Goal: Task Accomplishment & Management: Complete application form

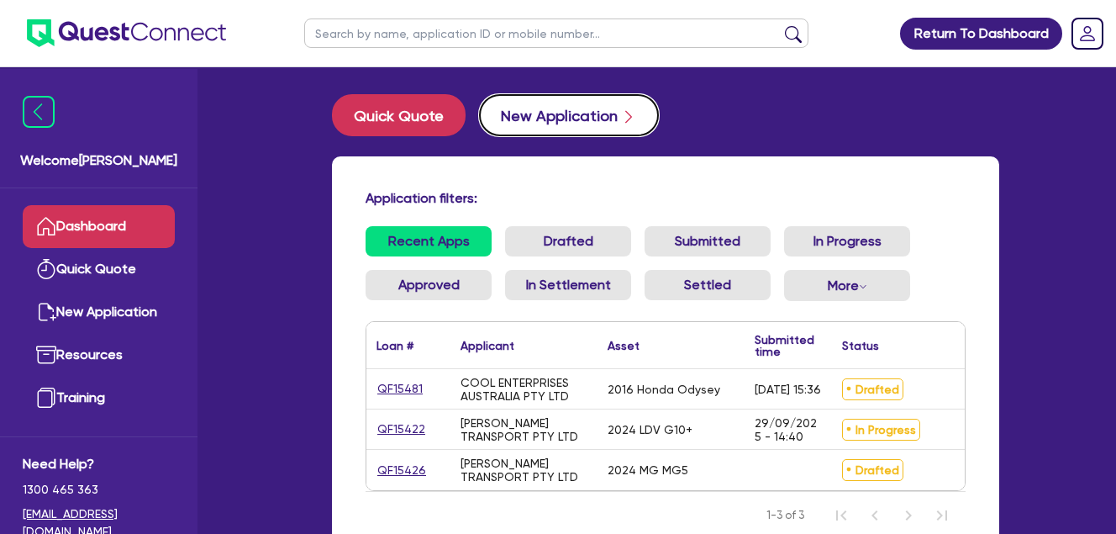
click at [570, 113] on button "New Application" at bounding box center [569, 115] width 180 height 42
select select "Quest Finance - Own Book"
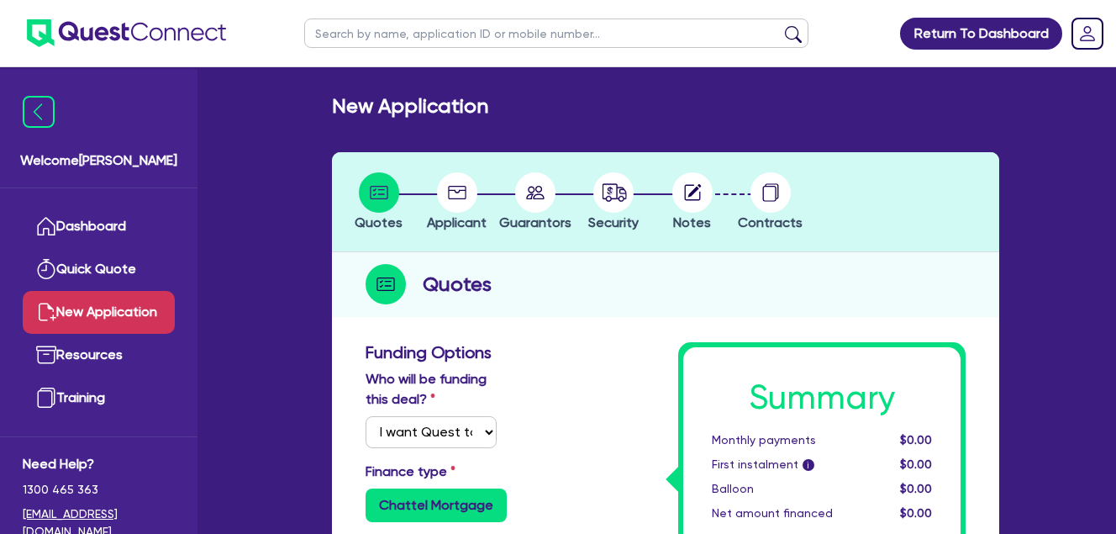
scroll to position [280, 0]
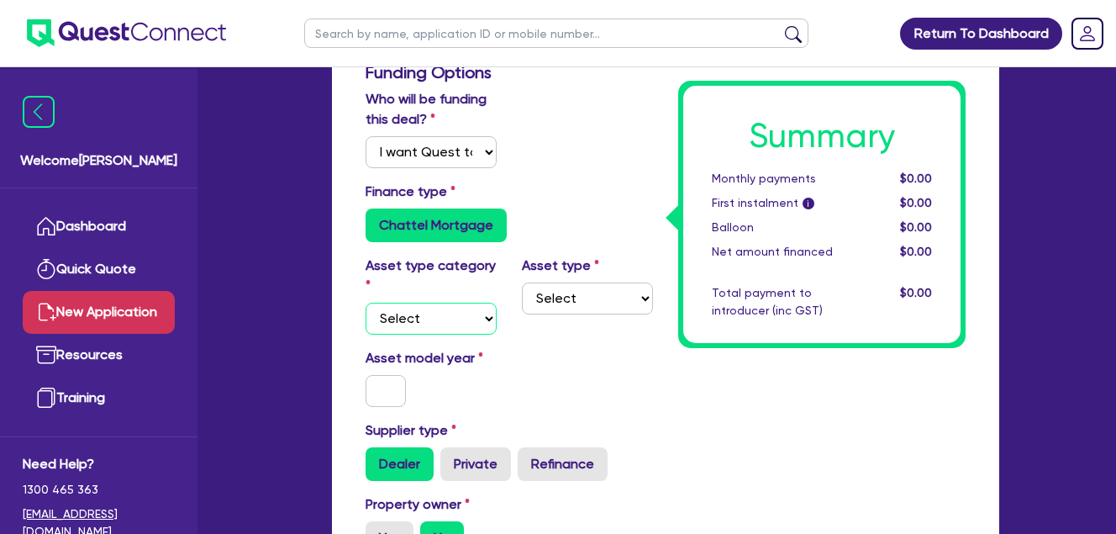
click at [469, 316] on select "Select Cars and light trucks Primary assets Secondary assets Tertiary assets" at bounding box center [431, 319] width 131 height 32
click at [366, 303] on select "Select Cars and light trucks Primary assets Secondary assets Tertiary assets" at bounding box center [431, 319] width 131 height 32
click at [619, 297] on select "Select Heavy trucks over 4.5 tonne Trailers Bus and coaches Yellow goods and ex…" at bounding box center [587, 298] width 131 height 32
click at [485, 315] on select "Select Cars and light trucks Primary assets Secondary assets Tertiary assets" at bounding box center [431, 319] width 131 height 32
select select "SECONDARY_ASSETS"
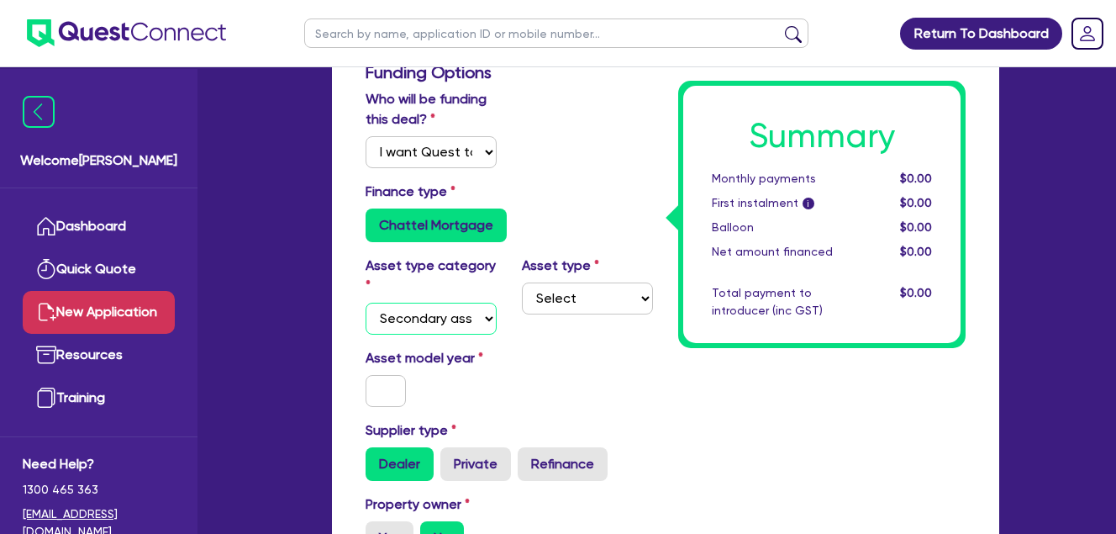
click at [366, 303] on select "Select Cars and light trucks Primary assets Secondary assets Tertiary assets" at bounding box center [431, 319] width 131 height 32
click at [592, 303] on select "Select Generators and compressors Engineering and toolmaking Woodworking and me…" at bounding box center [587, 298] width 131 height 32
select select "ENGINEERING_AND_TOOLMAKING"
click at [522, 282] on select "Select Generators and compressors Engineering and toolmaking Woodworking and me…" at bounding box center [587, 298] width 131 height 32
click at [454, 329] on select "Select Cars and light trucks Primary assets Secondary assets Tertiary assets" at bounding box center [431, 319] width 131 height 32
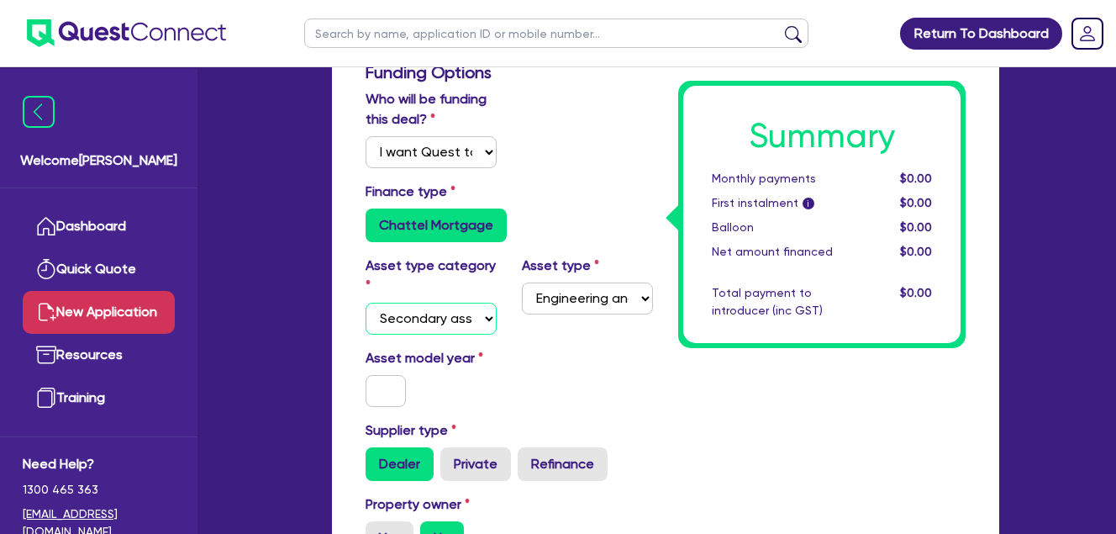
select select "TERTIARY_ASSETS"
click at [366, 303] on select "Select Cars and light trucks Primary assets Secondary assets Tertiary assets" at bounding box center [431, 319] width 131 height 32
select select
click at [579, 295] on select "Select Beauty equipment IT equipment IT software Watercraft Other" at bounding box center [587, 298] width 131 height 32
click at [463, 316] on select "Select Cars and light trucks Primary assets Secondary assets Tertiary assets" at bounding box center [431, 319] width 131 height 32
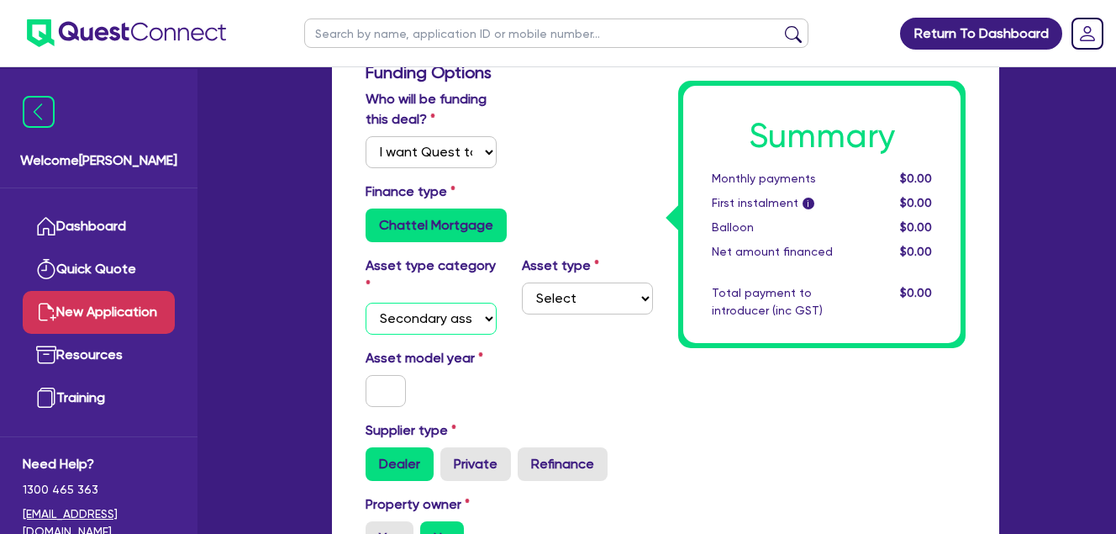
click at [366, 303] on select "Select Cars and light trucks Primary assets Secondary assets Tertiary assets" at bounding box center [431, 319] width 131 height 32
click at [462, 330] on select "Select Cars and light trucks Primary assets Secondary assets Tertiary assets" at bounding box center [431, 319] width 131 height 32
select select "PRIMARY_ASSETS"
click at [366, 303] on select "Select Cars and light trucks Primary assets Secondary assets Tertiary assets" at bounding box center [431, 319] width 131 height 32
drag, startPoint x: 566, startPoint y: 299, endPoint x: 603, endPoint y: 310, distance: 38.6
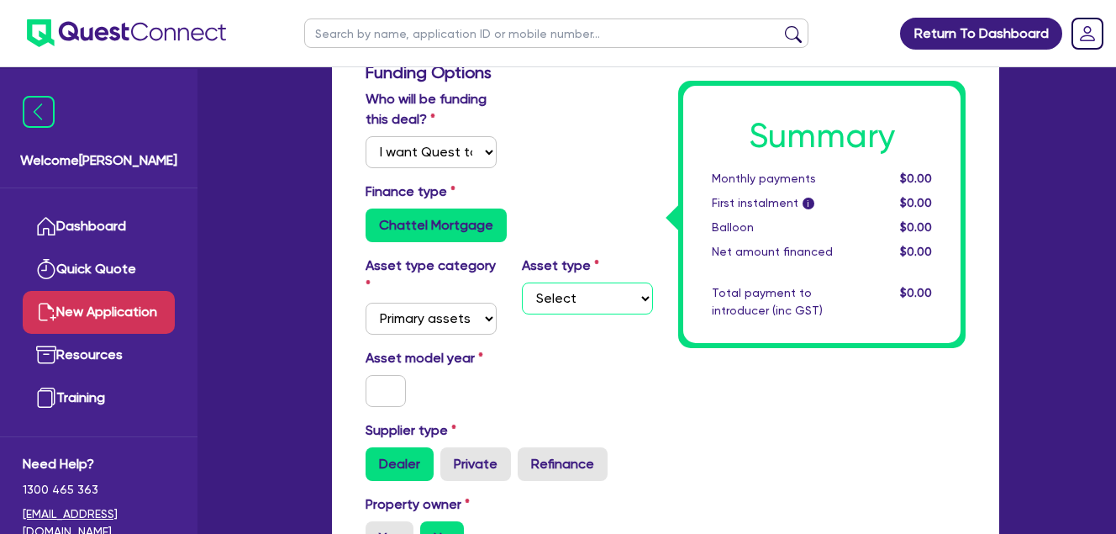
click at [566, 299] on select "Select Heavy trucks over 4.5 tonne Trailers Bus and coaches Yellow goods and ex…" at bounding box center [587, 298] width 131 height 32
select select "CONSTRUCTION_AND_EARTHMOVING_EQUIPMENT"
click at [522, 282] on select "Select Heavy trucks over 4.5 tonne Trailers Bus and coaches Yellow goods and ex…" at bounding box center [587, 298] width 131 height 32
click at [387, 388] on input "text" at bounding box center [386, 391] width 40 height 32
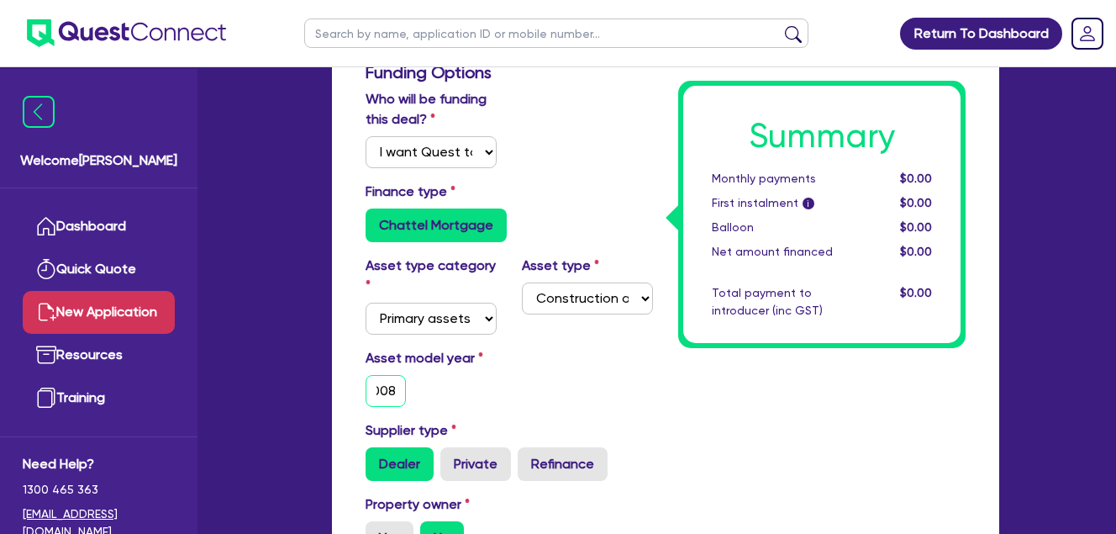
type input "2008"
click at [582, 377] on div "Asset model year [DATE]" at bounding box center [509, 384] width 313 height 72
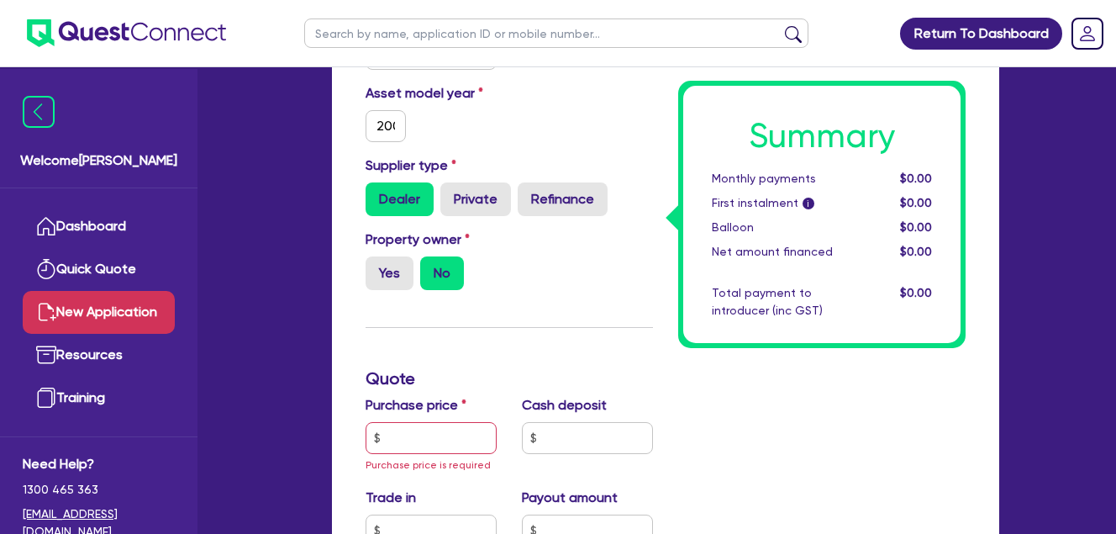
scroll to position [561, 0]
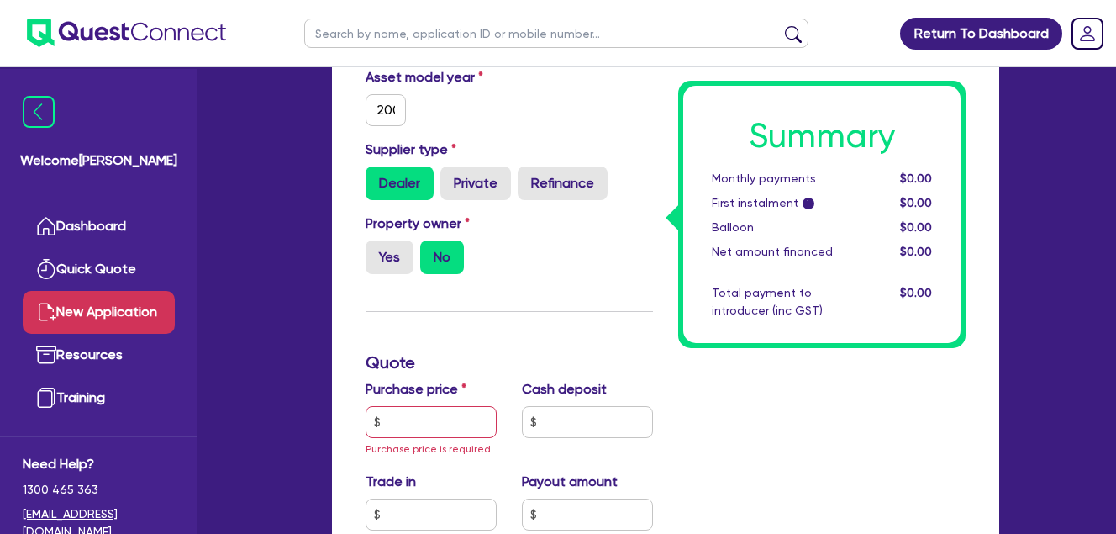
click at [565, 258] on div "Property owner Yes No" at bounding box center [509, 250] width 313 height 74
click at [381, 257] on label "Yes" at bounding box center [390, 257] width 48 height 34
click at [377, 251] on input "Yes" at bounding box center [371, 245] width 11 height 11
radio input "true"
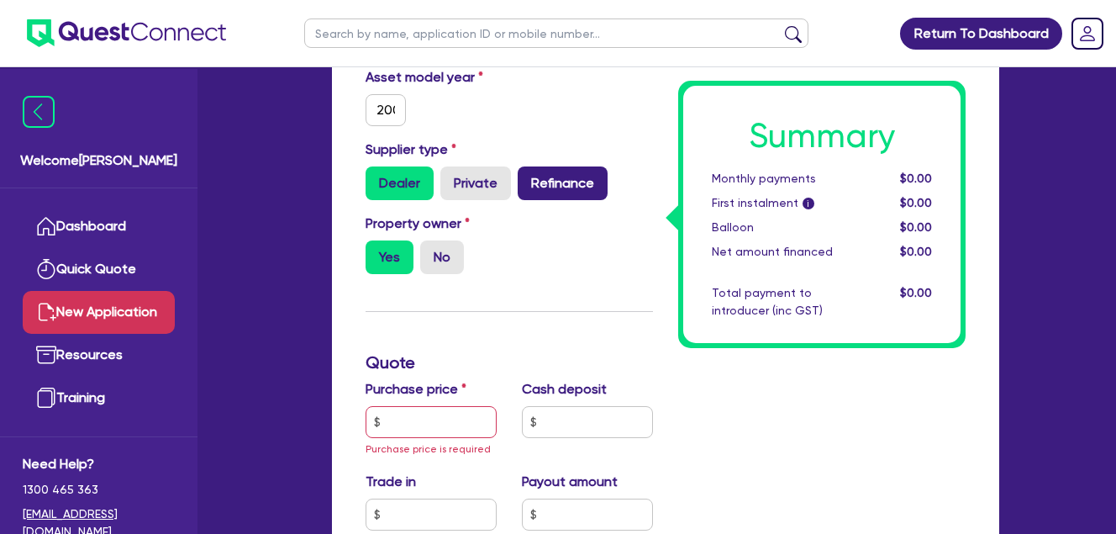
click at [557, 177] on label "Refinance" at bounding box center [563, 183] width 90 height 34
click at [529, 177] on input "Refinance" at bounding box center [523, 171] width 11 height 11
radio input "true"
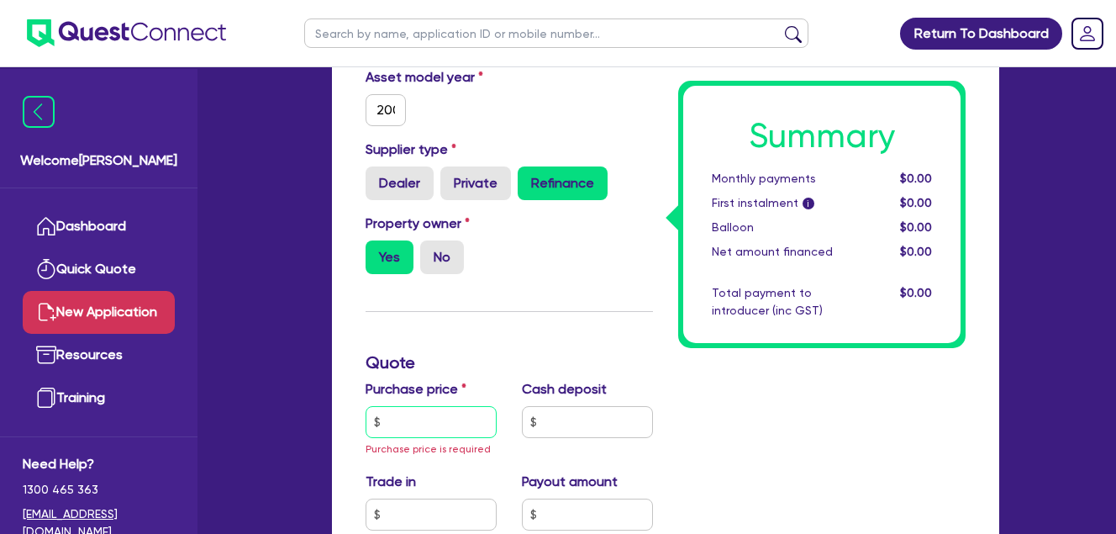
click at [444, 418] on input "text" at bounding box center [431, 422] width 131 height 32
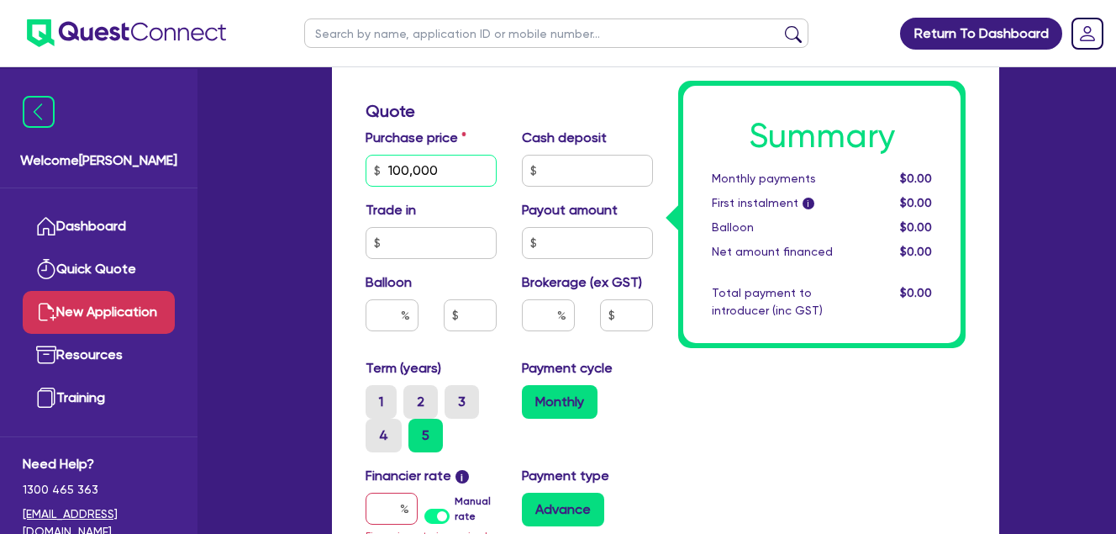
scroll to position [841, 0]
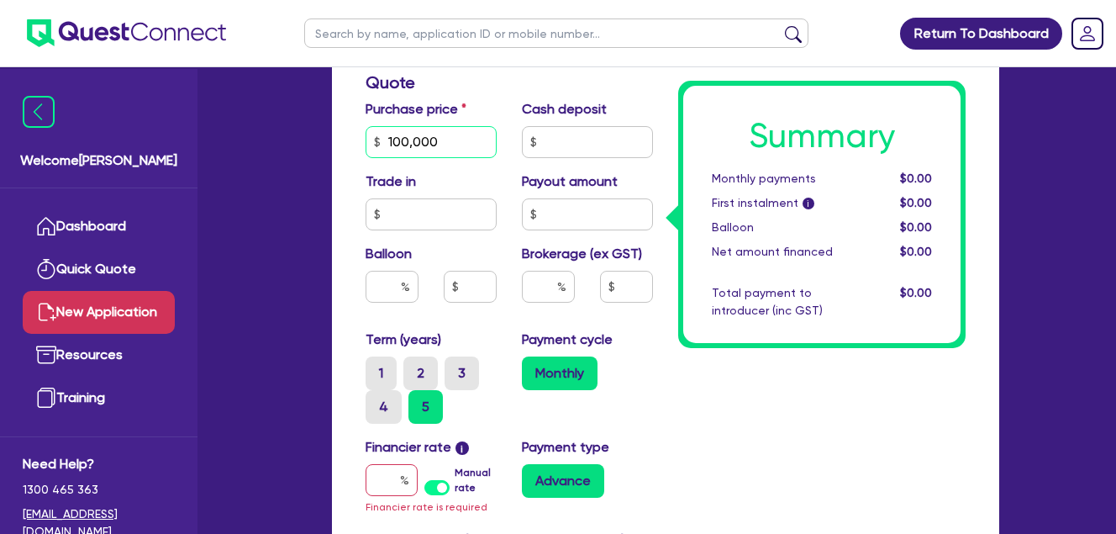
type input "100,000"
click at [384, 281] on input "text" at bounding box center [392, 287] width 53 height 32
type input "0"
click at [532, 284] on input "text" at bounding box center [548, 287] width 53 height 32
type input "10"
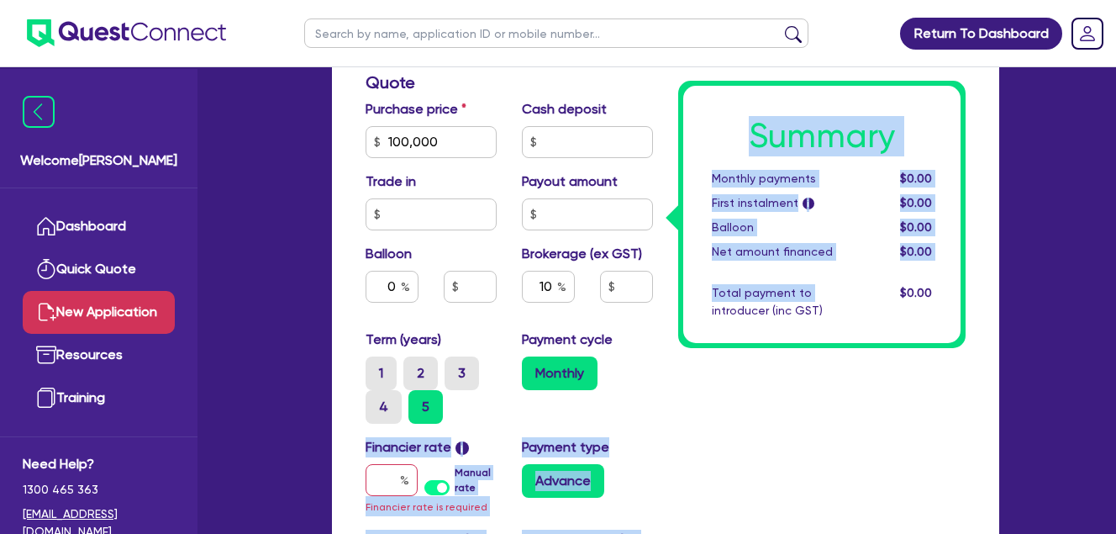
click at [666, 378] on div "Funding Options Who will be funding this deal? Select I will fund 100% I will c…" at bounding box center [665, 119] width 625 height 1235
drag, startPoint x: 666, startPoint y: 378, endPoint x: 652, endPoint y: 434, distance: 57.1
click at [657, 439] on div "Payment type Advance" at bounding box center [587, 476] width 156 height 79
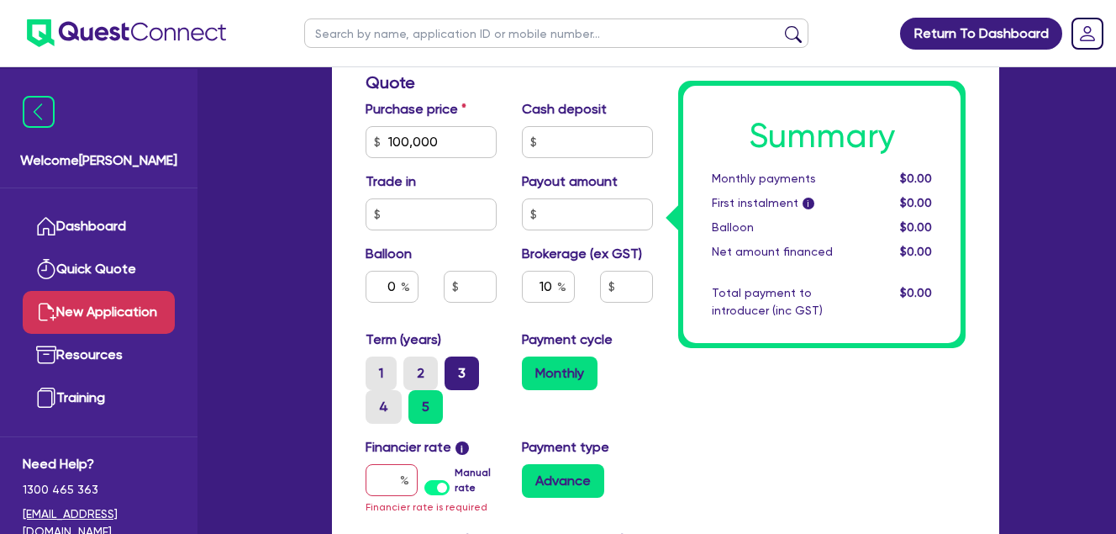
click at [460, 372] on label "3" at bounding box center [462, 373] width 34 height 34
click at [456, 367] on input "3" at bounding box center [450, 361] width 11 height 11
radio input "true"
click at [677, 415] on div "Summary Monthly payments $0.00 First instalment i $0.00 Balloon $0.00 Net amoun…" at bounding box center [822, 119] width 313 height 1235
drag, startPoint x: 437, startPoint y: 482, endPoint x: 449, endPoint y: 486, distance: 12.5
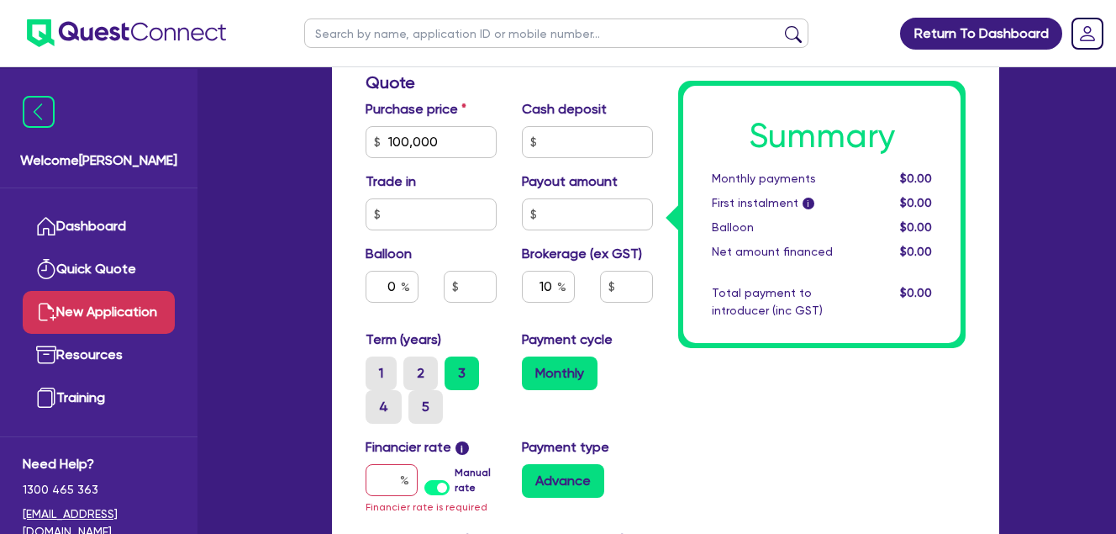
click at [455, 482] on label "Manual rate" at bounding box center [476, 480] width 42 height 30
click at [0, 0] on input "Manual rate" at bounding box center [0, 0] width 0 height 0
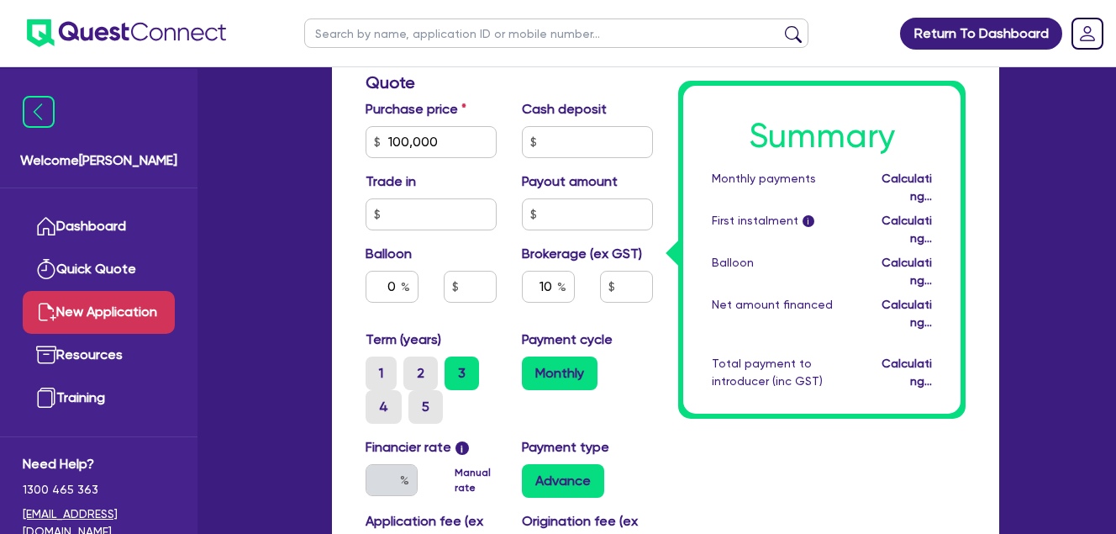
type input "10,000"
type input "17.95"
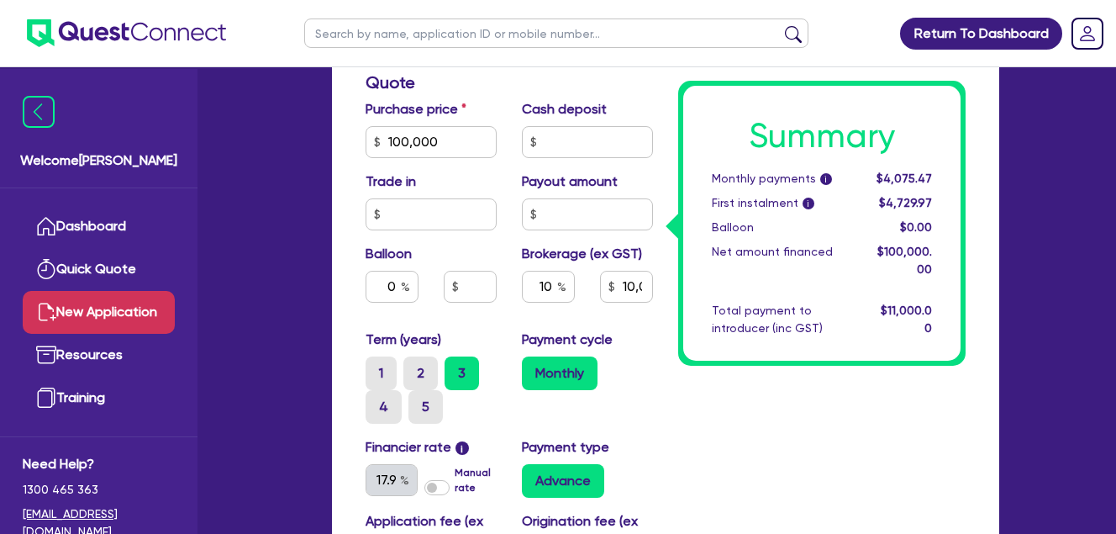
click at [677, 454] on div "Summary Monthly payments i $4,075.47 First instalment i $4,729.97 Balloon $0.00…" at bounding box center [822, 110] width 313 height 1216
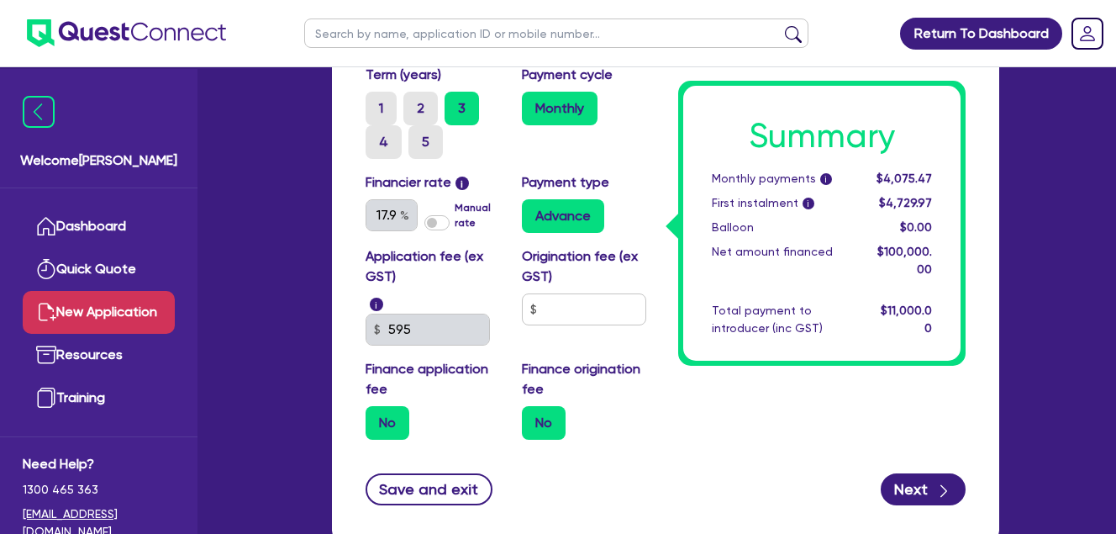
scroll to position [1120, 0]
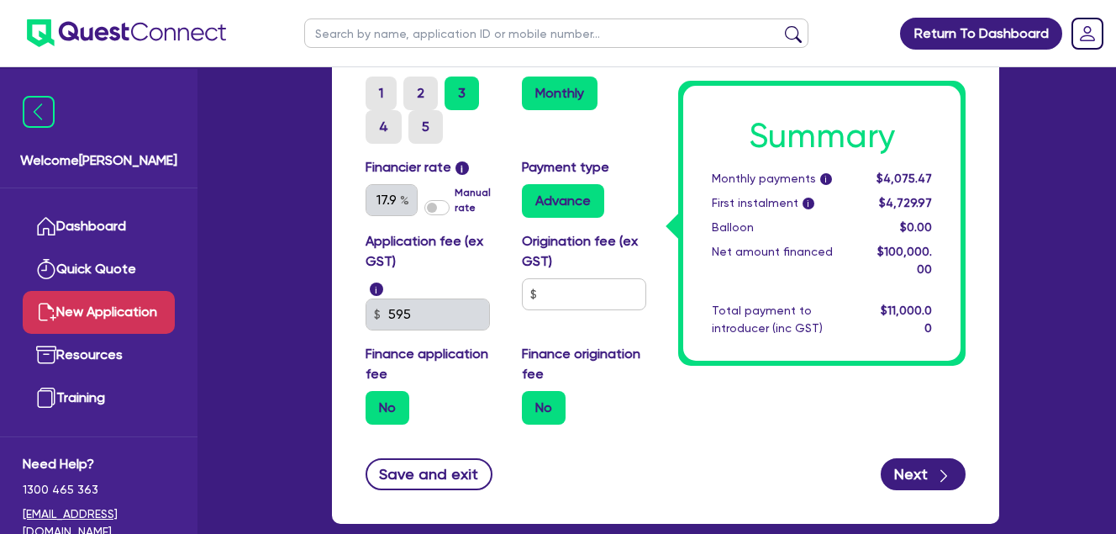
click at [904, 470] on button "Next" at bounding box center [923, 474] width 85 height 32
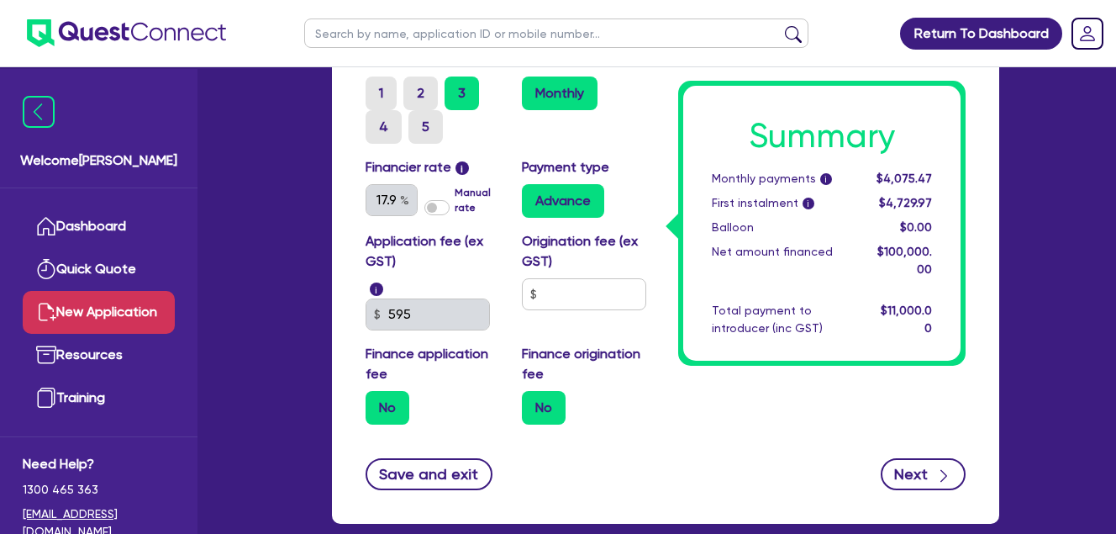
type input "10,000"
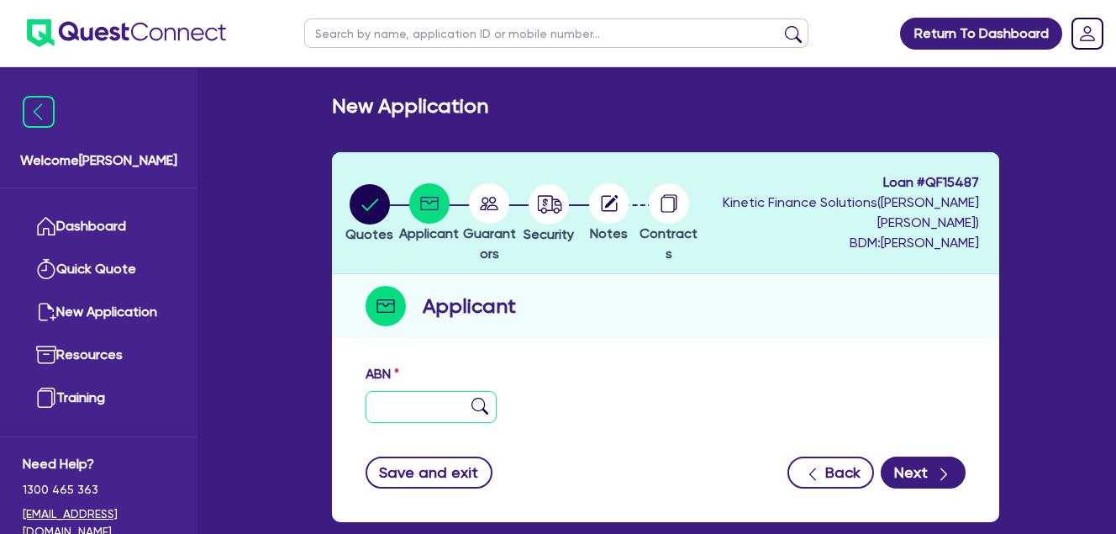
click at [409, 398] on input "text" at bounding box center [431, 407] width 131 height 32
paste input "78 655 893 226"
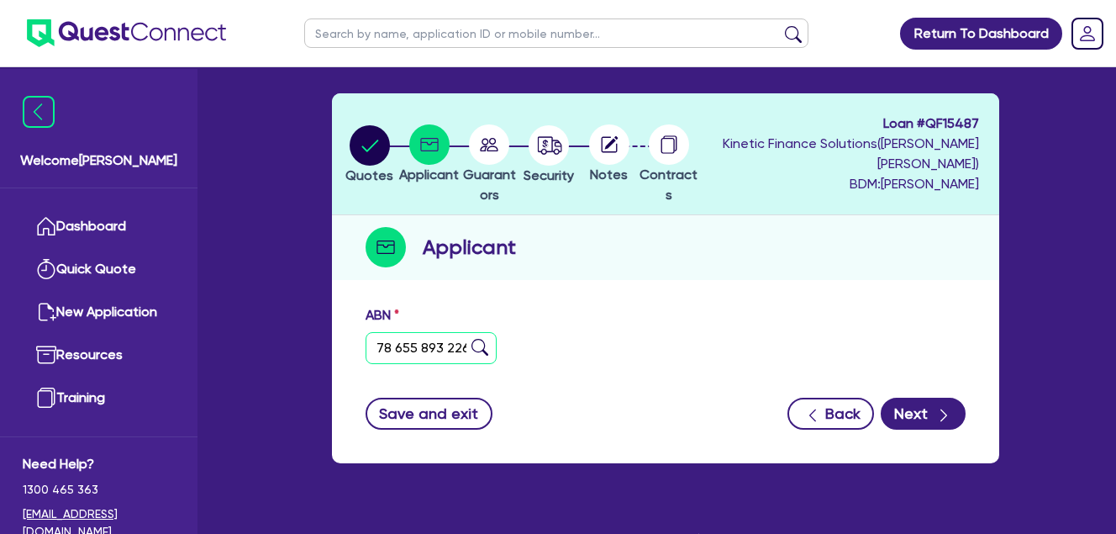
scroll to position [91, 0]
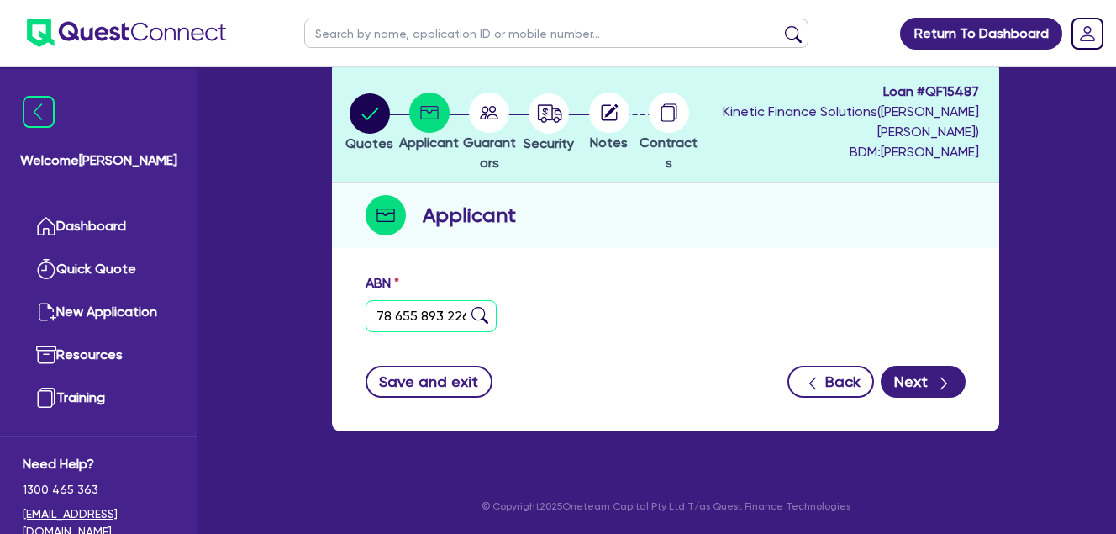
type input "78 655 893 226"
click at [482, 318] on img at bounding box center [480, 315] width 17 height 17
type input "SGD CIVIL PTY LTD"
select select "COMPANY"
type input "[DATE]"
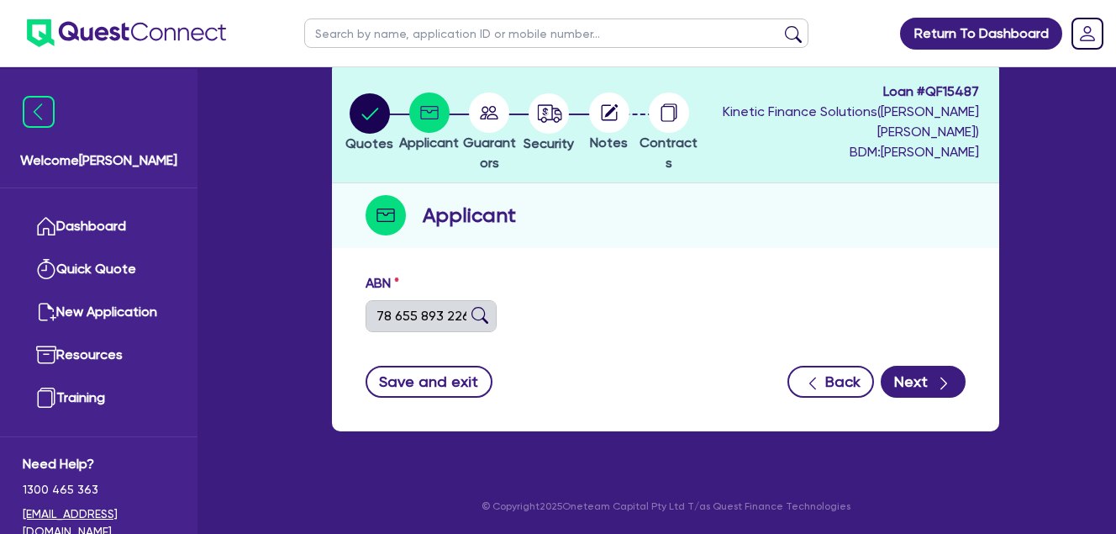
type input "[DATE]"
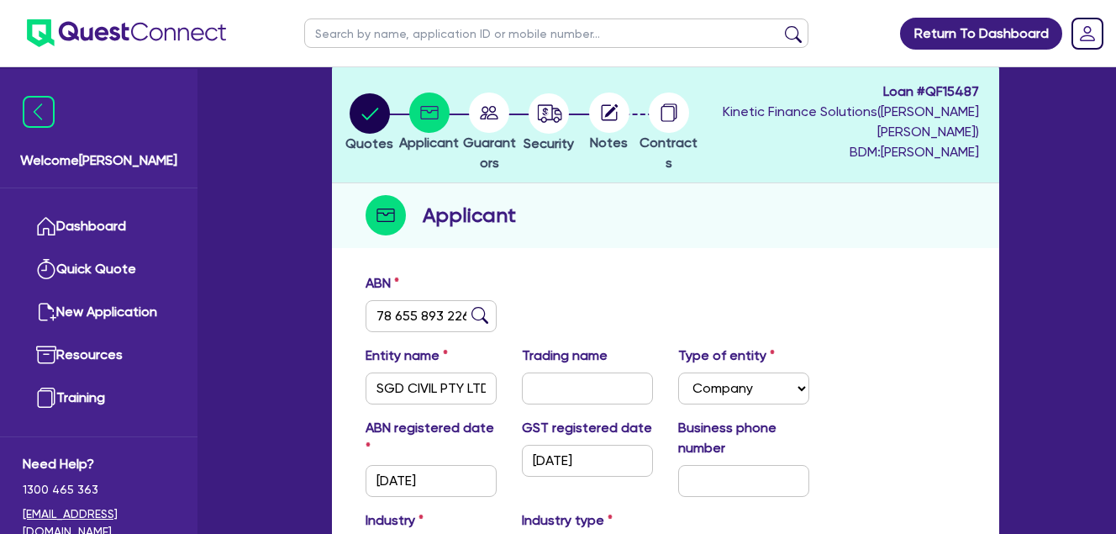
scroll to position [371, 0]
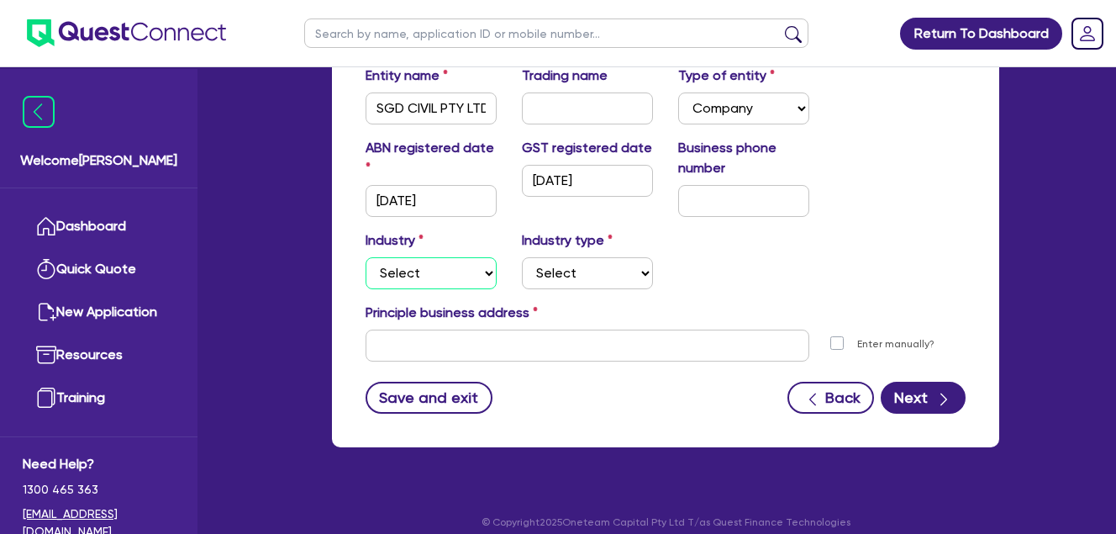
click at [445, 271] on select "Select Accomodation & Food Services Administrative & Support Services Agricultu…" at bounding box center [431, 273] width 131 height 32
select select "BUILDING_CONSTRUCTION"
click at [366, 257] on select "Select Accomodation & Food Services Administrative & Support Services Agricultu…" at bounding box center [431, 273] width 131 height 32
click at [608, 282] on select "Select Trades People Providing Services Direct to Consumers Trades People Provi…" at bounding box center [587, 273] width 131 height 32
select select "BUSINESSES_INFRASTRUCTURE_PROJECT"
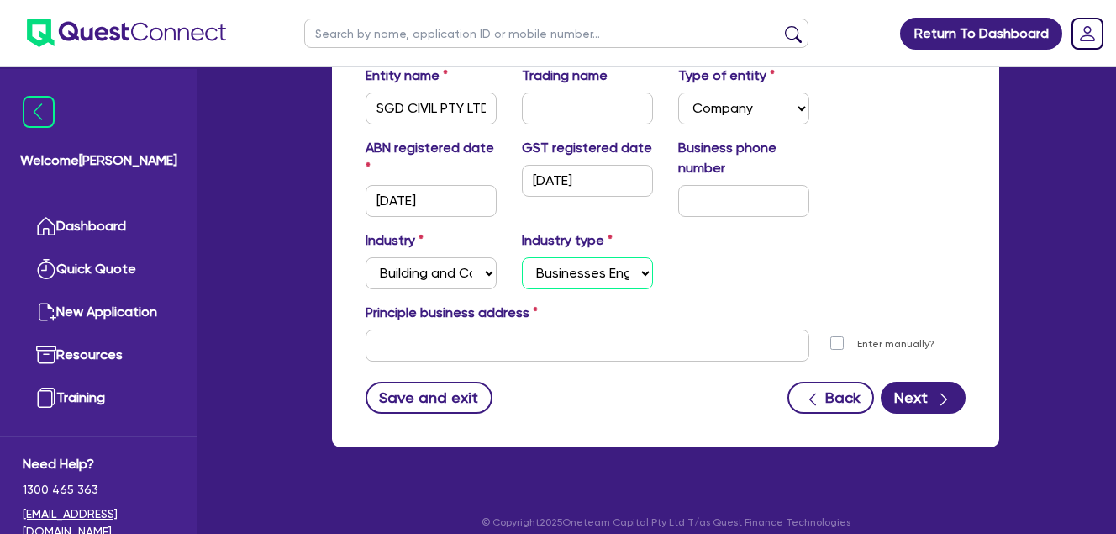
click at [522, 257] on select "Select Trades People Providing Services Direct to Consumers Trades People Provi…" at bounding box center [587, 273] width 131 height 32
click at [741, 269] on div "Industry Select Accomodation & Food Services Administrative & Support Services …" at bounding box center [665, 266] width 625 height 72
drag, startPoint x: 543, startPoint y: 339, endPoint x: 601, endPoint y: 335, distance: 58.1
click at [543, 339] on input "text" at bounding box center [588, 345] width 444 height 32
click at [858, 269] on div "Industry Select Accomodation & Food Services Administrative & Support Services …" at bounding box center [665, 266] width 625 height 72
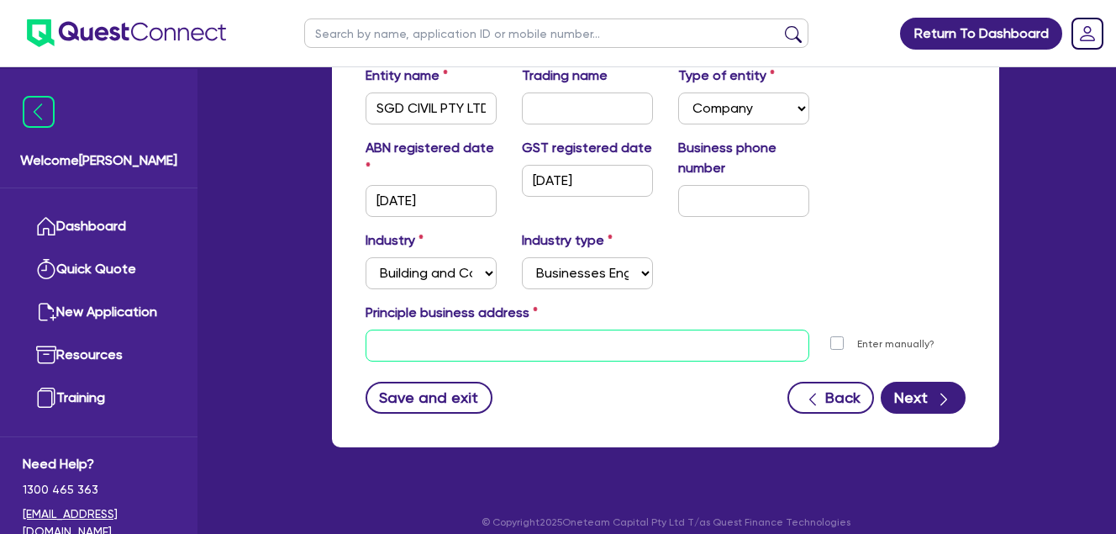
paste input "[STREET_ADDRESS]"
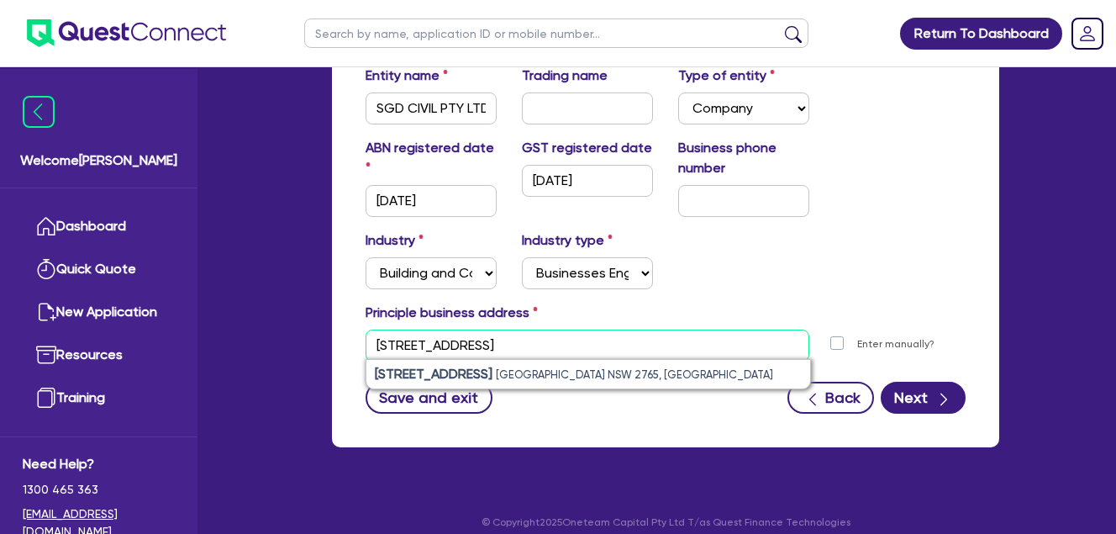
type input "[STREET_ADDRESS]"
click at [682, 289] on div "Industry Select Accomodation & Food Services Administrative & Support Services …" at bounding box center [665, 266] width 625 height 72
click at [580, 349] on input "text" at bounding box center [588, 345] width 444 height 32
paste input "[STREET_ADDRESS]"
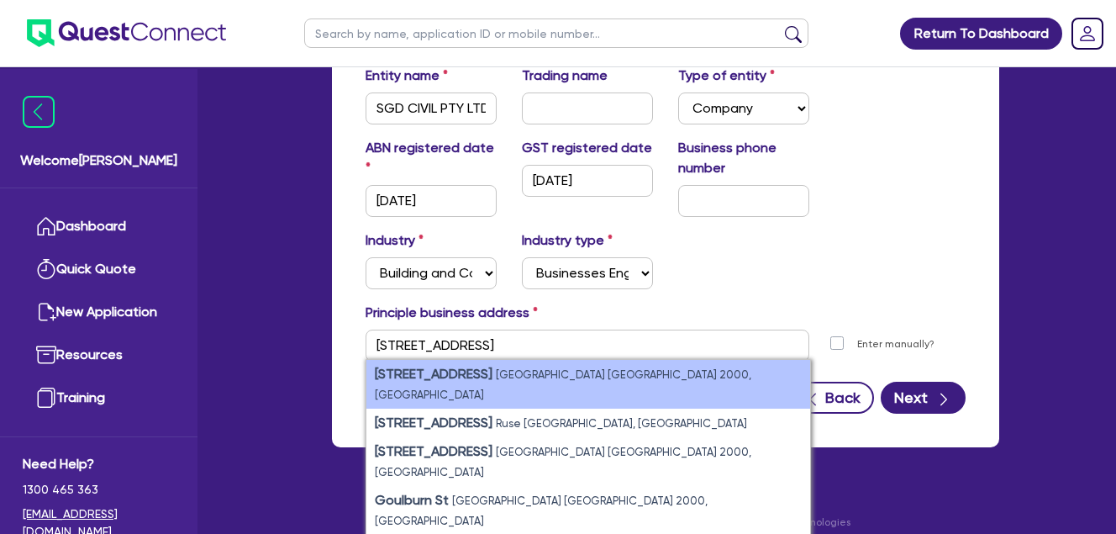
click at [680, 372] on li "[STREET_ADDRESS]" at bounding box center [588, 384] width 444 height 49
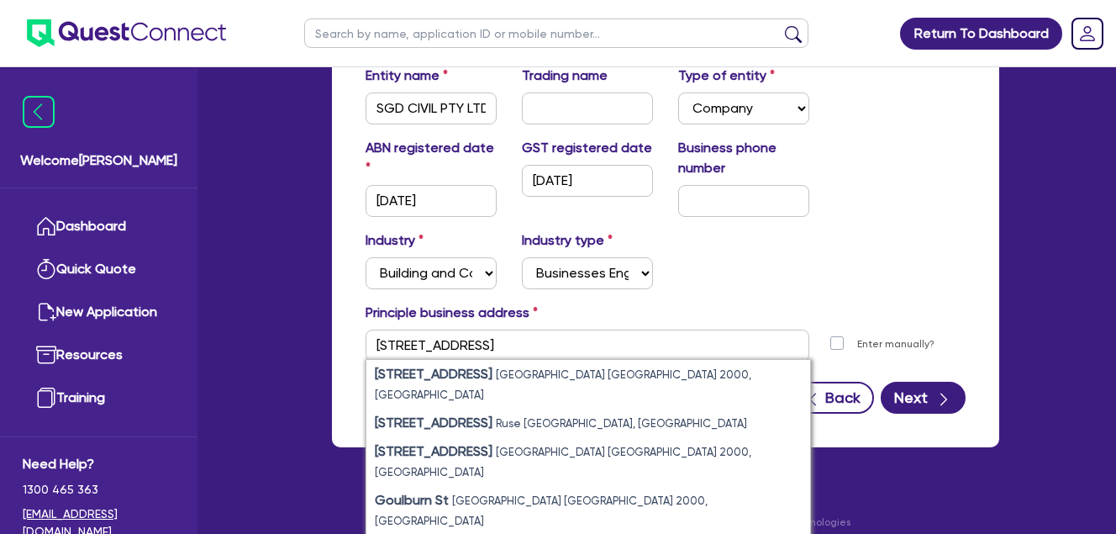
type input "[STREET_ADDRESS]"
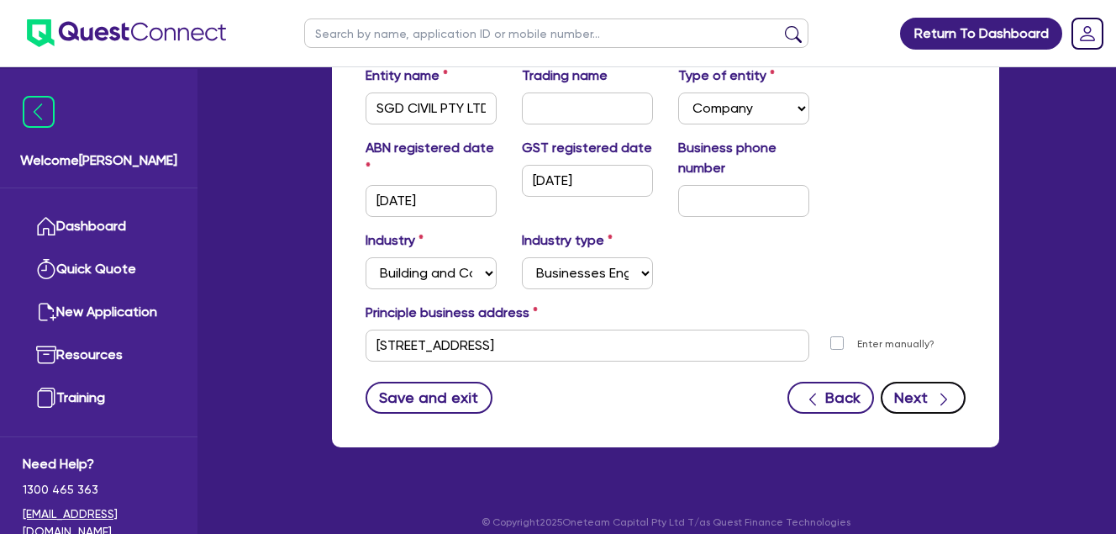
click at [932, 401] on button "Next" at bounding box center [923, 398] width 85 height 32
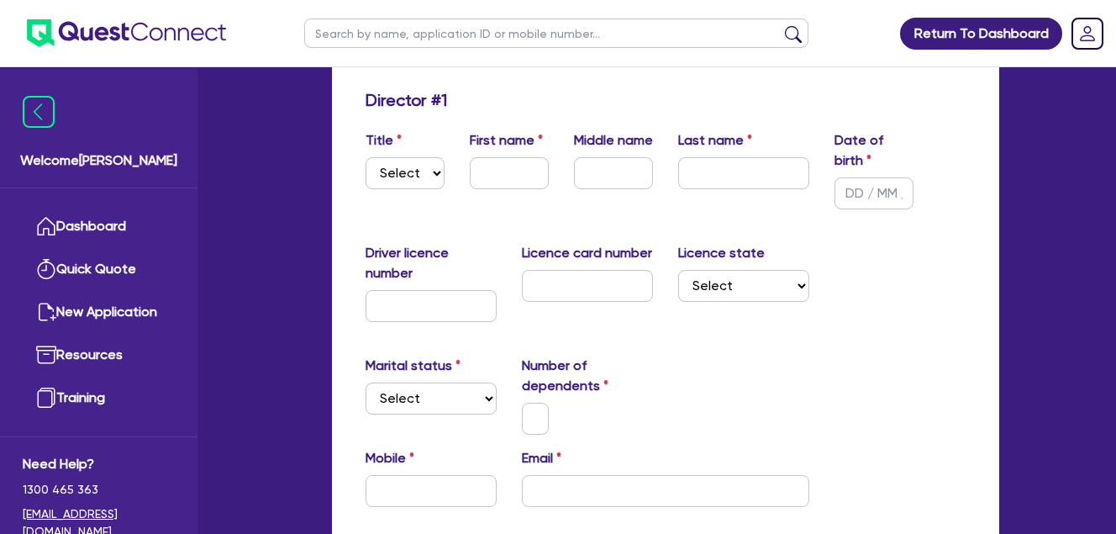
scroll to position [281, 0]
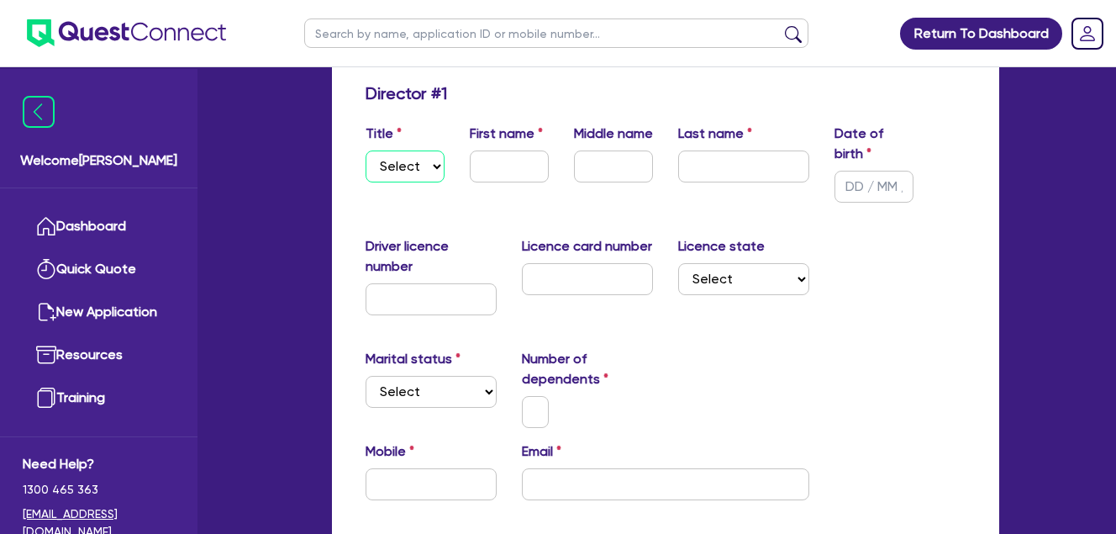
click at [418, 159] on select "Select Mr Mrs Ms Miss Dr" at bounding box center [405, 166] width 79 height 32
select select "MR"
click at [366, 150] on select "Select Mr Mrs Ms Miss Dr" at bounding box center [405, 166] width 79 height 32
drag, startPoint x: 517, startPoint y: 169, endPoint x: 529, endPoint y: 159, distance: 15.5
click at [517, 169] on input "text" at bounding box center [509, 166] width 79 height 32
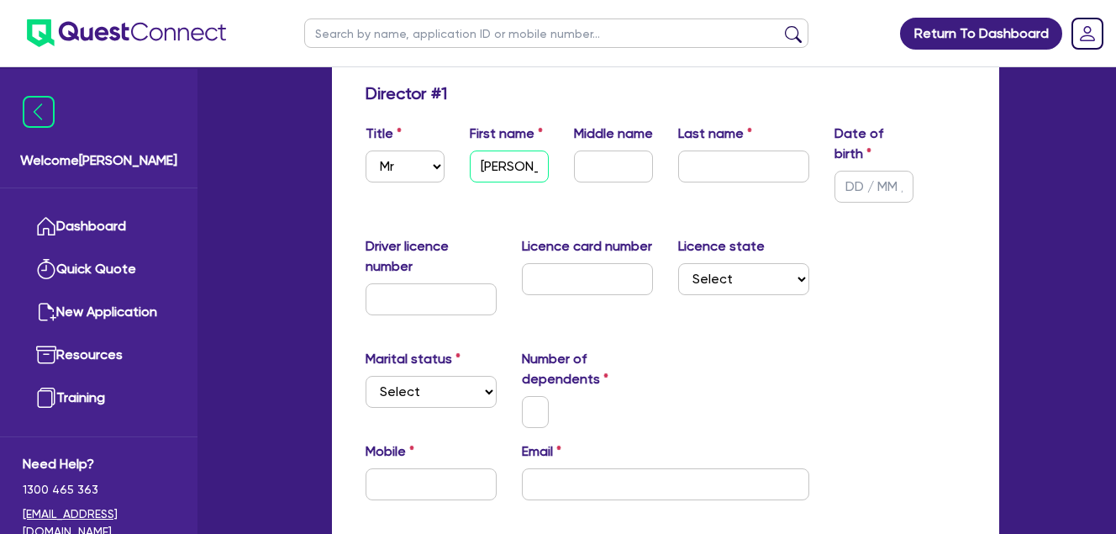
type input "[PERSON_NAME]"
click at [452, 205] on div "Title Select Mr Mrs Ms Miss Dr First name [PERSON_NAME] Middle name Last name […" at bounding box center [665, 170] width 625 height 92
click at [895, 269] on div "Driver licence number Licence card number Licence state Select [GEOGRAPHIC_DATA…" at bounding box center [665, 282] width 625 height 92
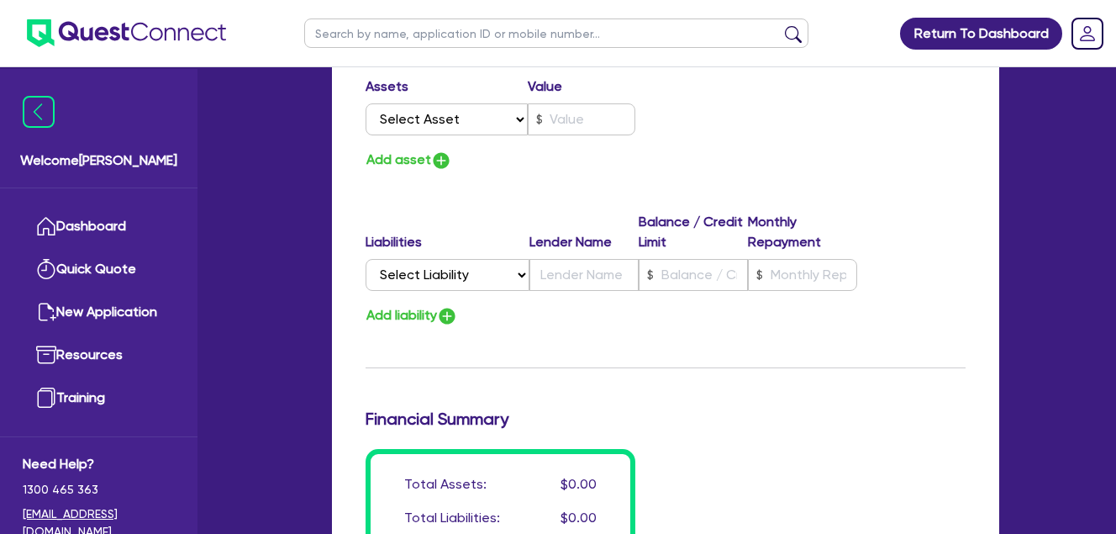
scroll to position [1537, 0]
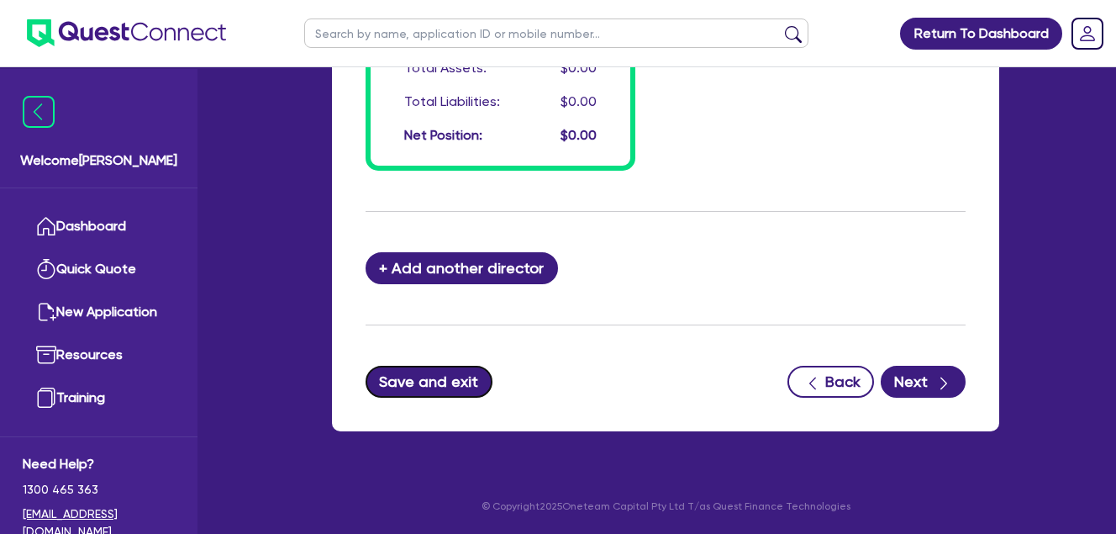
click at [435, 389] on button "Save and exit" at bounding box center [429, 382] width 127 height 32
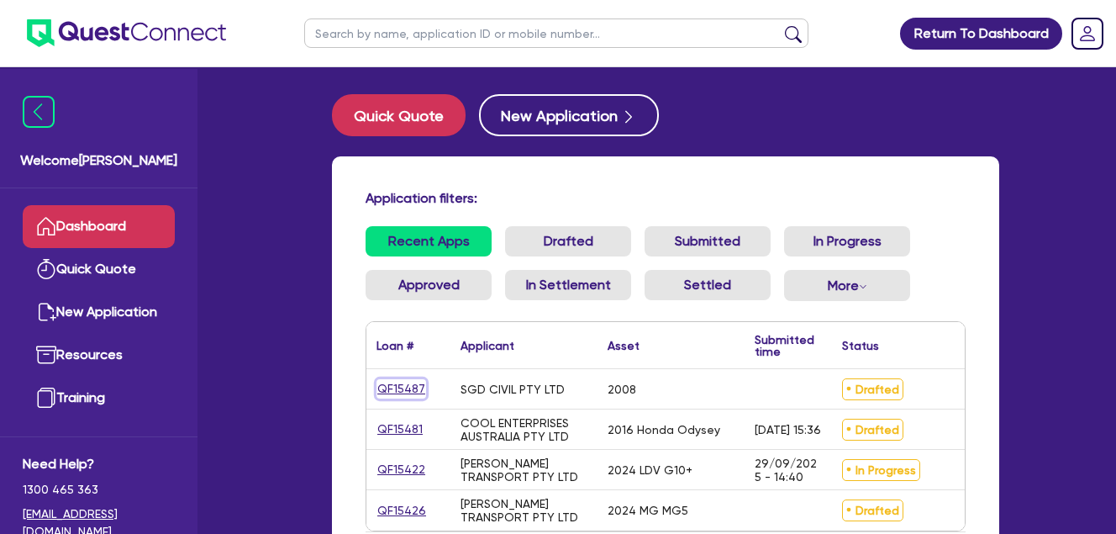
click at [395, 384] on link "QF15487" at bounding box center [402, 388] width 50 height 19
select select "Quest Finance - Own Book"
select select "PRIMARY_ASSETS"
select select "CONSTRUCTION_AND_EARTHMOVING_EQUIPMENT"
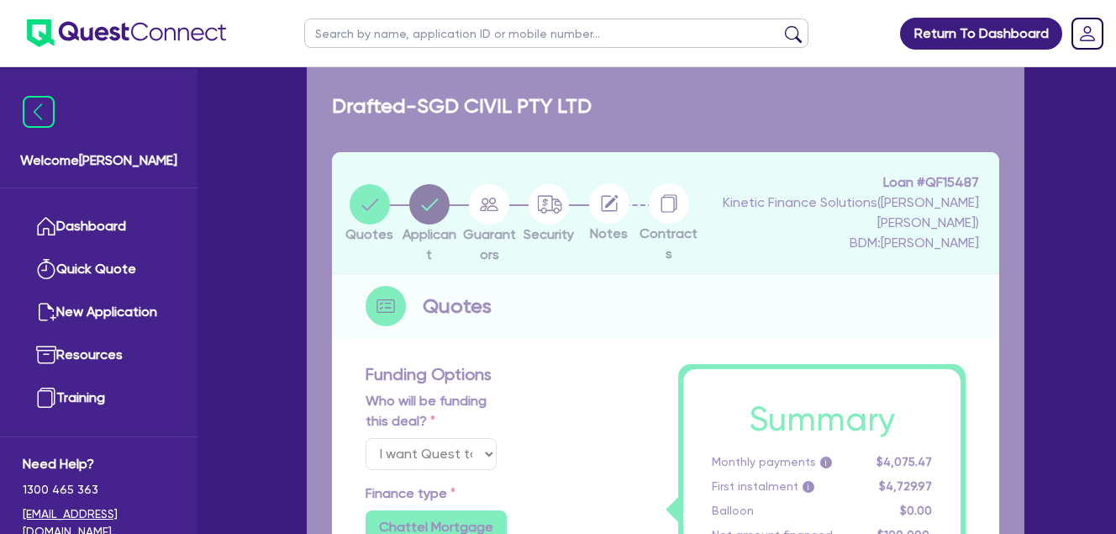
type input "100,000"
type input "10,000"
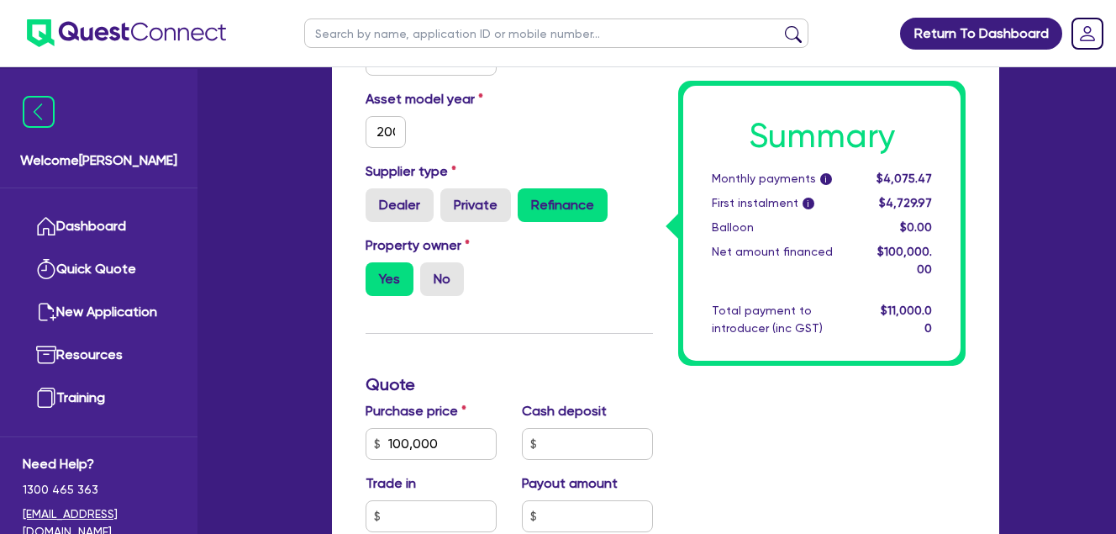
scroll to position [841, 0]
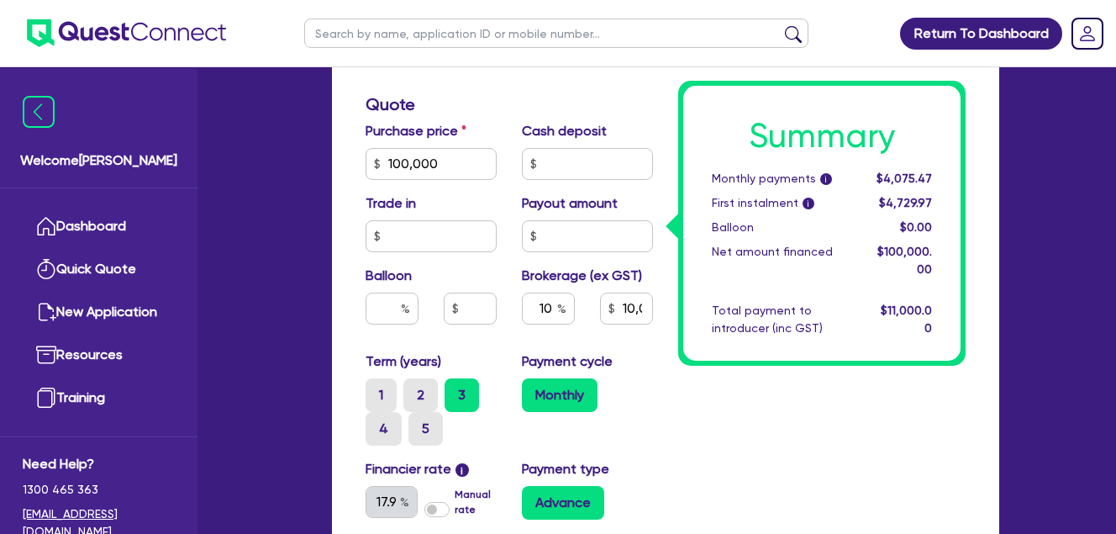
click at [465, 193] on div "Trade in" at bounding box center [431, 222] width 156 height 59
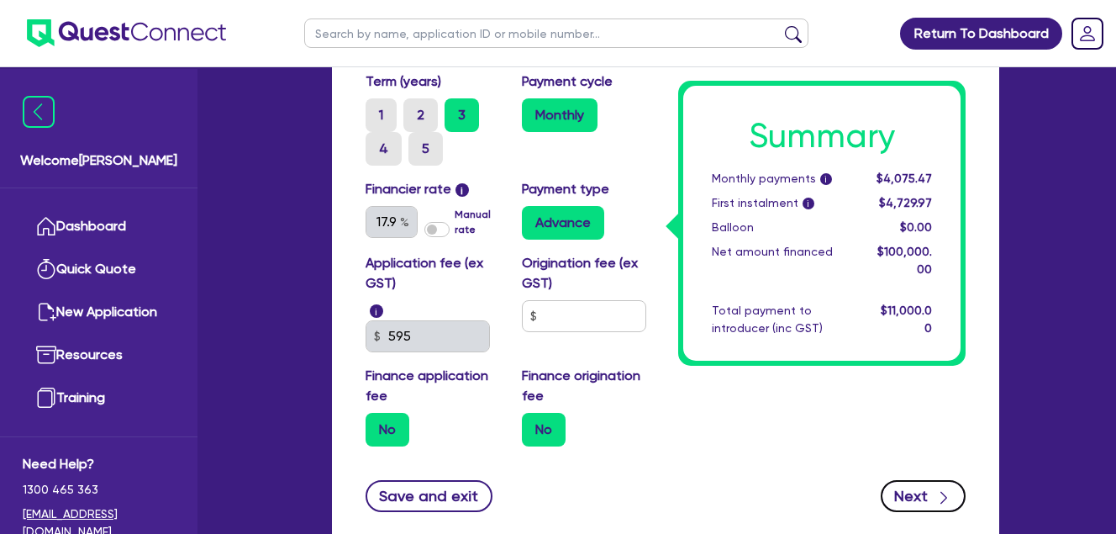
click at [924, 497] on button "Next" at bounding box center [923, 496] width 85 height 32
type input "100,000"
type input "10,000"
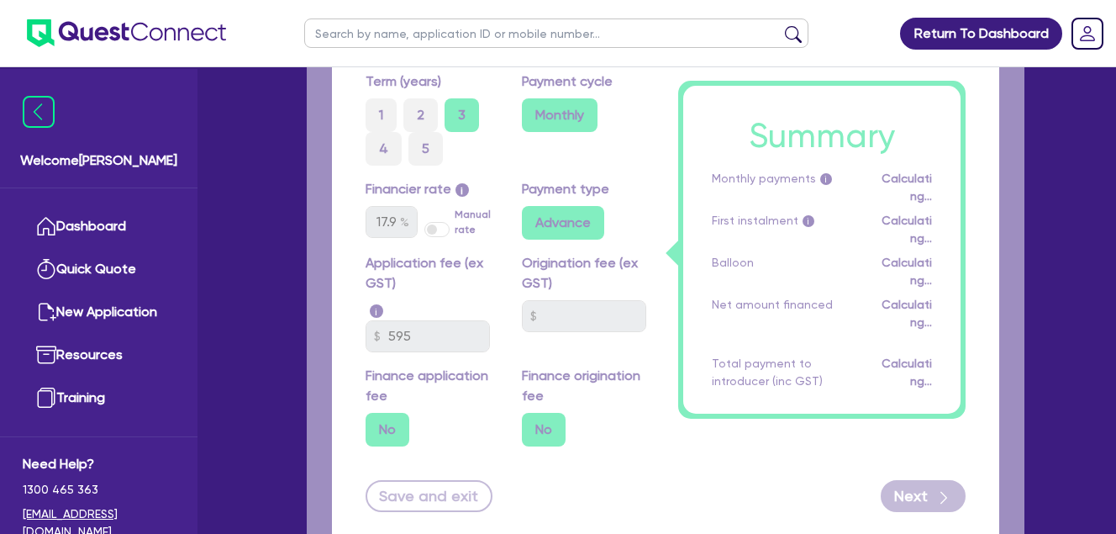
select select "COMPANY"
select select "BUILDING_CONSTRUCTION"
select select "BUSINESSES_INFRASTRUCTURE_PROJECT"
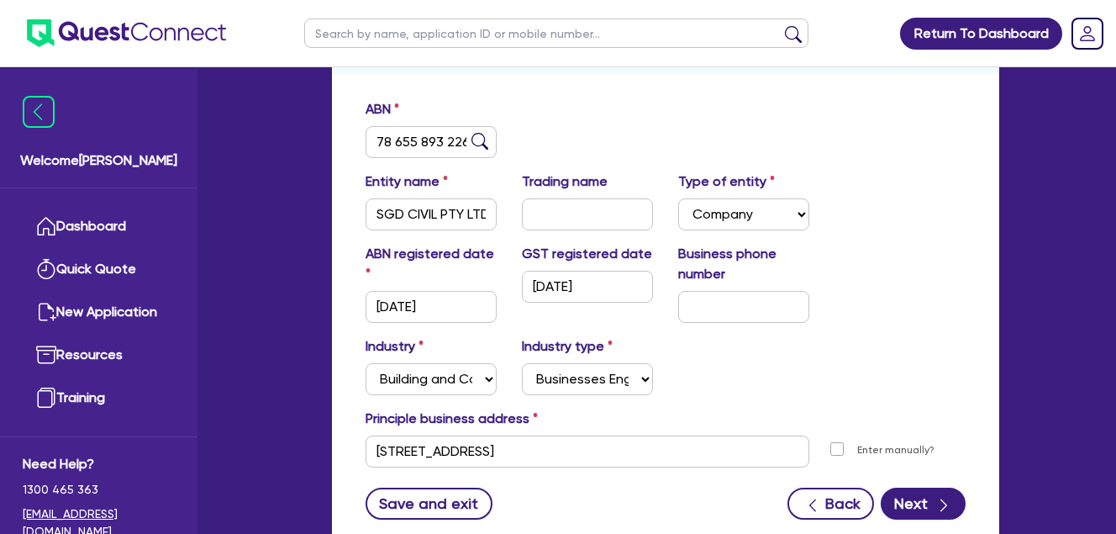
scroll to position [281, 0]
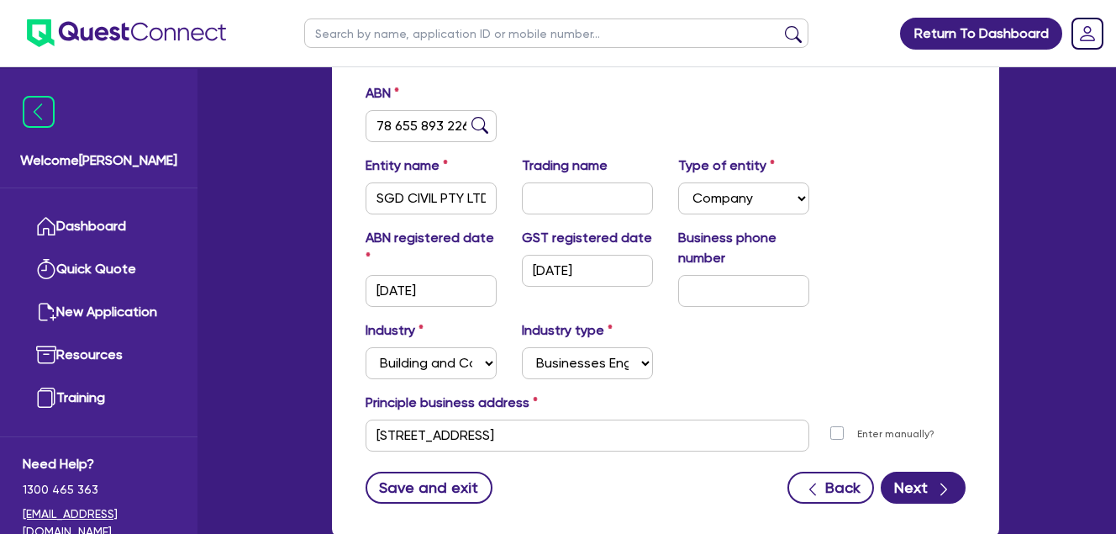
click at [878, 219] on div "Entity name SGD CIVIL PTY LTD Trading name Type of entity Select Sole Trader Co…" at bounding box center [665, 192] width 625 height 72
click at [920, 484] on button "Next" at bounding box center [923, 488] width 85 height 32
select select "MR"
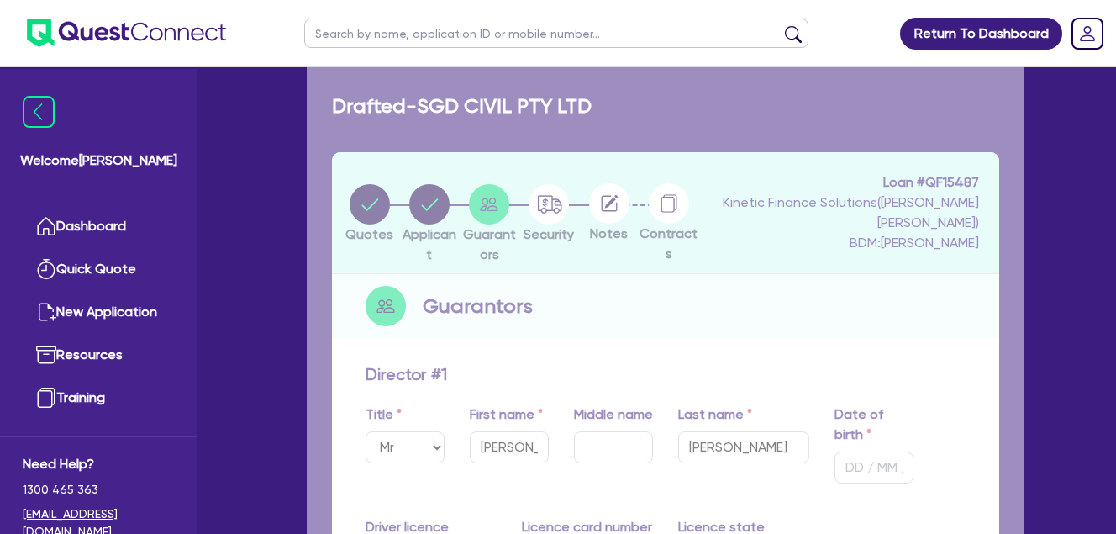
type input "0"
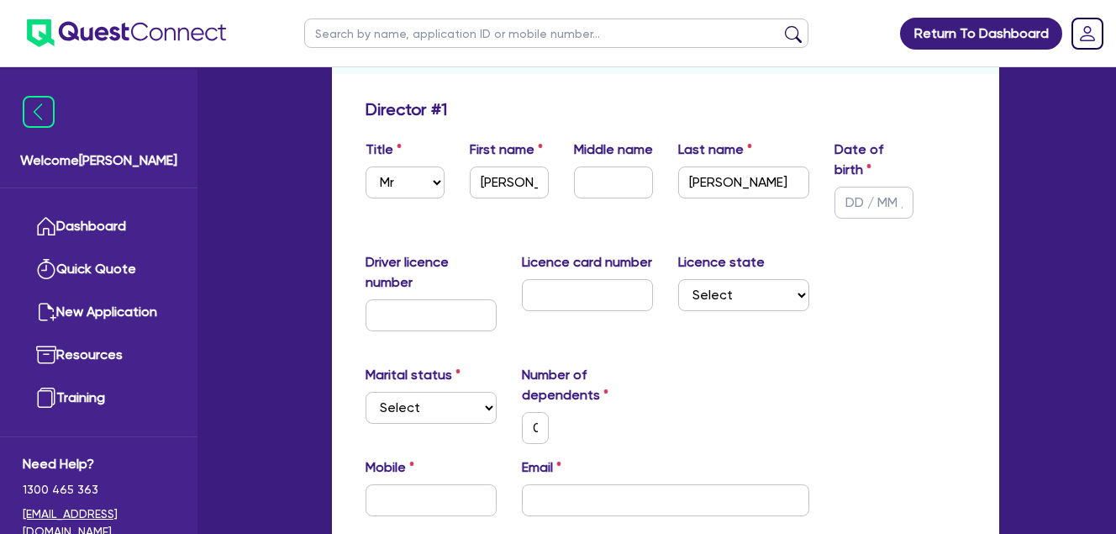
scroll to position [280, 0]
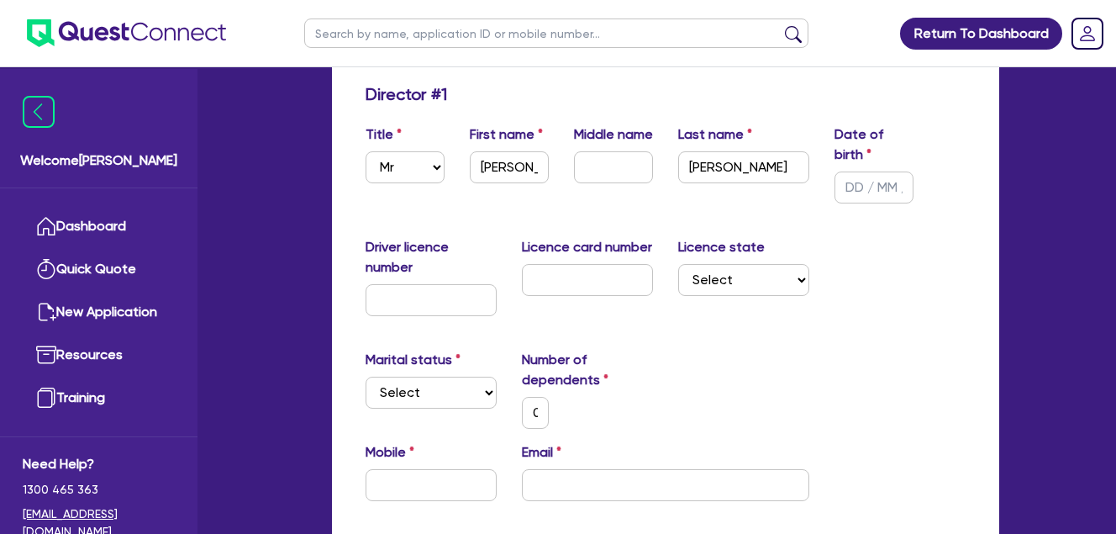
click at [842, 381] on div "Marital status Select [DEMOGRAPHIC_DATA] Married De Facto / Partner Number of d…" at bounding box center [665, 396] width 625 height 92
click at [433, 295] on input "text" at bounding box center [431, 300] width 131 height 32
type input "2"
type input "0"
type input "20"
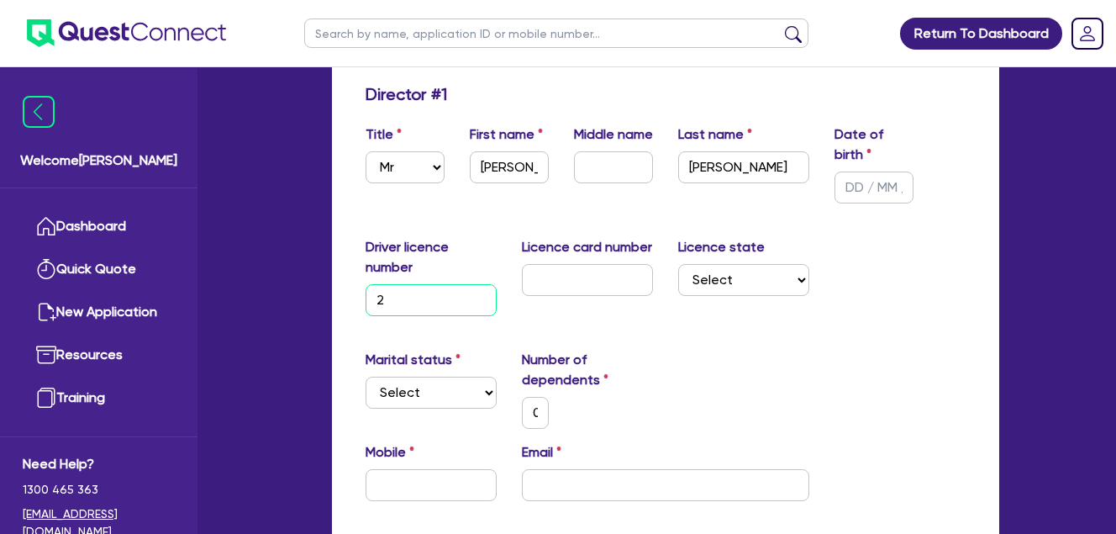
type input "0"
type input "204"
type input "0"
type input "2048"
type input "0"
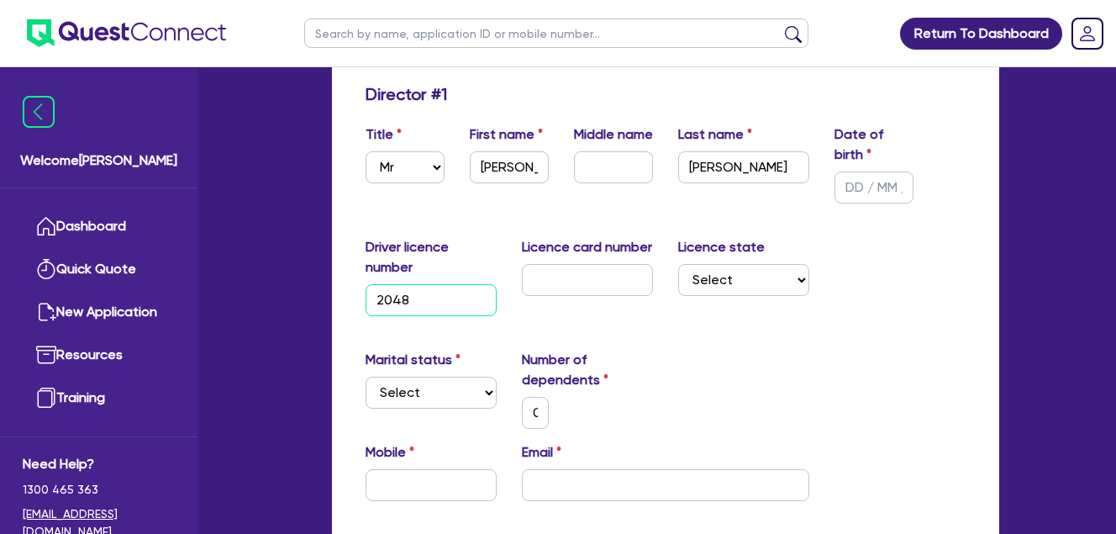
type input "204"
type input "0"
type input "2040"
type input "0"
type input "20408"
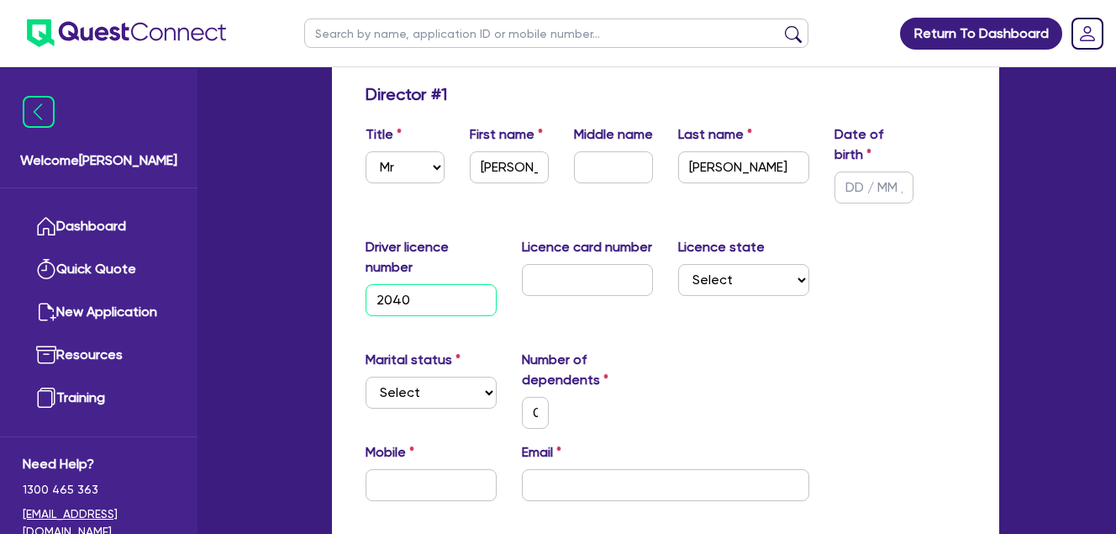
type input "0"
type input "204089"
type input "0"
type input "2040899"
type input "0"
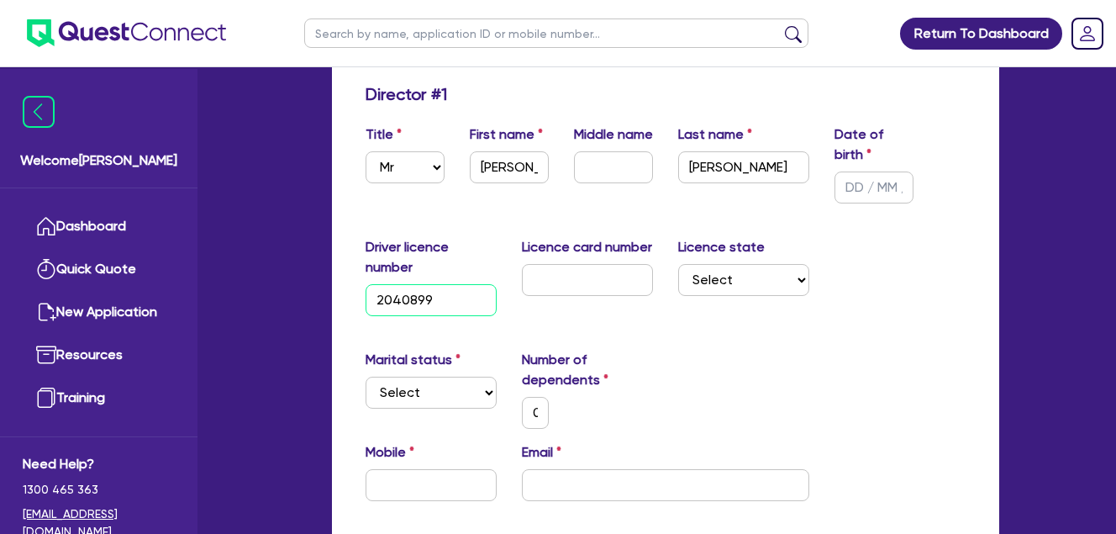
type input "20408996"
type input "0"
type input "20408996"
click at [611, 273] on input "text" at bounding box center [587, 280] width 131 height 32
type input "2"
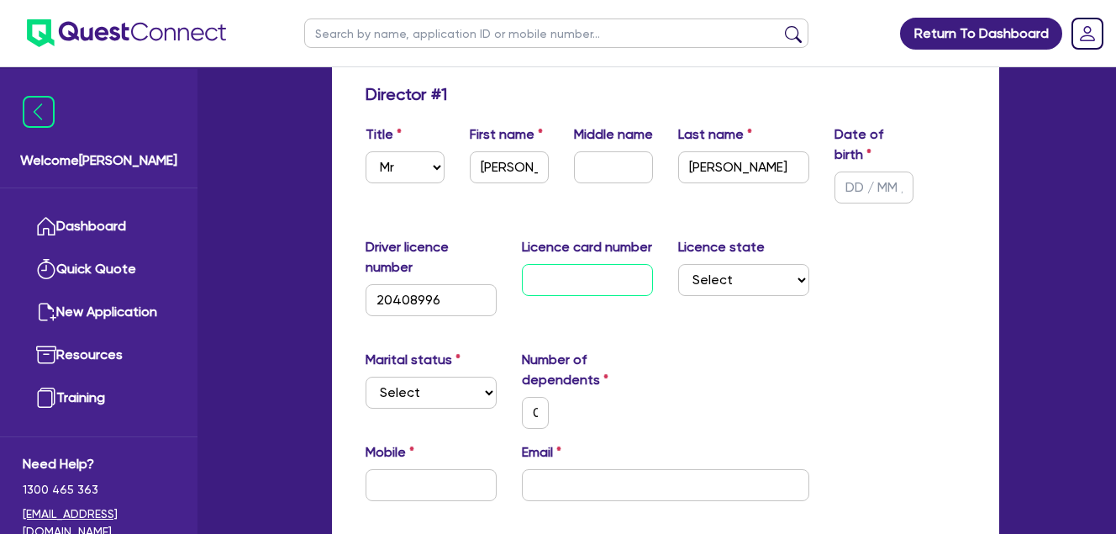
type input "0"
type input "20"
type input "0"
type input "206"
type input "0"
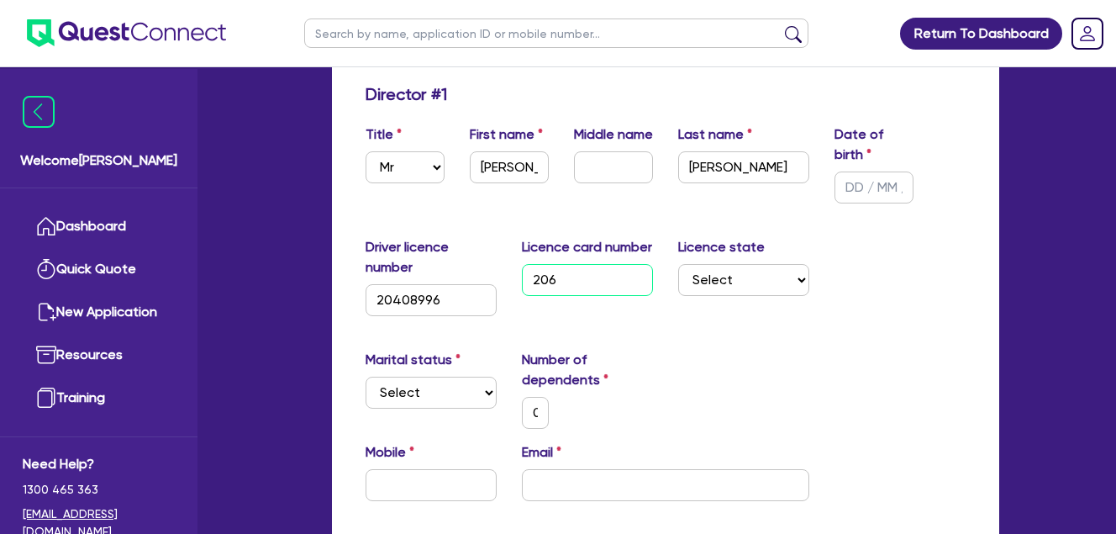
type input "2061"
type input "0"
type input "20613"
type input "0"
type input "20613-"
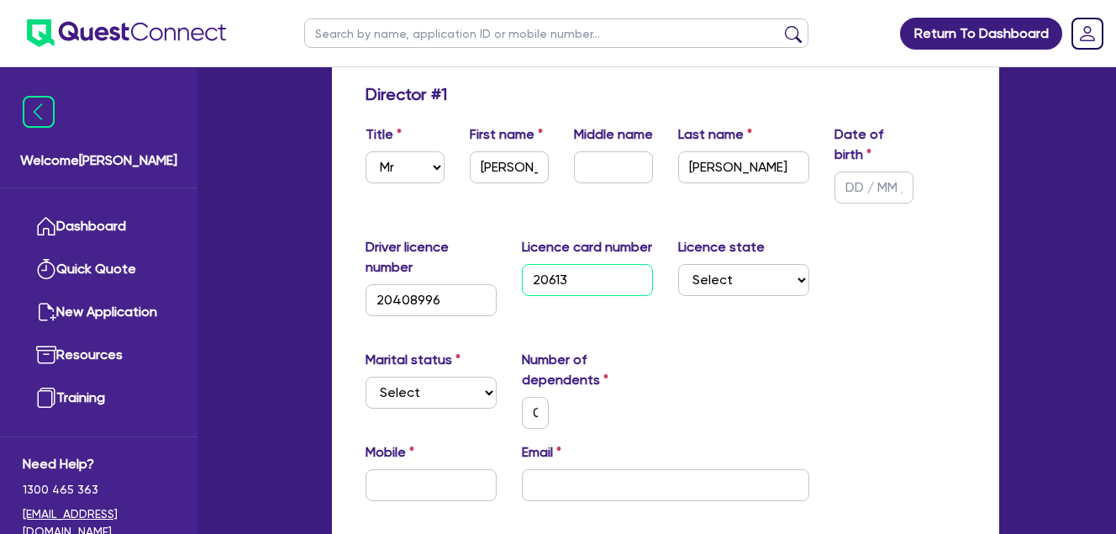
type input "0"
type input "20613"
type input "0"
type input "206130"
type input "0"
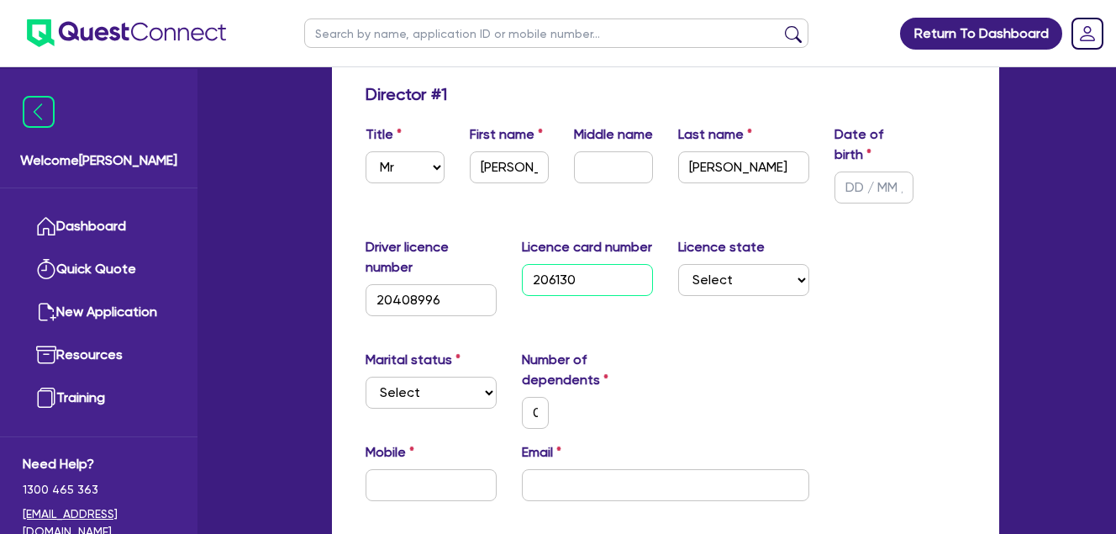
type input "2061302"
type input "0"
type input "20613026"
type input "0"
type input "206130261"
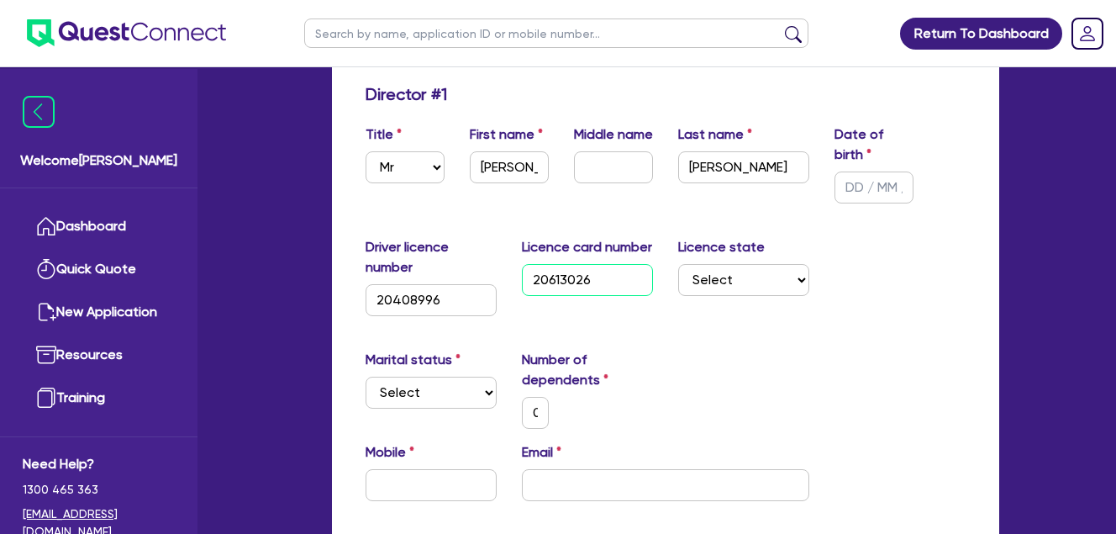
type input "0"
type input "2061302610"
type input "0"
type input "2061302610"
click at [764, 275] on select "Select [GEOGRAPHIC_DATA] [GEOGRAPHIC_DATA] [GEOGRAPHIC_DATA] [GEOGRAPHIC_DATA] …" at bounding box center [743, 280] width 131 height 32
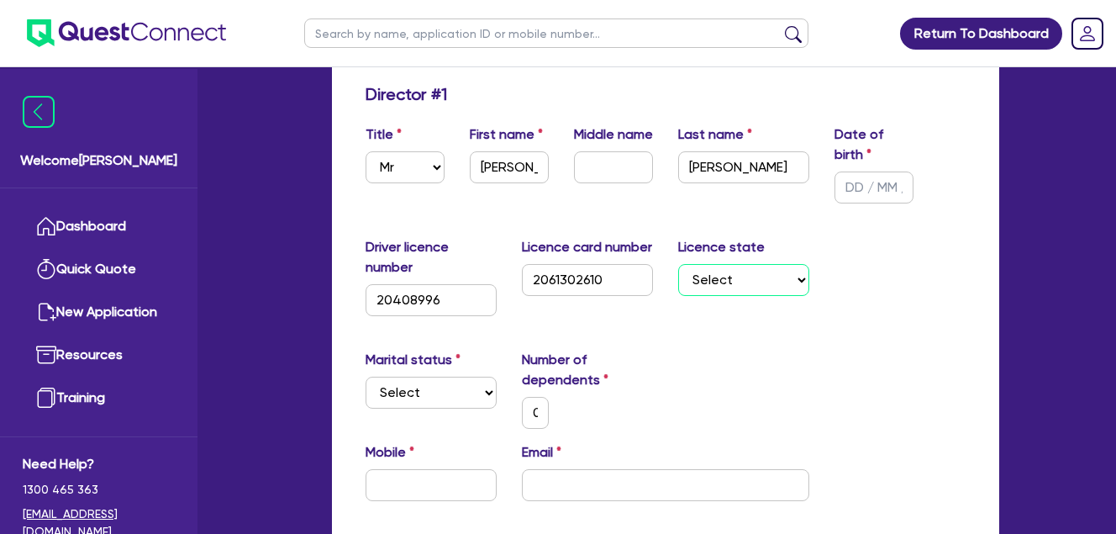
select select "[GEOGRAPHIC_DATA]"
click at [678, 264] on select "Select [GEOGRAPHIC_DATA] [GEOGRAPHIC_DATA] [GEOGRAPHIC_DATA] [GEOGRAPHIC_DATA] …" at bounding box center [743, 280] width 131 height 32
type input "0"
click at [609, 183] on input "text" at bounding box center [613, 167] width 79 height 32
type input "G"
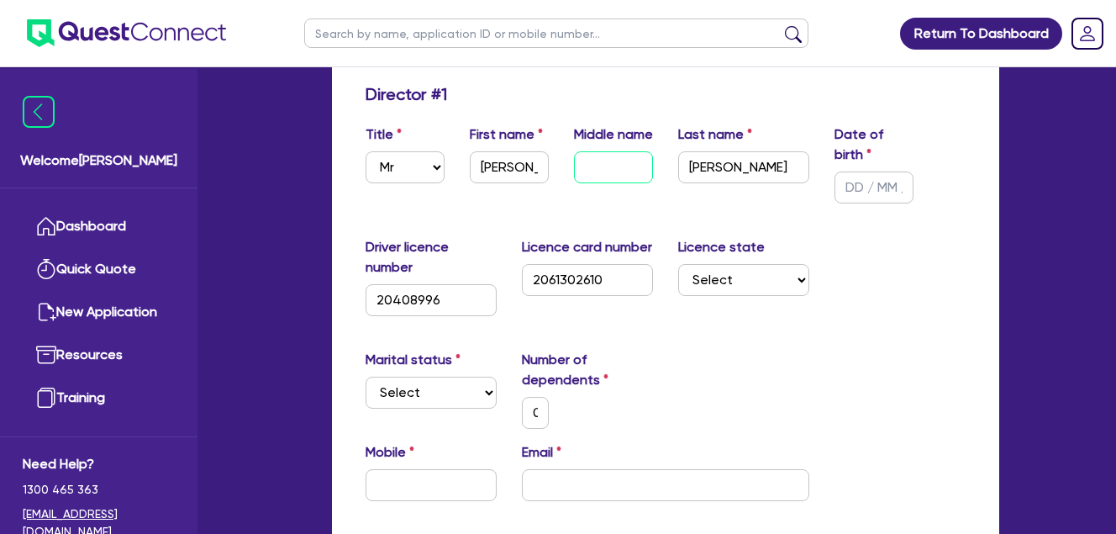
type input "0"
type input "Gr"
type input "0"
type input "Gra"
type input "0"
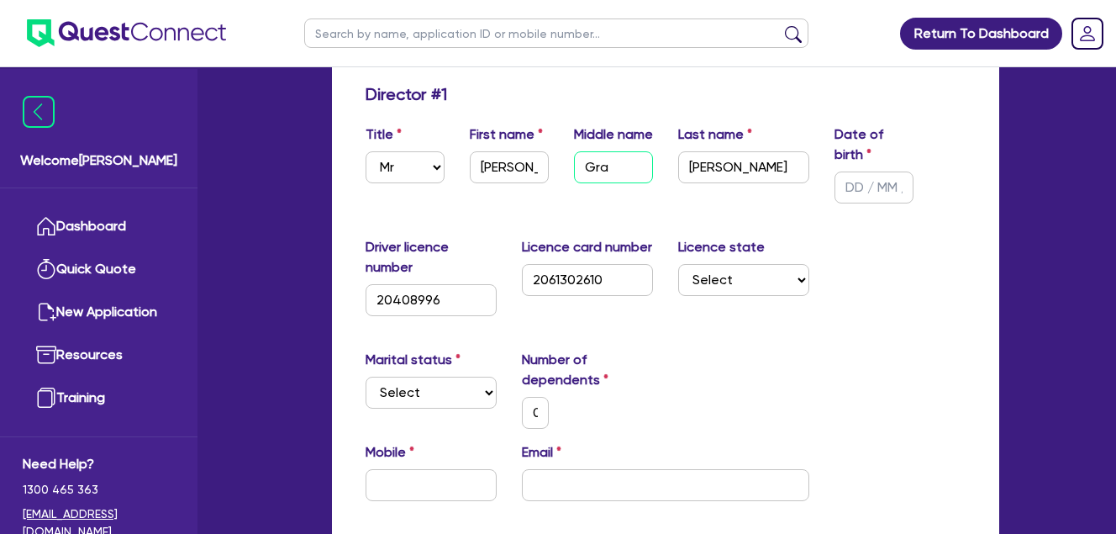
type input "Grah"
type input "0"
type input "Graha"
type input "0"
type input "[PERSON_NAME]"
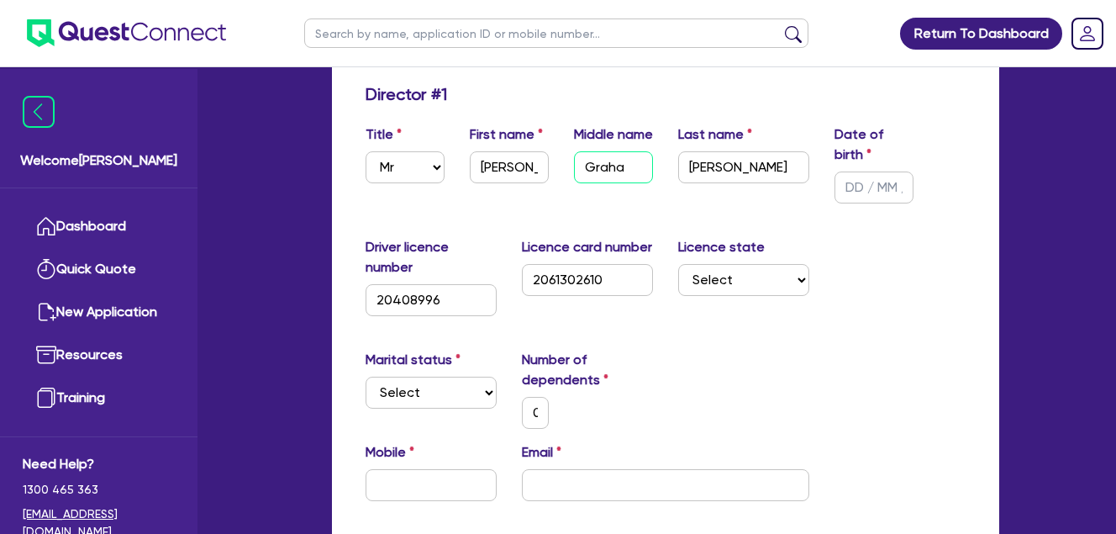
type input "0"
type input "[PERSON_NAME]"
click at [881, 183] on input "text" at bounding box center [874, 187] width 79 height 32
type input "1 / /"
type input "0"
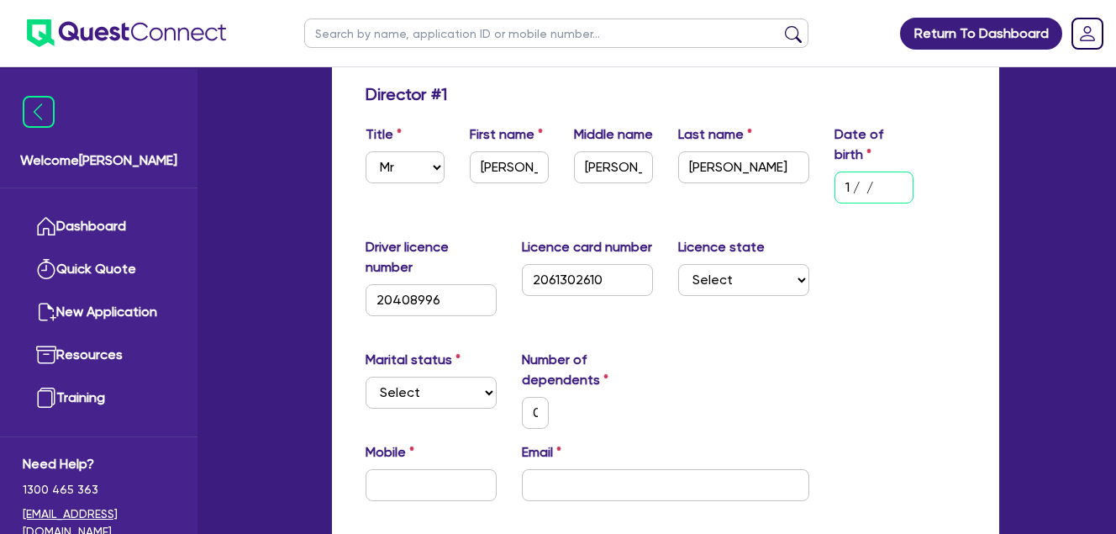
type input "12/ /"
type input "0"
type input "12/0 /"
type input "0"
type input "12/01/"
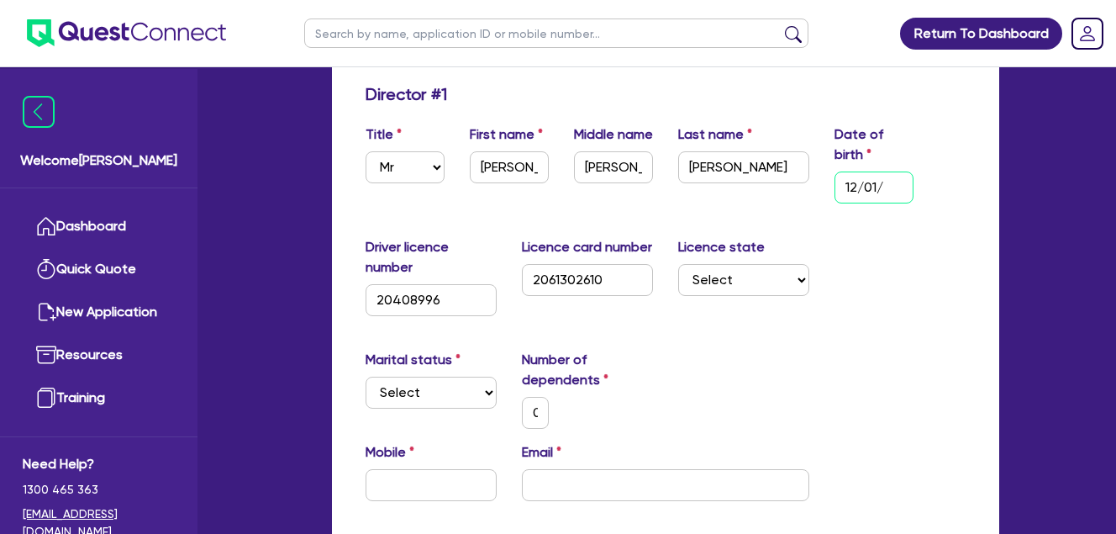
type input "0"
type input "12/01/1"
type input "0"
type input "[DATE]"
type input "0"
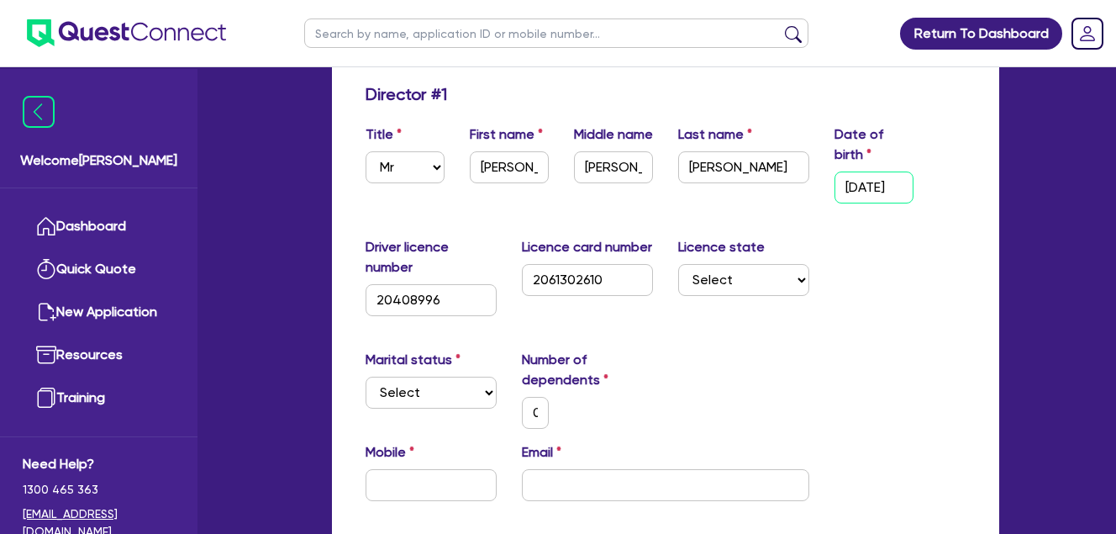
type input "12/01/199"
type input "0"
type input "[DATE]"
type input "0"
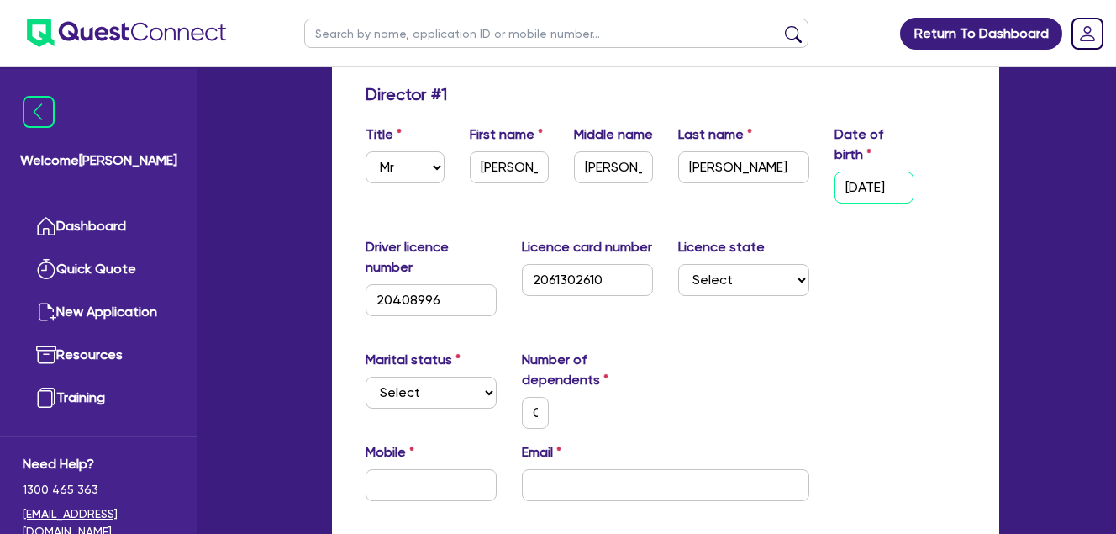
scroll to position [0, 8]
type input "[DATE]"
click at [903, 275] on div "Driver licence number [DRIVERS_LICENSE_NUMBER] Licence card number [DRIVERS_LIC…" at bounding box center [665, 283] width 625 height 92
click at [424, 389] on select "Select Single Married De Facto / Partner" at bounding box center [431, 393] width 131 height 32
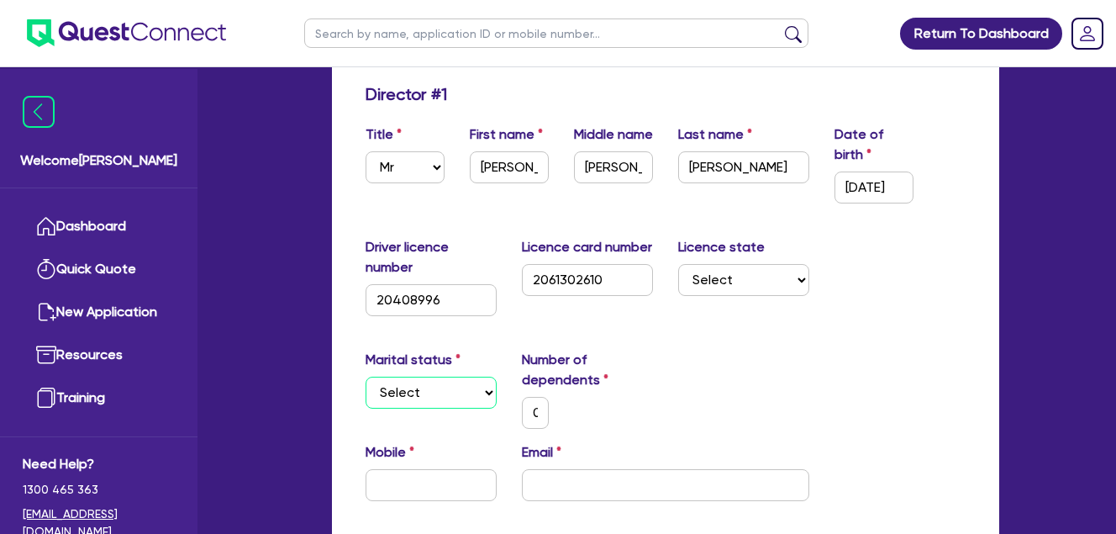
select select "SINGLE"
click at [366, 377] on select "Select Single Married De Facto / Partner" at bounding box center [431, 393] width 131 height 32
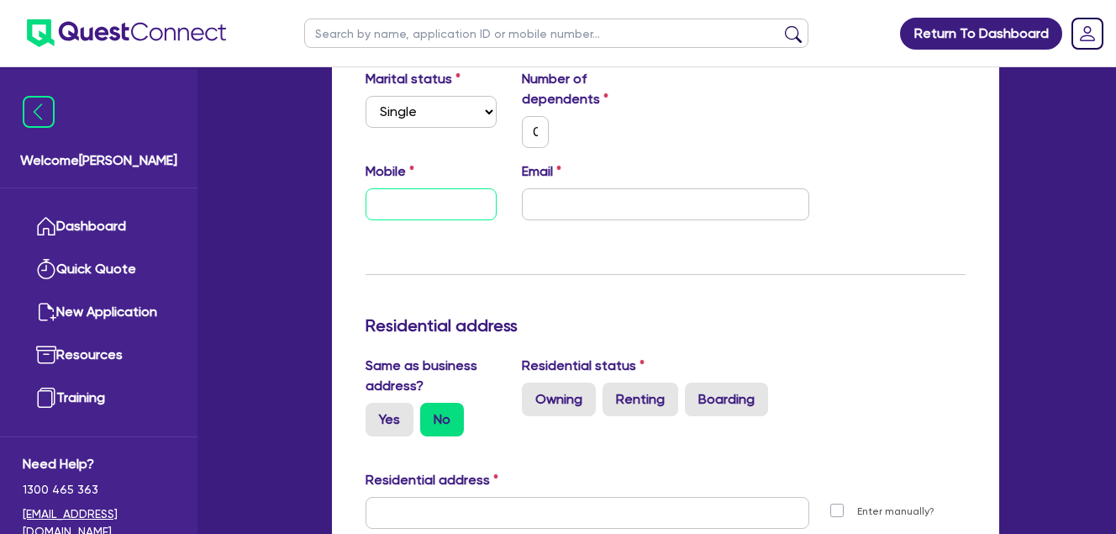
click at [432, 204] on input "text" at bounding box center [431, 204] width 131 height 32
type input "0"
type input "04"
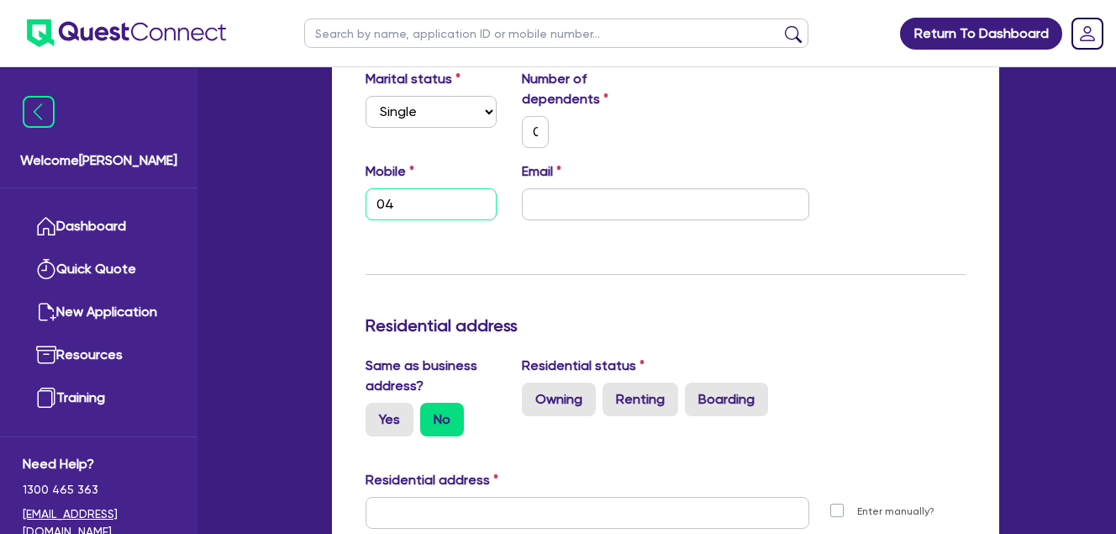
type input "0"
type input "048"
type input "0"
type input "0488"
type input "0"
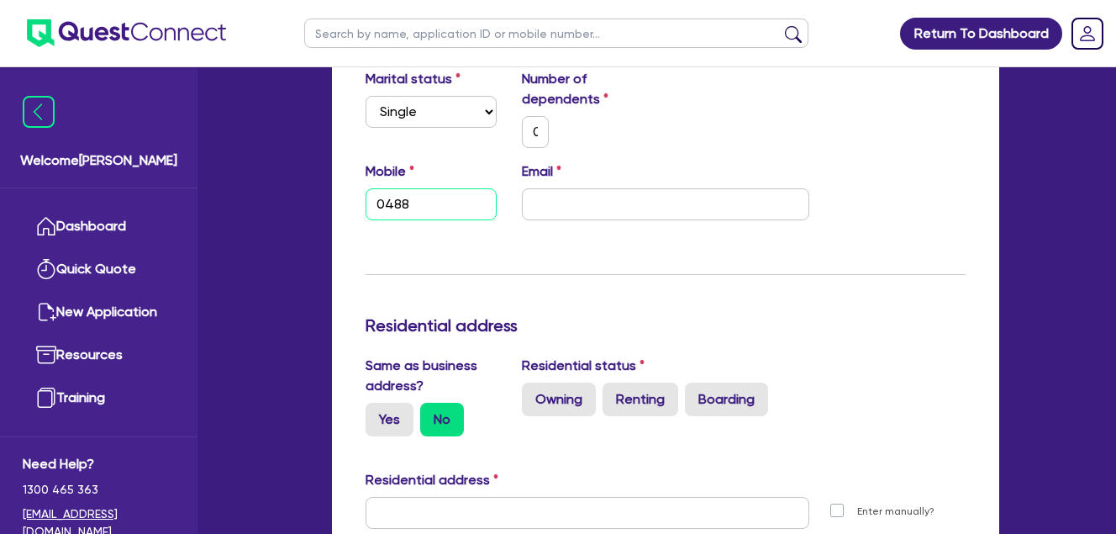
type input "0488 0"
type input "0"
type input "0488 06"
type input "0"
type input "0488 069"
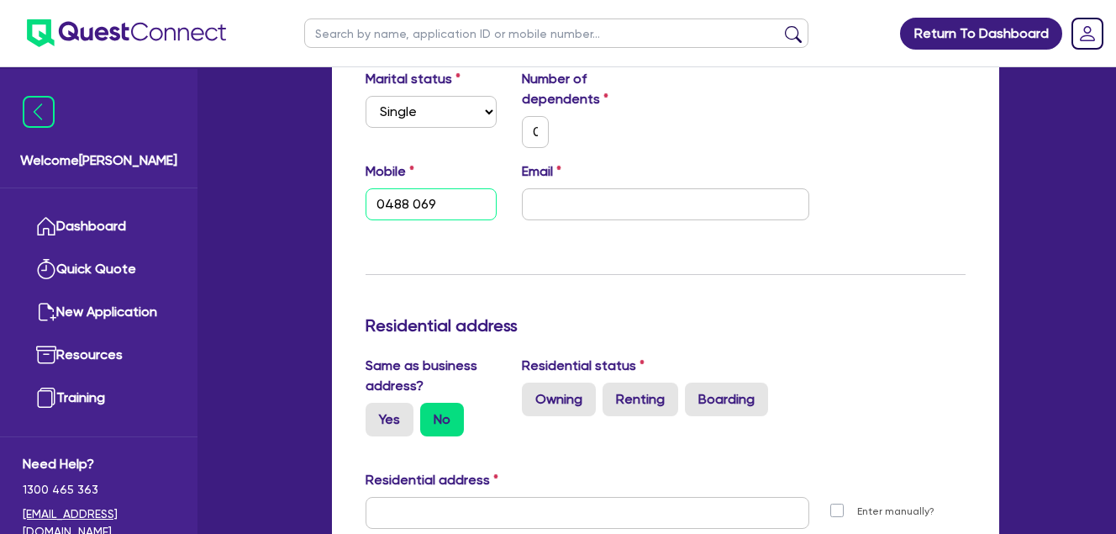
type input "0"
type input "0488 069 6"
type input "0"
type input "0488 069 64"
type input "0"
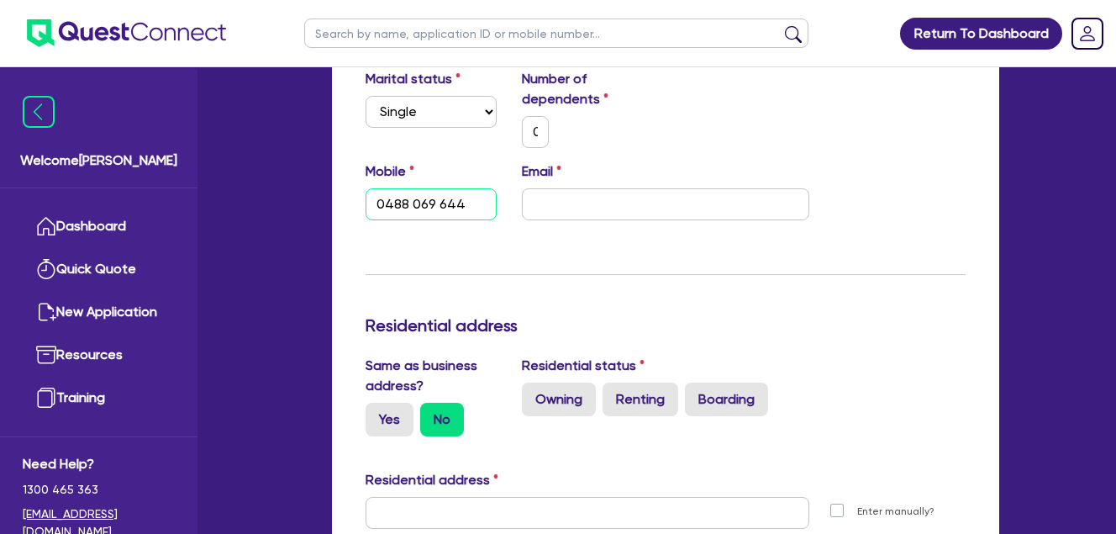
type input "0488 069 644"
click at [625, 197] on input "email" at bounding box center [665, 204] width 287 height 32
type input "0"
type input "0488 069 644"
type input "s"
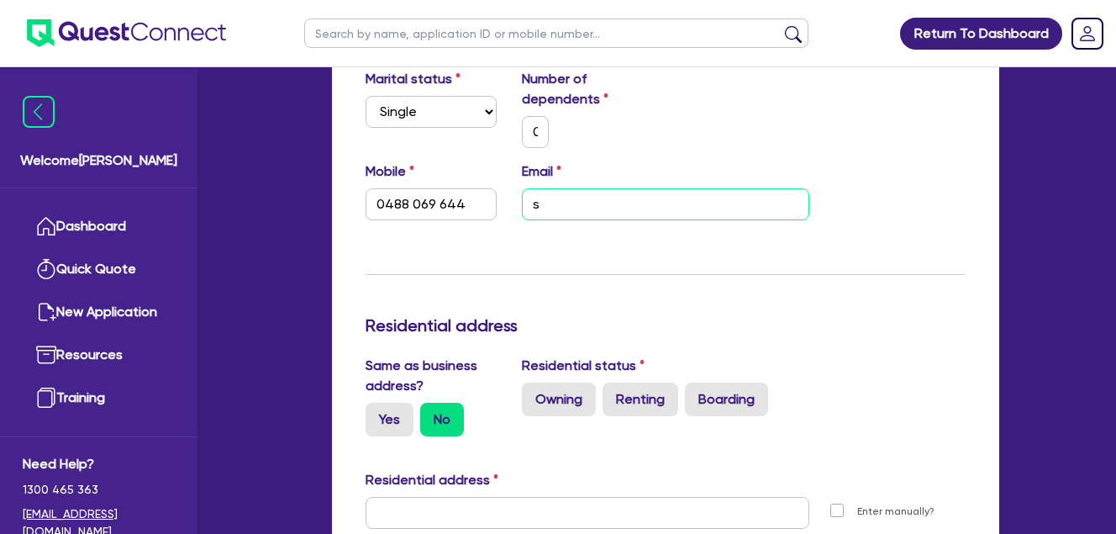
type input "0"
type input "0488 069 644"
type input "sc"
type input "0"
type input "0488 069 644"
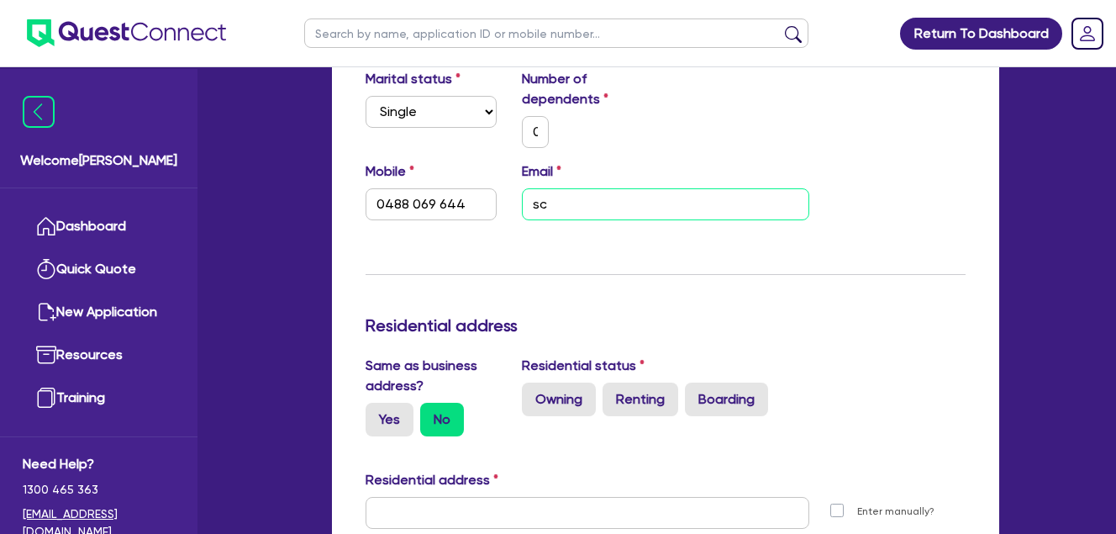
type input "sco"
type input "0"
type input "0488 069 644"
type input "[PERSON_NAME]"
type input "0"
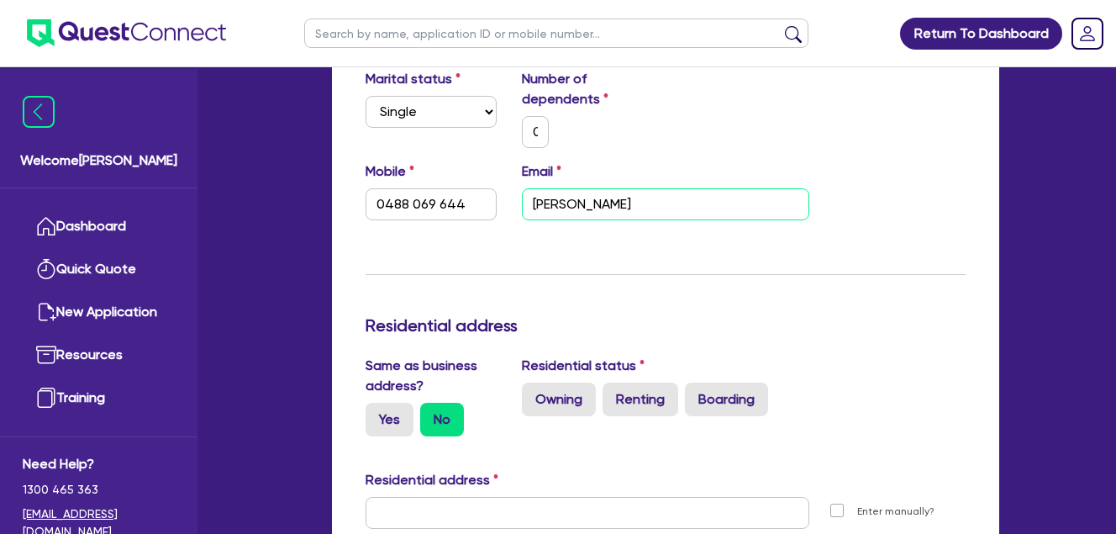
type input "0488 069 644"
type input "[PERSON_NAME]"
drag, startPoint x: 598, startPoint y: 206, endPoint x: 463, endPoint y: 188, distance: 135.6
click at [461, 188] on div "Mobile [PHONE_NUMBER] Email [PERSON_NAME]" at bounding box center [665, 197] width 625 height 72
paste input "[EMAIL_ADDRESS][DOMAIN_NAME]"
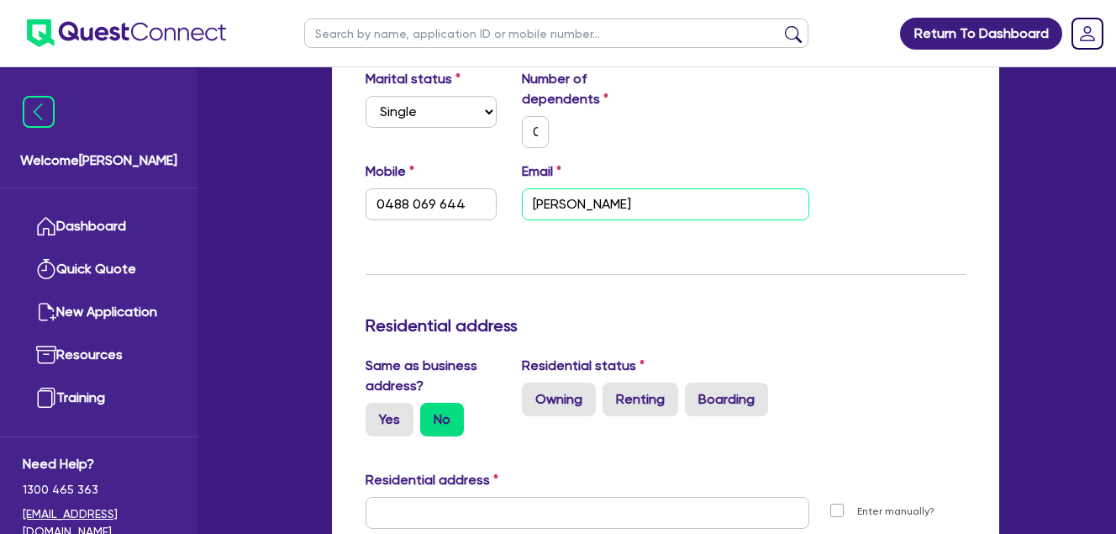
type input "0"
type input "0488 069 644"
type input "[EMAIL_ADDRESS][DOMAIN_NAME]"
click at [421, 262] on div "Update residential status for Director #1 Boarding is only acceptable when the …" at bounding box center [666, 475] width 600 height 1344
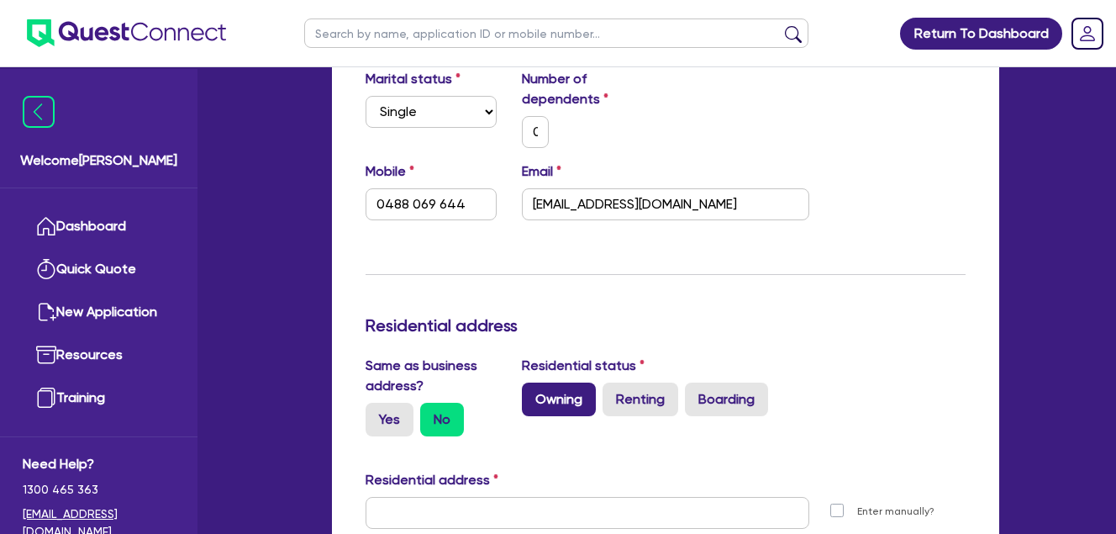
click at [556, 400] on label "Owning" at bounding box center [559, 399] width 74 height 34
click at [533, 393] on input "Owning" at bounding box center [527, 387] width 11 height 11
radio input "true"
type input "0"
type input "0488 069 644"
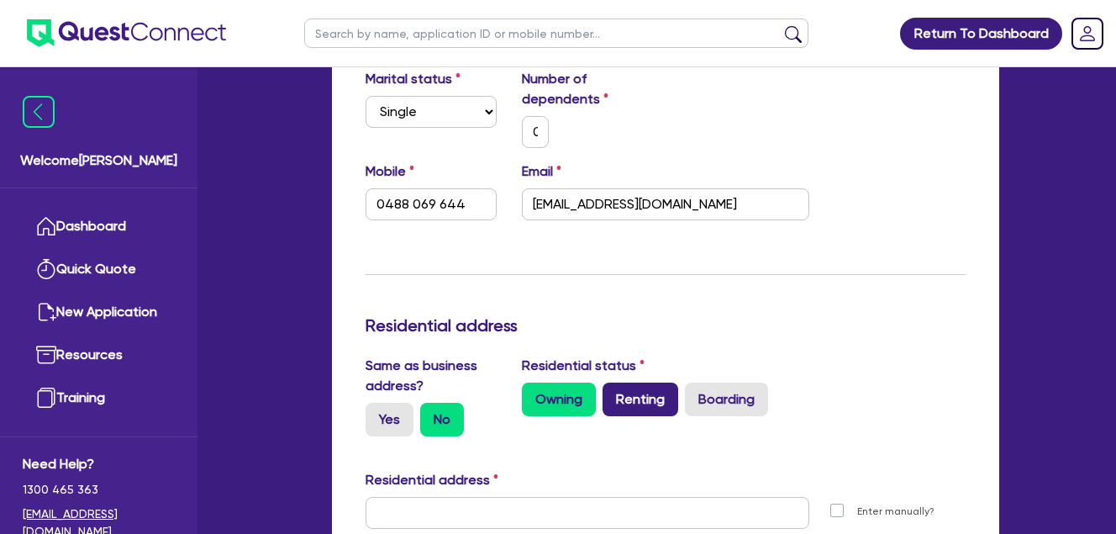
click at [633, 401] on label "Renting" at bounding box center [641, 399] width 76 height 34
click at [614, 393] on input "Renting" at bounding box center [608, 387] width 11 height 11
radio input "true"
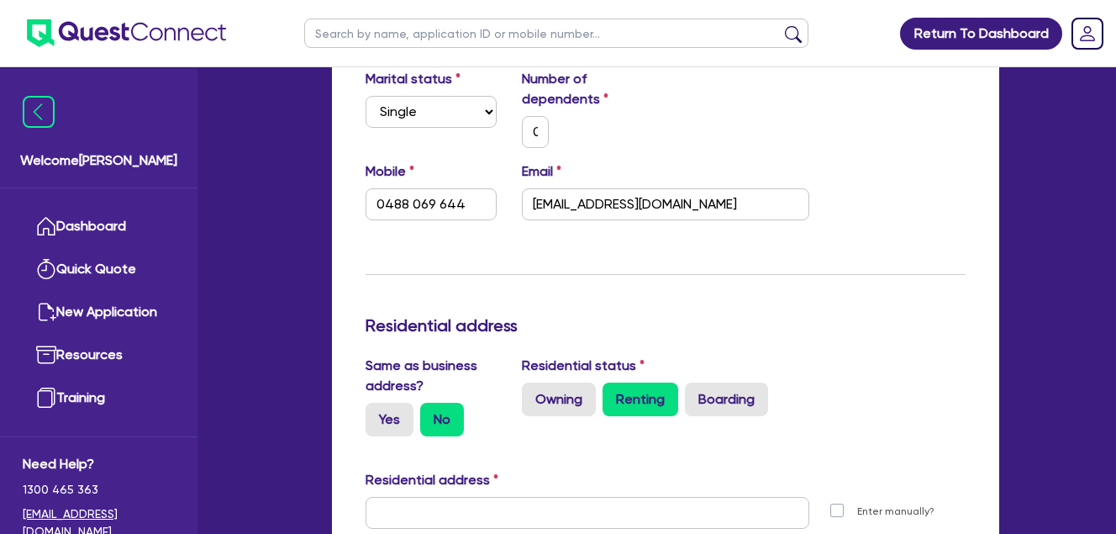
type input "0"
type input "0488 069 644"
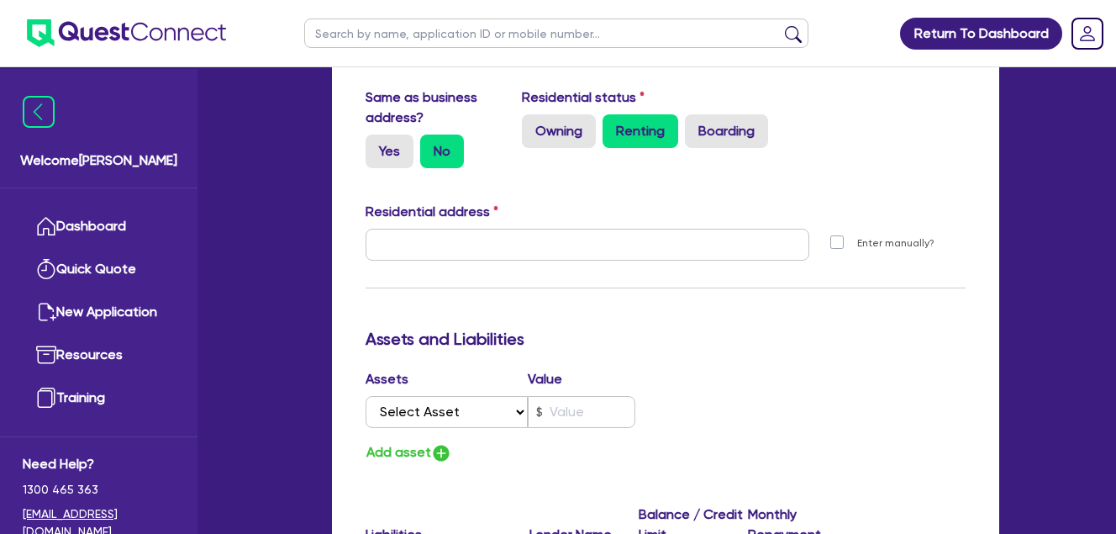
scroll to position [841, 0]
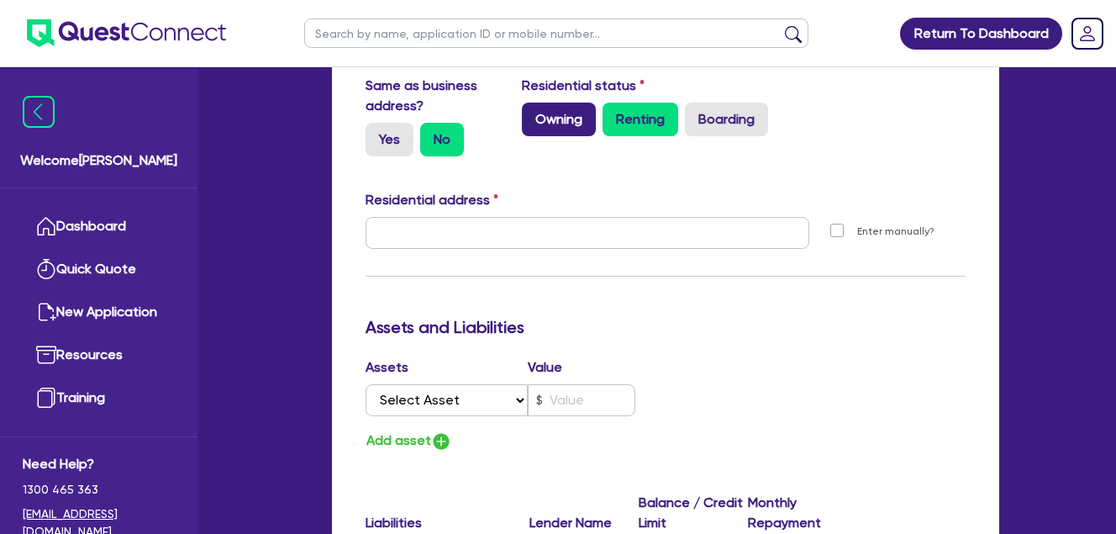
click at [567, 122] on label "Owning" at bounding box center [559, 120] width 74 height 34
click at [533, 113] on input "Owning" at bounding box center [527, 108] width 11 height 11
radio input "true"
type input "0"
type input "0488 069 644"
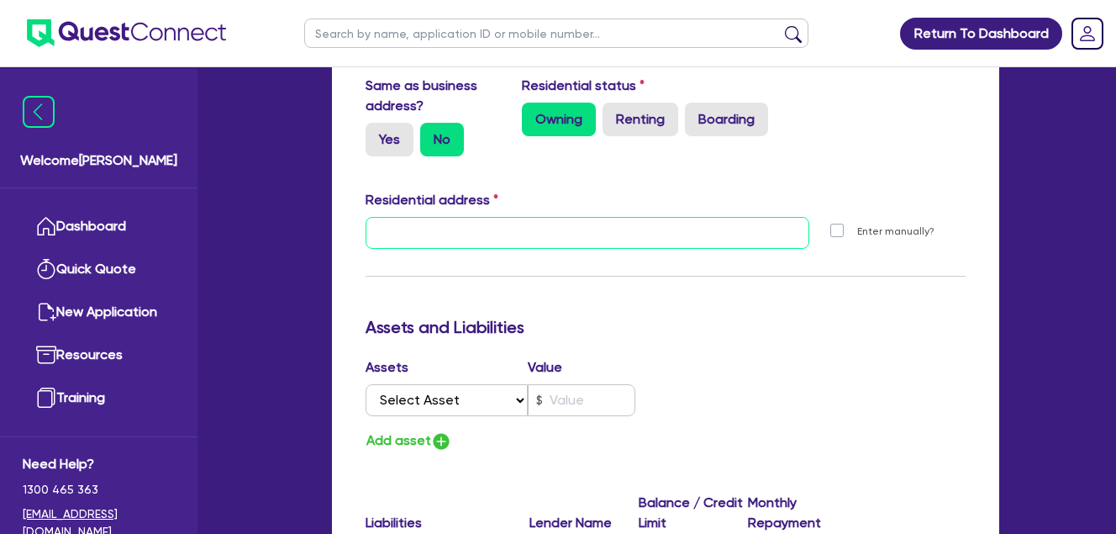
click at [493, 226] on input "text" at bounding box center [588, 233] width 444 height 32
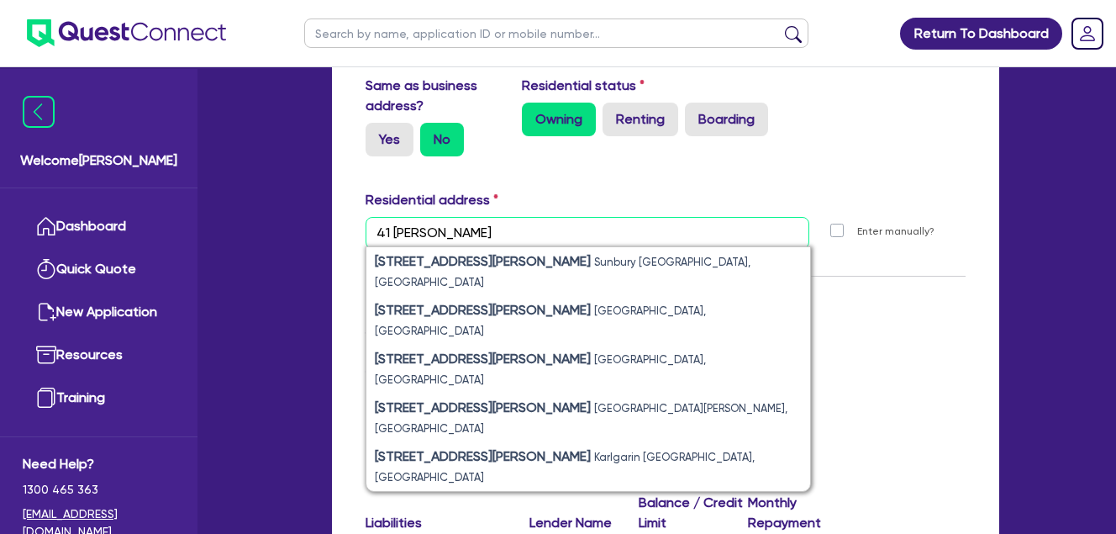
type input "[STREET_ADDRESS][PERSON_NAME][PERSON_NAME]"
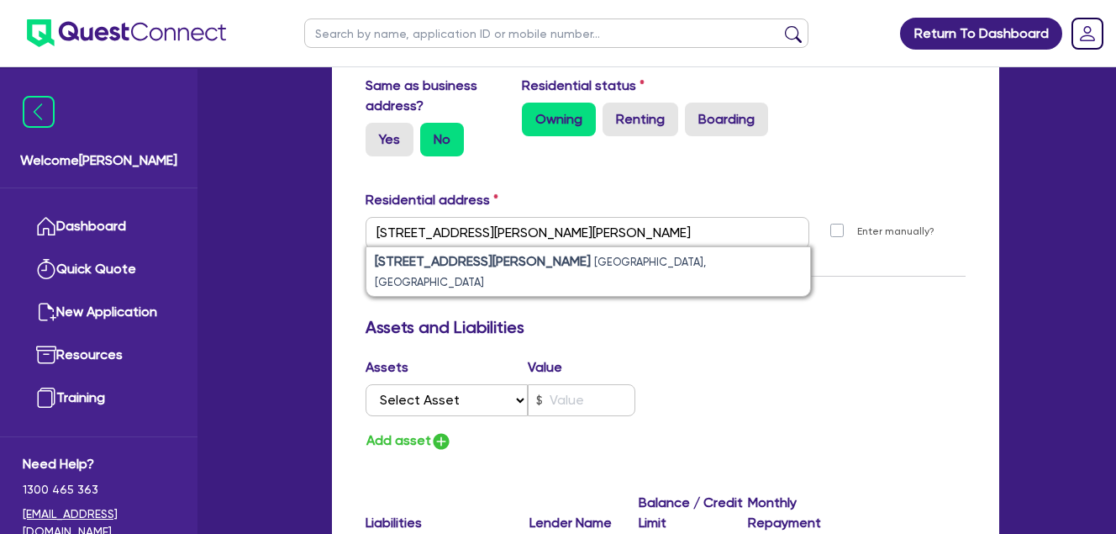
click at [747, 178] on div "Update residential status for Director #1 Boarding is only acceptable when the …" at bounding box center [666, 195] width 600 height 1344
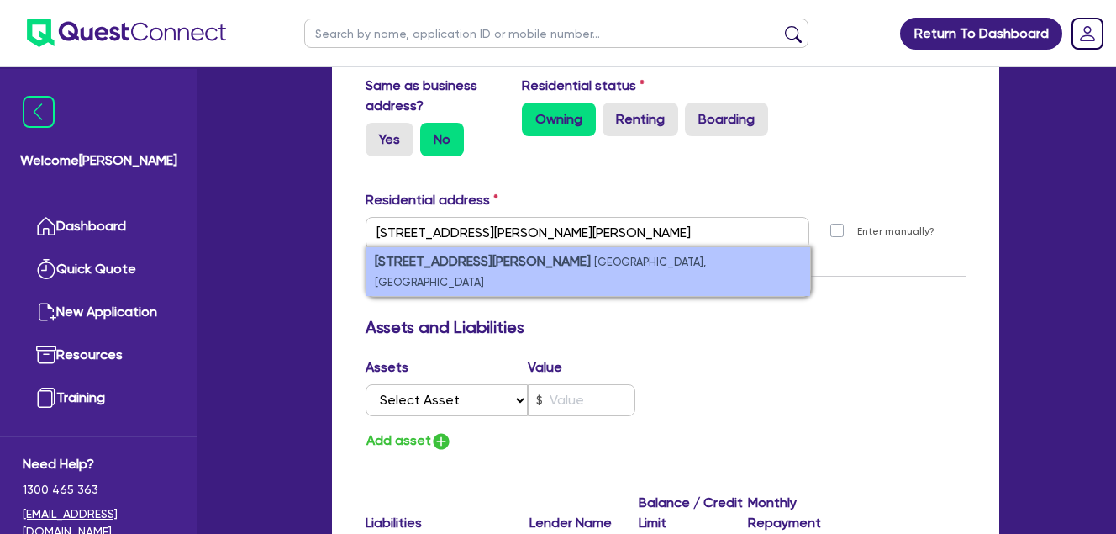
click at [616, 275] on li "[STREET_ADDRESS][PERSON_NAME]" at bounding box center [588, 271] width 444 height 49
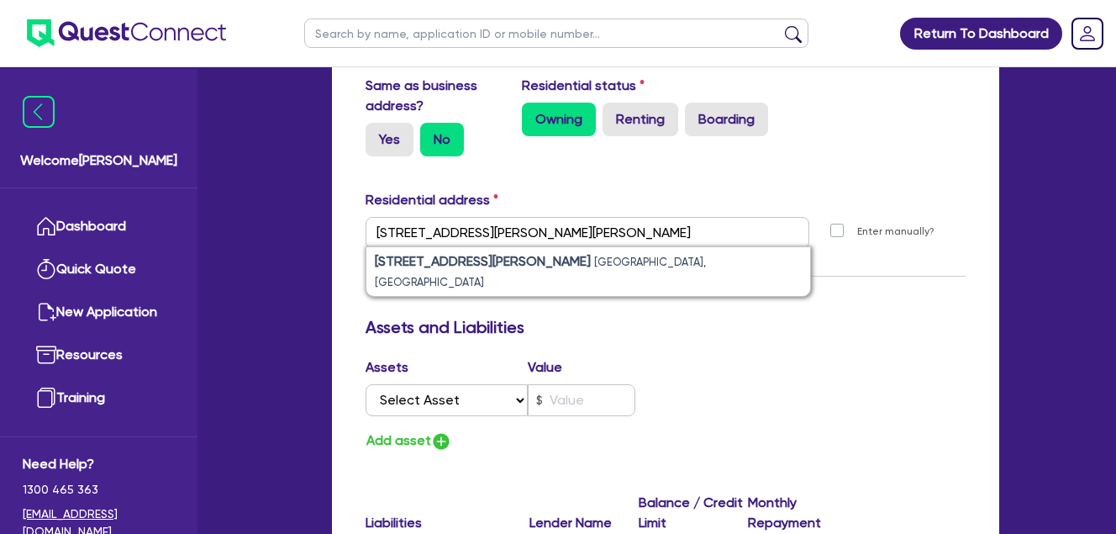
type input "0"
type input "0488 069 644"
type input "[STREET_ADDRESS][PERSON_NAME][PERSON_NAME]"
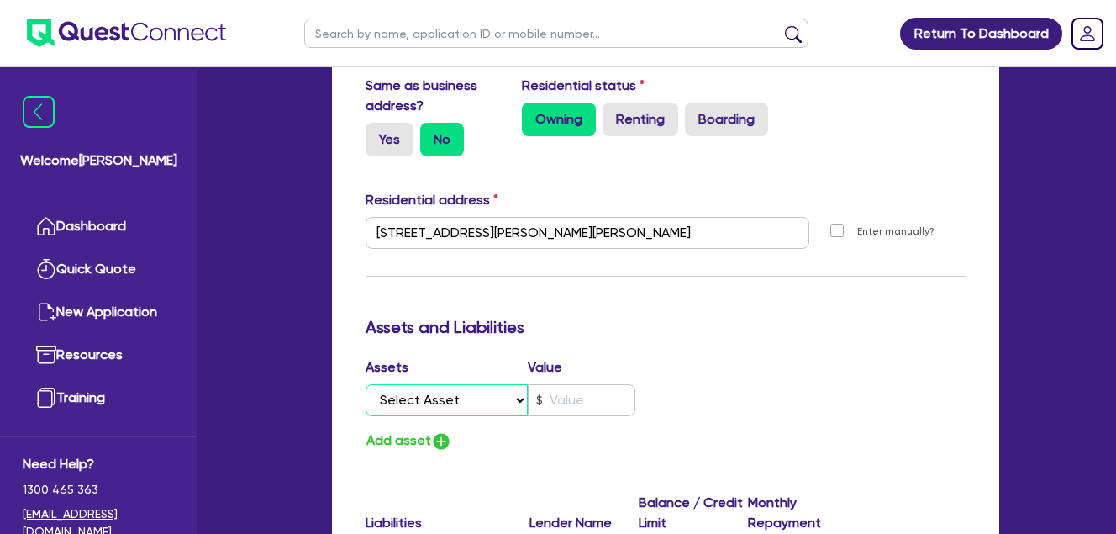
click at [494, 396] on select "Select Asset Cash Property Investment property Vehicle Truck Trailer Equipment …" at bounding box center [447, 400] width 162 height 32
select select "INVESTMENT_PROPERTY"
click at [366, 384] on select "Select Asset Cash Property Investment property Vehicle Truck Trailer Equipment …" at bounding box center [447, 400] width 162 height 32
type input "0"
type input "0488 069 644"
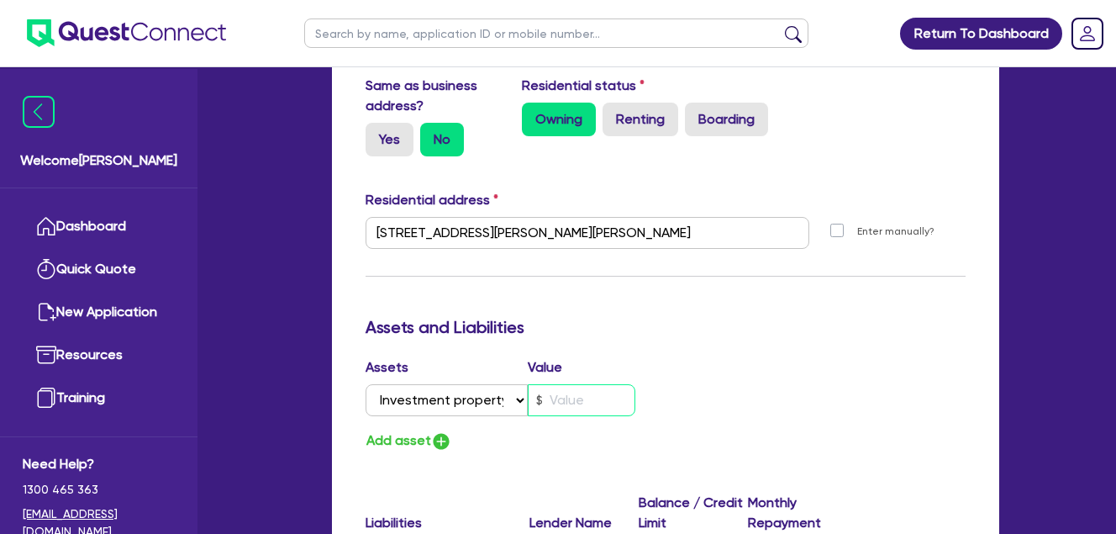
click at [586, 394] on input "text" at bounding box center [582, 400] width 108 height 32
type input "0"
type input "0488 069 644"
type input "6"
type input "0"
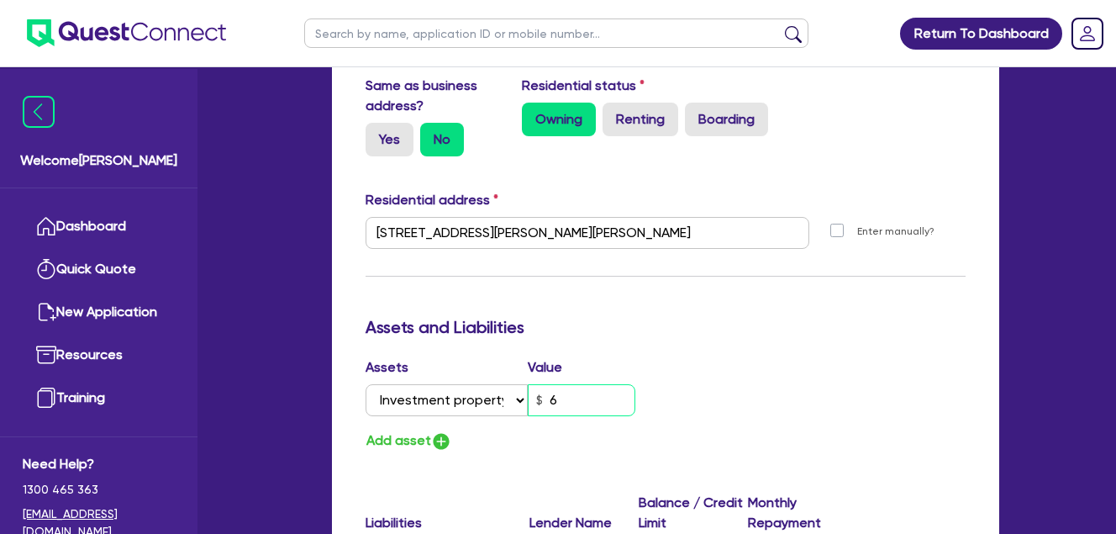
type input "0488 069 644"
type input "65"
type input "0"
type input "0488 069 644"
type input "650"
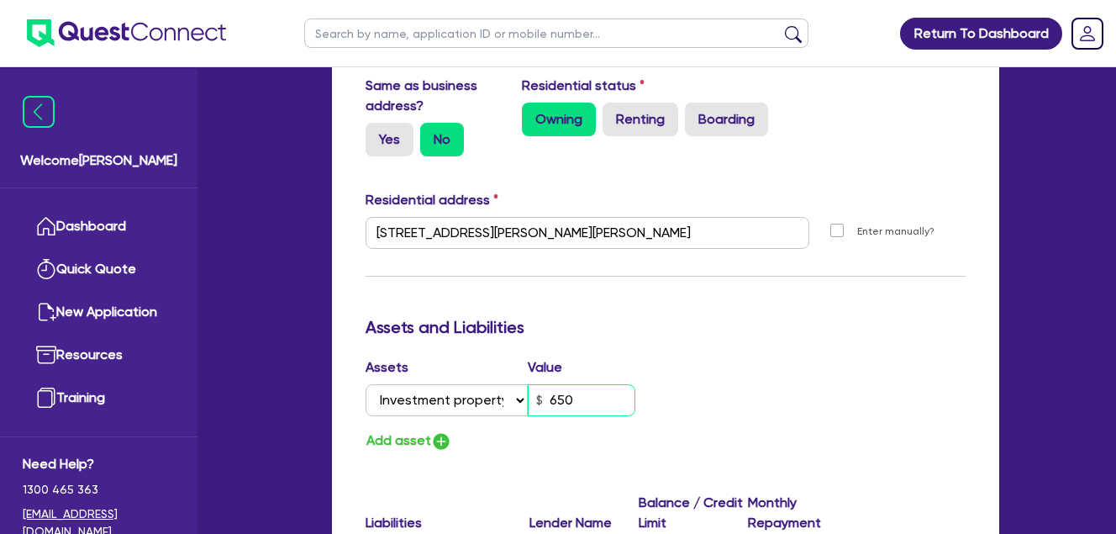
type input "0"
type input "0488 069 644"
type input "6,500"
type input "0"
type input "0488 069 644"
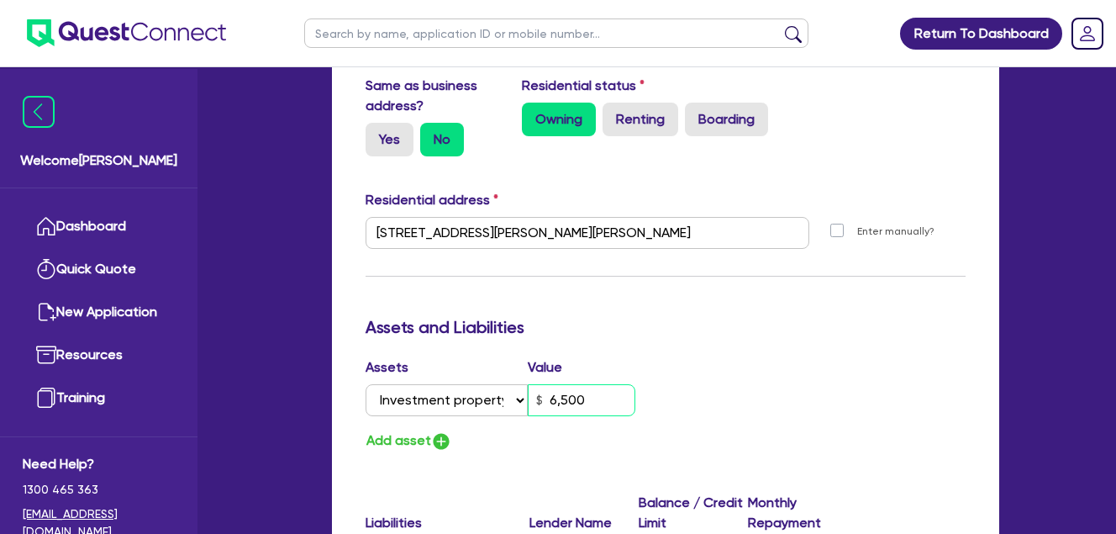
type input "65,000"
type input "0"
type input "0488 069 644"
type input "650,000"
click at [756, 371] on div "Assets Value Select Asset Cash Property Investment property Vehicle Truck Trail…" at bounding box center [665, 404] width 625 height 95
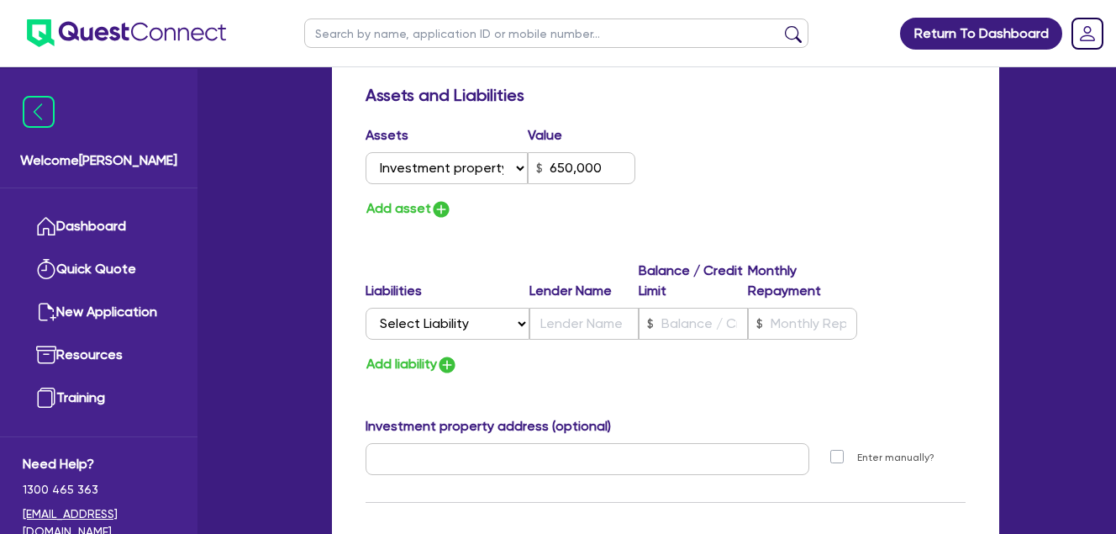
scroll to position [1120, 0]
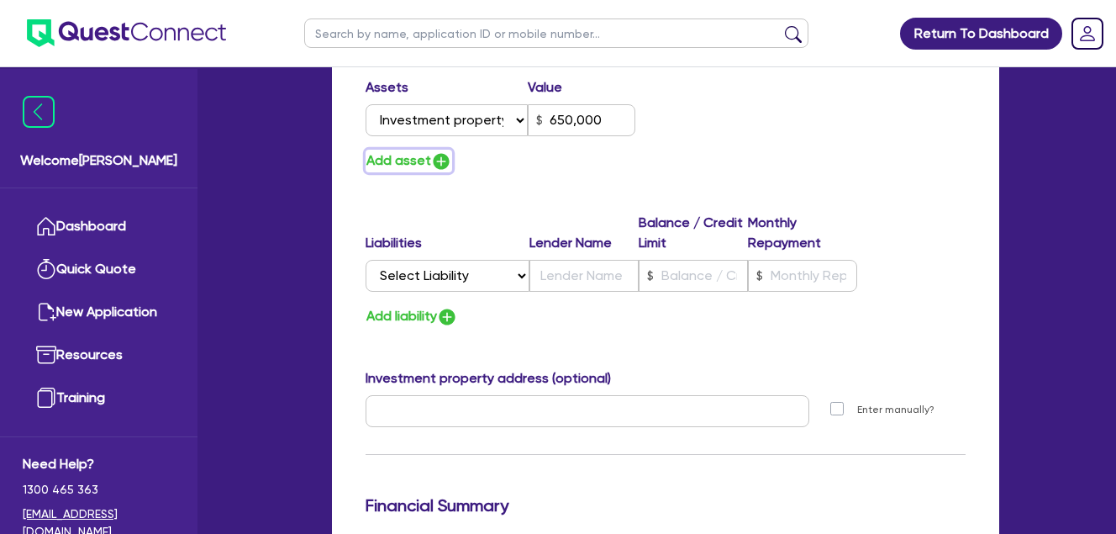
click at [415, 161] on button "Add asset" at bounding box center [409, 161] width 87 height 23
type input "0"
type input "0488 069 644"
type input "650,000"
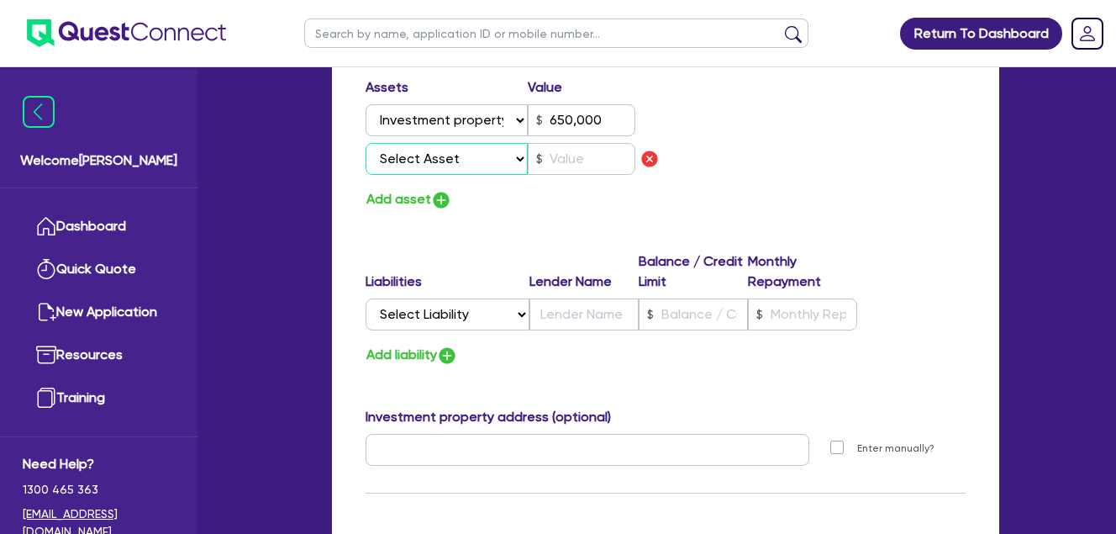
click at [461, 158] on select "Select Asset Cash Property Investment property Vehicle Truck Trailer Equipment …" at bounding box center [447, 159] width 162 height 32
select select "EQUIPMENT"
click at [366, 143] on select "Select Asset Cash Property Investment property Vehicle Truck Trailer Equipment …" at bounding box center [447, 159] width 162 height 32
type input "0"
type input "0488 069 644"
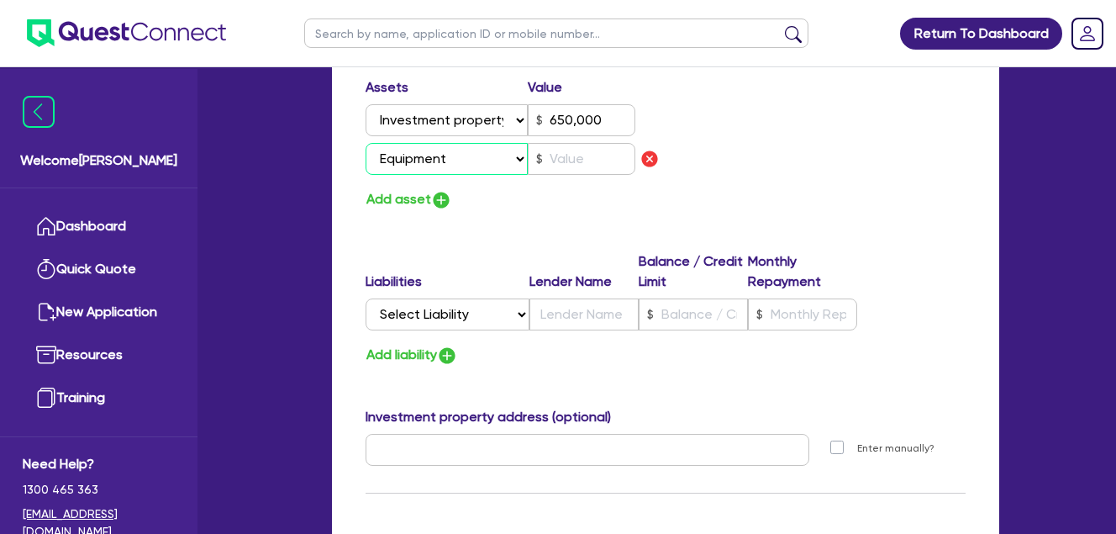
type input "650,000"
click at [569, 161] on input "text" at bounding box center [582, 159] width 108 height 32
type input "0"
click at [570, 205] on div "Add asset" at bounding box center [509, 199] width 313 height 23
click at [409, 194] on button "Add asset" at bounding box center [409, 199] width 87 height 23
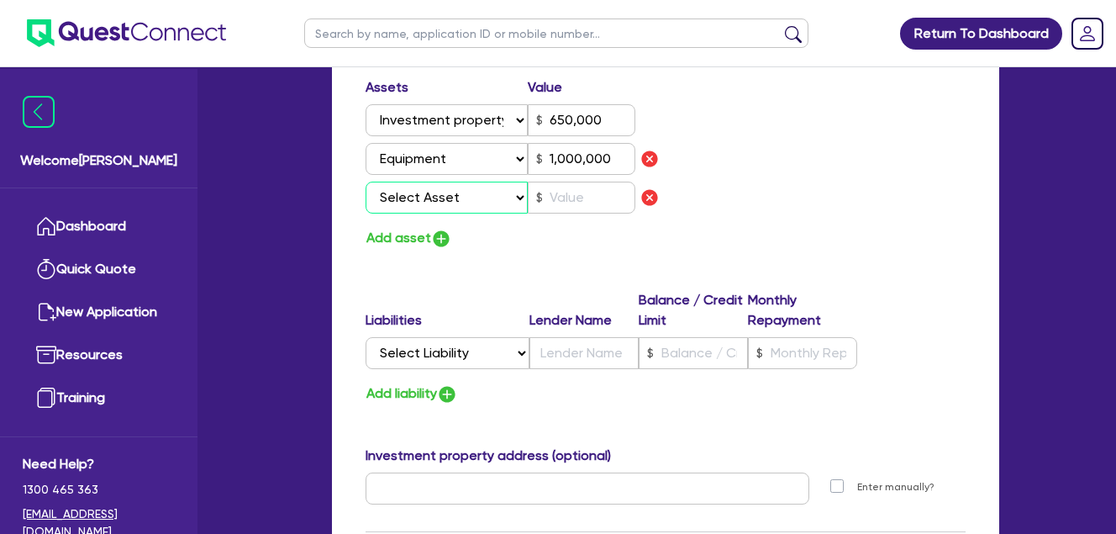
click at [471, 201] on select "Select Asset Cash Property Investment property Vehicle Truck Trailer Equipment …" at bounding box center [447, 198] width 162 height 32
click at [366, 182] on select "Select Asset Cash Property Investment property Vehicle Truck Trailer Equipment …" at bounding box center [447, 198] width 162 height 32
click at [573, 233] on div "Add asset" at bounding box center [509, 238] width 313 height 23
click at [571, 203] on input "text" at bounding box center [582, 198] width 108 height 32
click at [723, 173] on div "Assets Value Select Asset Cash Property Investment property Vehicle Truck Trail…" at bounding box center [665, 163] width 625 height 172
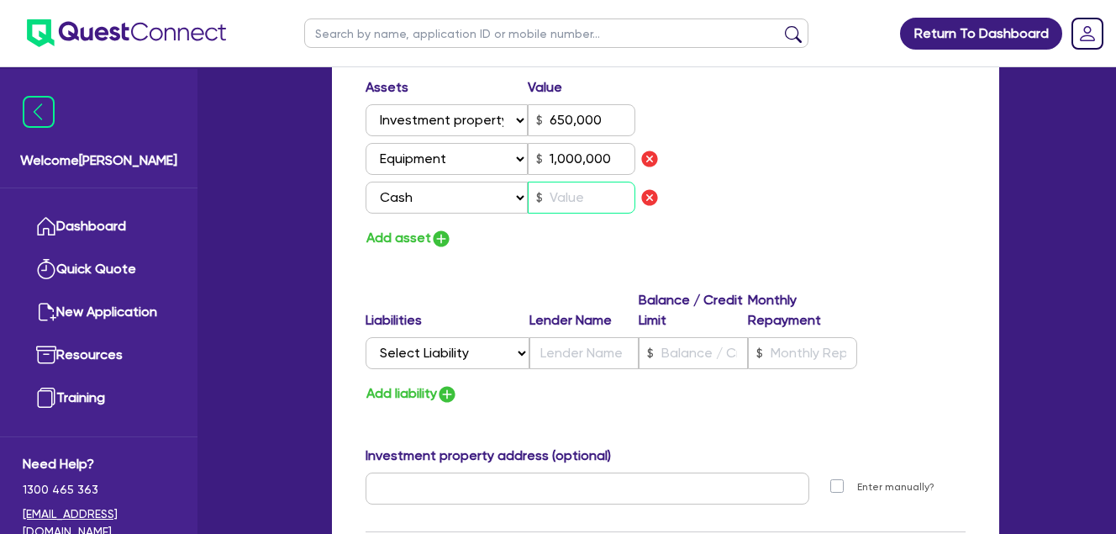
click at [564, 190] on input "text" at bounding box center [582, 198] width 108 height 32
click at [784, 166] on div "Assets Value Select Asset Cash Property Investment property Vehicle Truck Trail…" at bounding box center [665, 163] width 625 height 172
click at [569, 202] on input "text" at bounding box center [582, 198] width 108 height 32
click at [579, 229] on div "Add asset" at bounding box center [509, 238] width 313 height 23
click at [572, 198] on input "text" at bounding box center [582, 198] width 108 height 32
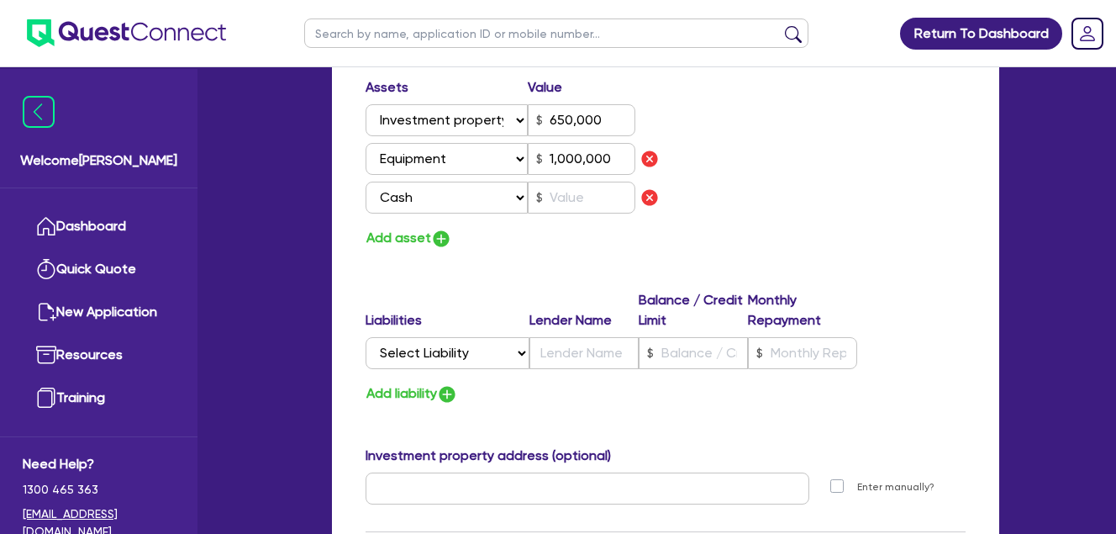
click at [810, 177] on div "Assets Value Select Asset Cash Property Investment property Vehicle Truck Trail…" at bounding box center [665, 163] width 625 height 172
click at [580, 206] on input "text" at bounding box center [582, 198] width 108 height 32
click at [739, 177] on div "Assets Value Select Asset Cash Property Investment property Vehicle Truck Trail…" at bounding box center [665, 163] width 625 height 172
click at [560, 198] on input "text" at bounding box center [582, 198] width 108 height 32
click at [822, 199] on div "Assets Value Select Asset Cash Property Investment property Vehicle Truck Trail…" at bounding box center [665, 163] width 625 height 172
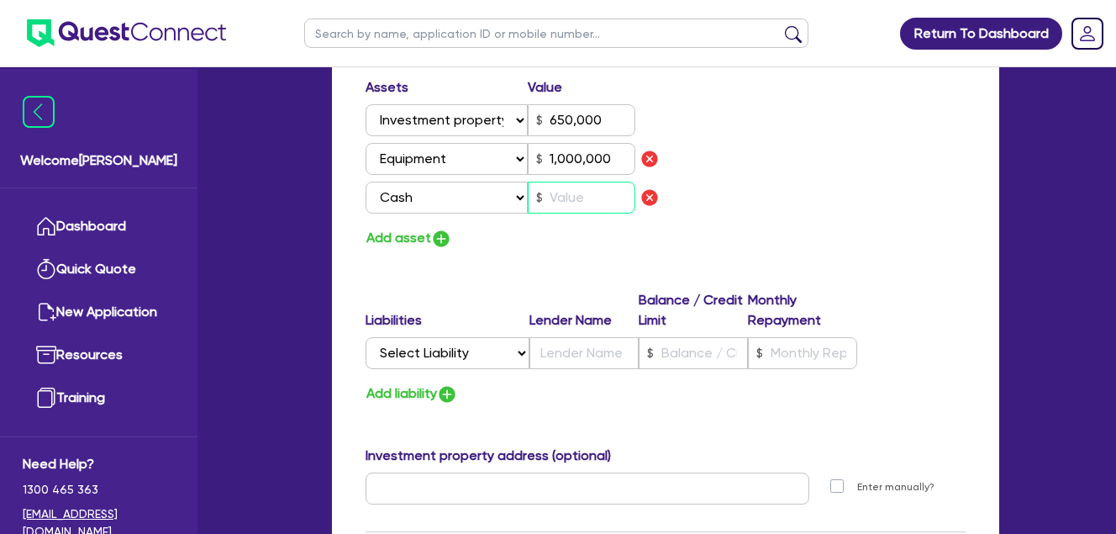
click at [582, 194] on input "text" at bounding box center [582, 198] width 108 height 32
click at [743, 156] on div "Assets Value Select Asset Cash Property Investment property Vehicle Truck Trail…" at bounding box center [665, 163] width 625 height 172
click at [577, 203] on input "text" at bounding box center [582, 198] width 108 height 32
click at [767, 161] on div "Assets Value Select Asset Cash Property Investment property Vehicle Truck Trail…" at bounding box center [665, 163] width 625 height 172
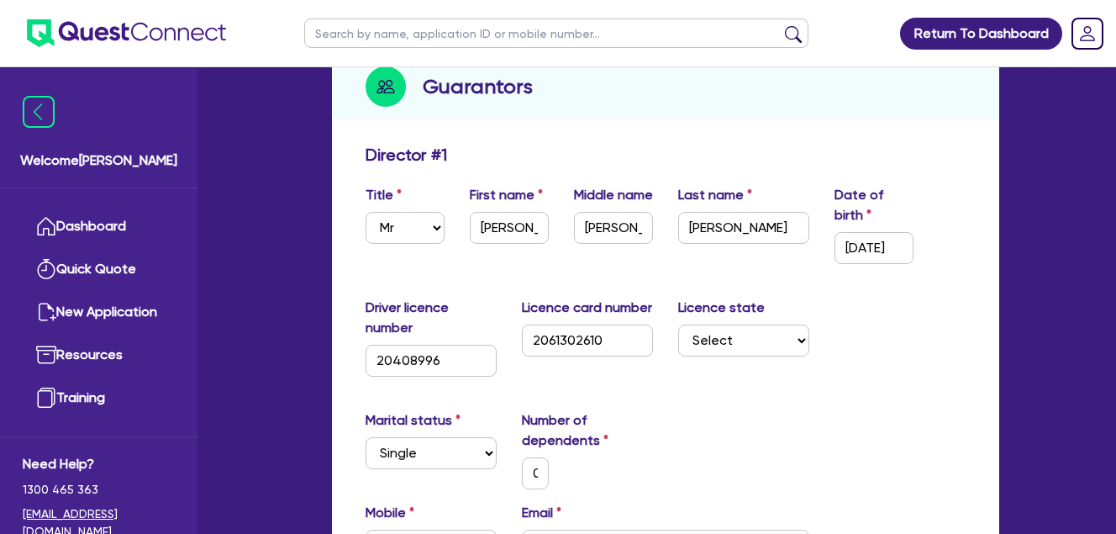
scroll to position [0, 0]
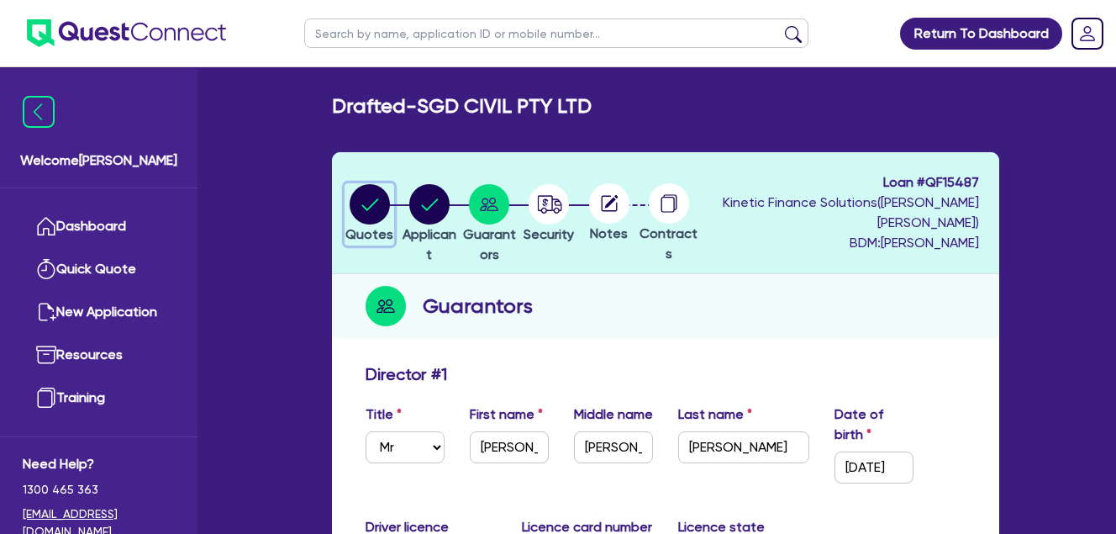
click at [384, 208] on circle "button" at bounding box center [370, 204] width 40 height 40
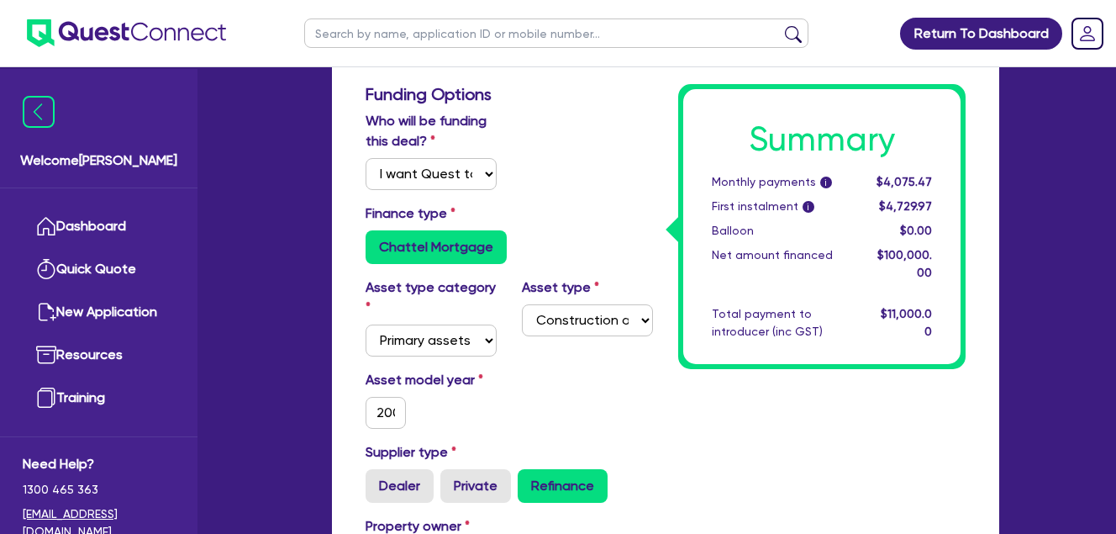
scroll to position [561, 0]
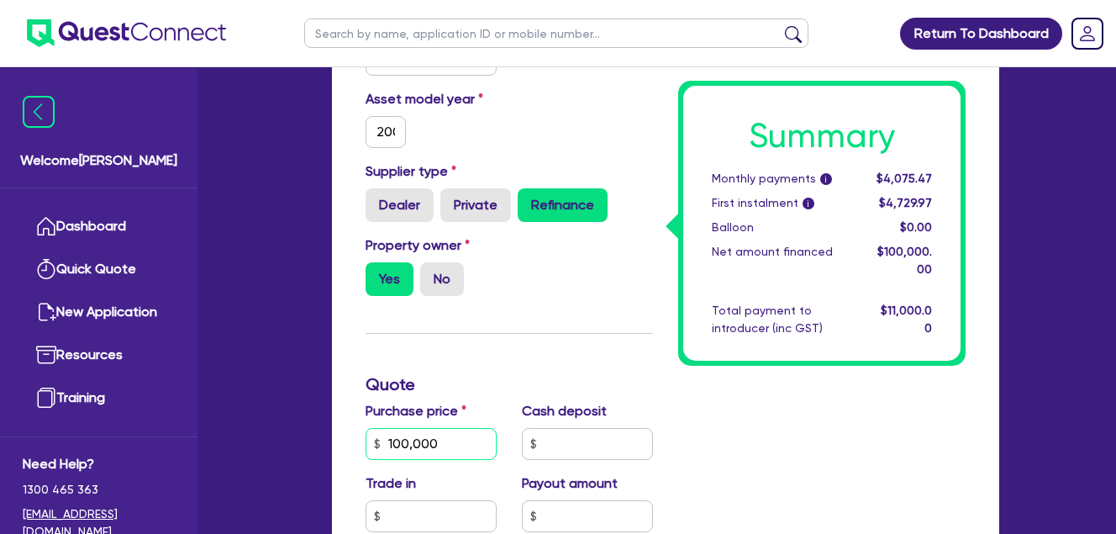
drag, startPoint x: 445, startPoint y: 444, endPoint x: 303, endPoint y: 443, distance: 142.1
click at [303, 443] on div "Welcome Farhan Dashboard Quick Quote New Application Resources Training Need He…" at bounding box center [558, 323] width 933 height 1769
click at [816, 446] on div "Summary Monthly payments i $4,075.47 First instalment i $4,729.97 Balloon $0.00…" at bounding box center [822, 411] width 313 height 1216
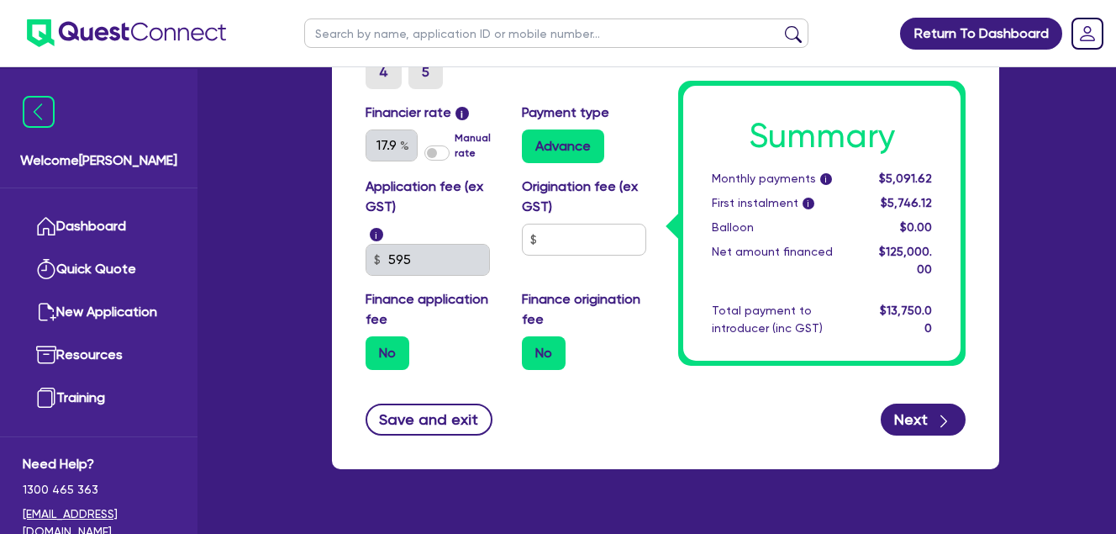
scroll to position [1235, 0]
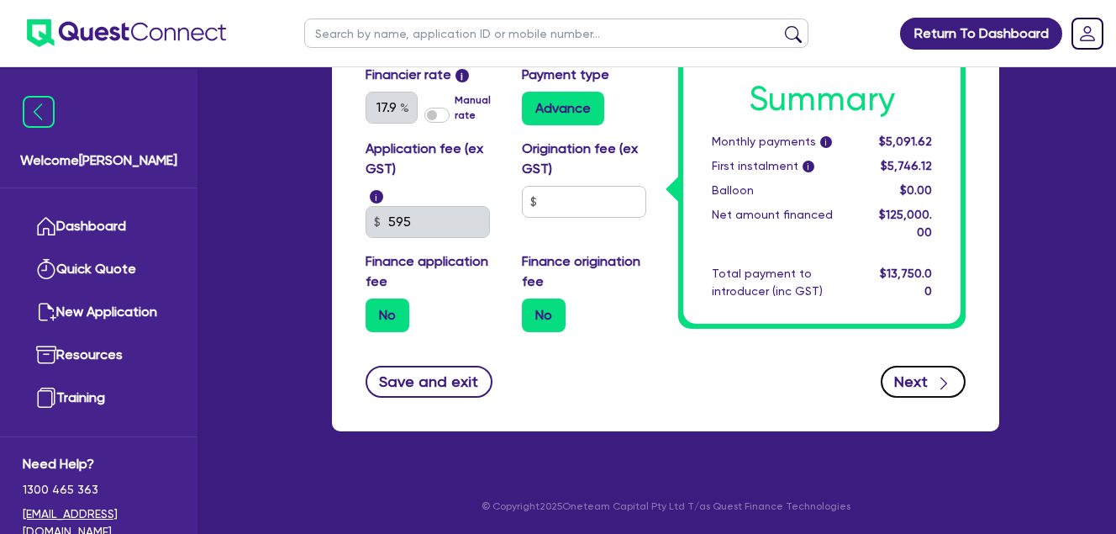
click at [924, 378] on button "Next" at bounding box center [923, 382] width 85 height 32
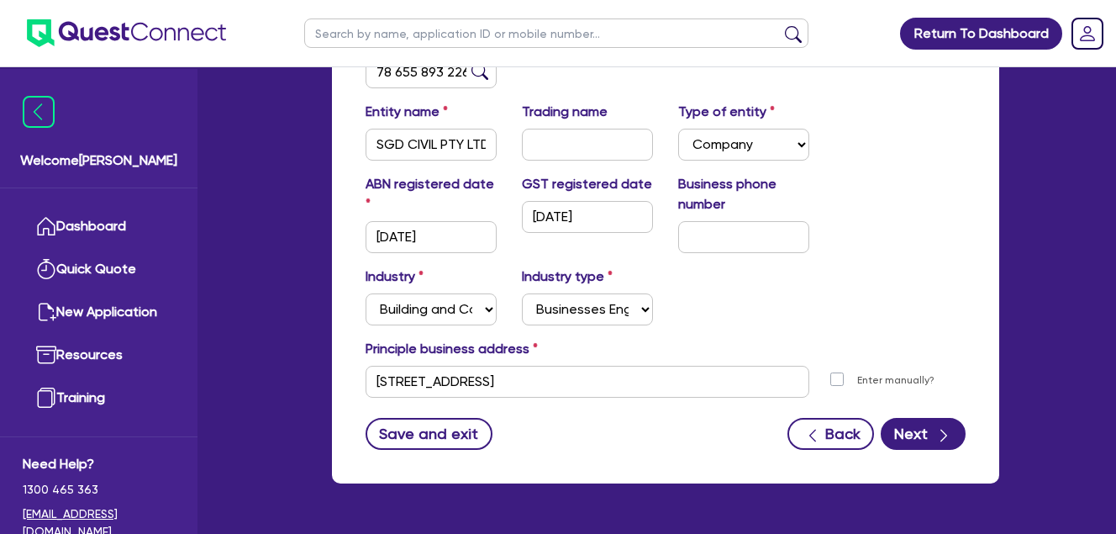
scroll to position [387, 0]
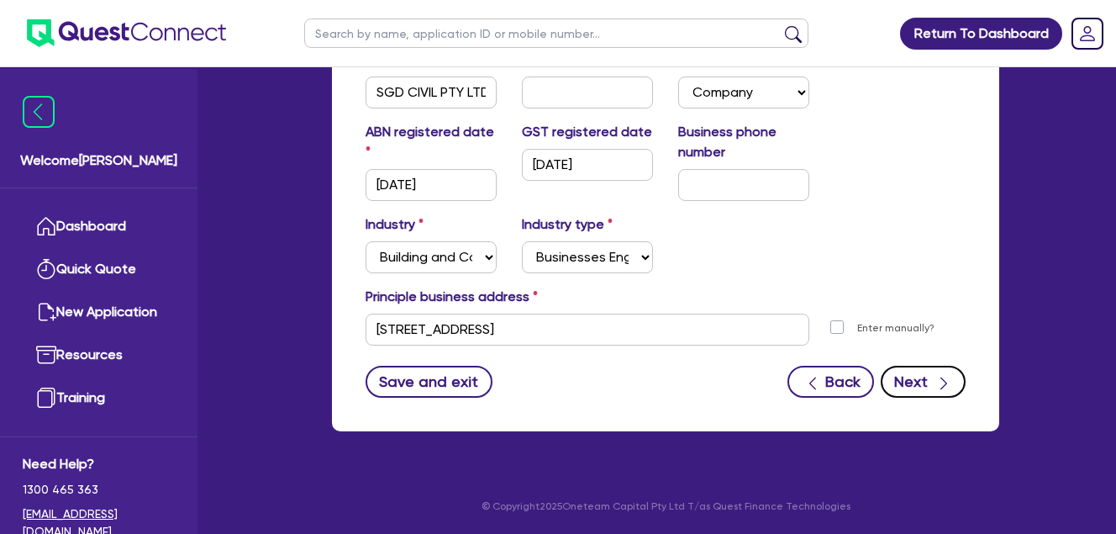
click at [936, 376] on icon "button" at bounding box center [944, 383] width 17 height 17
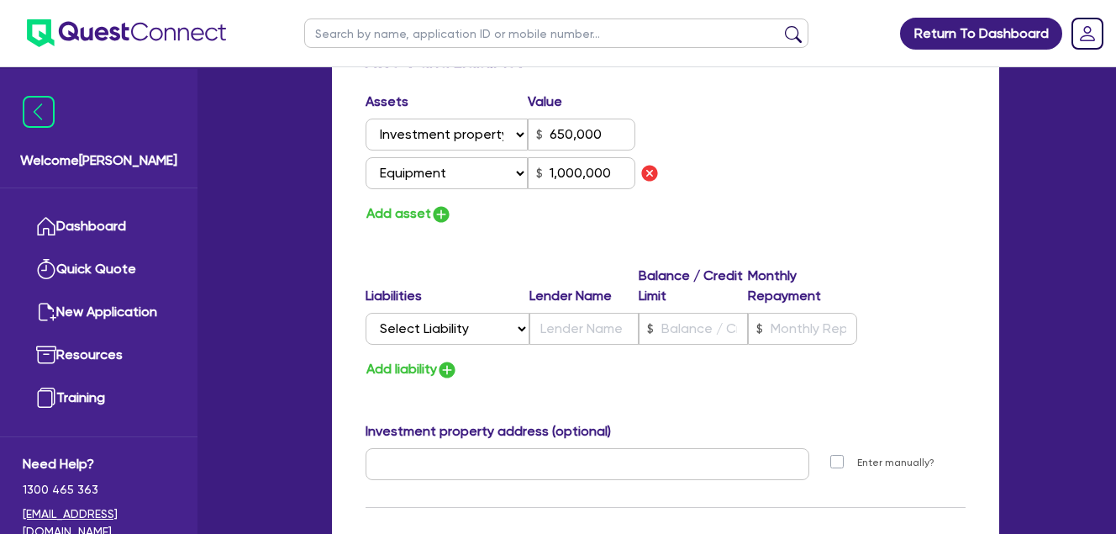
scroll to position [1120, 0]
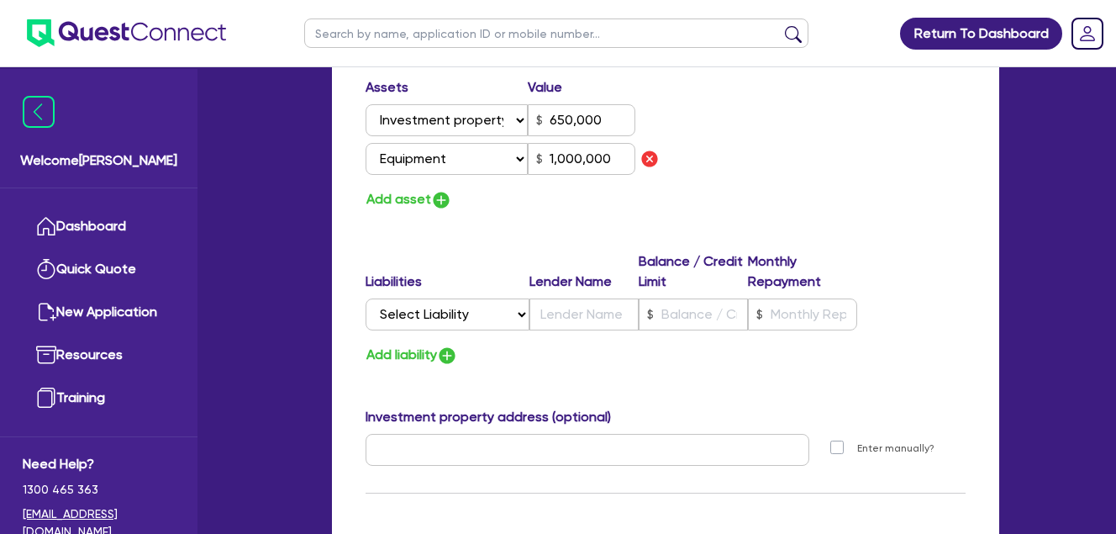
click at [712, 156] on div "Assets Value Select Asset Cash Property Investment property Vehicle Truck Trail…" at bounding box center [665, 144] width 625 height 134
click at [719, 150] on div "Assets Value Select Asset Cash Property Investment property Vehicle Truck Trail…" at bounding box center [665, 144] width 625 height 134
click at [394, 197] on button "Add asset" at bounding box center [409, 199] width 87 height 23
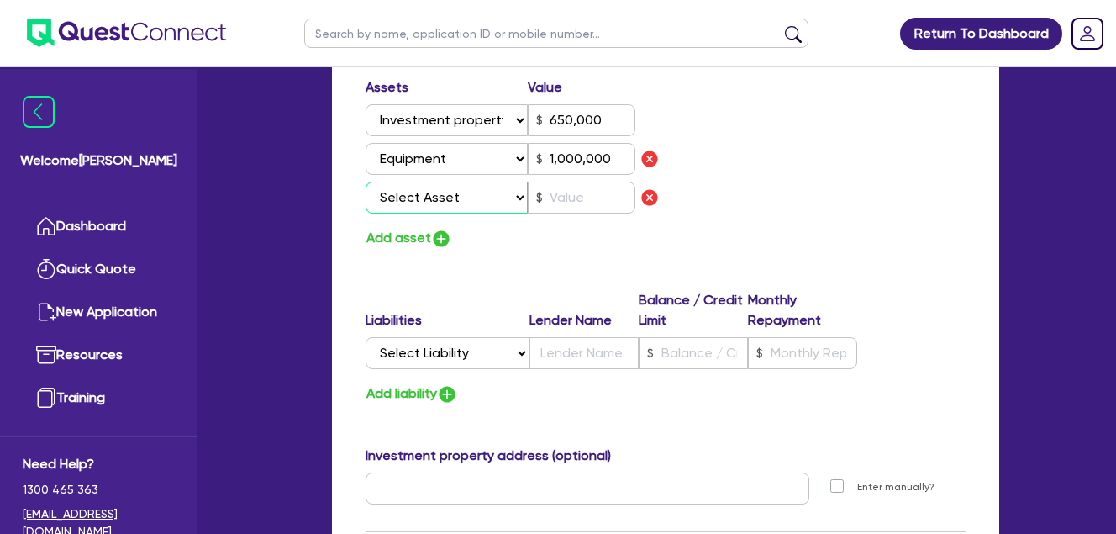
click at [474, 190] on select "Select Asset Cash Property Investment property Vehicle Truck Trailer Equipment …" at bounding box center [447, 198] width 162 height 32
click at [366, 182] on select "Select Asset Cash Property Investment property Vehicle Truck Trailer Equipment …" at bounding box center [447, 198] width 162 height 32
click at [573, 199] on input "text" at bounding box center [582, 198] width 108 height 32
click at [776, 194] on div "Assets Value Select Asset Cash Property Investment property Vehicle Truck Trail…" at bounding box center [665, 163] width 625 height 172
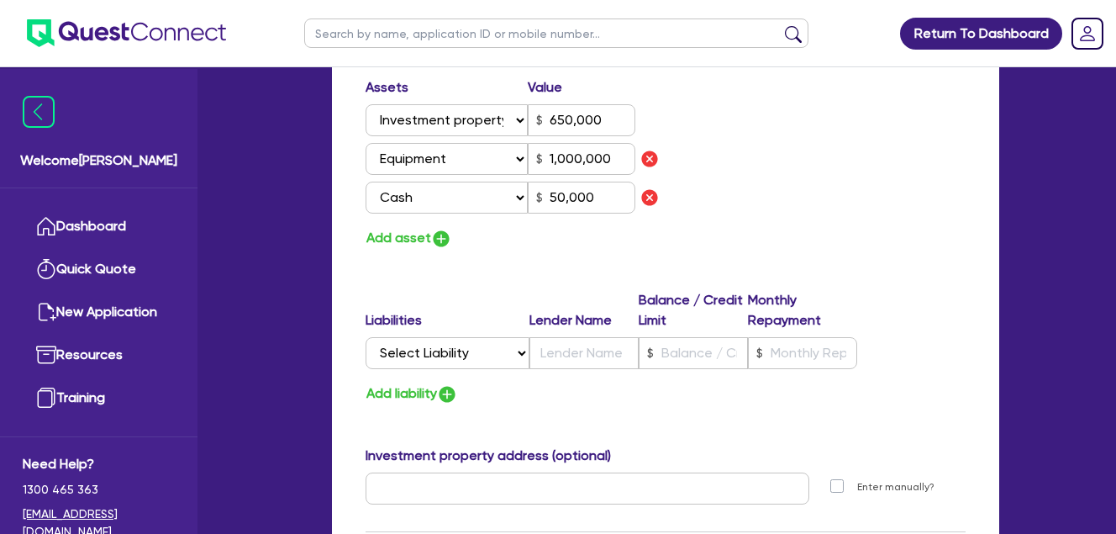
click at [786, 163] on div "Assets Value Select Asset Cash Property Investment property Vehicle Truck Trail…" at bounding box center [665, 163] width 625 height 172
click at [412, 228] on button "Add asset" at bounding box center [409, 238] width 87 height 23
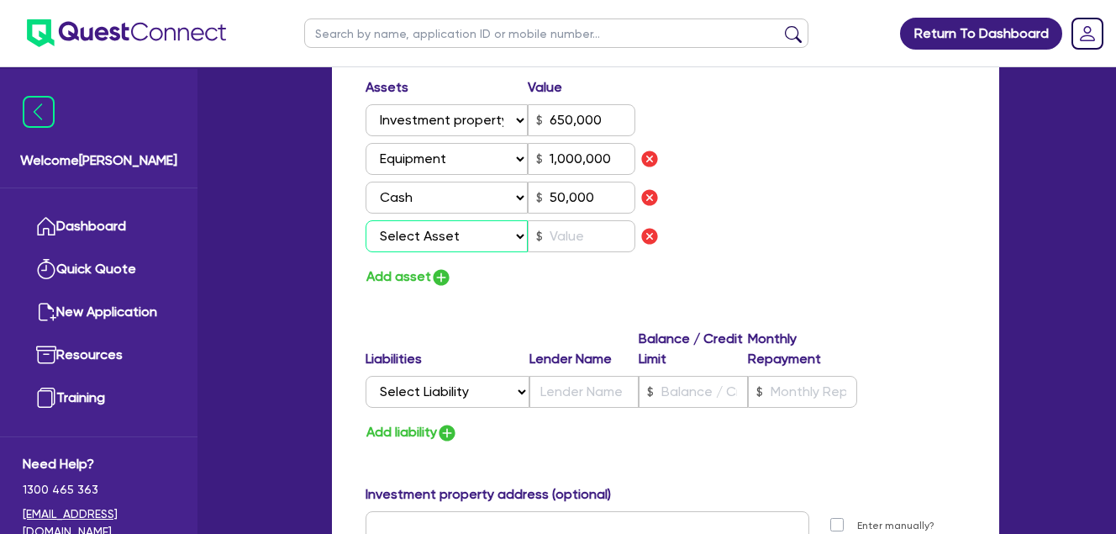
drag, startPoint x: 454, startPoint y: 241, endPoint x: 460, endPoint y: 233, distance: 10.3
click at [454, 241] on select "Select Asset Cash Property Investment property Vehicle Truck Trailer Equipment …" at bounding box center [447, 236] width 162 height 32
click at [806, 203] on div "Assets Value Select Asset Cash Property Investment property Vehicle Truck Trail…" at bounding box center [665, 182] width 625 height 211
click at [663, 234] on div "Assets Value Select Asset Cash Property Investment property Vehicle Truck Trail…" at bounding box center [509, 168] width 313 height 182
click at [646, 234] on img "button" at bounding box center [650, 236] width 20 height 20
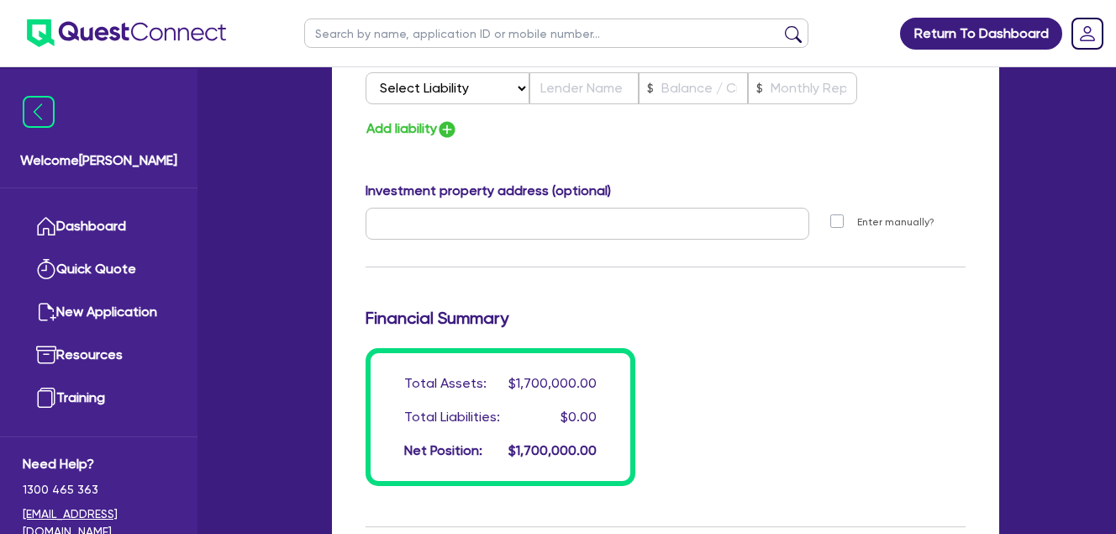
scroll to position [1401, 0]
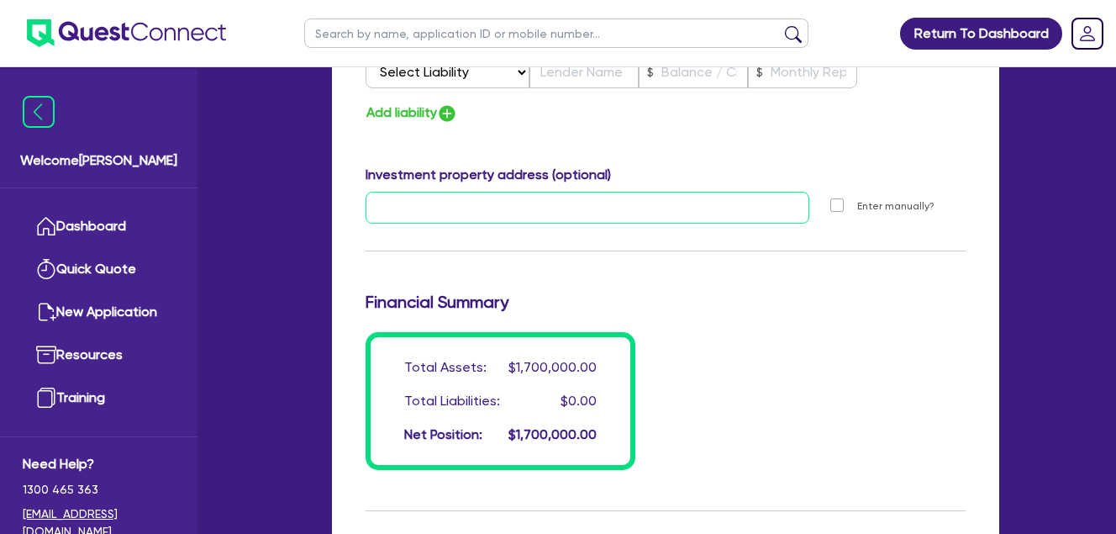
drag, startPoint x: 604, startPoint y: 216, endPoint x: 620, endPoint y: 208, distance: 18.0
click at [604, 216] on input "text" at bounding box center [588, 208] width 444 height 32
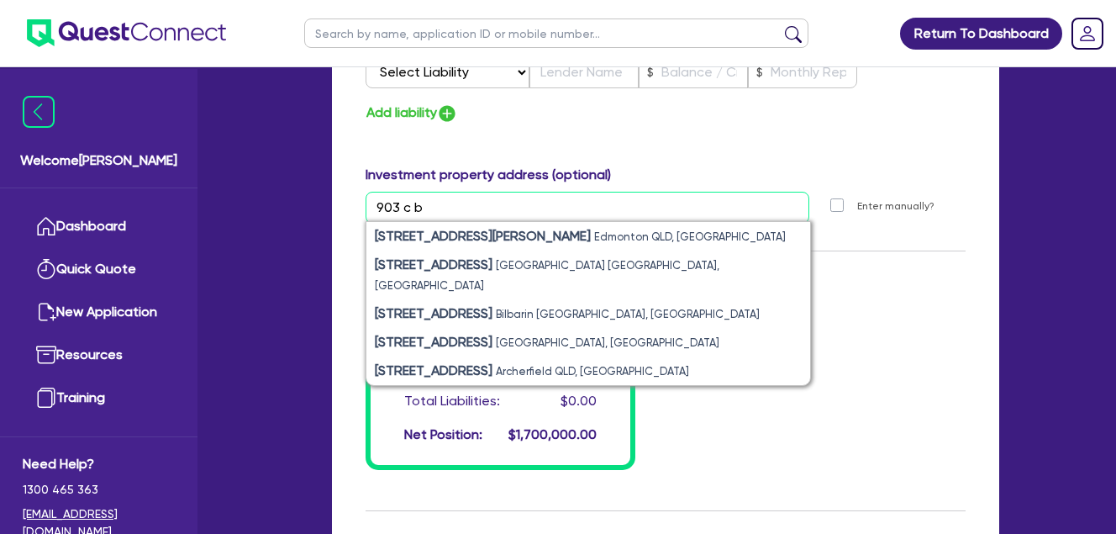
click at [400, 208] on input "903 c b" at bounding box center [588, 208] width 444 height 32
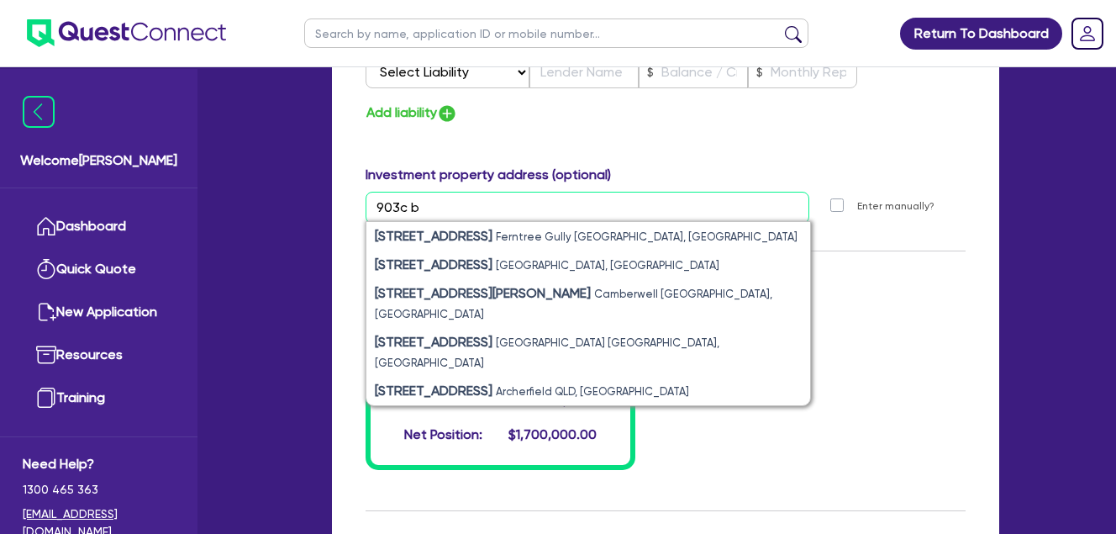
click at [488, 201] on input "903c b" at bounding box center [588, 208] width 444 height 32
click at [752, 381] on div "Total Assets: $1,700,000.00 Total Liabilities: $0.00 Net Position: $1,700,000.00" at bounding box center [665, 401] width 625 height 138
click at [494, 198] on input "text" at bounding box center [588, 208] width 444 height 32
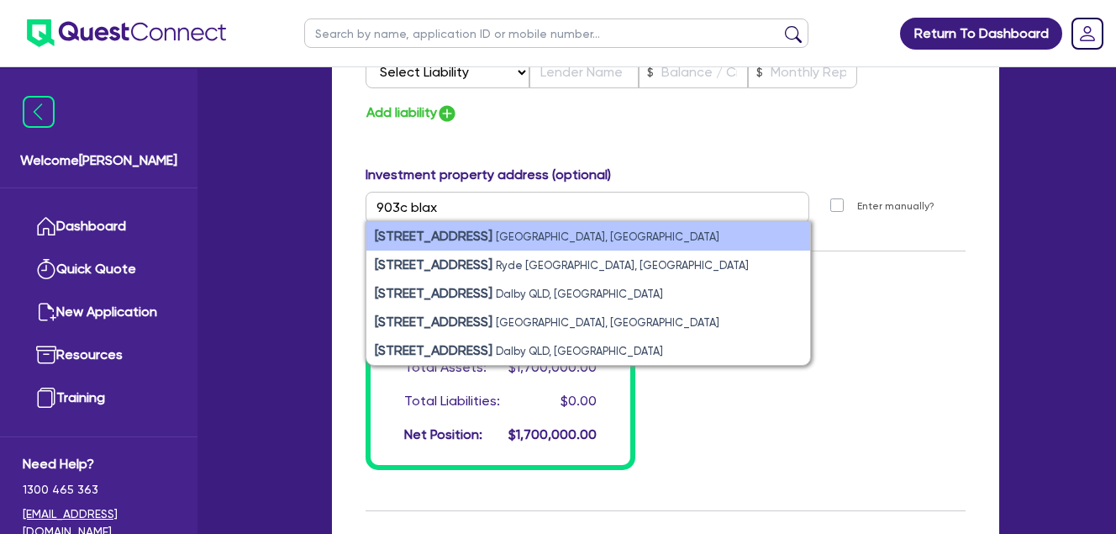
click at [677, 235] on small "[GEOGRAPHIC_DATA], [GEOGRAPHIC_DATA]" at bounding box center [608, 236] width 224 height 13
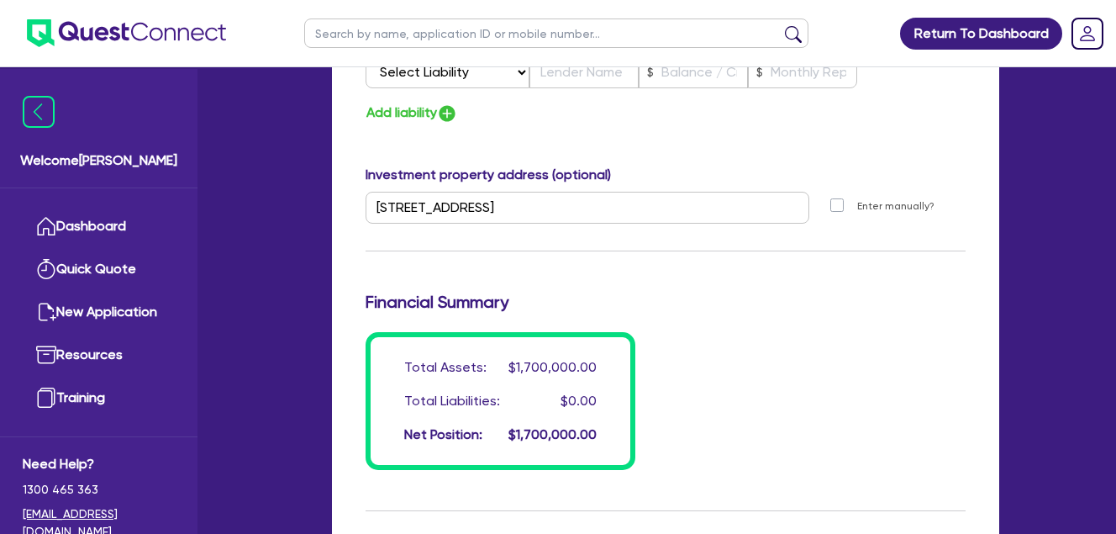
click at [775, 315] on div "Financial Summary" at bounding box center [665, 305] width 625 height 27
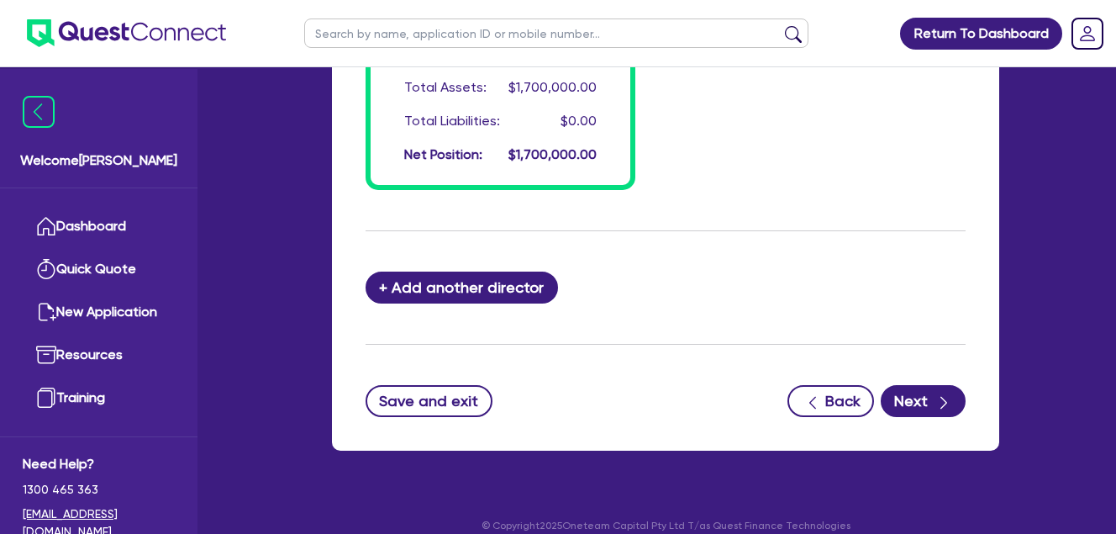
drag, startPoint x: 827, startPoint y: 218, endPoint x: 962, endPoint y: 319, distance: 168.1
click at [945, 407] on icon "button" at bounding box center [944, 402] width 17 height 17
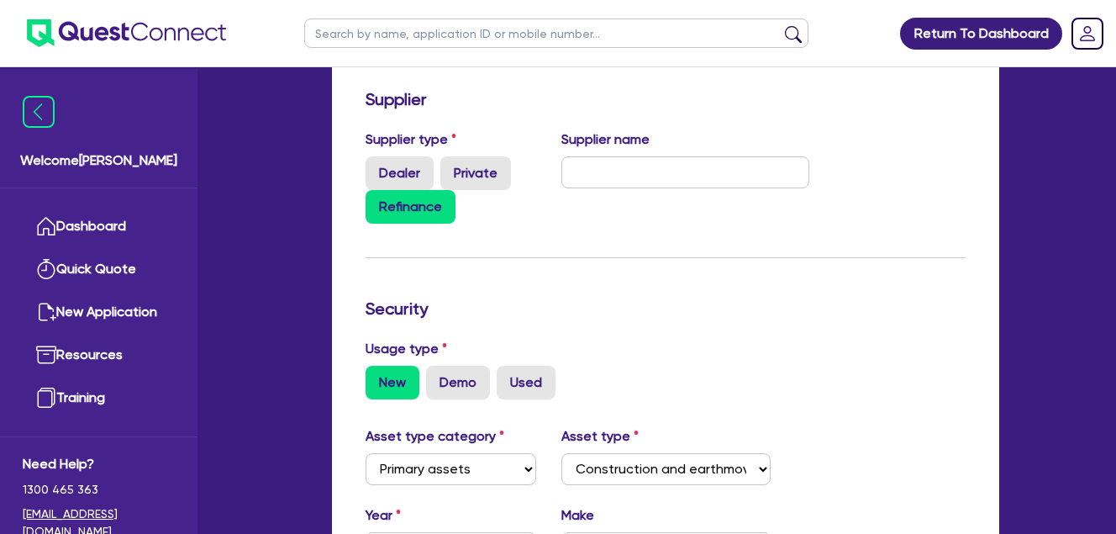
scroll to position [280, 0]
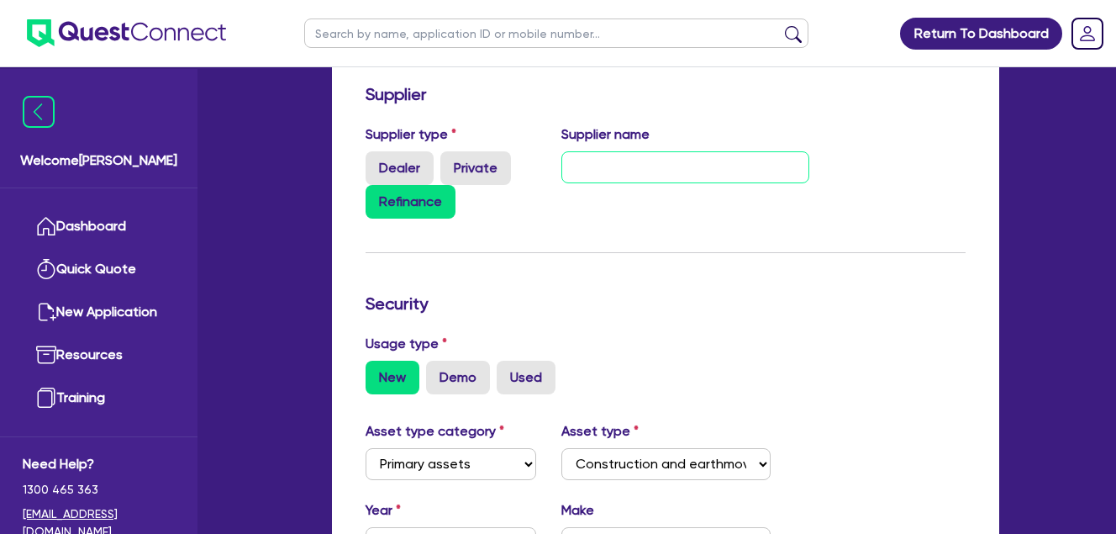
click at [611, 171] on input "text" at bounding box center [685, 167] width 248 height 32
click at [523, 375] on label "Used" at bounding box center [526, 378] width 59 height 34
click at [508, 372] on input "Used" at bounding box center [502, 366] width 11 height 11
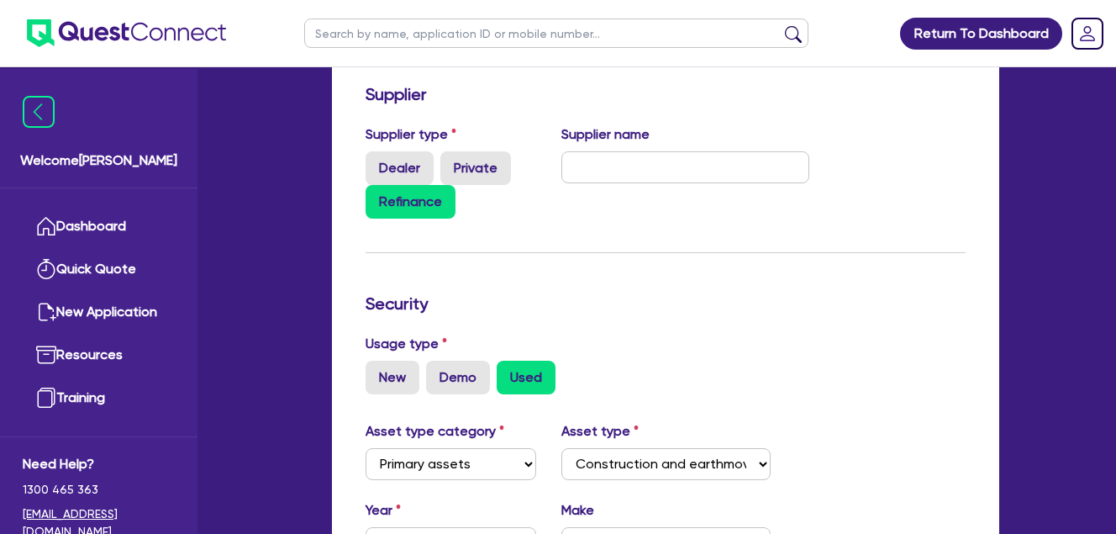
click at [794, 315] on div "Security" at bounding box center [665, 306] width 625 height 27
click at [642, 169] on input "text" at bounding box center [685, 167] width 248 height 32
click at [667, 231] on div "Supplier type Dealer Private Refinance Supplier name SGD Civil Pty Ltd" at bounding box center [587, 178] width 469 height 108
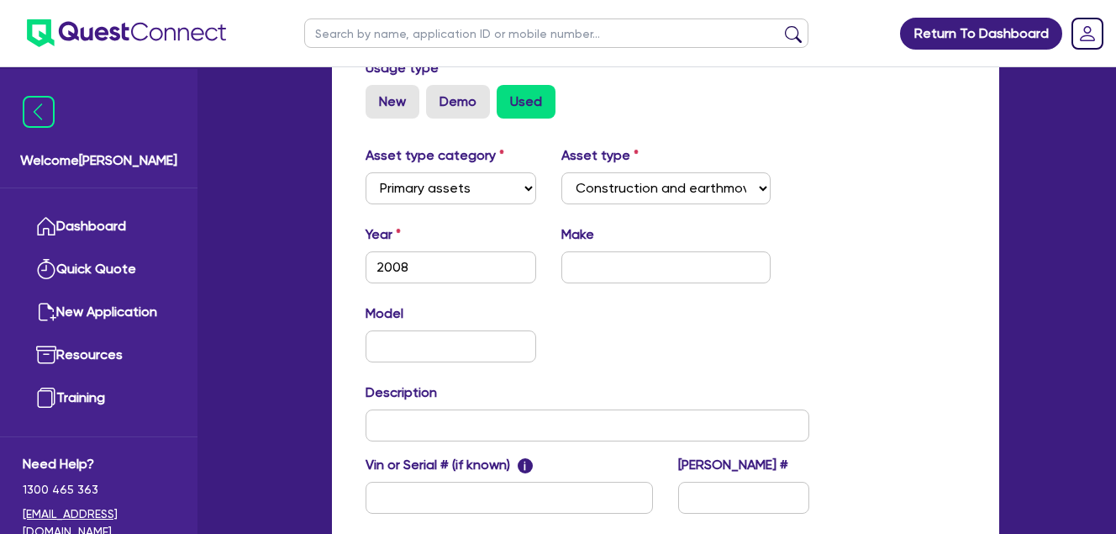
scroll to position [561, 0]
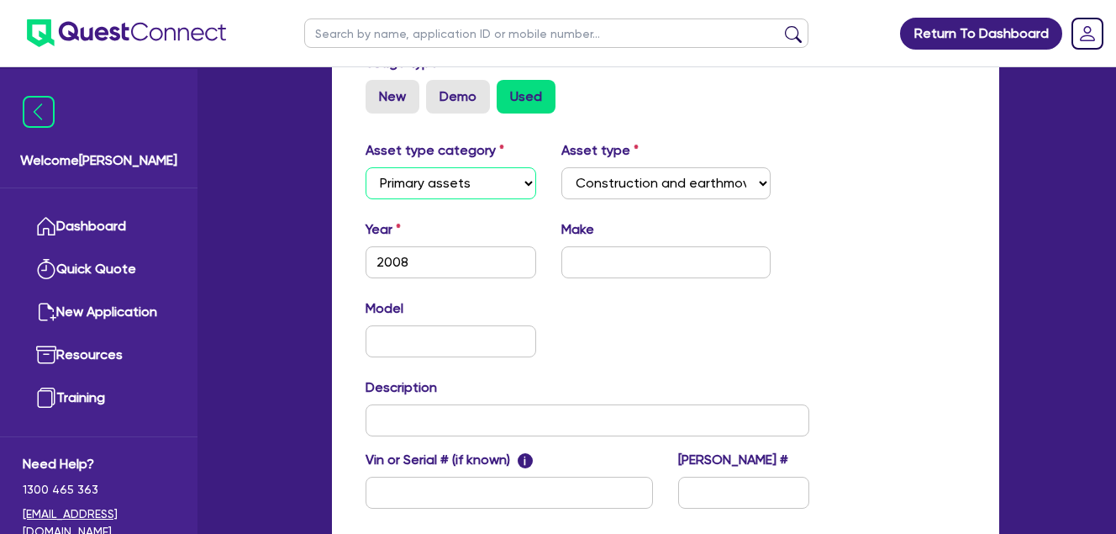
click at [491, 178] on select "Select Cars and light trucks Primary assets Secondary assets Tertiary assets" at bounding box center [451, 183] width 171 height 32
click at [609, 259] on input "text" at bounding box center [665, 262] width 209 height 32
paste input "Soilmec Hydraulic Piling Rig"
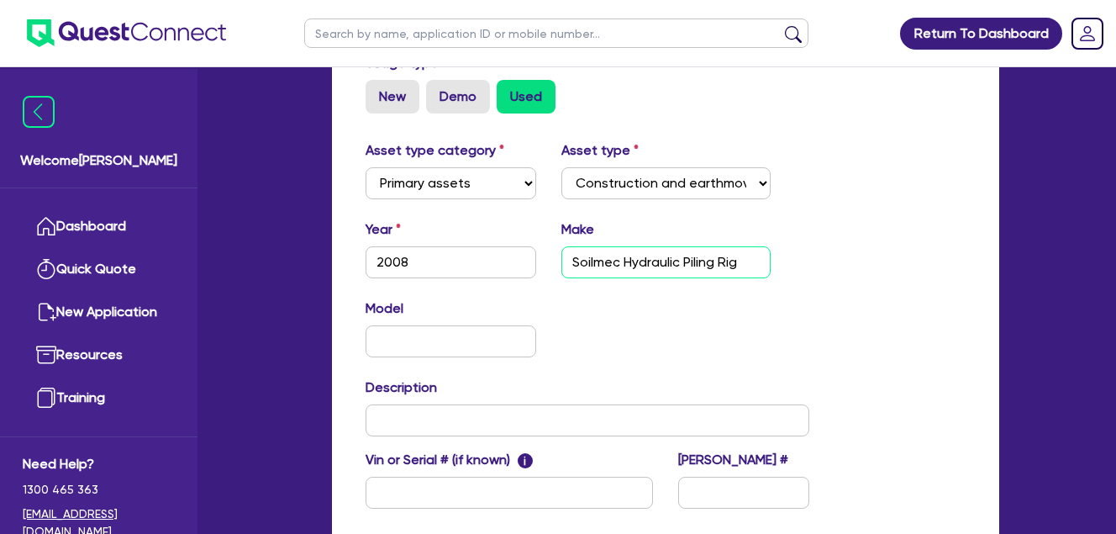
drag, startPoint x: 625, startPoint y: 261, endPoint x: 951, endPoint y: 236, distance: 327.0
click at [951, 236] on div "Asset type category Select Cars and light trucks Primary assets Secondary asset…" at bounding box center [665, 334] width 625 height 388
click at [435, 346] on input "text" at bounding box center [451, 341] width 171 height 32
paste input "Hydraulic Piling Rig"
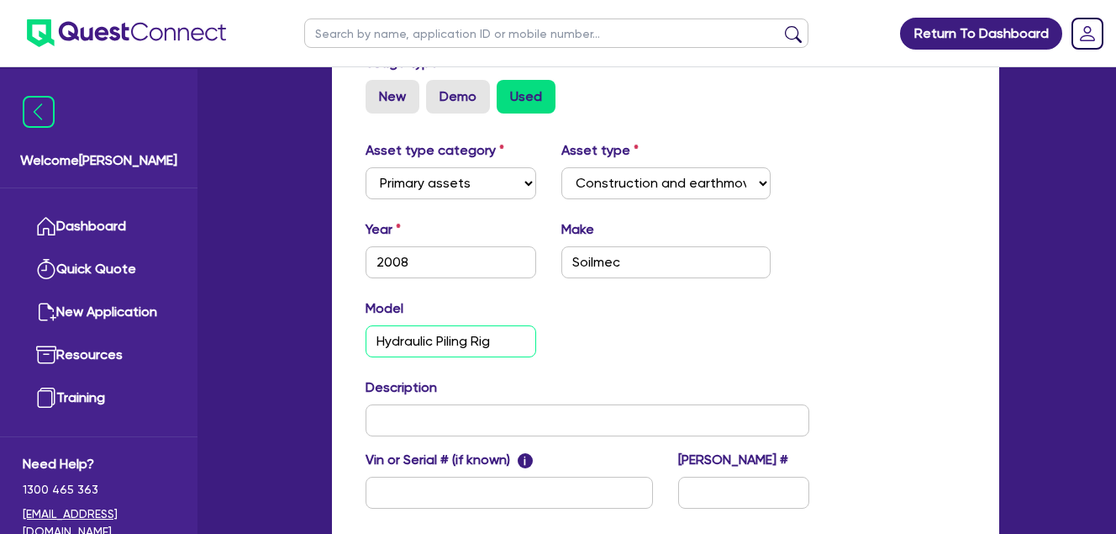
click at [381, 335] on input "Hydraulic Piling Rig" at bounding box center [451, 341] width 171 height 32
paste input "R210"
drag, startPoint x: 409, startPoint y: 339, endPoint x: 570, endPoint y: 347, distance: 161.6
click at [570, 347] on div "Model R210 Hydraulic Piling Rig KM" at bounding box center [587, 334] width 469 height 72
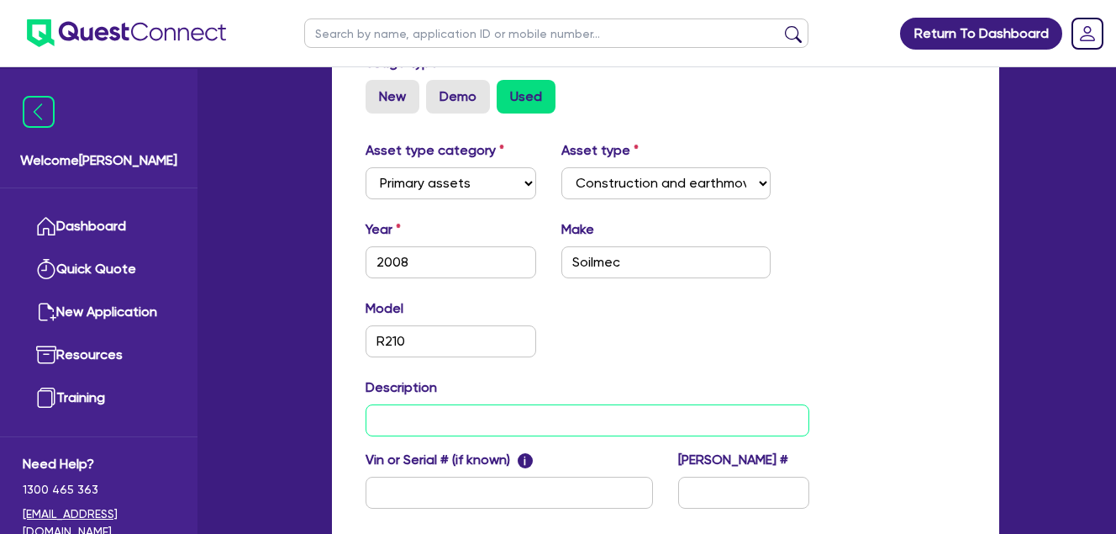
click at [528, 429] on input "text" at bounding box center [588, 420] width 444 height 32
paste input "R210"
paste input "Soilmec Hydraulic Piling Rig"
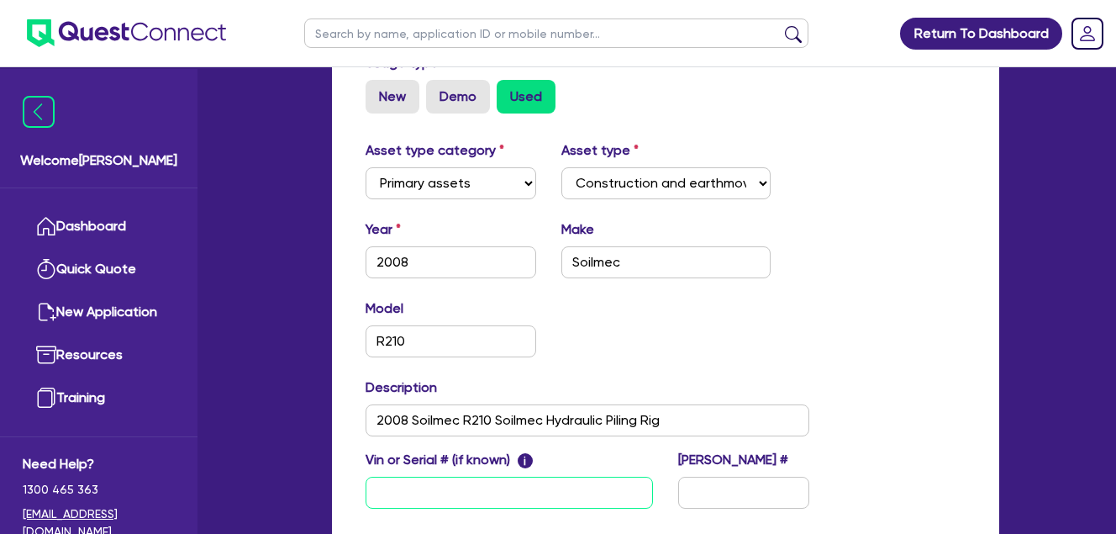
click at [438, 485] on input "text" at bounding box center [509, 493] width 287 height 32
paste input "3047"
click at [716, 470] on div "[PERSON_NAME] #" at bounding box center [744, 479] width 156 height 59
click at [729, 484] on input "text" at bounding box center [743, 493] width 131 height 32
paste input "18788-D"
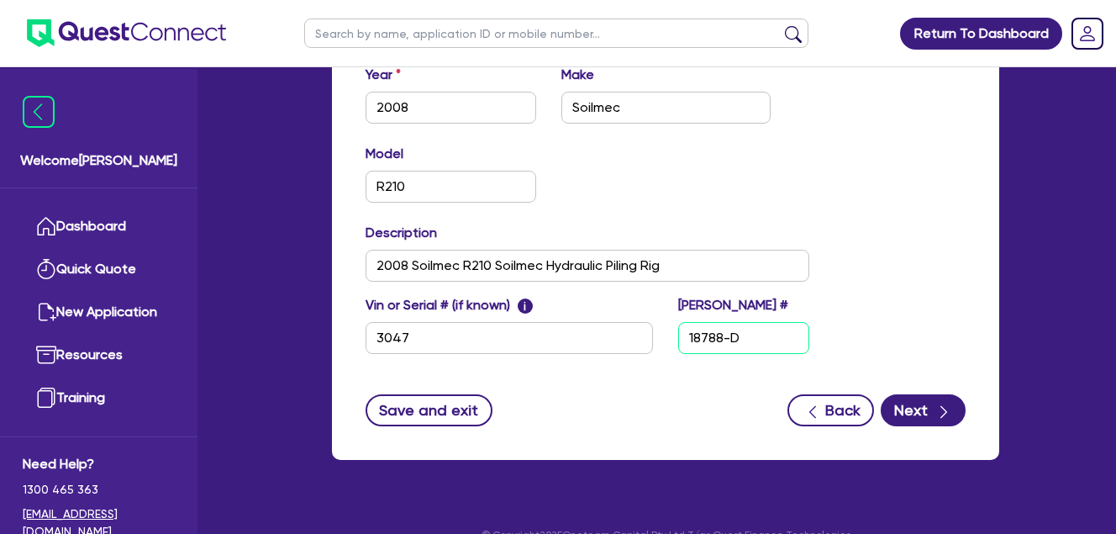
scroll to position [744, 0]
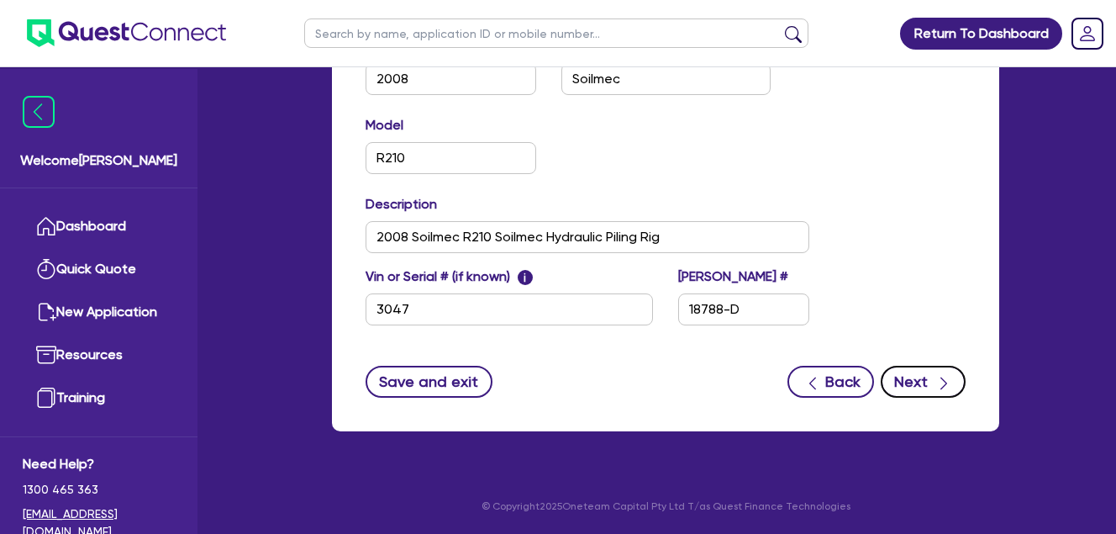
click at [928, 387] on button "Next" at bounding box center [923, 382] width 85 height 32
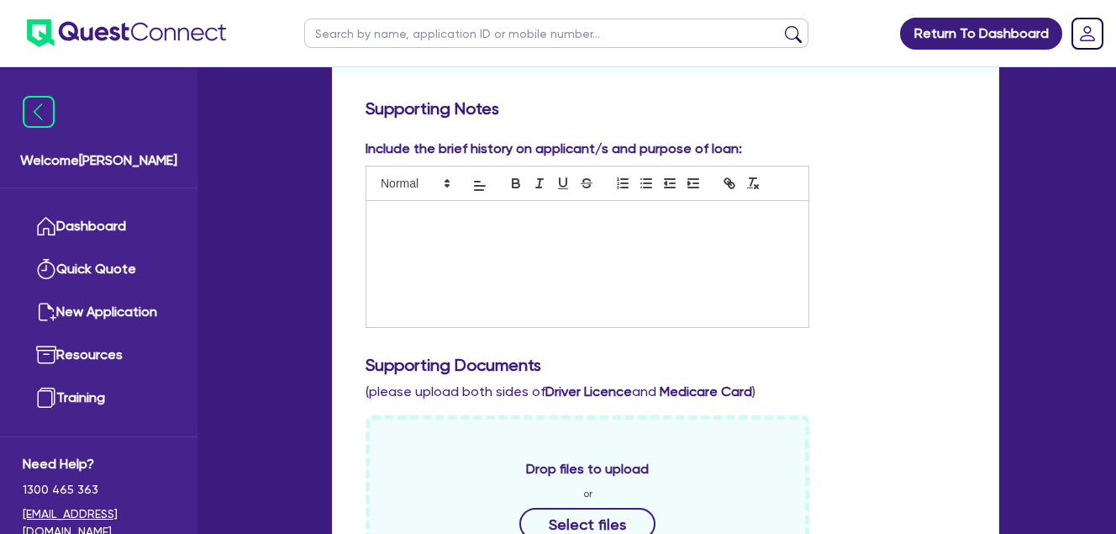
scroll to position [280, 0]
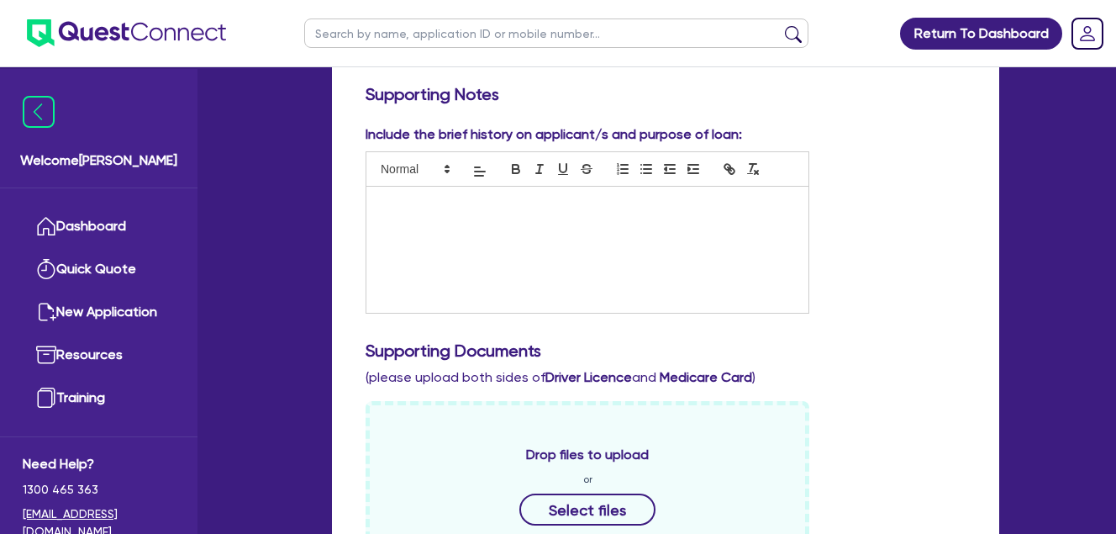
click at [515, 224] on div at bounding box center [587, 250] width 442 height 126
click at [457, 203] on p "SGD Civil are a civil engineering business" at bounding box center [587, 204] width 417 height 15
click at [629, 201] on p "SGD Civil are a NSW civil engineering business" at bounding box center [587, 204] width 417 height 15
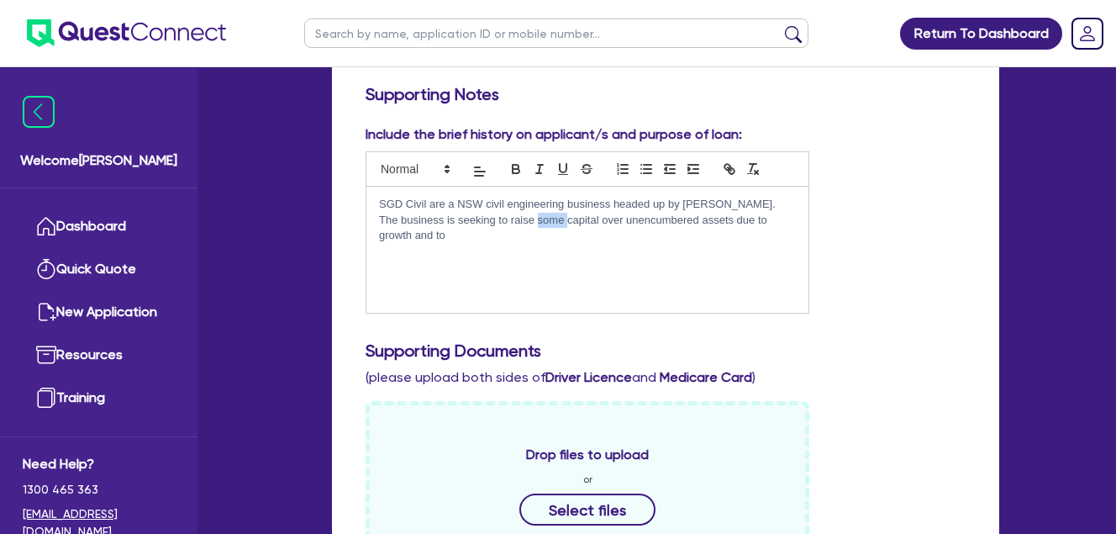
drag, startPoint x: 567, startPoint y: 215, endPoint x: 538, endPoint y: 214, distance: 29.4
click at [538, 214] on p "The business is seeking to raise some capital over unencumbered assets due to g…" at bounding box center [587, 228] width 417 height 31
click at [478, 245] on div "SGD Civil are a NSW civil engineering business headed up by [PERSON_NAME]. The …" at bounding box center [587, 250] width 442 height 126
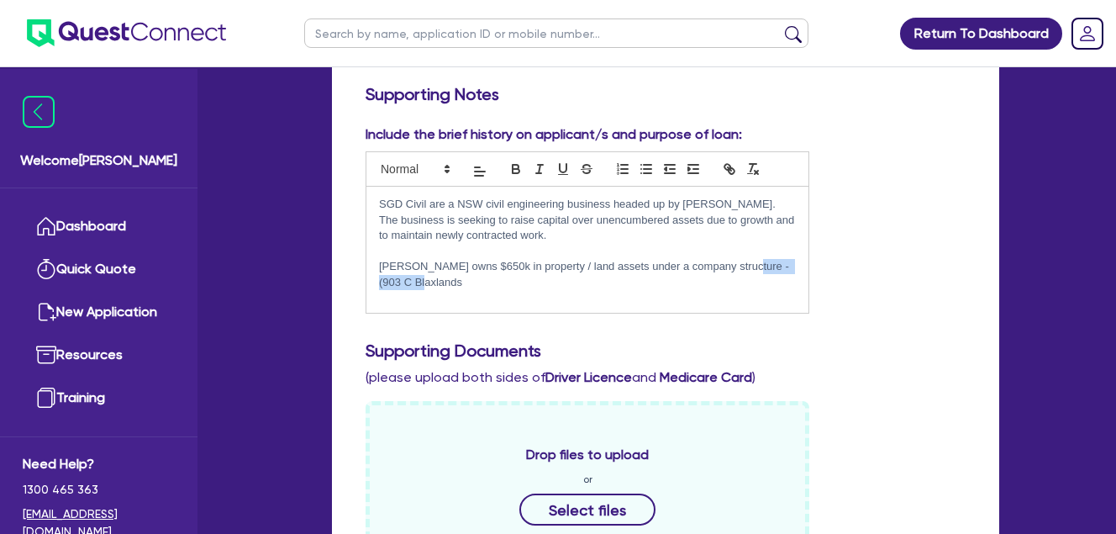
drag, startPoint x: 732, startPoint y: 266, endPoint x: 751, endPoint y: 278, distance: 22.6
click at [751, 278] on p "[PERSON_NAME] owns $650k in property / land assets under a company structure - …" at bounding box center [587, 274] width 417 height 31
drag, startPoint x: 733, startPoint y: 267, endPoint x: 552, endPoint y: 298, distance: 183.2
click at [552, 298] on div "SGD Civil are a NSW civil engineering business headed up by [PERSON_NAME]. The …" at bounding box center [587, 250] width 442 height 126
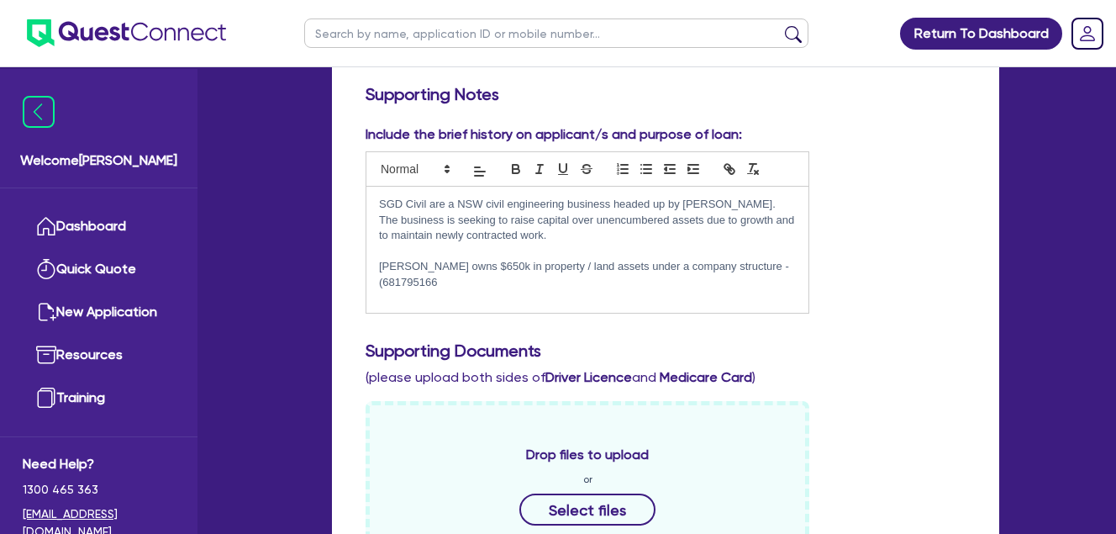
click at [735, 266] on p "[PERSON_NAME] owns $650k in property / land assets under a company structure - …" at bounding box center [587, 274] width 417 height 31
click at [780, 261] on p "[PERSON_NAME] owns $650k in property / land assets under a company structure - …" at bounding box center [587, 274] width 417 height 31
click at [558, 282] on p "[PERSON_NAME] owns $650k in property / land assets under a company structure - …" at bounding box center [587, 274] width 417 height 31
click at [540, 282] on p "[PERSON_NAME] owns $650k in property / land assets under a company structure - …" at bounding box center [587, 274] width 417 height 31
drag, startPoint x: 559, startPoint y: 281, endPoint x: 511, endPoint y: 280, distance: 47.9
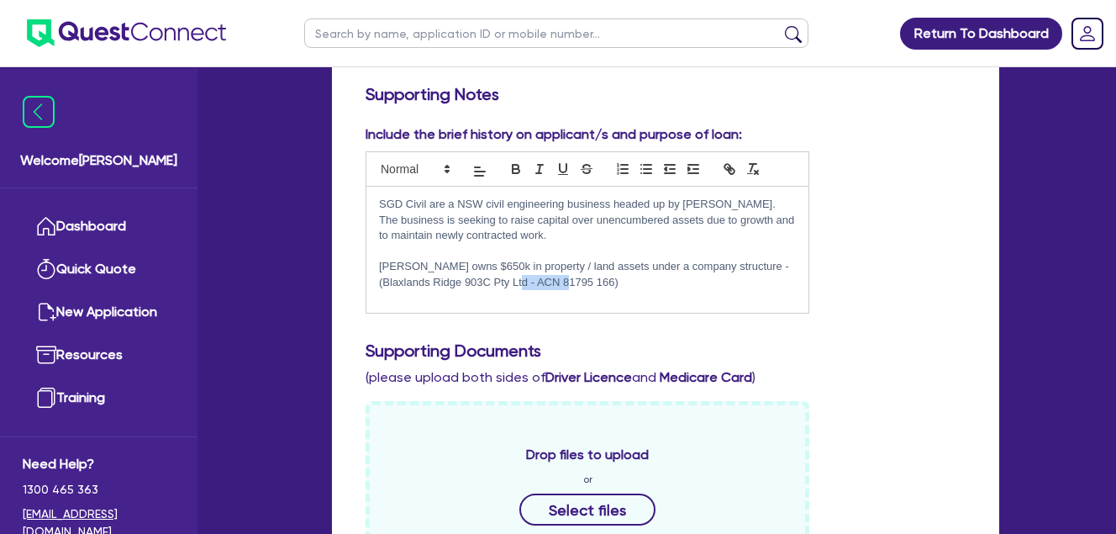
click at [511, 280] on p "[PERSON_NAME] owns $650k in property / land assets under a company structure - …" at bounding box center [587, 274] width 417 height 31
click at [528, 280] on p "[PERSON_NAME] owns $650k in property / land assets under a company structure - …" at bounding box center [587, 274] width 417 height 31
click at [546, 284] on p "[PERSON_NAME] owns $650k in property / land assets under a company structure - …" at bounding box center [587, 274] width 417 height 31
click at [556, 277] on p "[PERSON_NAME] owns $650k in property / land assets under a company structure - …" at bounding box center [587, 274] width 417 height 31
click at [589, 281] on p "[PERSON_NAME] owns $650k in property / land assets under a company structure - …" at bounding box center [587, 274] width 417 height 31
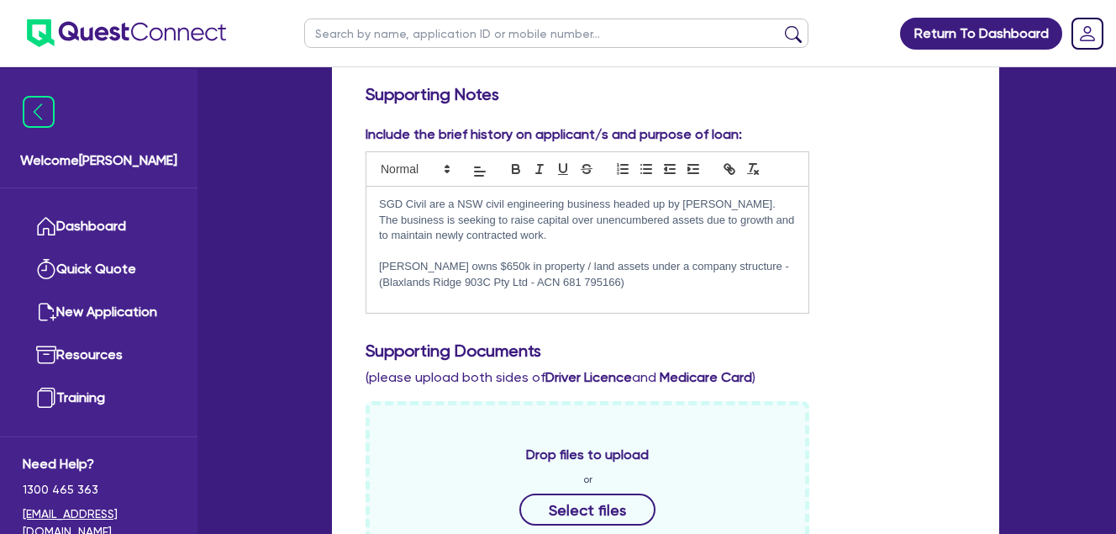
click at [549, 280] on p "[PERSON_NAME] owns $650k in property / land assets under a company structure - …" at bounding box center [587, 274] width 417 height 31
click at [639, 280] on p "[PERSON_NAME] owns $650k in property / land assets under a company structure - …" at bounding box center [587, 274] width 417 height 31
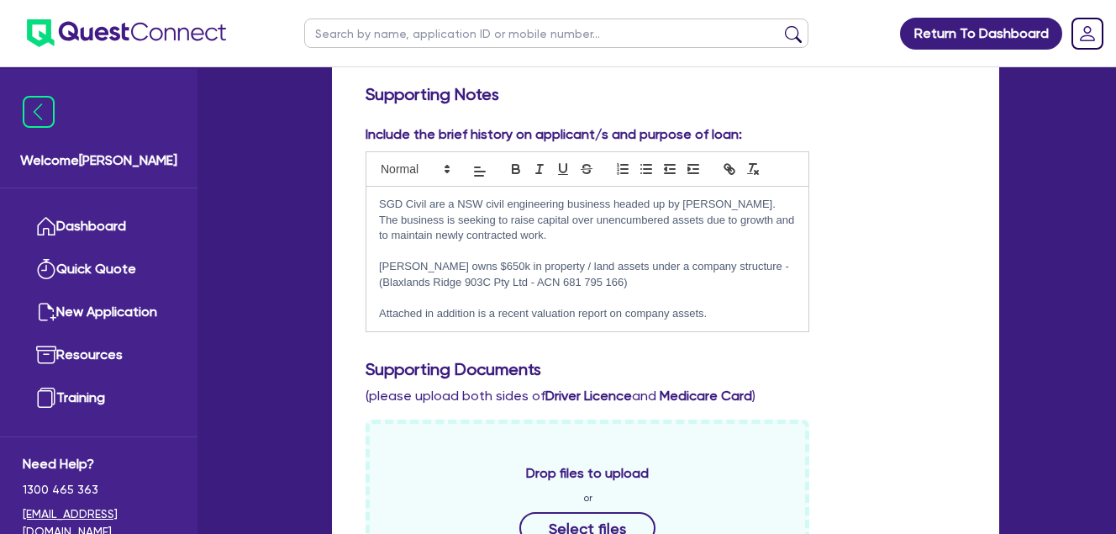
click at [725, 314] on p "Attached in addition is a recent valuation report on company assets." at bounding box center [587, 313] width 417 height 15
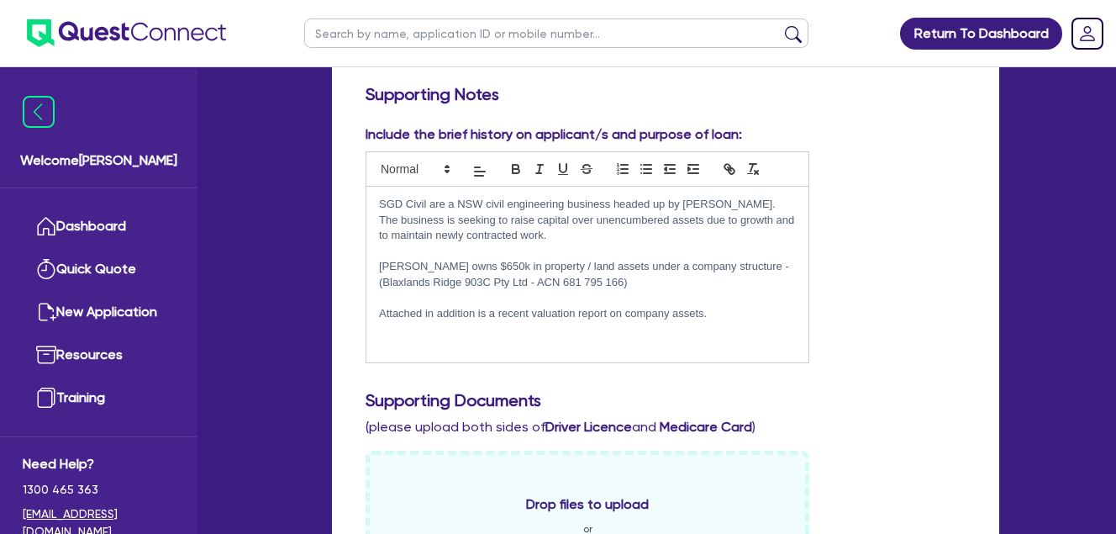
click at [160, 61] on ul at bounding box center [113, 33] width 226 height 66
click at [724, 310] on p "Attached in addition is a recent valuation report on company assets." at bounding box center [587, 313] width 417 height 15
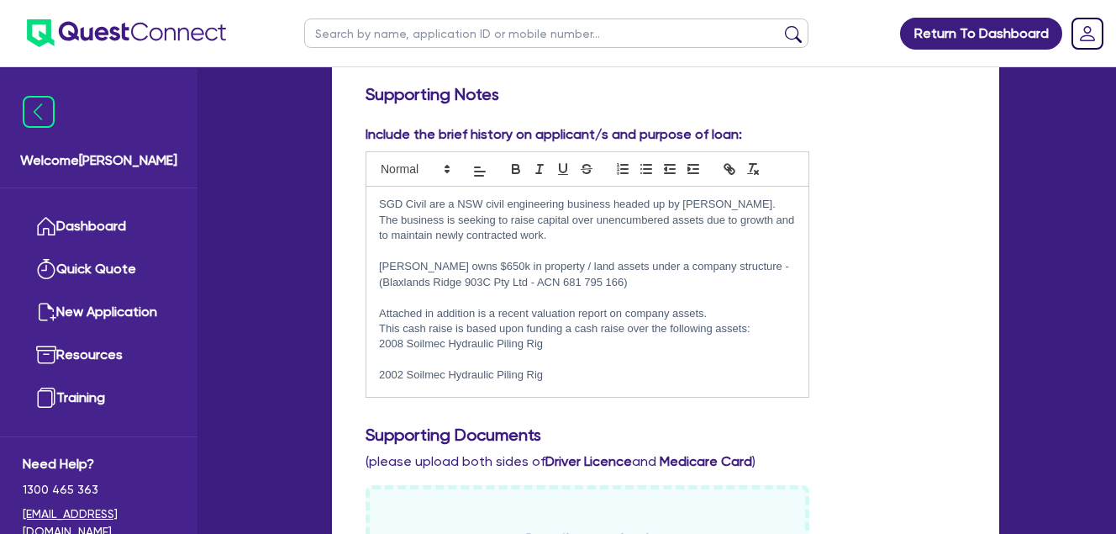
click at [423, 361] on p at bounding box center [587, 359] width 417 height 15
click at [577, 382] on p at bounding box center [587, 374] width 417 height 15
click at [625, 244] on p at bounding box center [587, 251] width 417 height 15
click at [599, 239] on p "The business is seeking to raise capital over unencumbered assets due to growth…" at bounding box center [587, 228] width 417 height 31
click at [611, 280] on p "[PERSON_NAME] owns $650k in property / land assets under a company structure - …" at bounding box center [587, 274] width 417 height 31
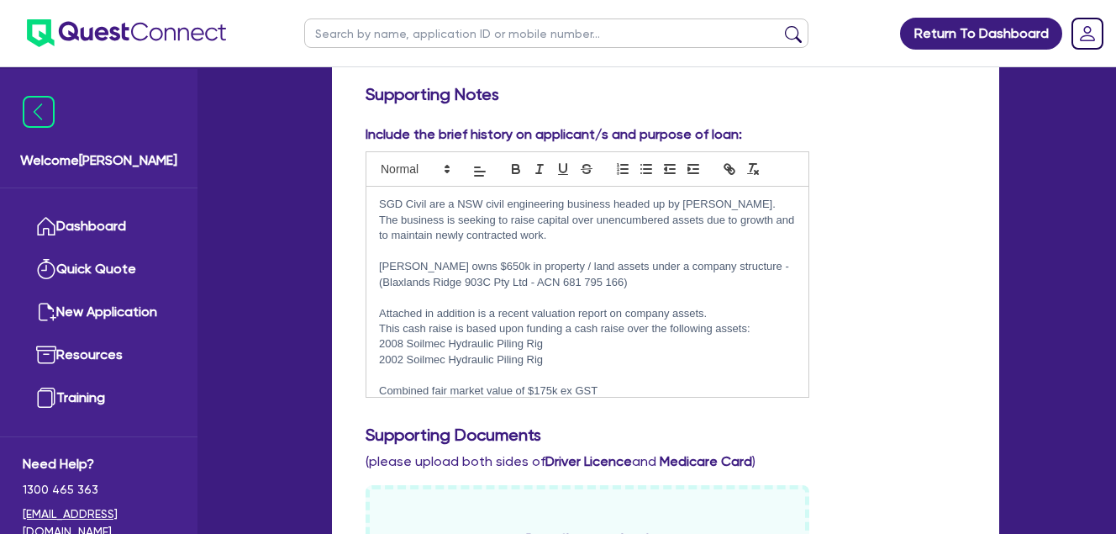
click at [756, 326] on p "This cash raise is based upon funding a cash raise over the following assets:" at bounding box center [587, 328] width 417 height 15
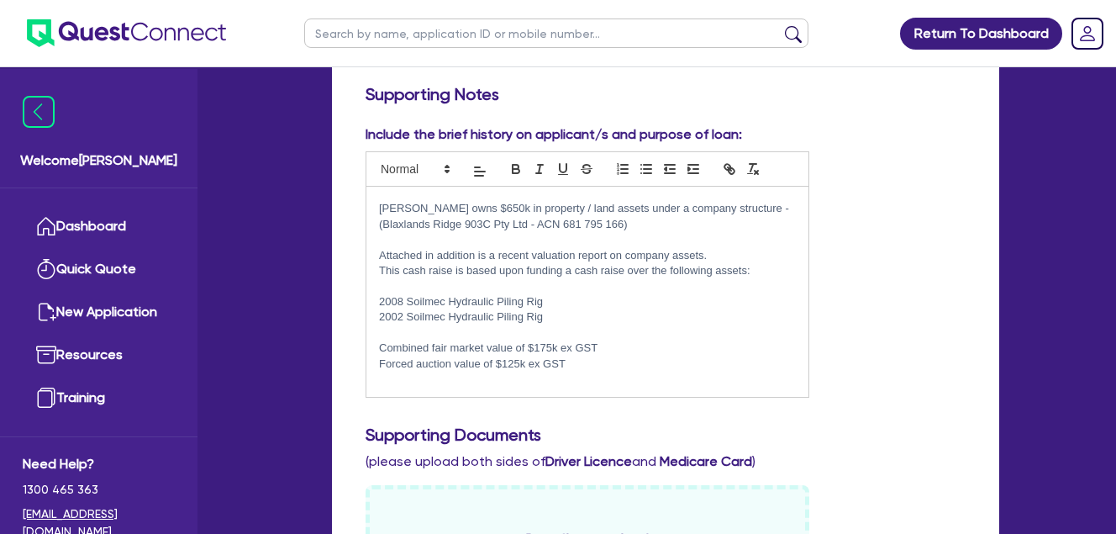
scroll to position [89, 0]
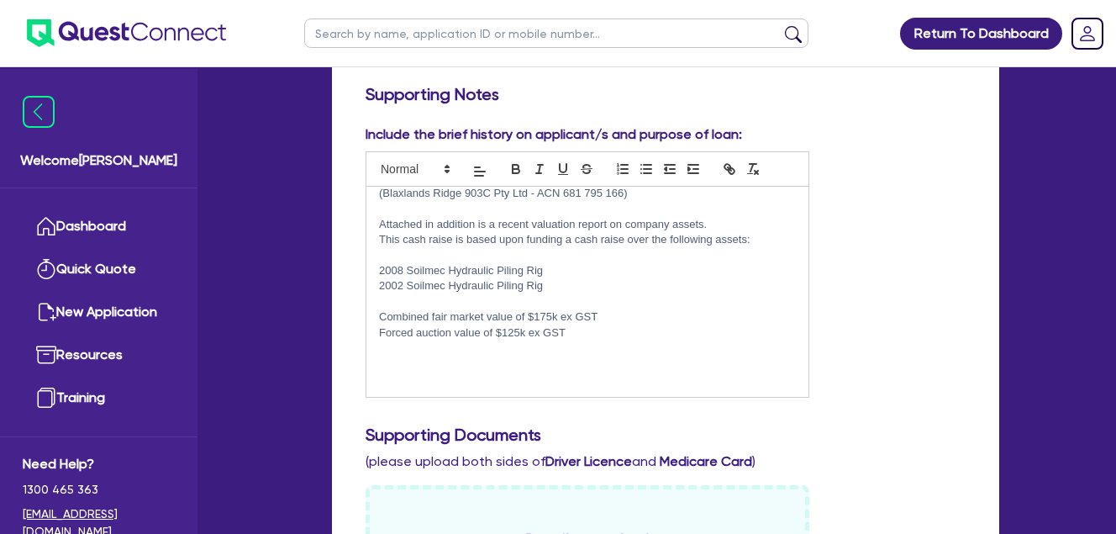
click at [521, 356] on p at bounding box center [587, 363] width 417 height 15
click at [496, 301] on p at bounding box center [587, 301] width 417 height 15
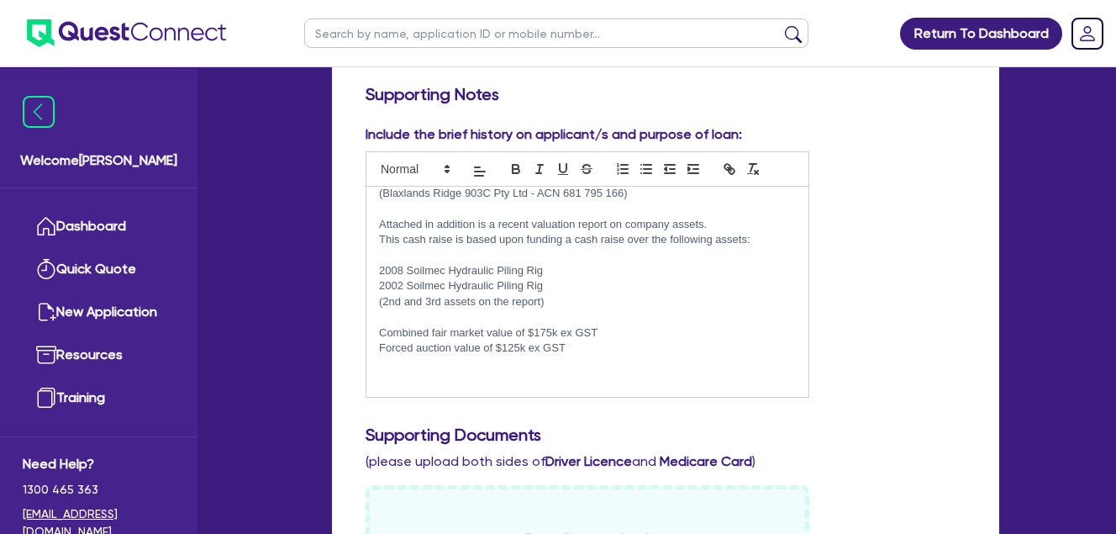
click at [474, 359] on p at bounding box center [587, 363] width 417 height 15
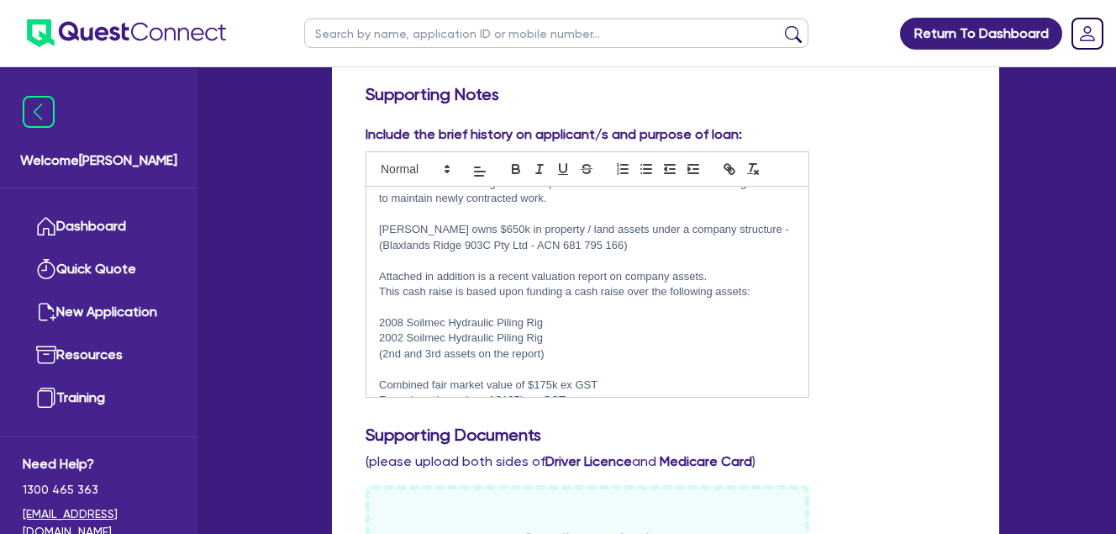
scroll to position [0, 0]
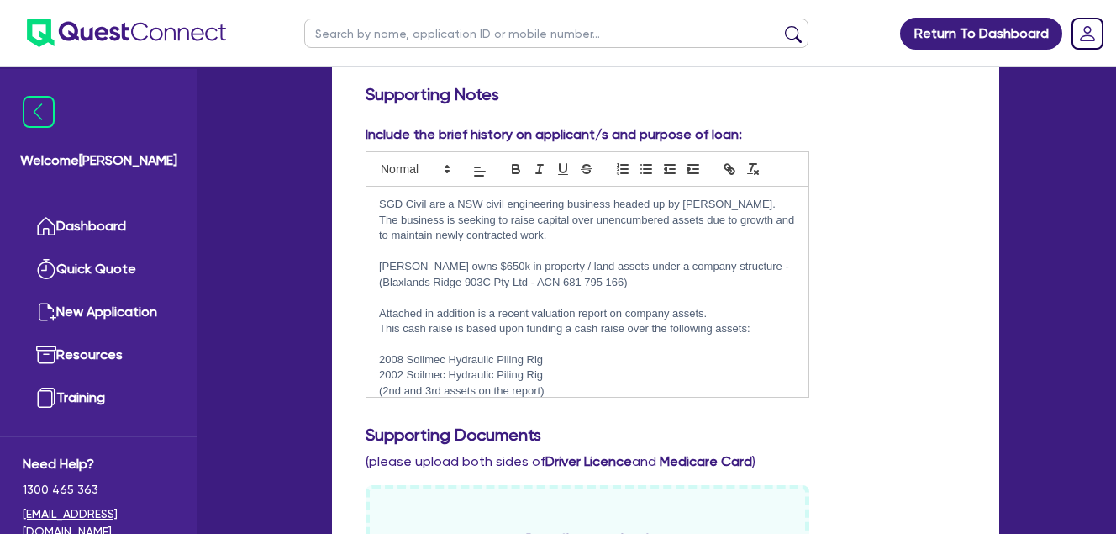
click at [660, 280] on p "[PERSON_NAME] owns $650k in property / land assets under a company structure - …" at bounding box center [587, 274] width 417 height 31
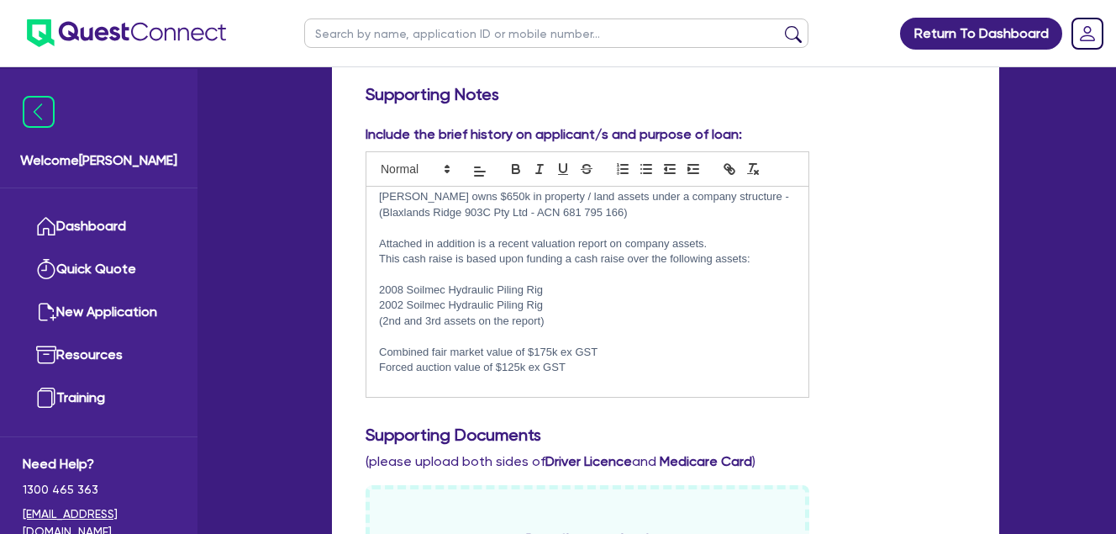
scroll to position [105, 0]
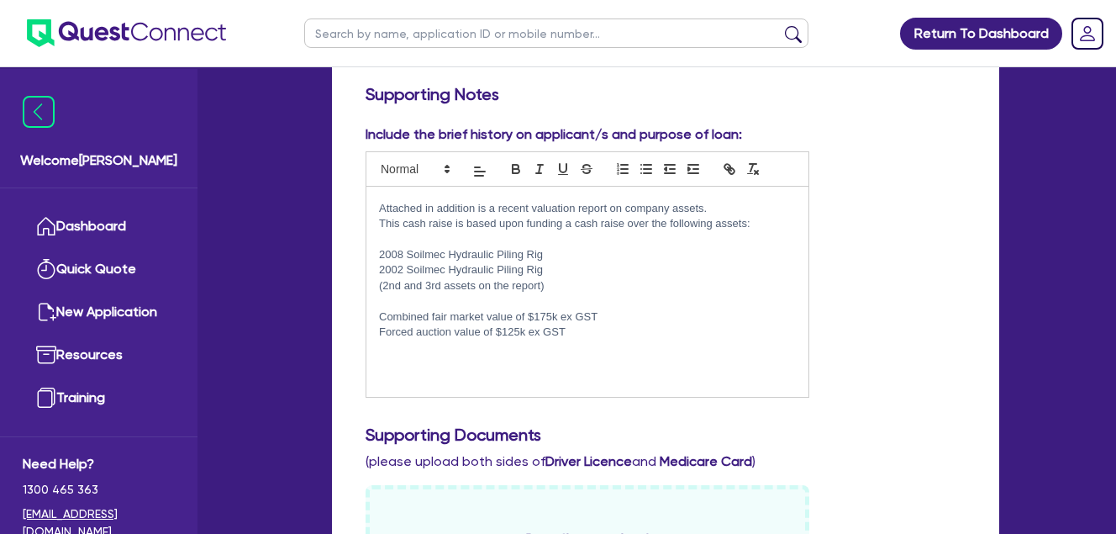
click at [604, 344] on p at bounding box center [587, 347] width 417 height 15
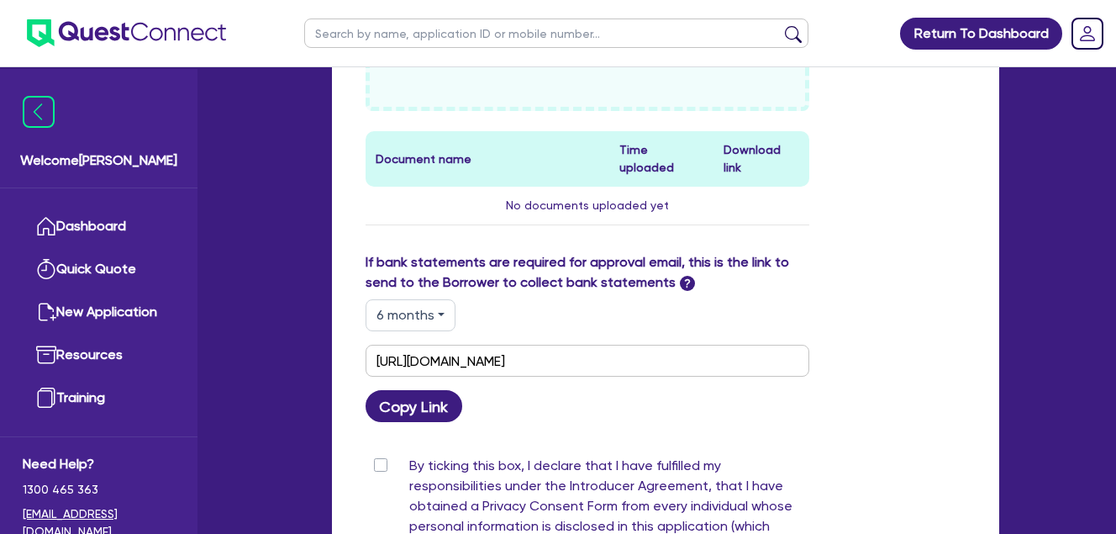
scroll to position [841, 0]
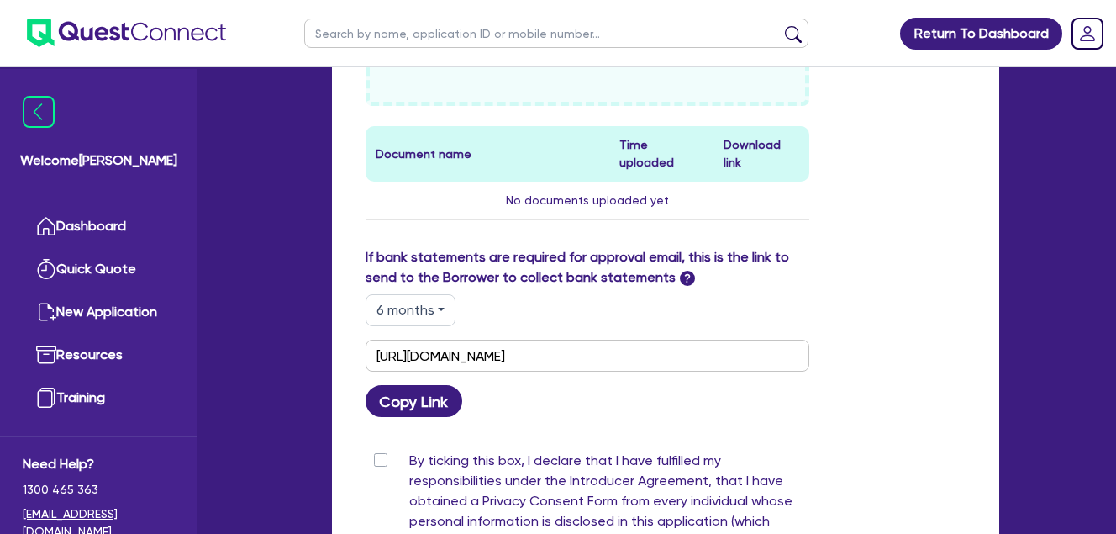
click at [409, 451] on label "By ticking this box, I declare that I have fulfilled my responsibilities under …" at bounding box center [609, 525] width 400 height 148
click at [379, 451] on input "By ticking this box, I declare that I have fulfilled my responsibilities under …" at bounding box center [372, 459] width 13 height 16
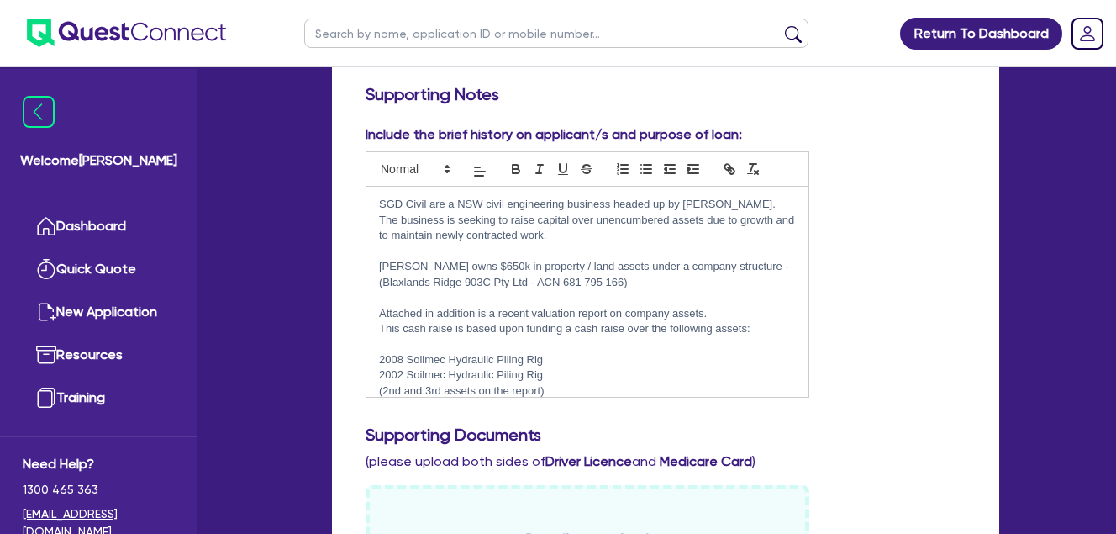
scroll to position [105, 0]
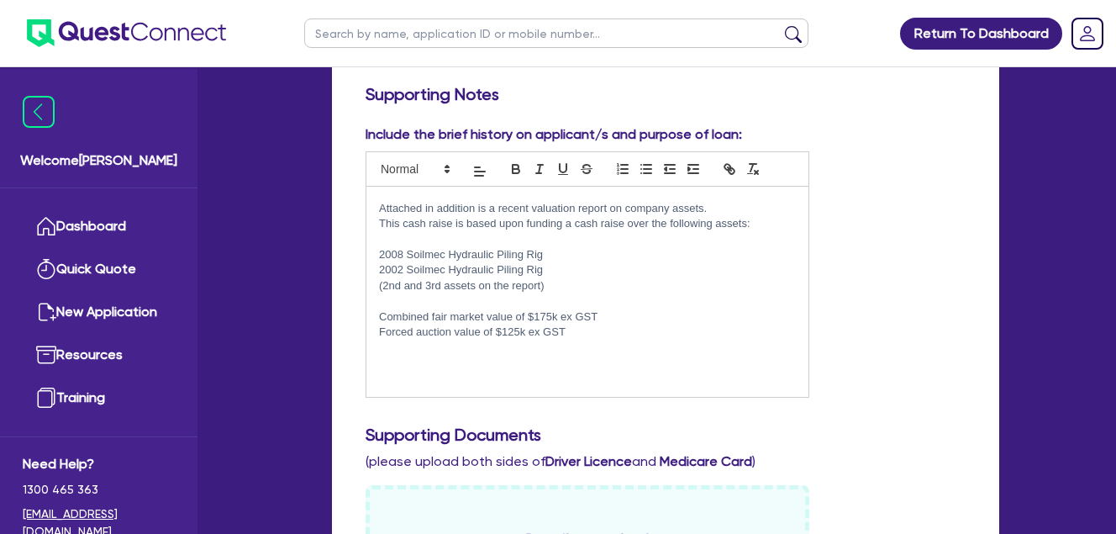
click at [889, 309] on div "Include the brief history on applicant/s and purpose of loan: SGD Civil are a N…" at bounding box center [665, 267] width 625 height 287
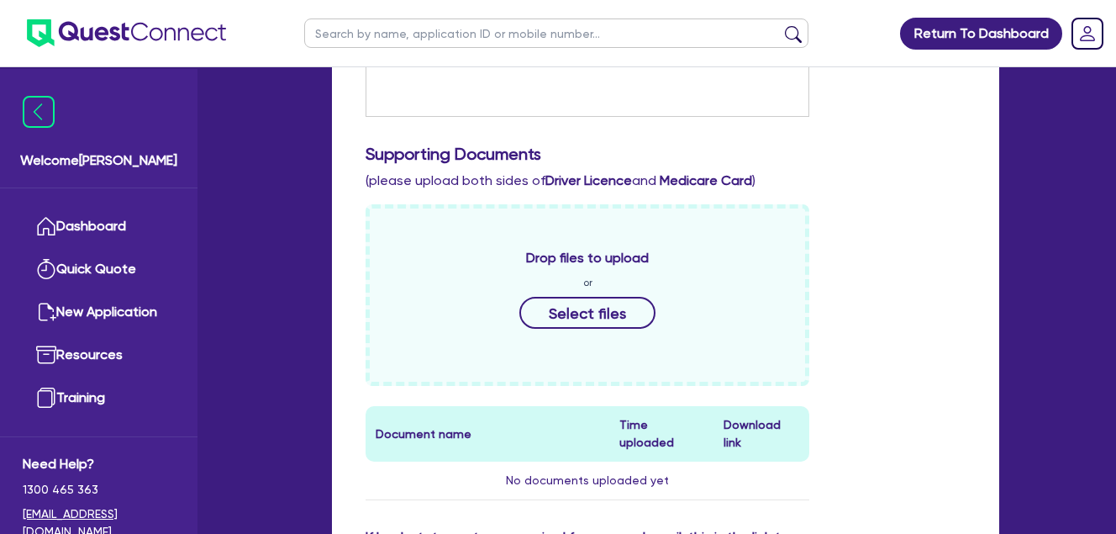
click at [880, 319] on div "Drop files to upload or Select files Document name Time uploaded Download link …" at bounding box center [665, 365] width 625 height 323
click at [925, 169] on div "Supporting Documents (please upload both sides of Driver Licence and Medicare C…" at bounding box center [665, 167] width 625 height 47
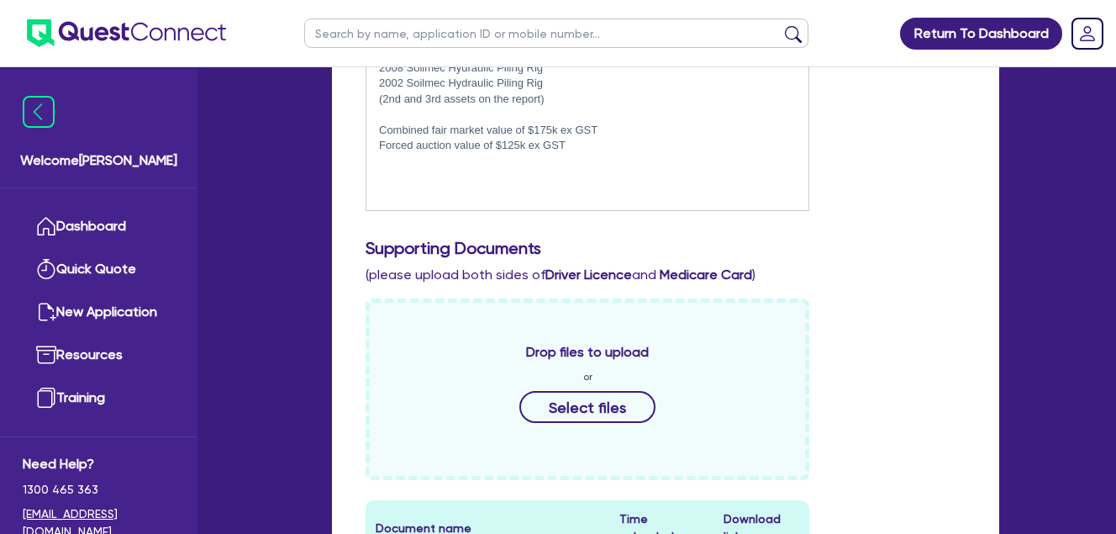
click at [833, 260] on div "Supporting Documents (please upload both sides of Driver Licence and Medicare C…" at bounding box center [665, 261] width 625 height 47
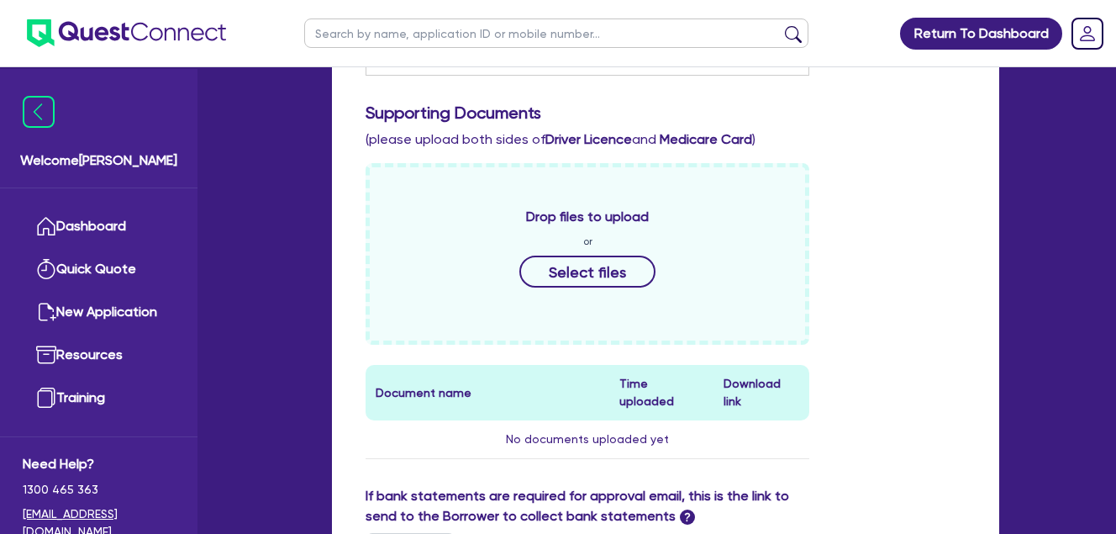
click at [930, 171] on div "Drop files to upload or Select files Document name Time uploaded Download link …" at bounding box center [665, 324] width 625 height 323
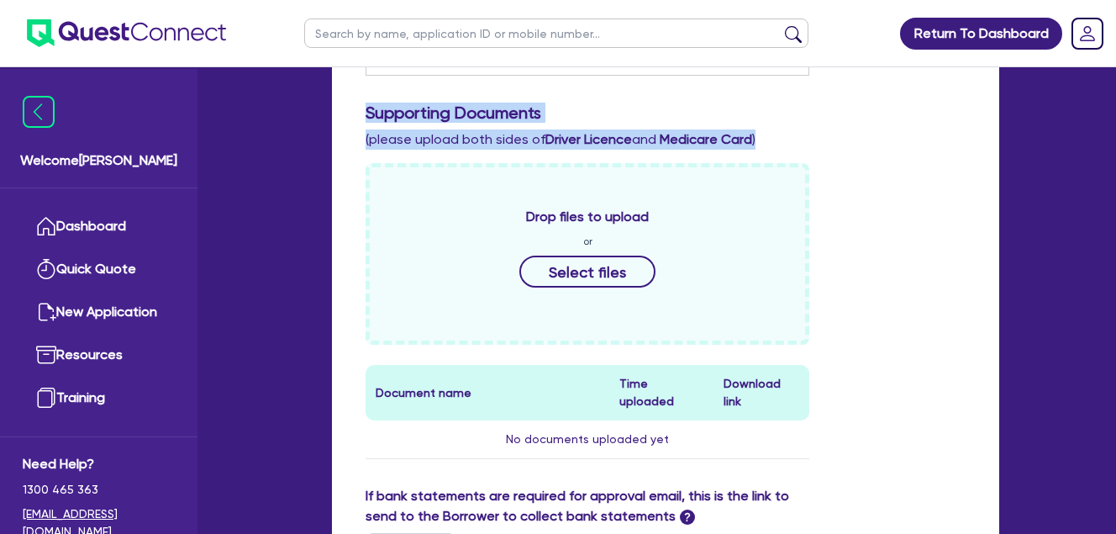
drag, startPoint x: 774, startPoint y: 140, endPoint x: 347, endPoint y: 109, distance: 428.1
click at [347, 109] on div "Supporting Notes Include the brief history on applicant/s and purpose of loan: …" at bounding box center [665, 349] width 667 height 1191
click at [851, 126] on div "Supporting Documents (please upload both sides of Driver Licence and Medicare C…" at bounding box center [665, 126] width 625 height 47
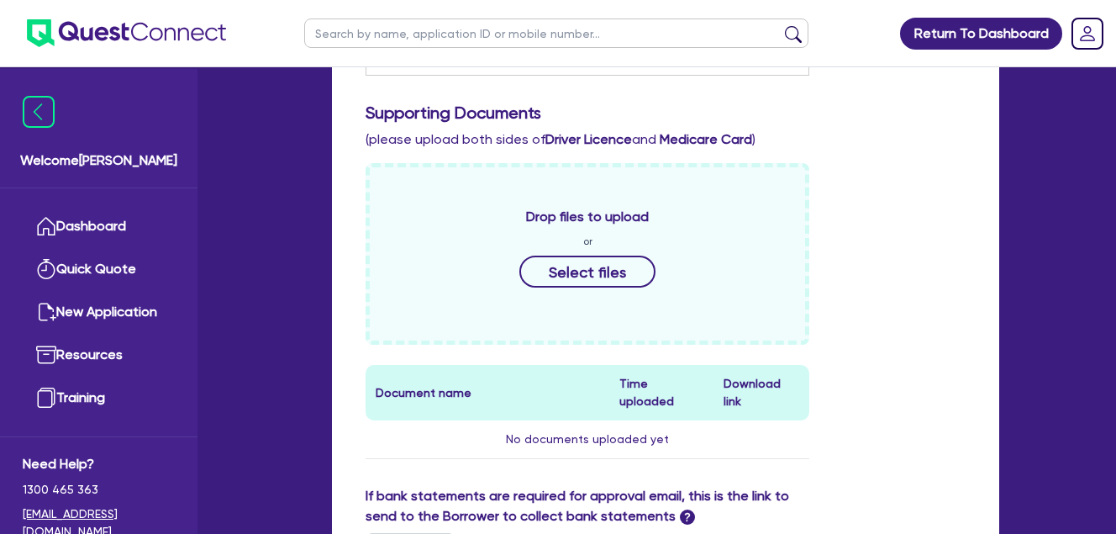
click at [850, 293] on div "Drop files to upload or Select files Document name Time uploaded Download link …" at bounding box center [665, 324] width 625 height 323
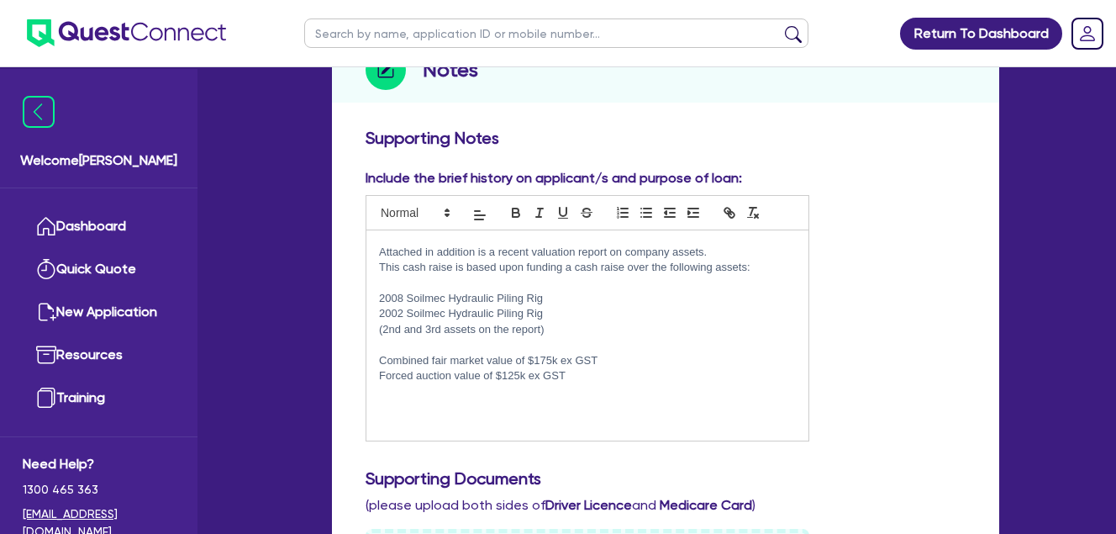
scroll to position [361, 0]
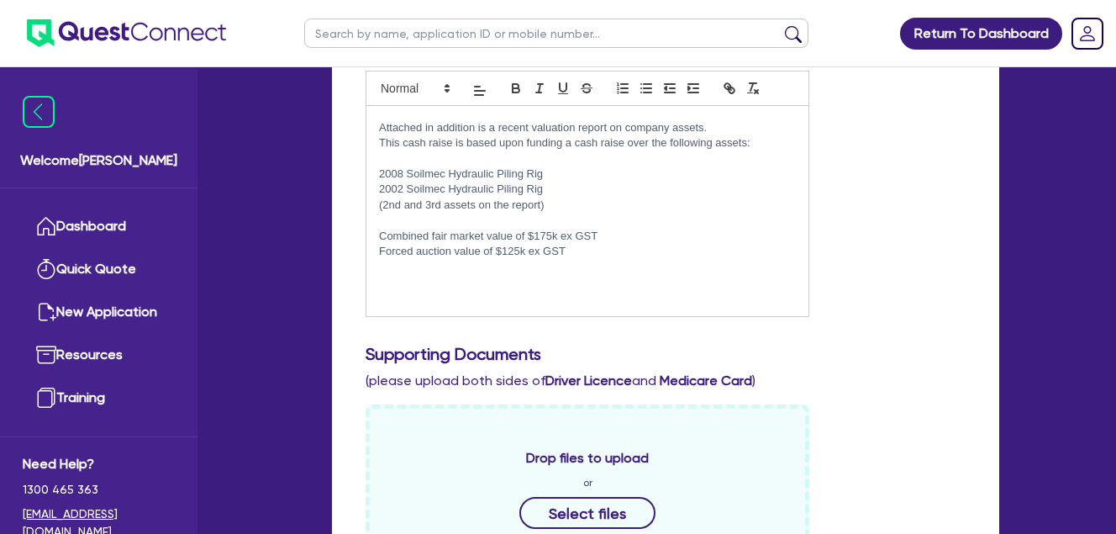
click at [888, 200] on div "Include the brief history on applicant/s and purpose of loan: SGD Civil are a N…" at bounding box center [665, 187] width 625 height 287
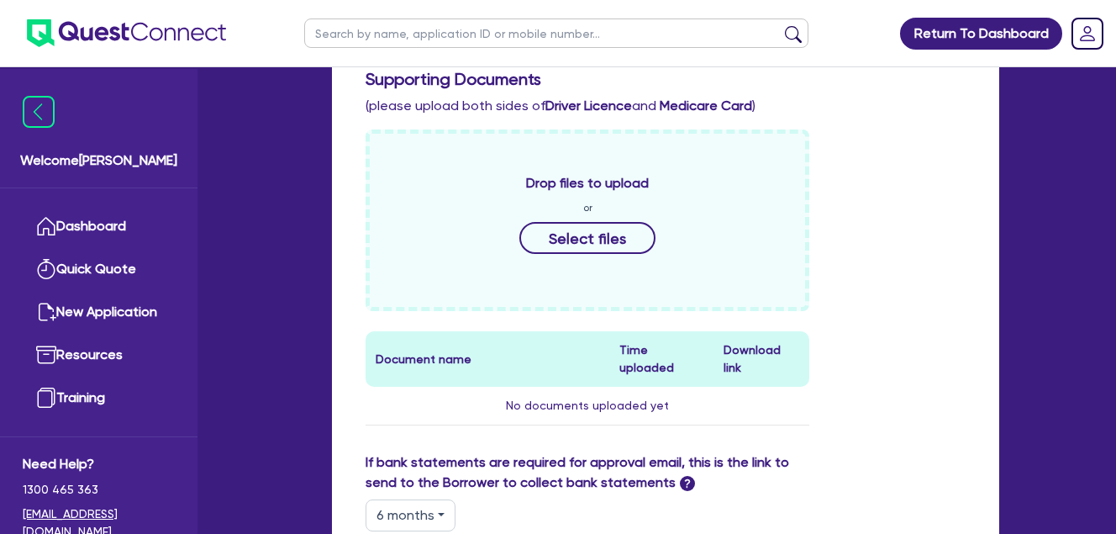
scroll to position [641, 0]
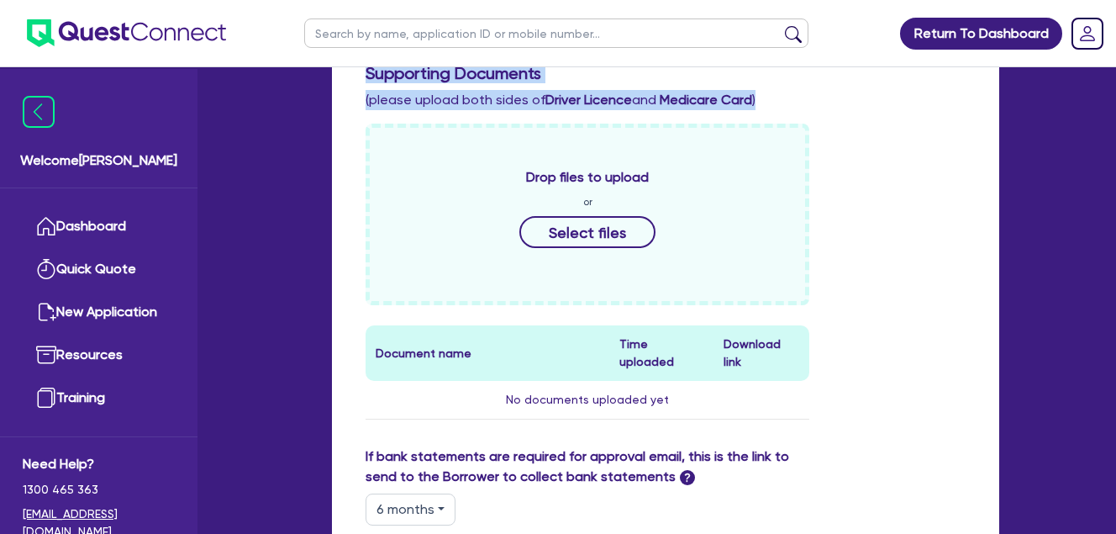
drag, startPoint x: 764, startPoint y: 98, endPoint x: 339, endPoint y: 71, distance: 426.2
click at [339, 71] on div "Supporting Notes Include the brief history on applicant/s and purpose of loan: …" at bounding box center [665, 309] width 667 height 1191
click at [827, 85] on div "Supporting Documents (please upload both sides of Driver Licence and Medicare C…" at bounding box center [665, 86] width 625 height 47
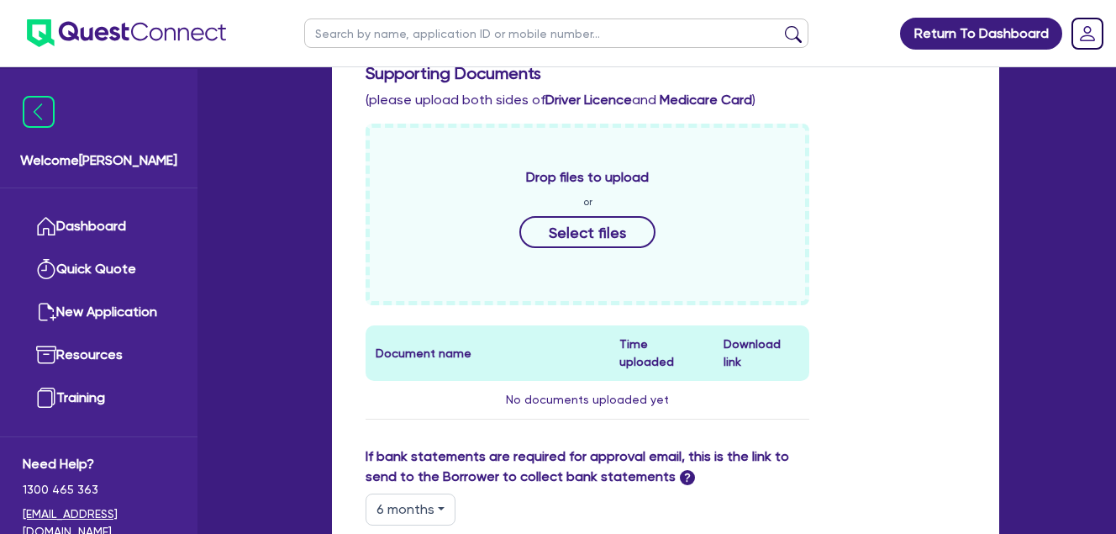
scroll to position [525, 0]
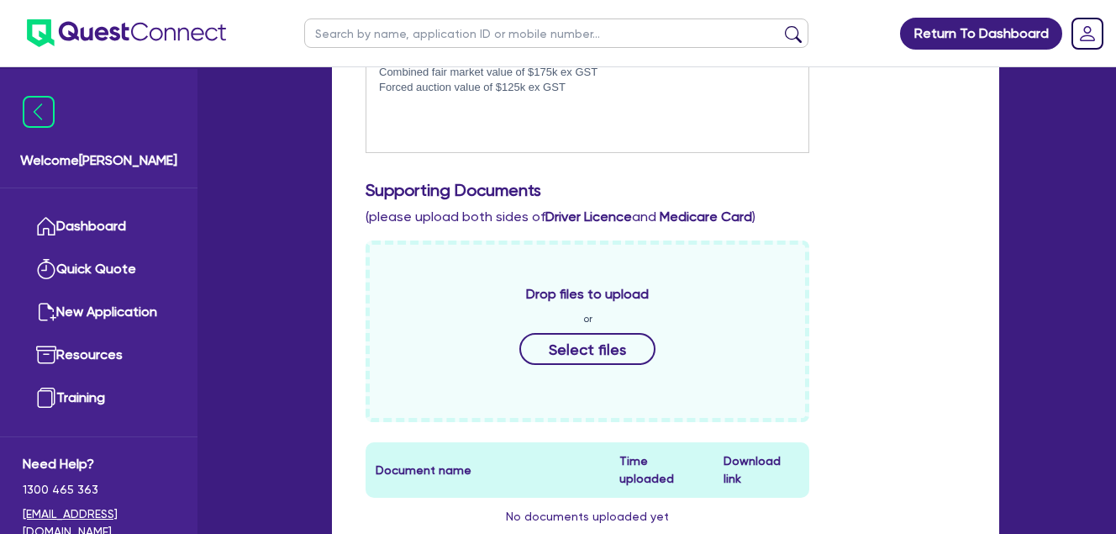
drag, startPoint x: 933, startPoint y: 240, endPoint x: 804, endPoint y: 197, distance: 136.4
click at [922, 238] on div "Include the brief history on applicant/s and purpose of loan: SGD Civil are a N…" at bounding box center [665, 222] width 625 height 684
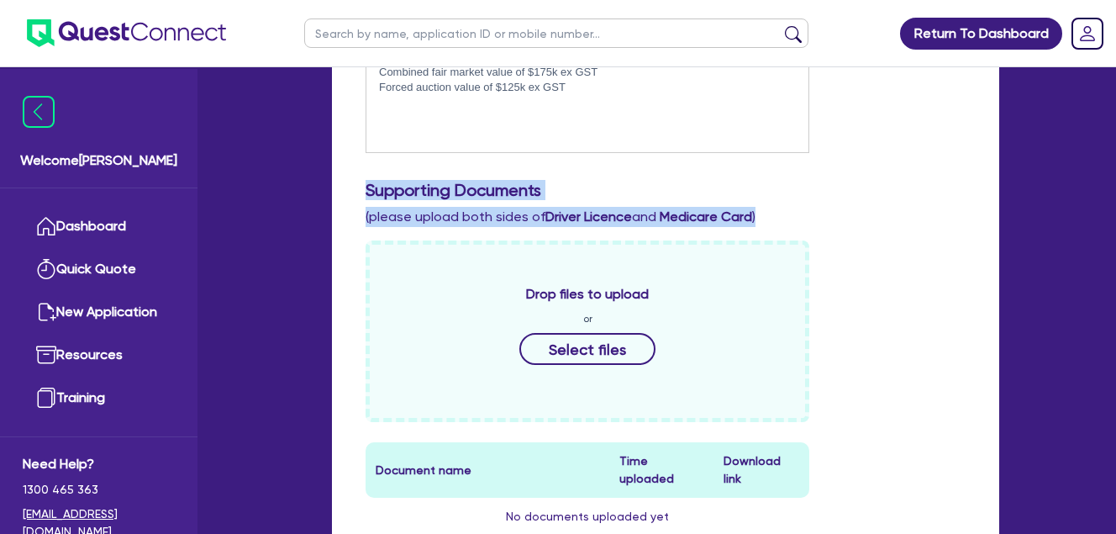
drag, startPoint x: 627, startPoint y: 204, endPoint x: 364, endPoint y: 185, distance: 263.8
click at [364, 185] on div "Supporting Documents (please upload both sides of Driver Licence and Medicare C…" at bounding box center [665, 203] width 625 height 47
click at [364, 187] on div "Supporting Documents (please upload both sides of Driver Licence and Medicare C…" at bounding box center [665, 203] width 625 height 47
drag, startPoint x: 367, startPoint y: 192, endPoint x: 831, endPoint y: 221, distance: 464.9
click at [831, 221] on div "Supporting Documents (please upload both sides of Driver Licence and Medicare C…" at bounding box center [665, 203] width 625 height 47
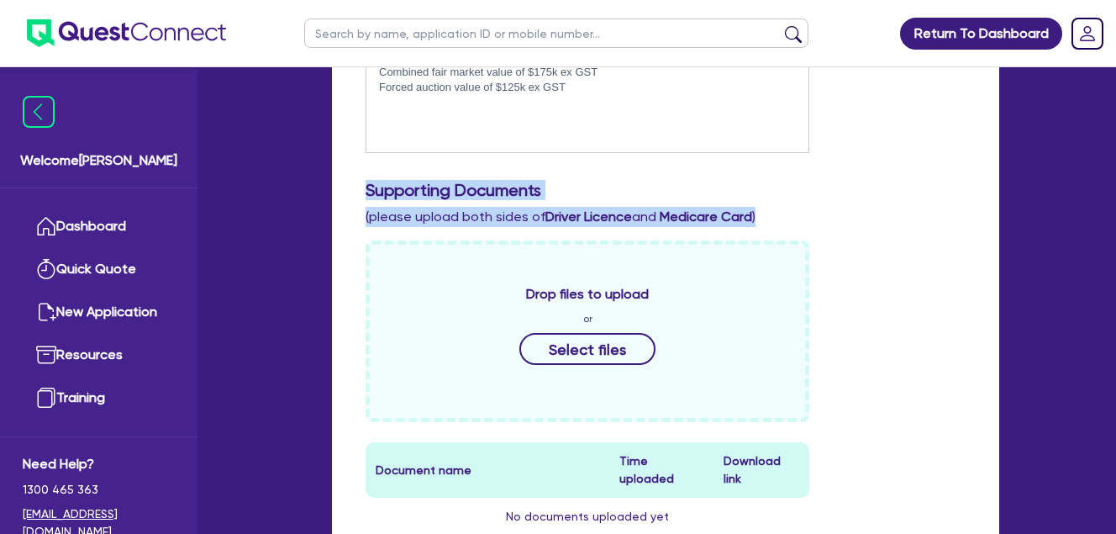
drag, startPoint x: 831, startPoint y: 221, endPoint x: 783, endPoint y: 212, distance: 48.8
click at [785, 211] on div "Supporting Documents (please upload both sides of Driver Licence and Medicare C…" at bounding box center [665, 203] width 625 height 47
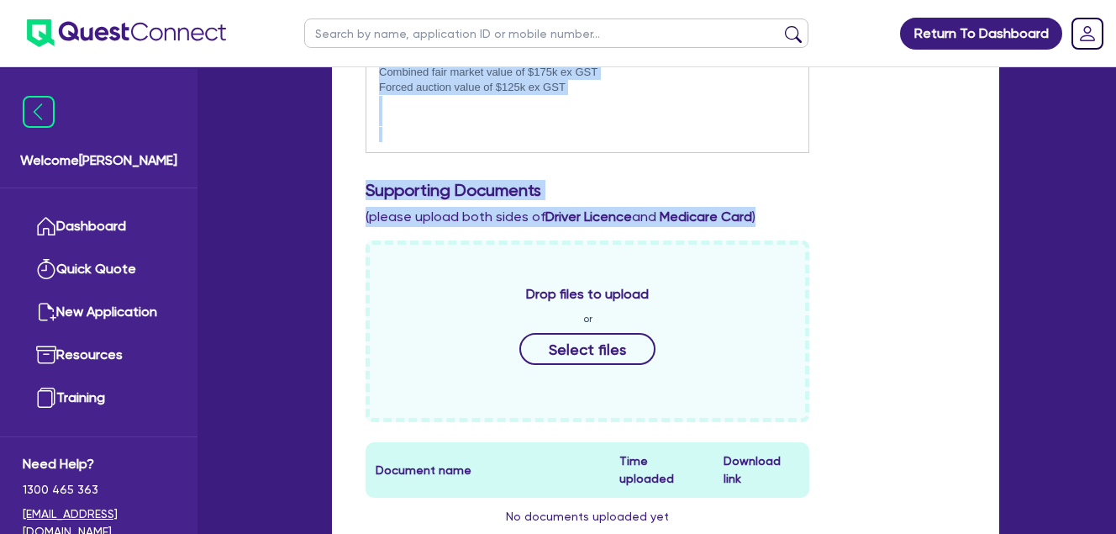
drag, startPoint x: 783, startPoint y: 212, endPoint x: 333, endPoint y: 162, distance: 453.3
click at [333, 162] on div "Supporting Notes Include the brief history on applicant/s and purpose of loan: …" at bounding box center [665, 426] width 667 height 1191
drag, startPoint x: 333, startPoint y: 162, endPoint x: 393, endPoint y: 182, distance: 62.7
click at [393, 182] on h3 "Supporting Documents" at bounding box center [666, 190] width 600 height 20
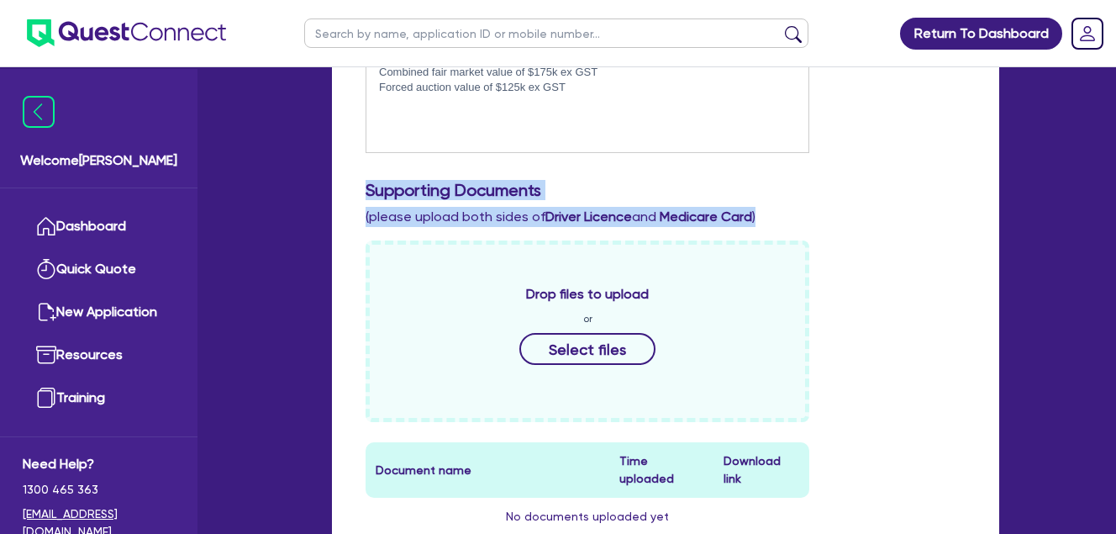
drag, startPoint x: 363, startPoint y: 187, endPoint x: 781, endPoint y: 209, distance: 418.3
click at [781, 209] on div "Supporting Documents (please upload both sides of Driver Licence and Medicare C…" at bounding box center [665, 203] width 625 height 47
drag, startPoint x: 781, startPoint y: 209, endPoint x: 769, endPoint y: 222, distance: 17.2
click at [770, 222] on div "Supporting Documents (please upload both sides of Driver Licence and Medicare C…" at bounding box center [665, 203] width 625 height 47
click at [592, 205] on div "Supporting Documents (please upload both sides of Driver Licence and Medicare C…" at bounding box center [665, 203] width 625 height 47
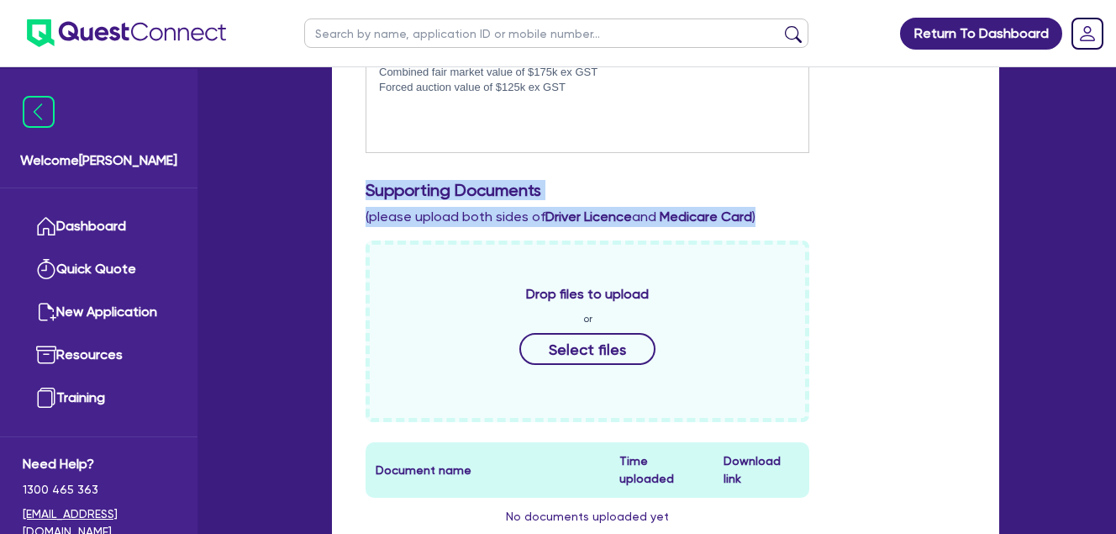
drag, startPoint x: 380, startPoint y: 189, endPoint x: 847, endPoint y: 213, distance: 468.0
click at [847, 213] on div "Supporting Documents (please upload both sides of Driver Licence and Medicare C…" at bounding box center [665, 203] width 625 height 47
drag, startPoint x: 847, startPoint y: 213, endPoint x: 797, endPoint y: 222, distance: 51.1
click at [797, 222] on div "Supporting Documents (please upload both sides of Driver Licence and Medicare C…" at bounding box center [665, 203] width 625 height 47
drag, startPoint x: 761, startPoint y: 211, endPoint x: 350, endPoint y: 188, distance: 411.7
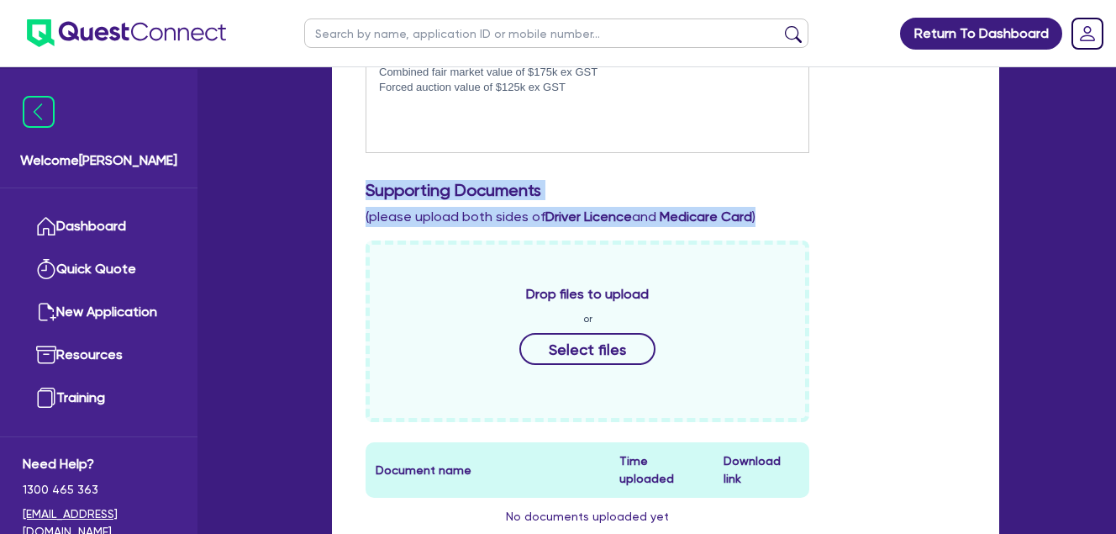
click at [350, 188] on div "Supporting Notes Include the brief history on applicant/s and purpose of loan: …" at bounding box center [665, 426] width 667 height 1191
drag, startPoint x: 350, startPoint y: 188, endPoint x: 436, endPoint y: 202, distance: 87.6
click at [465, 197] on h3 "Supporting Documents" at bounding box center [666, 190] width 600 height 20
drag, startPoint x: 366, startPoint y: 190, endPoint x: 782, endPoint y: 208, distance: 416.5
click at [782, 208] on div "Supporting Documents (please upload both sides of Driver Licence and Medicare C…" at bounding box center [665, 203] width 625 height 47
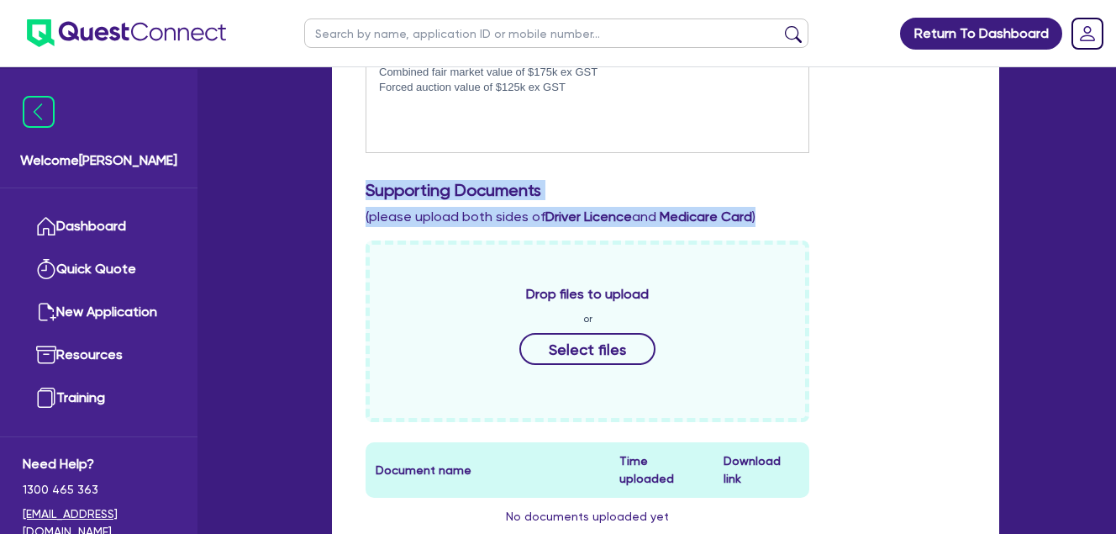
drag, startPoint x: 782, startPoint y: 208, endPoint x: 769, endPoint y: 219, distance: 16.1
click at [770, 219] on div "Supporting Documents (please upload both sides of Driver Licence and Medicare C…" at bounding box center [665, 203] width 625 height 47
drag, startPoint x: 769, startPoint y: 219, endPoint x: 350, endPoint y: 185, distance: 420.8
click at [350, 185] on div "Supporting Notes Include the brief history on applicant/s and purpose of loan: …" at bounding box center [665, 426] width 667 height 1191
drag, startPoint x: 350, startPoint y: 185, endPoint x: 417, endPoint y: 194, distance: 67.9
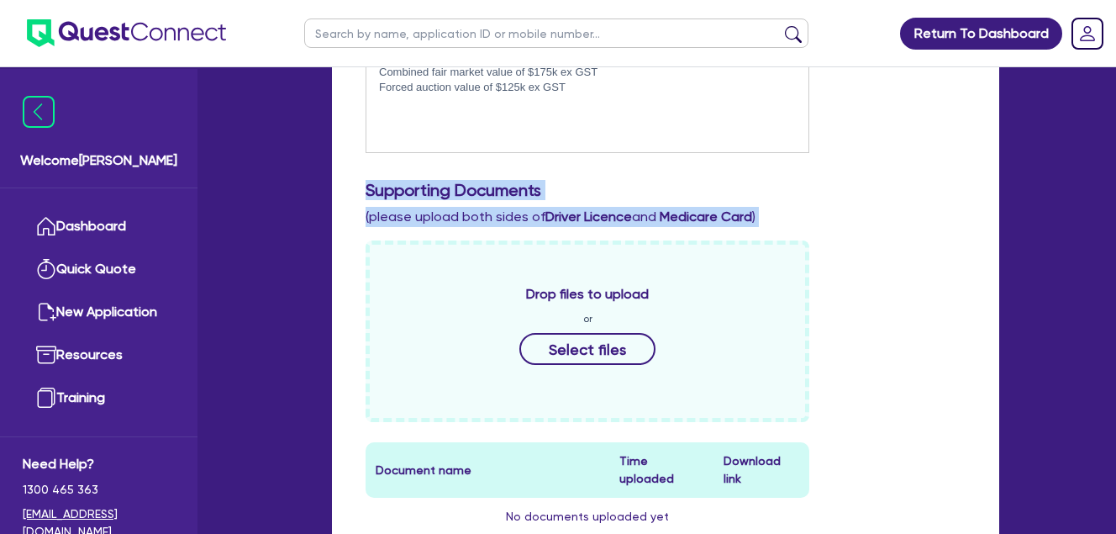
click at [425, 194] on h3 "Supporting Documents" at bounding box center [666, 190] width 600 height 20
drag, startPoint x: 435, startPoint y: 192, endPoint x: 802, endPoint y: 217, distance: 368.2
click at [802, 217] on div "Supporting Documents (please upload both sides of Driver Licence and Medicare C…" at bounding box center [665, 203] width 625 height 47
drag, startPoint x: 802, startPoint y: 217, endPoint x: 780, endPoint y: 217, distance: 21.9
click at [780, 217] on div "Supporting Documents (please upload both sides of Driver Licence and Medicare C…" at bounding box center [665, 203] width 625 height 47
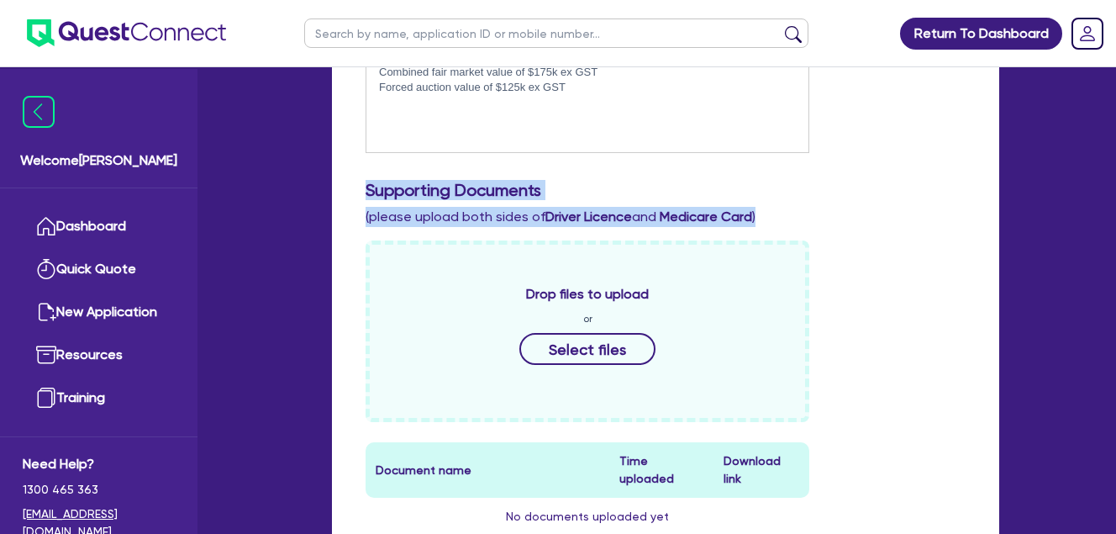
drag, startPoint x: 775, startPoint y: 217, endPoint x: 329, endPoint y: 186, distance: 446.6
click at [329, 186] on div "Quotes Applicant [GEOGRAPHIC_DATA] Security Notes Contracts Loan # QF15487 Kine…" at bounding box center [665, 335] width 693 height 1415
drag, startPoint x: 329, startPoint y: 186, endPoint x: 348, endPoint y: 190, distance: 19.0
click at [348, 190] on div "Supporting Notes Include the brief history on applicant/s and purpose of loan: …" at bounding box center [665, 426] width 667 height 1191
drag, startPoint x: 364, startPoint y: 189, endPoint x: 773, endPoint y: 208, distance: 409.8
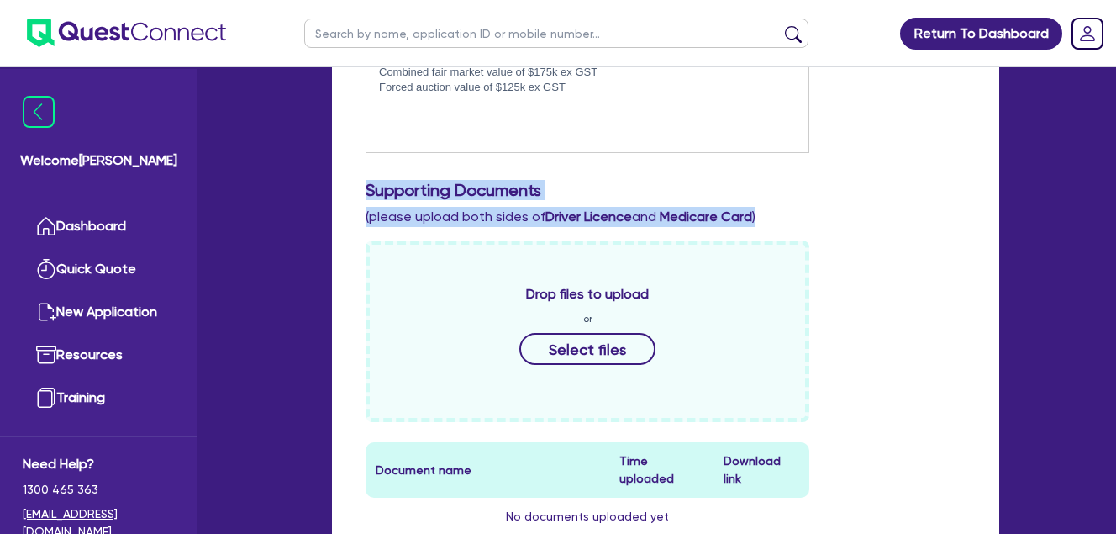
click at [773, 208] on div "Supporting Documents (please upload both sides of Driver Licence and Medicare C…" at bounding box center [665, 203] width 625 height 47
click at [775, 212] on div "Supporting Documents (please upload both sides of Driver Licence and Medicare C…" at bounding box center [665, 203] width 625 height 47
drag, startPoint x: 769, startPoint y: 219, endPoint x: 372, endPoint y: 185, distance: 398.2
click at [372, 185] on div "Supporting Documents (please upload both sides of Driver Licence and Medicare C…" at bounding box center [665, 203] width 625 height 47
drag, startPoint x: 372, startPoint y: 185, endPoint x: 809, endPoint y: 229, distance: 438.4
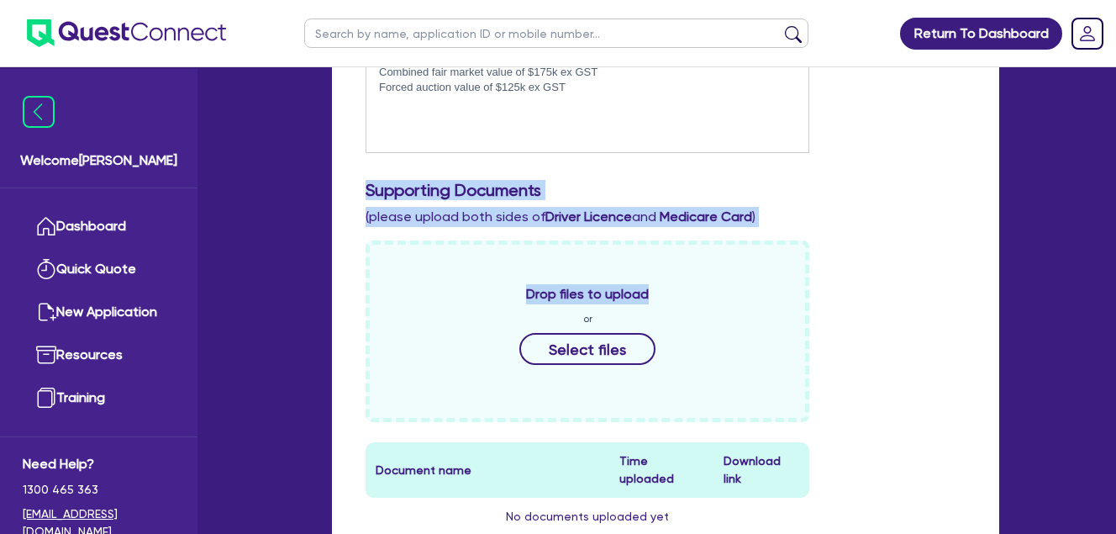
click at [809, 229] on div "Include the brief history on applicant/s and purpose of loan: SGD Civil are a N…" at bounding box center [665, 222] width 625 height 684
drag, startPoint x: 809, startPoint y: 229, endPoint x: 771, endPoint y: 214, distance: 40.4
click at [771, 214] on div "Supporting Documents (please upload both sides of Driver Licence and Medicare C…" at bounding box center [665, 203] width 625 height 47
drag, startPoint x: 791, startPoint y: 219, endPoint x: 327, endPoint y: 185, distance: 465.2
click at [327, 185] on div "Quotes Applicant [GEOGRAPHIC_DATA] Security Notes Contracts Loan # QF15487 Kine…" at bounding box center [665, 335] width 693 height 1415
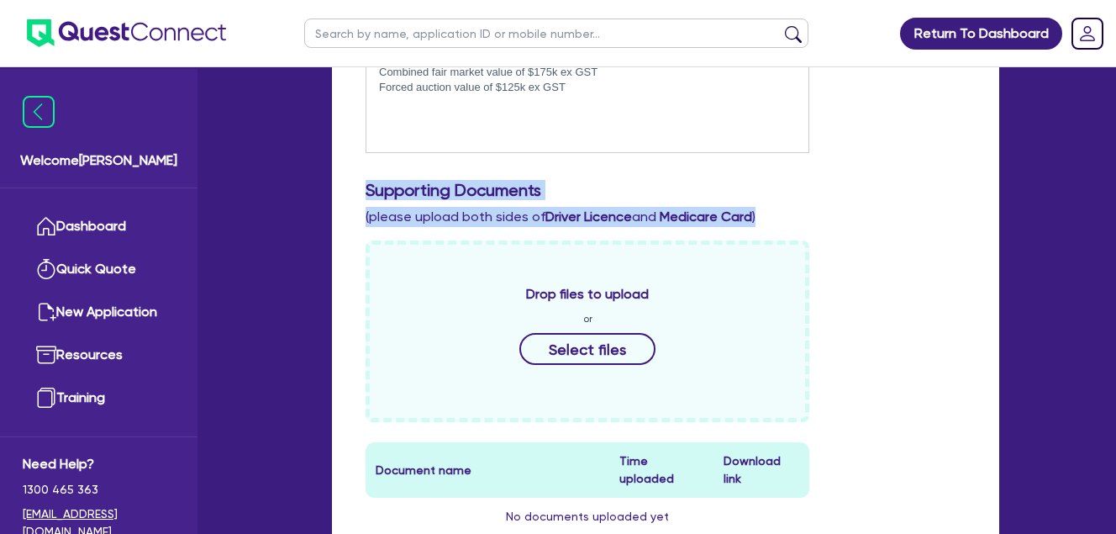
drag, startPoint x: 327, startPoint y: 185, endPoint x: 375, endPoint y: 190, distance: 48.2
click at [395, 195] on h3 "Supporting Documents" at bounding box center [666, 190] width 600 height 20
drag, startPoint x: 362, startPoint y: 185, endPoint x: 769, endPoint y: 221, distance: 408.4
click at [769, 221] on div "Supporting Documents (please upload both sides of Driver Licence and Medicare C…" at bounding box center [665, 203] width 625 height 47
click at [769, 217] on div "Supporting Documents (please upload both sides of Driver Licence and Medicare C…" at bounding box center [665, 203] width 625 height 47
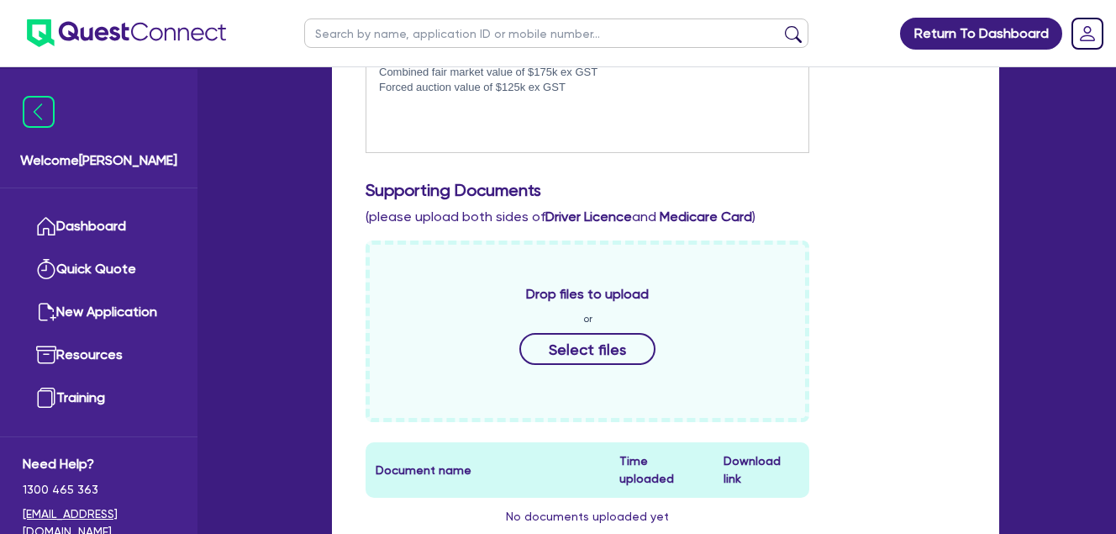
click at [899, 230] on div "Include the brief history on applicant/s and purpose of loan: SGD Civil are a N…" at bounding box center [665, 222] width 625 height 684
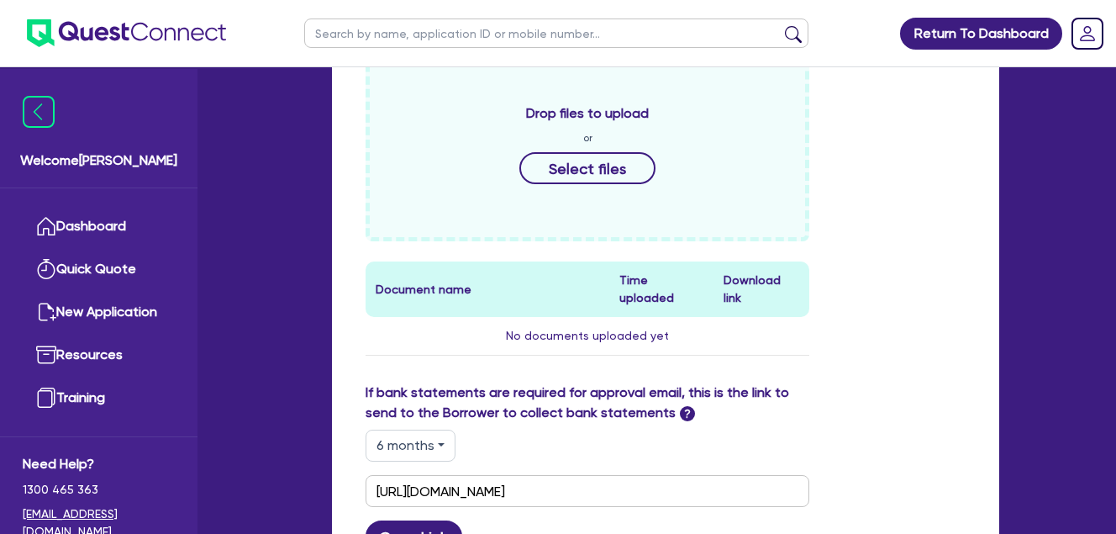
click at [951, 261] on div "Drop files to upload or Select files Document name Time uploaded Download link …" at bounding box center [665, 221] width 625 height 323
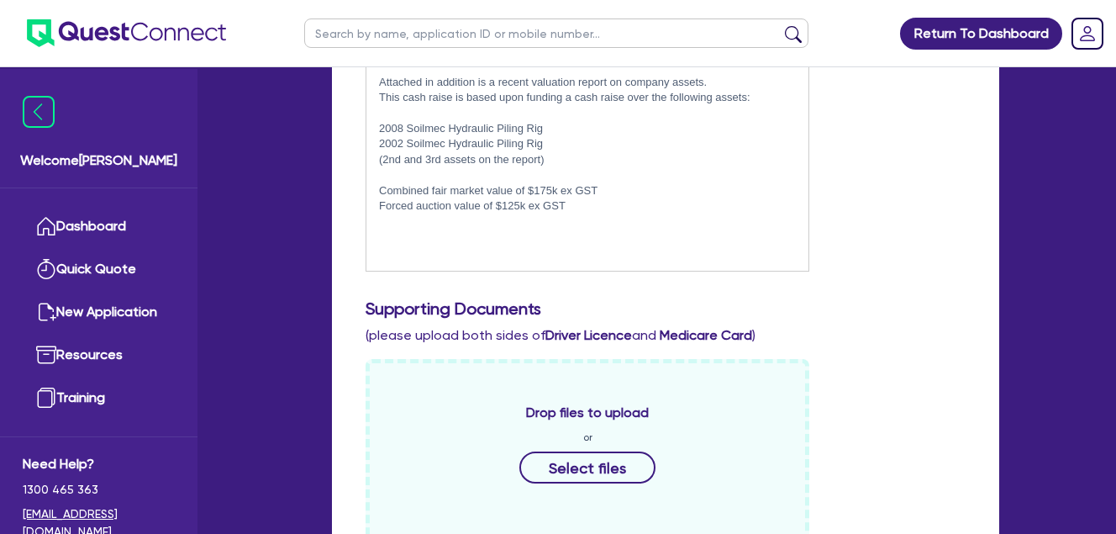
scroll to position [145, 0]
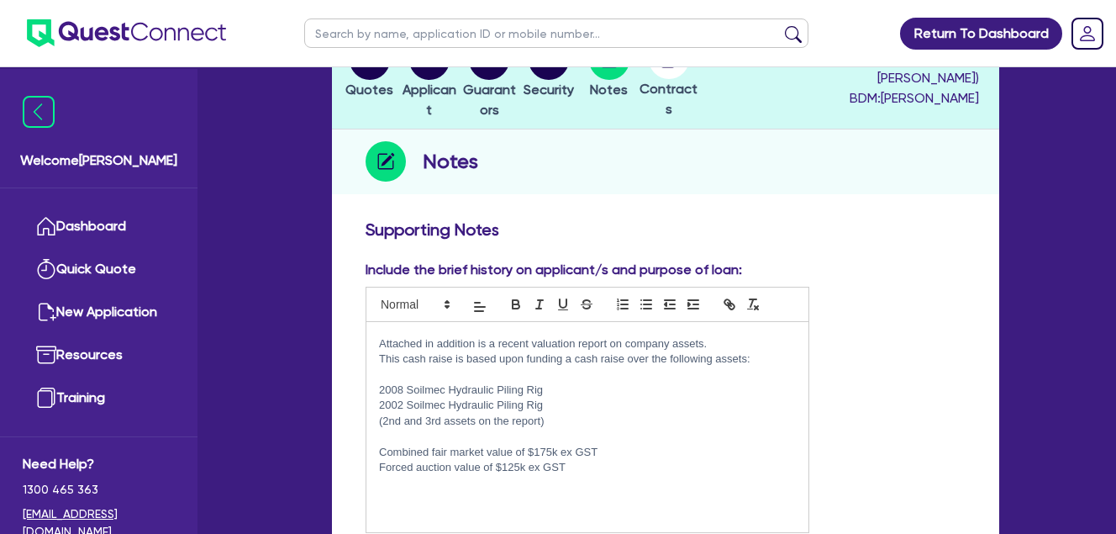
click at [916, 280] on div "Include the brief history on applicant/s and purpose of loan: SGD Civil are a N…" at bounding box center [665, 403] width 625 height 287
drag, startPoint x: 901, startPoint y: 351, endPoint x: 908, endPoint y: 345, distance: 9.5
click at [902, 351] on div "Include the brief history on applicant/s and purpose of loan: SGD Civil are a N…" at bounding box center [665, 403] width 625 height 287
click at [908, 345] on div "Include the brief history on applicant/s and purpose of loan: SGD Civil are a N…" at bounding box center [665, 403] width 625 height 287
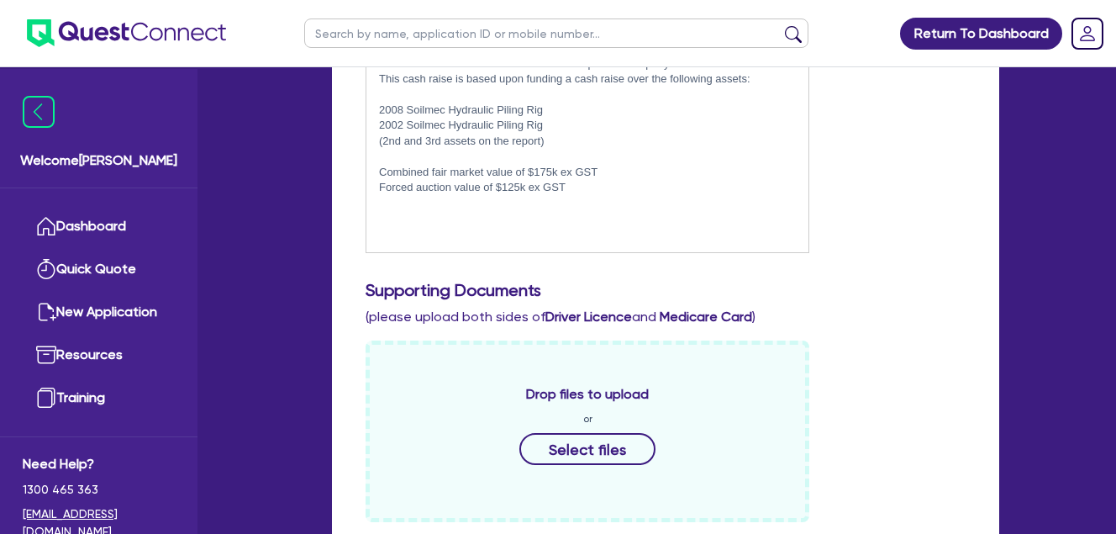
scroll to position [0, 0]
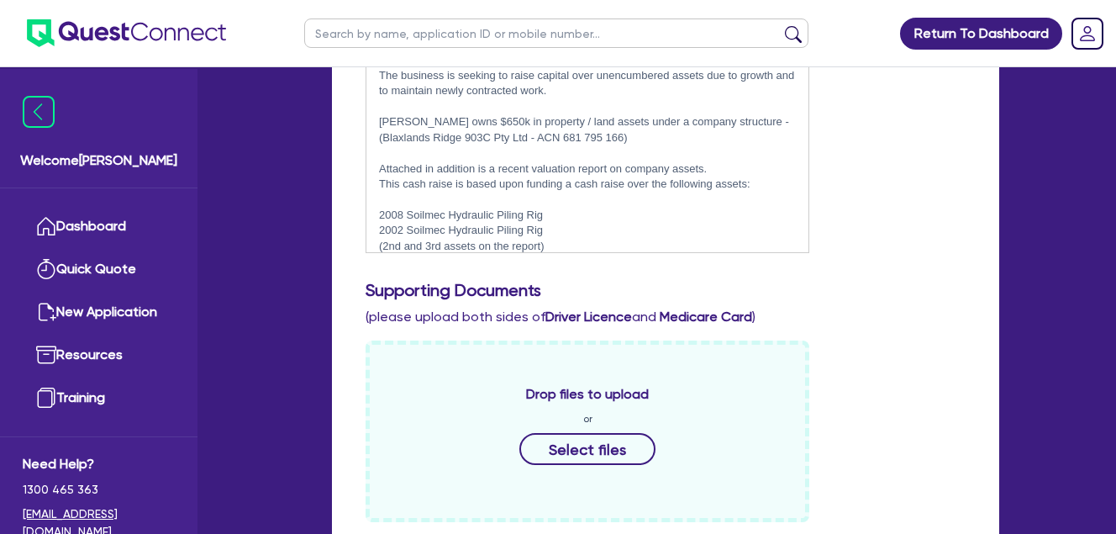
click at [872, 203] on div "Include the brief history on applicant/s and purpose of loan: SGD Civil are a N…" at bounding box center [665, 123] width 625 height 287
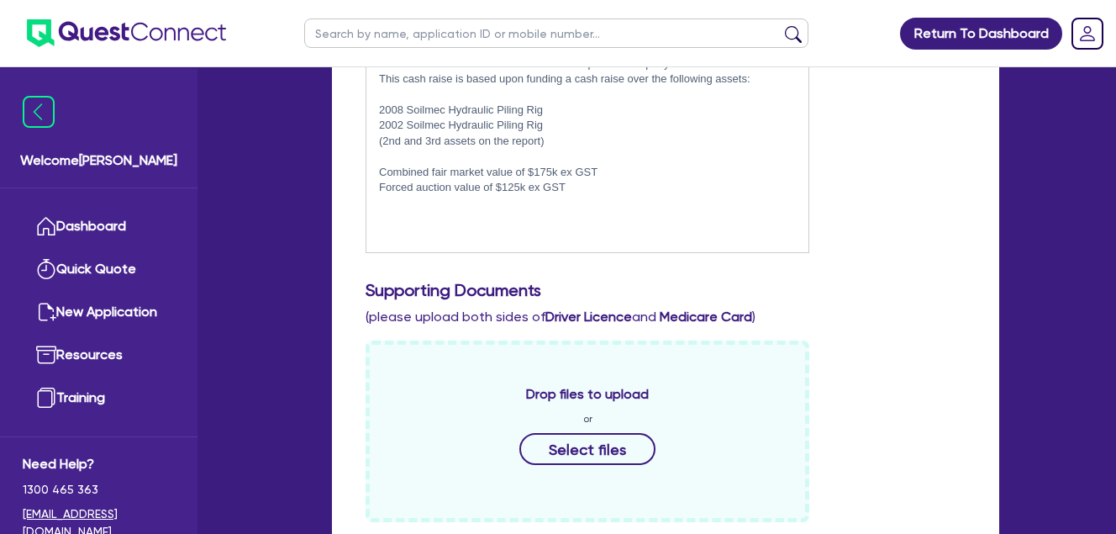
click at [879, 190] on div "Include the brief history on applicant/s and purpose of loan: SGD Civil are a N…" at bounding box center [665, 123] width 625 height 287
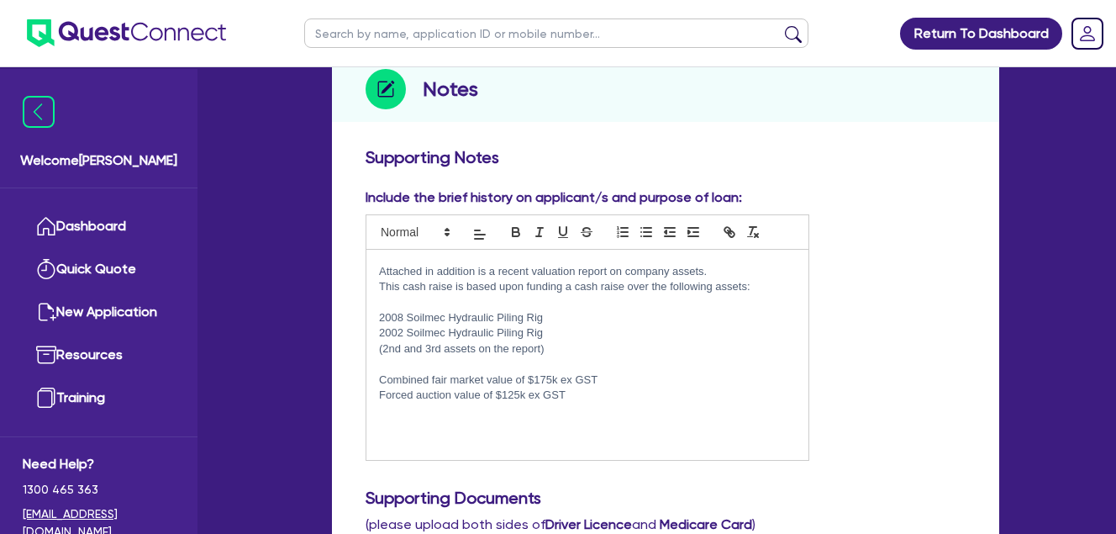
scroll to position [200, 0]
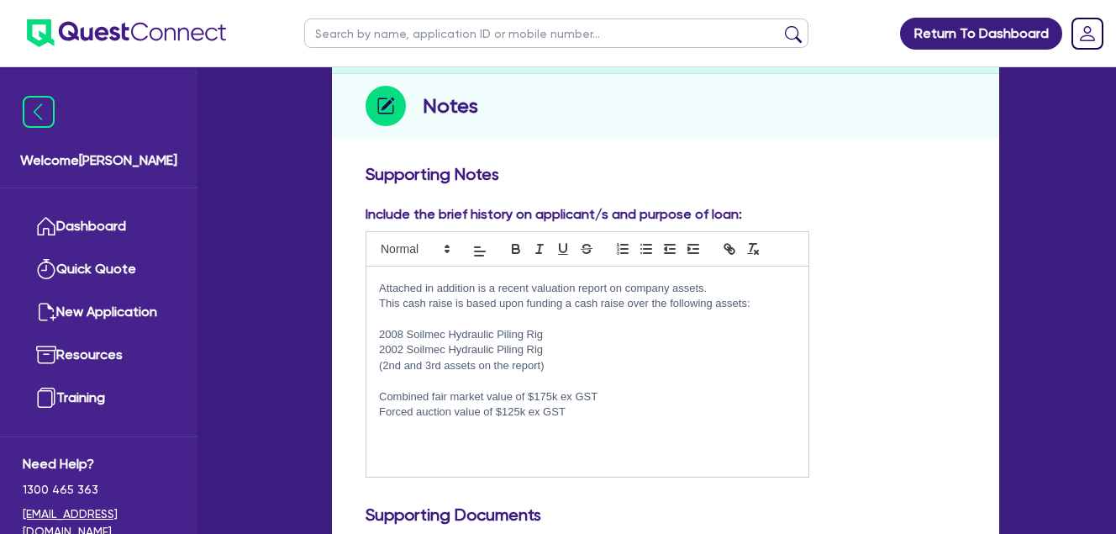
click at [859, 276] on div "Include the brief history on applicant/s and purpose of loan: SGD Civil are a N…" at bounding box center [665, 347] width 625 height 287
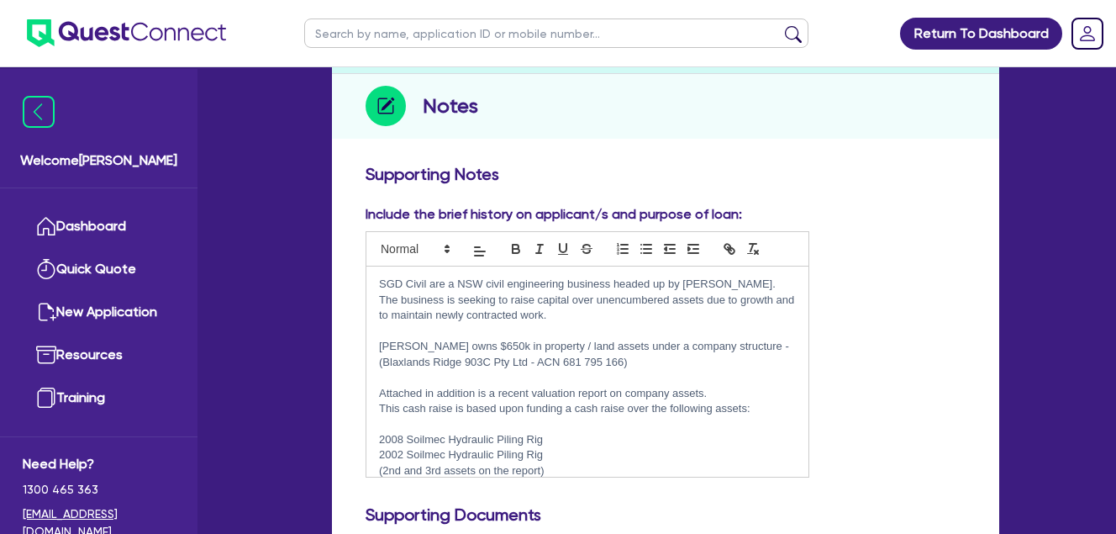
click at [877, 303] on div "Include the brief history on applicant/s and purpose of loan: SGD Civil are a N…" at bounding box center [665, 347] width 625 height 287
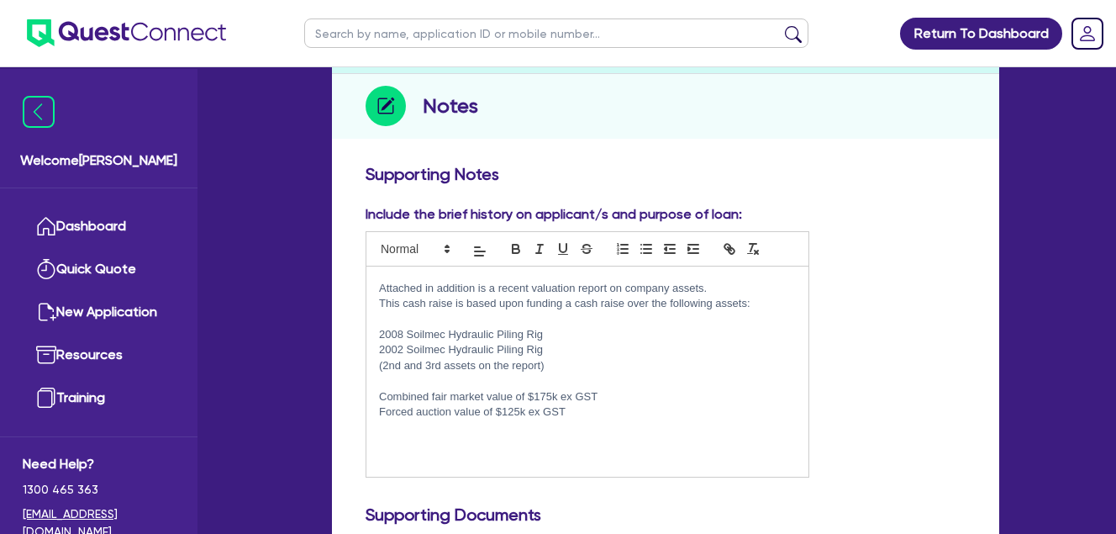
click at [897, 354] on div "Include the brief history on applicant/s and purpose of loan: SGD Civil are a N…" at bounding box center [665, 347] width 625 height 287
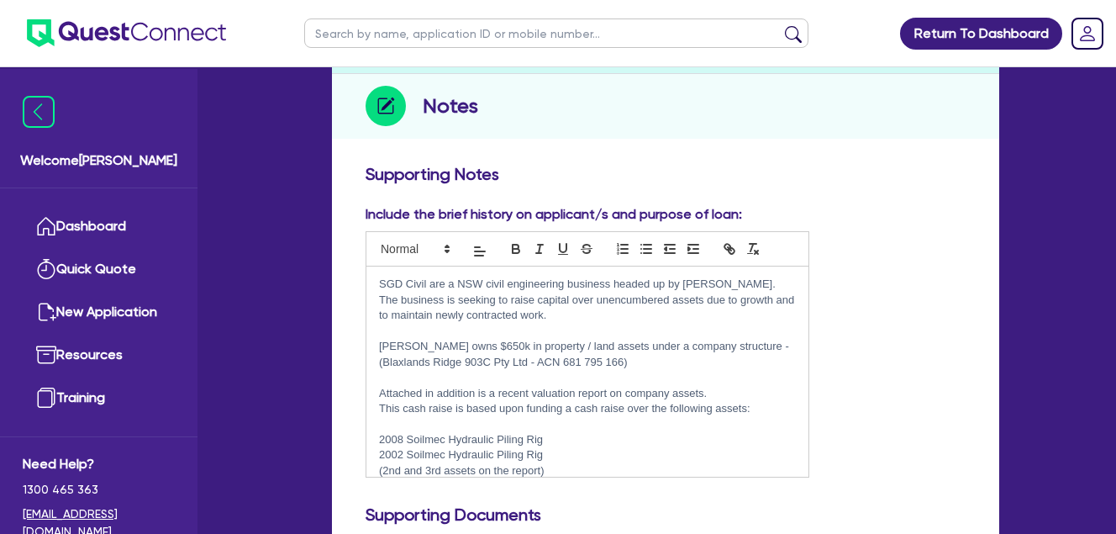
click at [851, 346] on div "Include the brief history on applicant/s and purpose of loan: SGD Civil are a N…" at bounding box center [665, 347] width 625 height 287
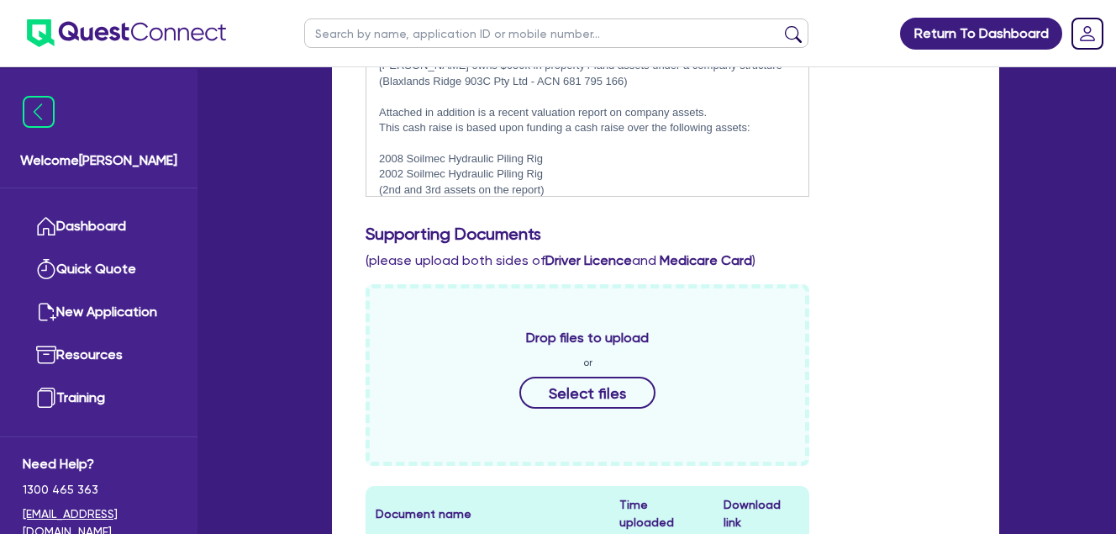
click at [609, 171] on p "2002 Soilmec Hydraulic Piling Rig" at bounding box center [587, 173] width 417 height 15
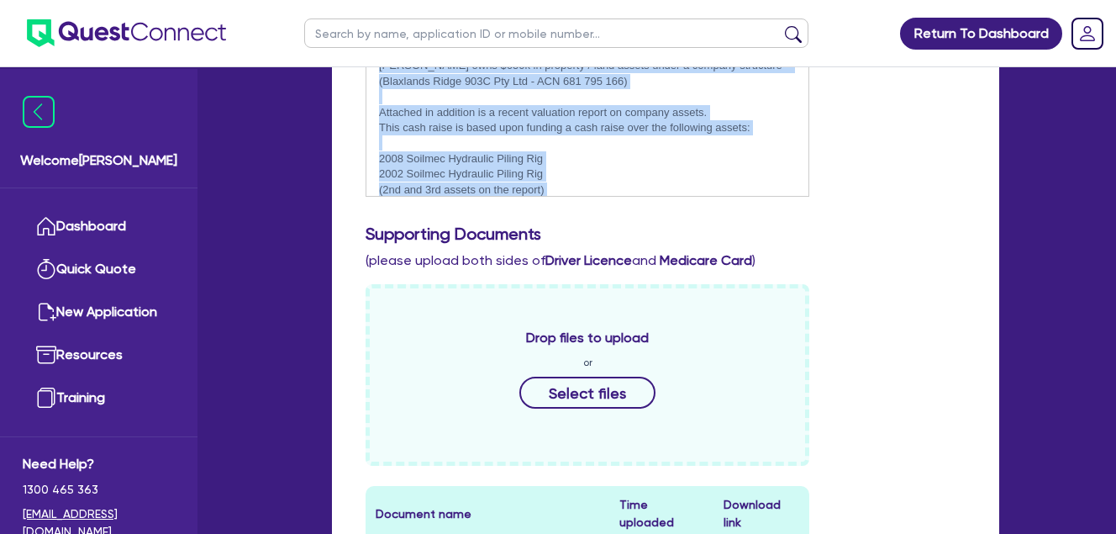
copy div "SGD Civil are a NSW civil engineering business headed up by [PERSON_NAME]. The …"
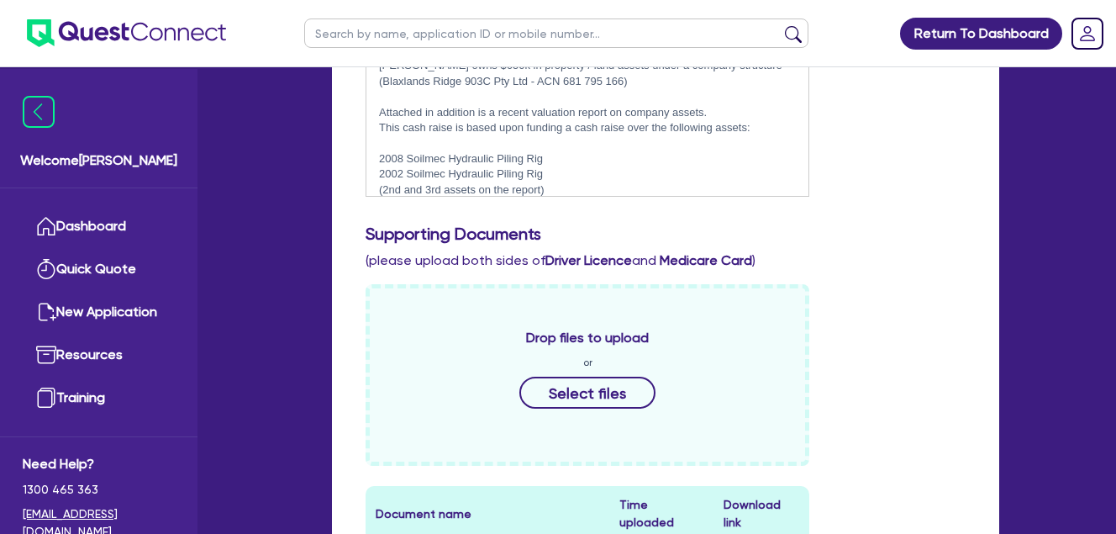
click at [925, 236] on h3 "Supporting Documents" at bounding box center [666, 234] width 600 height 20
drag, startPoint x: 983, startPoint y: 193, endPoint x: 920, endPoint y: 216, distance: 67.0
click at [973, 193] on div "Supporting Notes Include the brief history on applicant/s and purpose of loan: …" at bounding box center [665, 470] width 667 height 1191
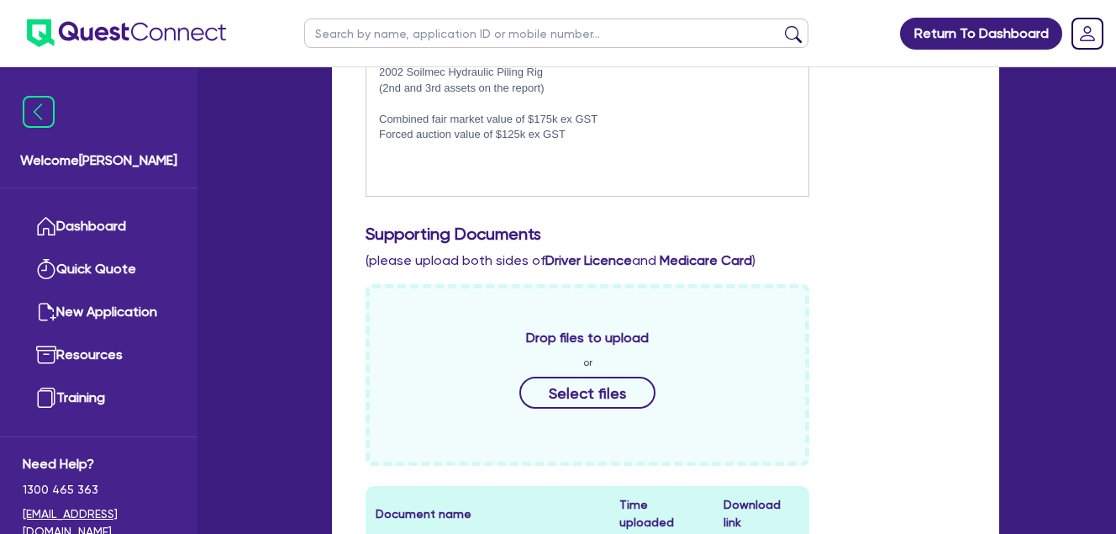
scroll to position [31, 0]
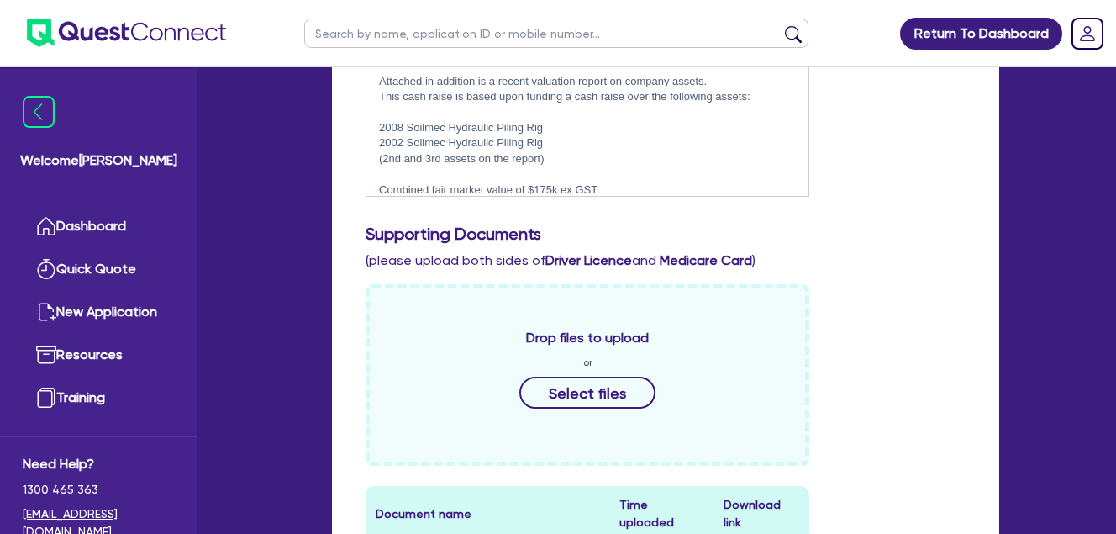
drag, startPoint x: 904, startPoint y: 186, endPoint x: 1128, endPoint y: 185, distance: 223.6
click at [898, 182] on div "Include the brief history on applicant/s and purpose of loan: SGD Civil are a N…" at bounding box center [665, 67] width 625 height 287
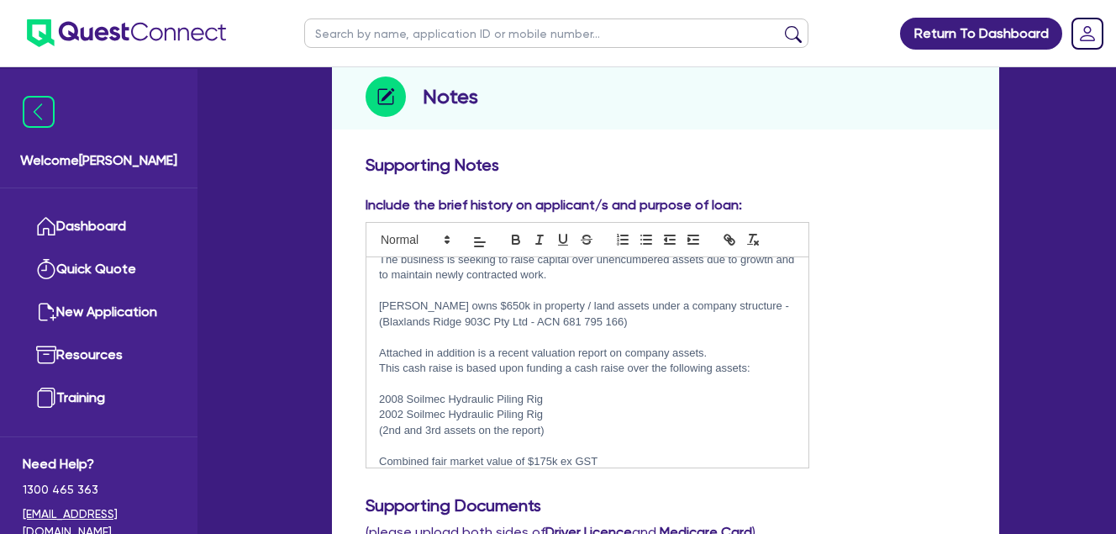
scroll to position [347, 0]
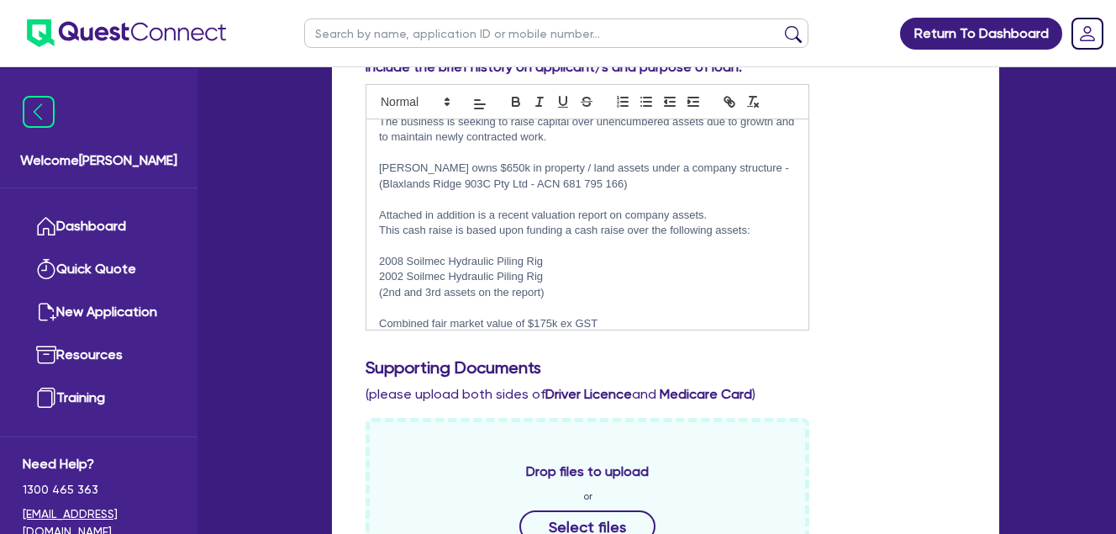
click at [899, 232] on div "Include the brief history on applicant/s and purpose of loan: SGD Civil are a N…" at bounding box center [665, 200] width 625 height 287
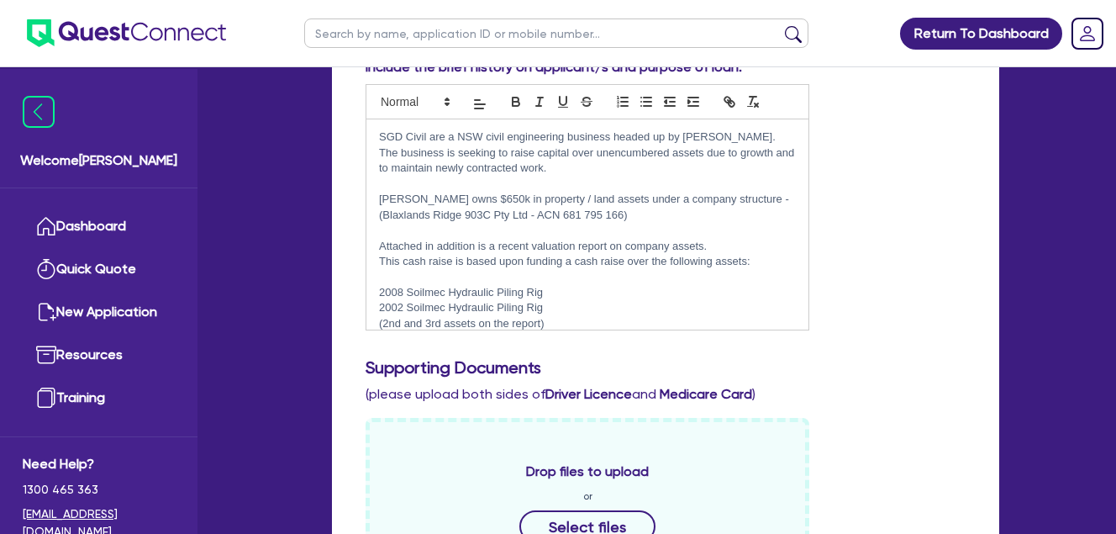
click at [955, 177] on div "Include the brief history on applicant/s and purpose of loan: SGD Civil are a N…" at bounding box center [665, 200] width 625 height 287
click at [898, 198] on div "Include the brief history on applicant/s and purpose of loan: SGD Civil are a N…" at bounding box center [665, 200] width 625 height 287
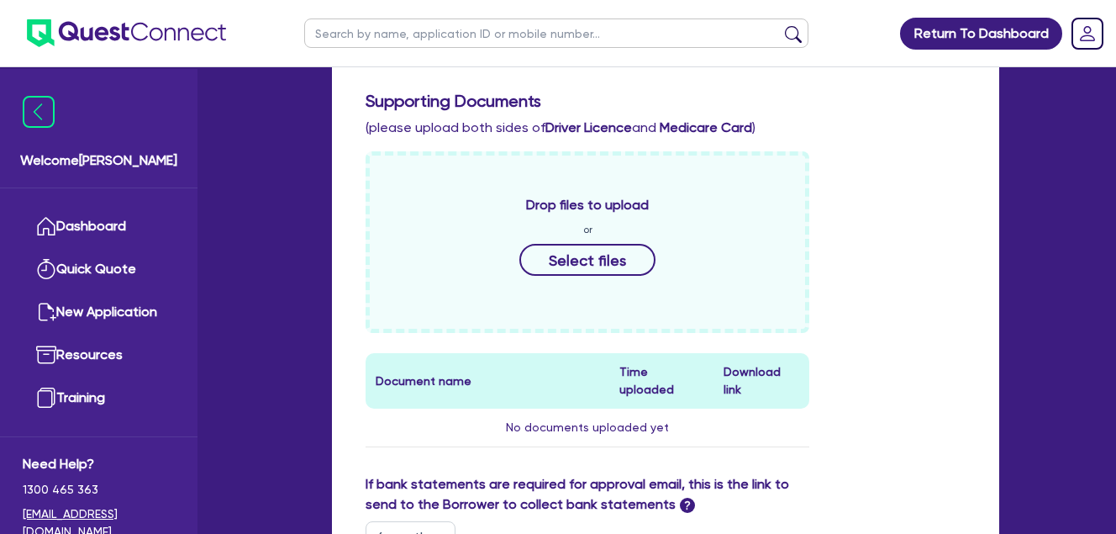
scroll to position [908, 0]
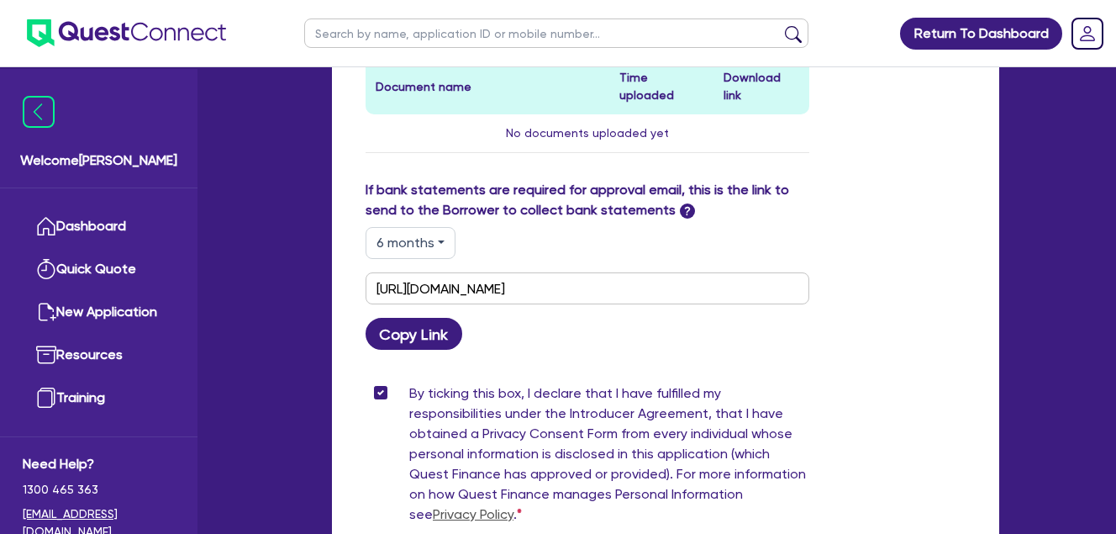
click at [891, 198] on div "If bank statements are required for approval email, this is the link to send to…" at bounding box center [665, 265] width 625 height 170
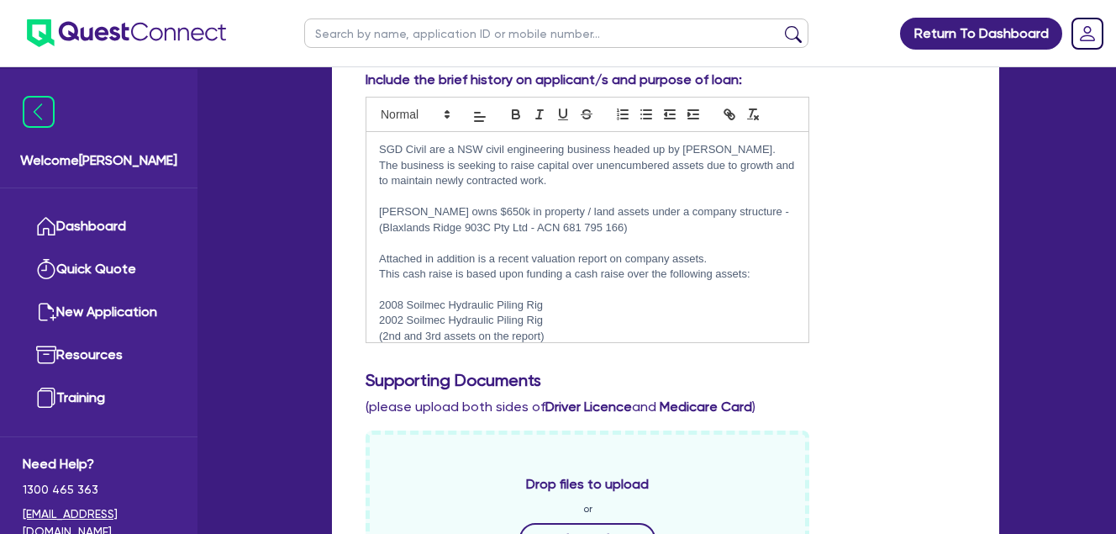
scroll to position [6, 0]
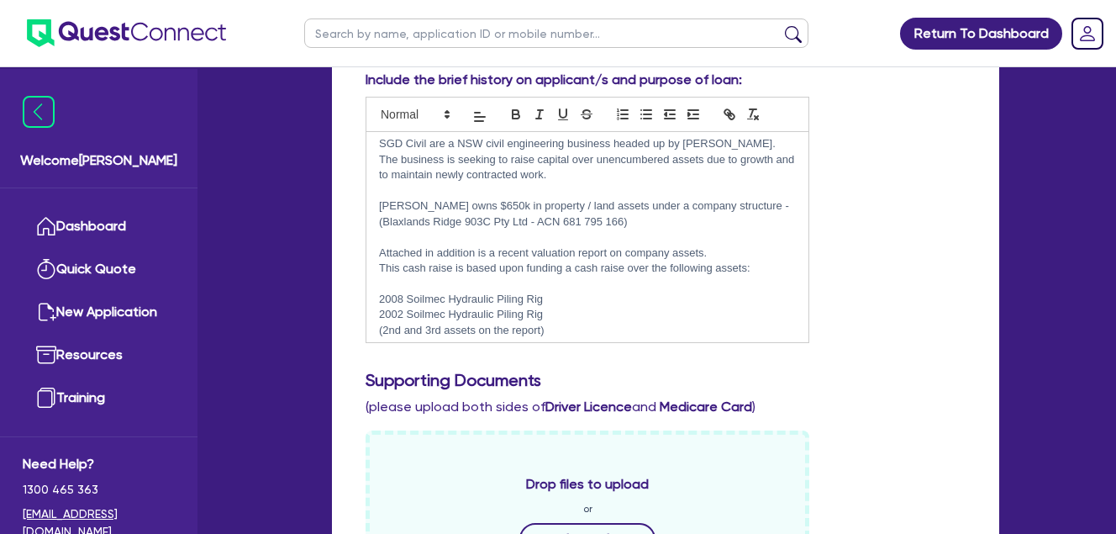
drag, startPoint x: 936, startPoint y: 124, endPoint x: 894, endPoint y: 169, distance: 61.3
click at [924, 133] on div "Include the brief history on applicant/s and purpose of loan: SGD Civil are a N…" at bounding box center [665, 213] width 625 height 287
click at [861, 205] on div "Include the brief history on applicant/s and purpose of loan: SGD Civil are a N…" at bounding box center [665, 213] width 625 height 287
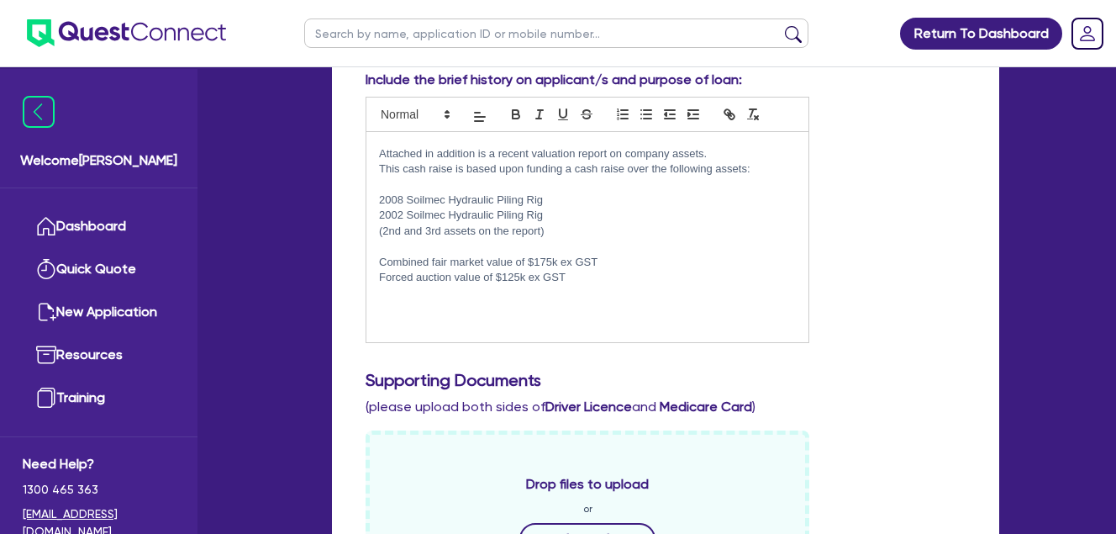
scroll to position [0, 0]
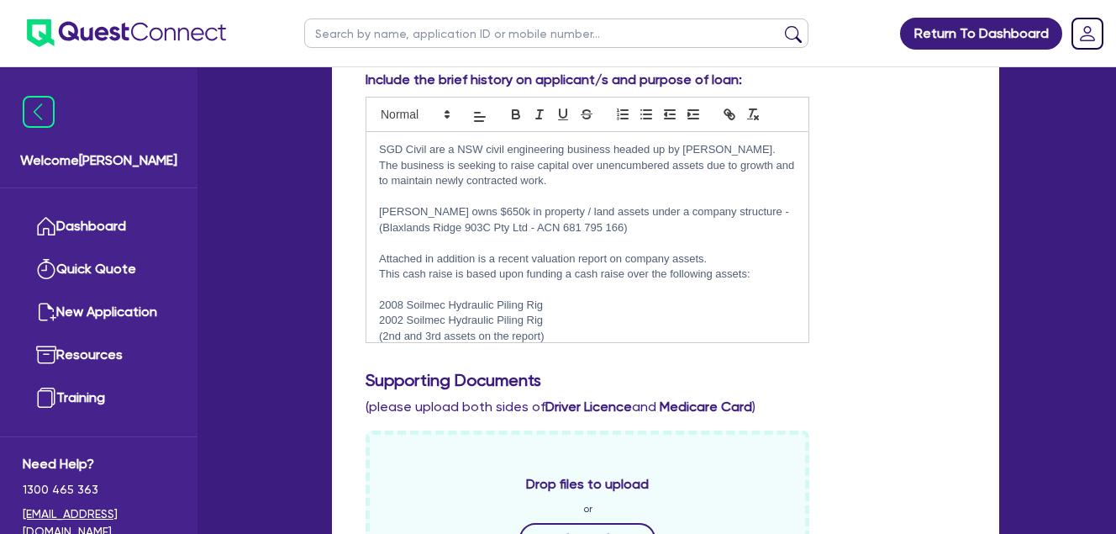
click at [879, 161] on div "Include the brief history on applicant/s and purpose of loan: SGD Civil are a N…" at bounding box center [665, 213] width 625 height 287
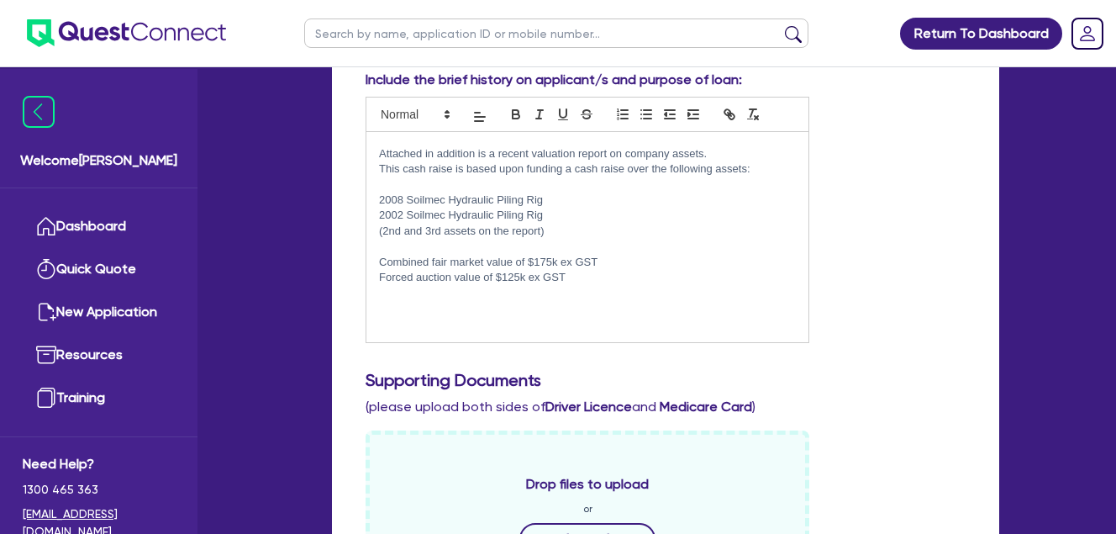
click at [514, 303] on p at bounding box center [587, 308] width 417 height 15
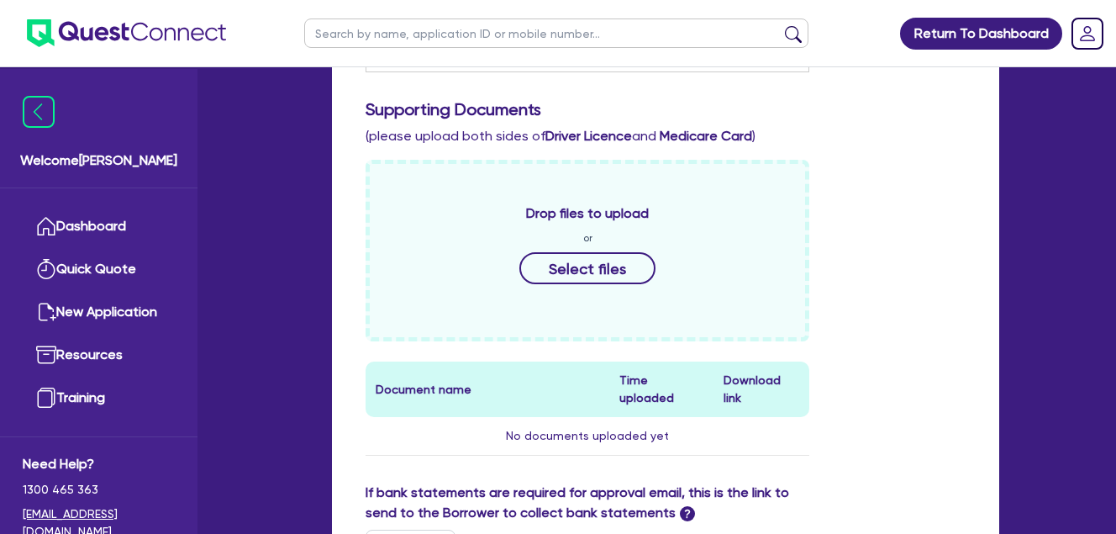
scroll to position [615, 0]
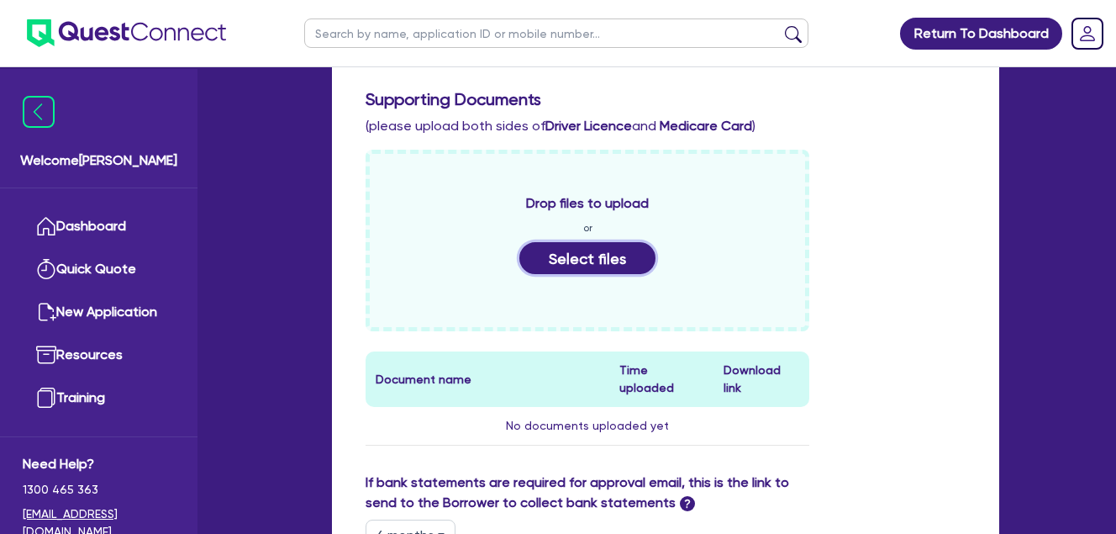
click at [591, 250] on button "Select files" at bounding box center [587, 258] width 136 height 32
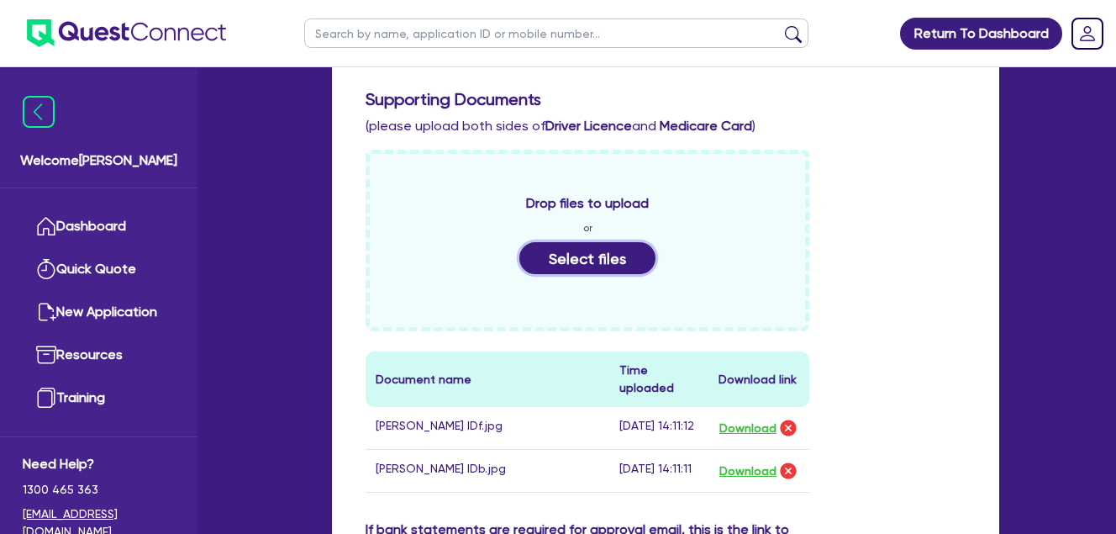
click at [570, 256] on button "Select files" at bounding box center [587, 258] width 136 height 32
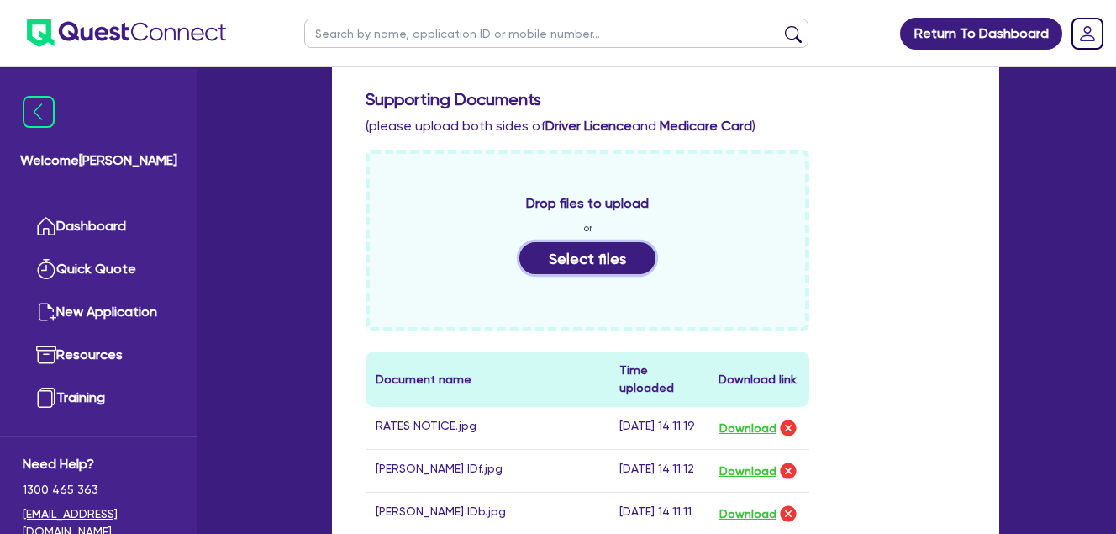
click at [609, 261] on button "Select files" at bounding box center [587, 258] width 136 height 32
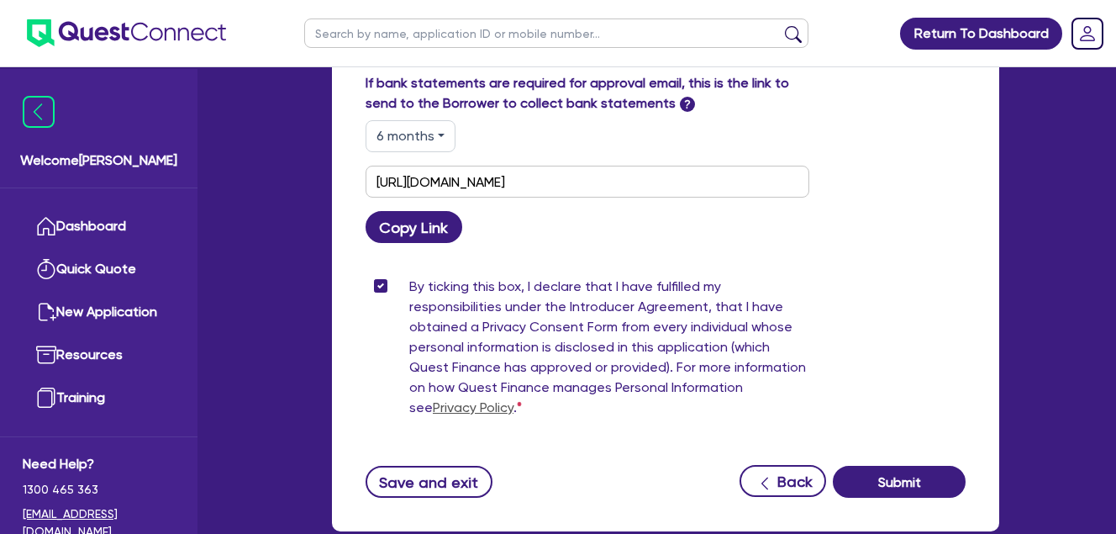
scroll to position [1175, 0]
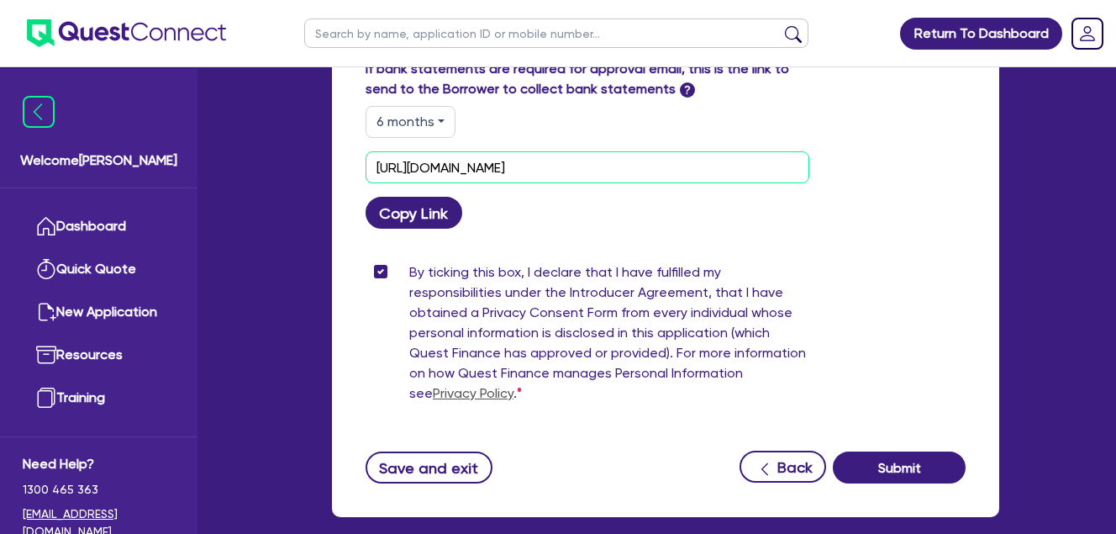
drag, startPoint x: 707, startPoint y: 208, endPoint x: 147, endPoint y: 186, distance: 560.3
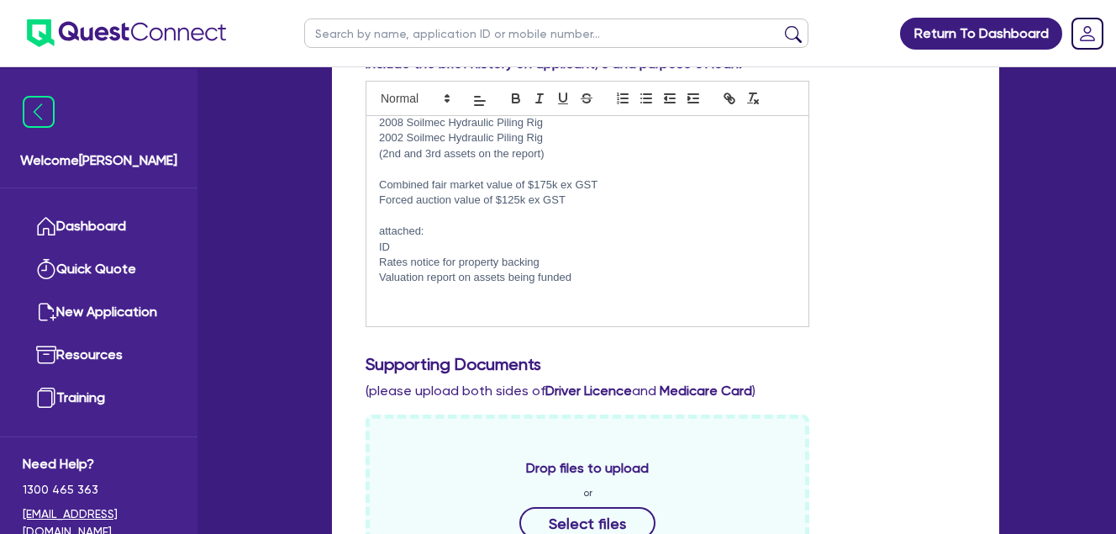
scroll to position [335, 0]
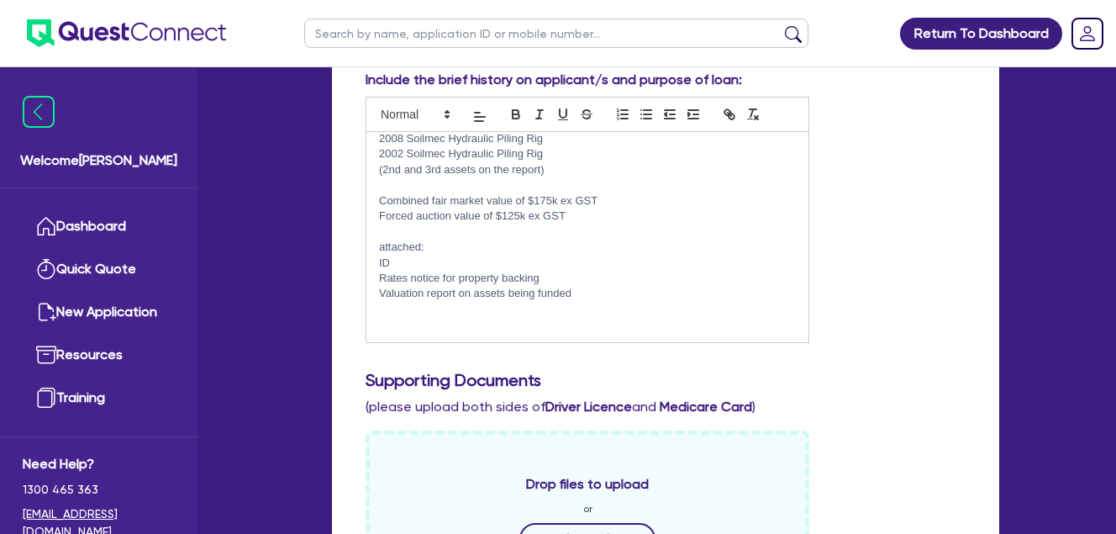
click at [453, 263] on p "ID" at bounding box center [587, 263] width 417 height 15
click at [636, 314] on p "Valuation report on assets being funded" at bounding box center [587, 309] width 417 height 15
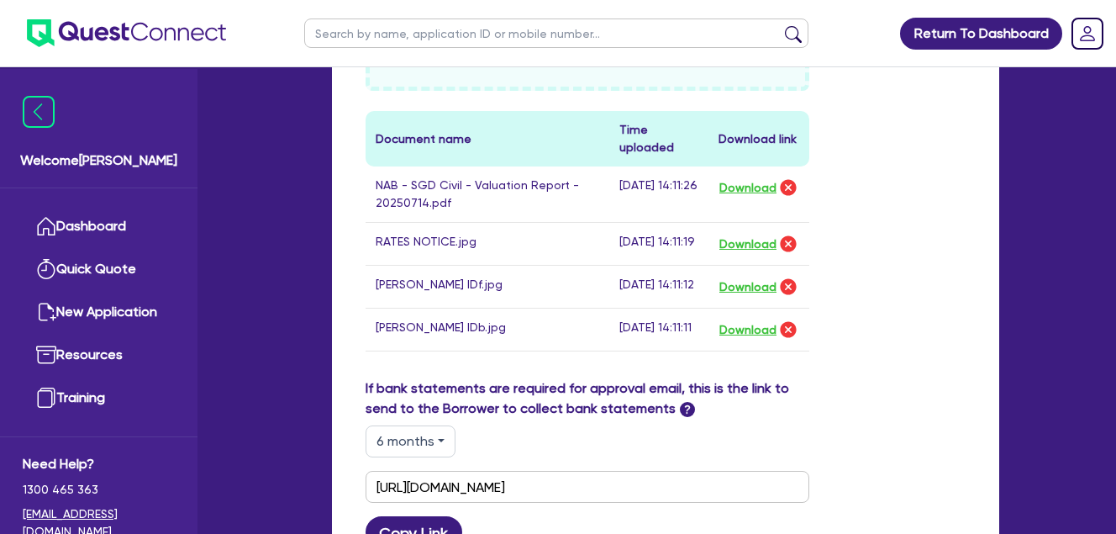
scroll to position [1175, 0]
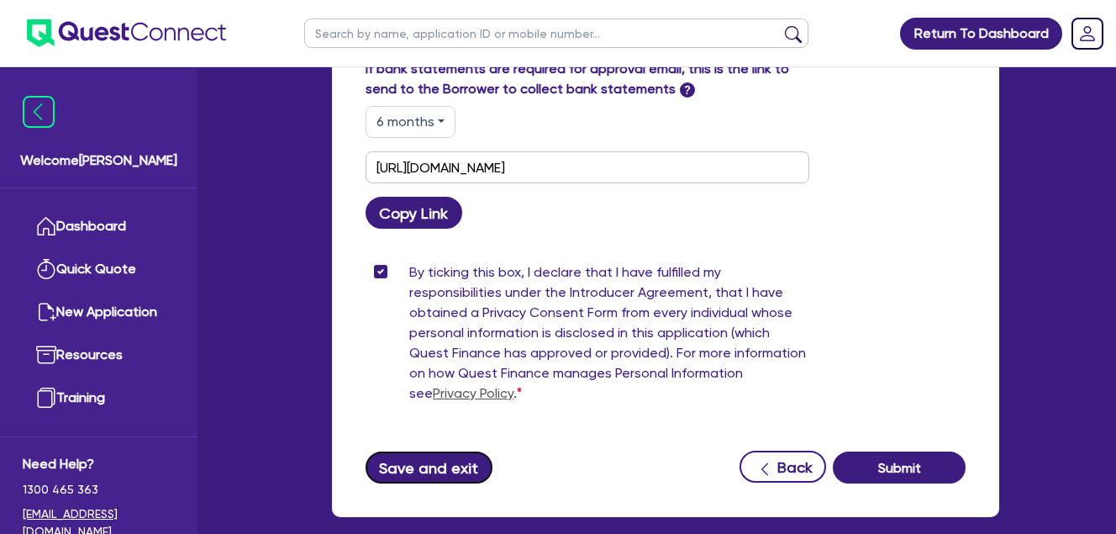
click at [449, 483] on button "Save and exit" at bounding box center [429, 467] width 127 height 32
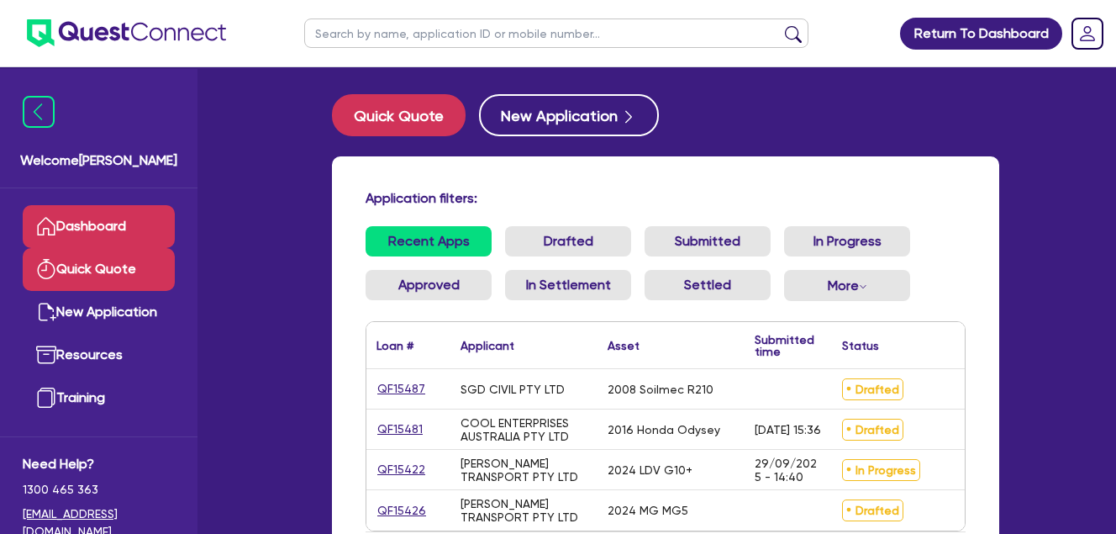
click at [82, 245] on link "Dashboard" at bounding box center [99, 226] width 152 height 43
click at [98, 266] on link "Quick Quote" at bounding box center [99, 269] width 152 height 43
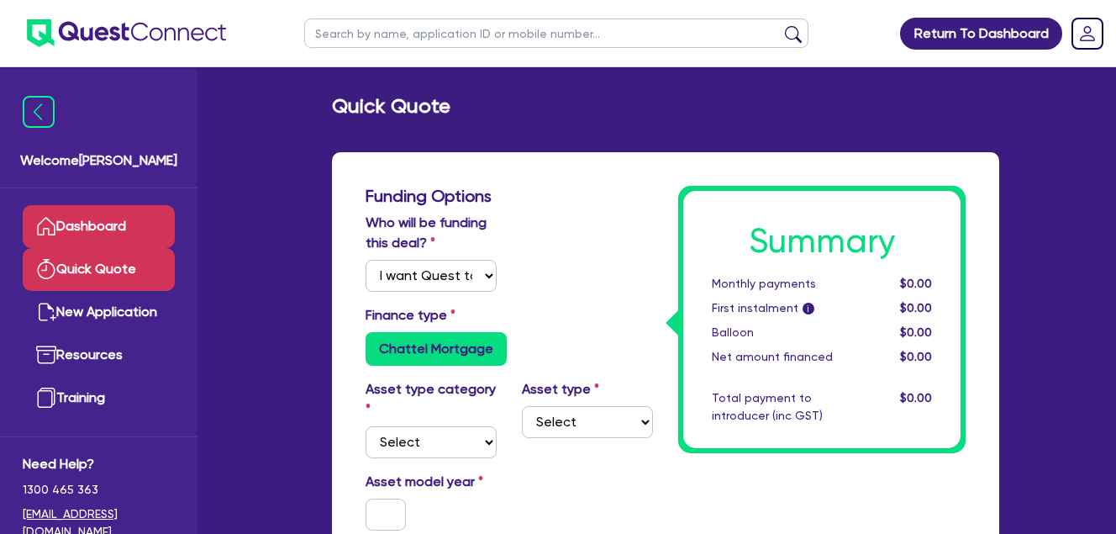
click at [92, 224] on link "Dashboard" at bounding box center [99, 226] width 152 height 43
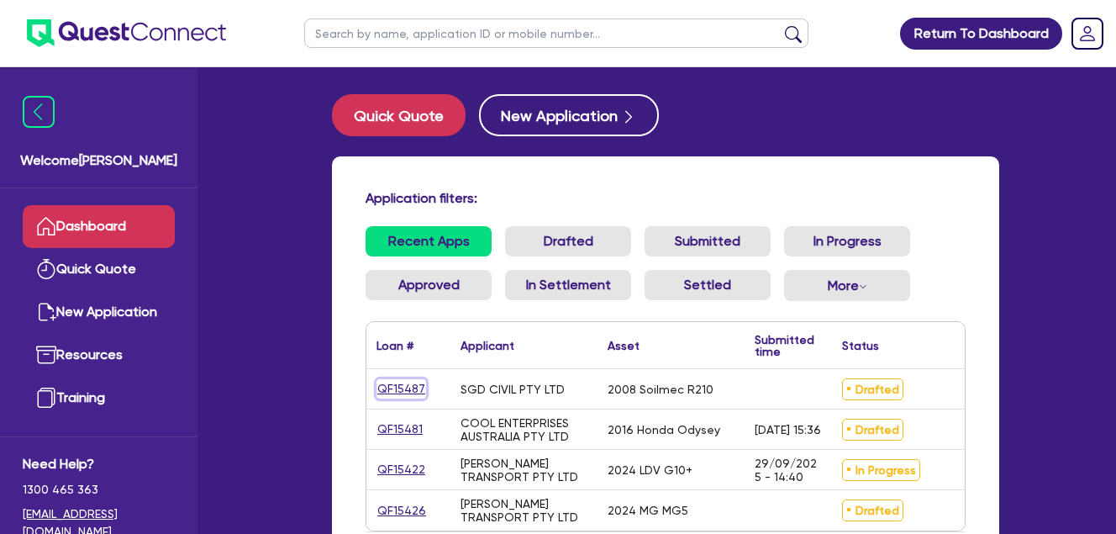
click at [399, 389] on link "QF15487" at bounding box center [402, 388] width 50 height 19
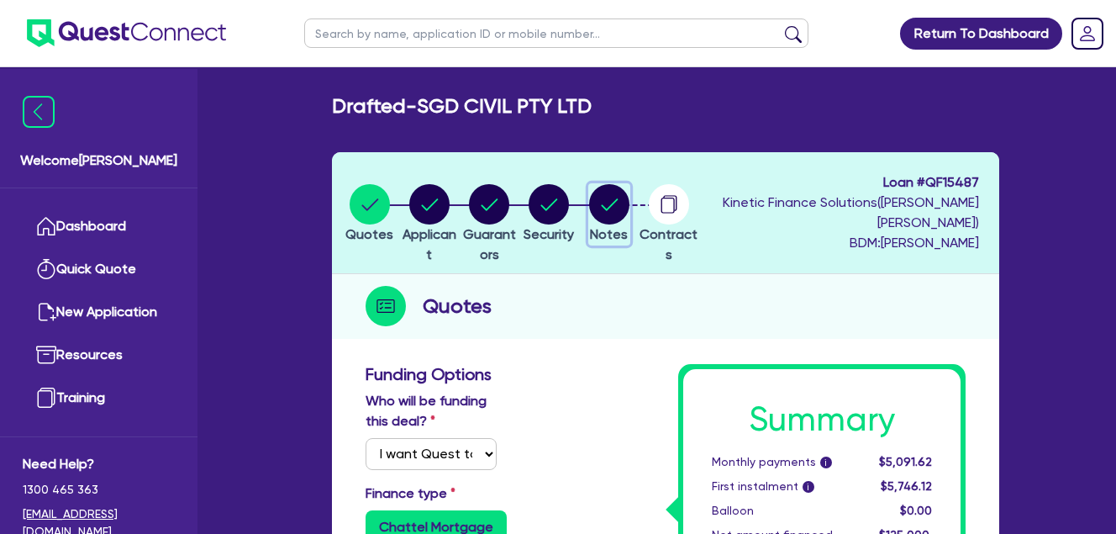
click at [630, 202] on circle "button" at bounding box center [609, 204] width 40 height 40
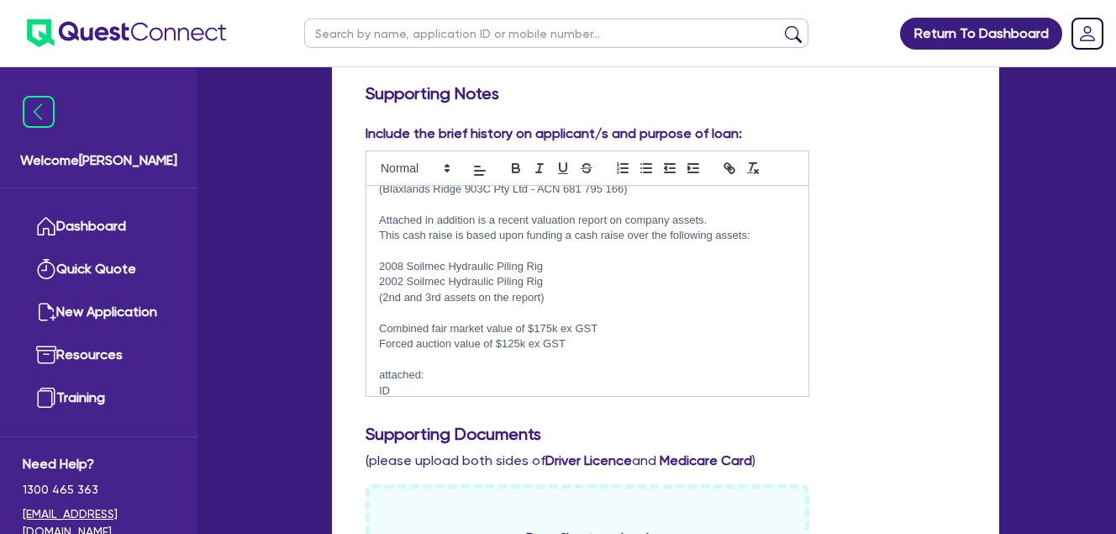
scroll to position [100, 0]
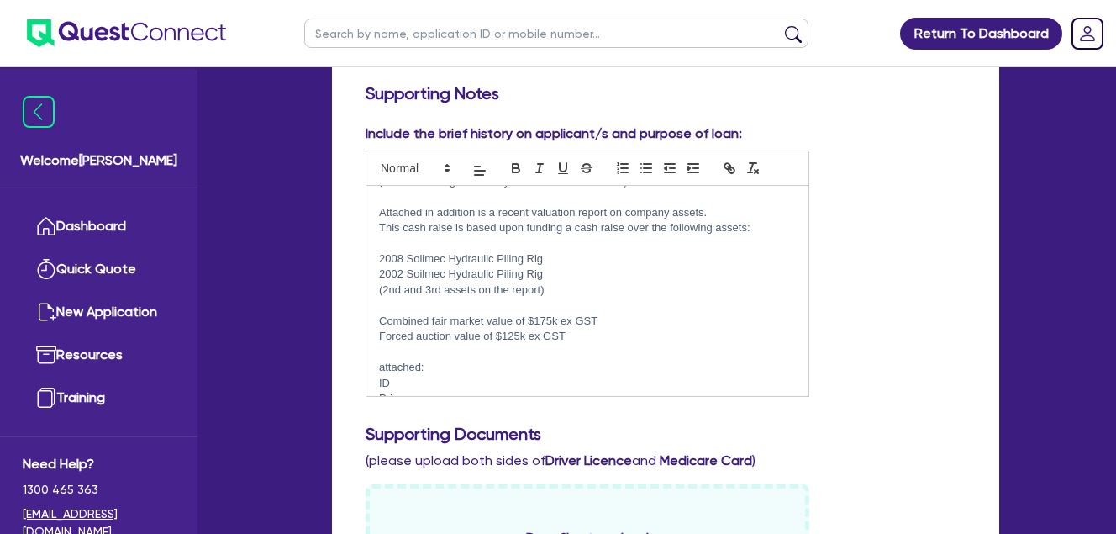
click at [555, 259] on p "2008 Soilmec Hydraulic Piling Rig" at bounding box center [587, 258] width 417 height 15
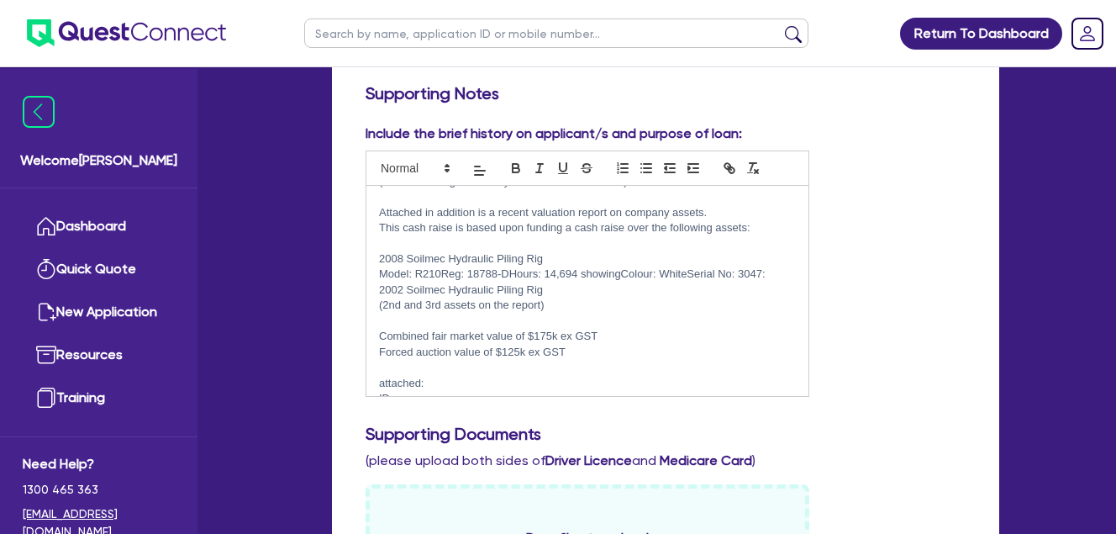
click at [442, 272] on p "Model: R210Reg: 18788-DHours: 14,694 showingColour: WhiteSerial No: 3047:" at bounding box center [587, 273] width 417 height 15
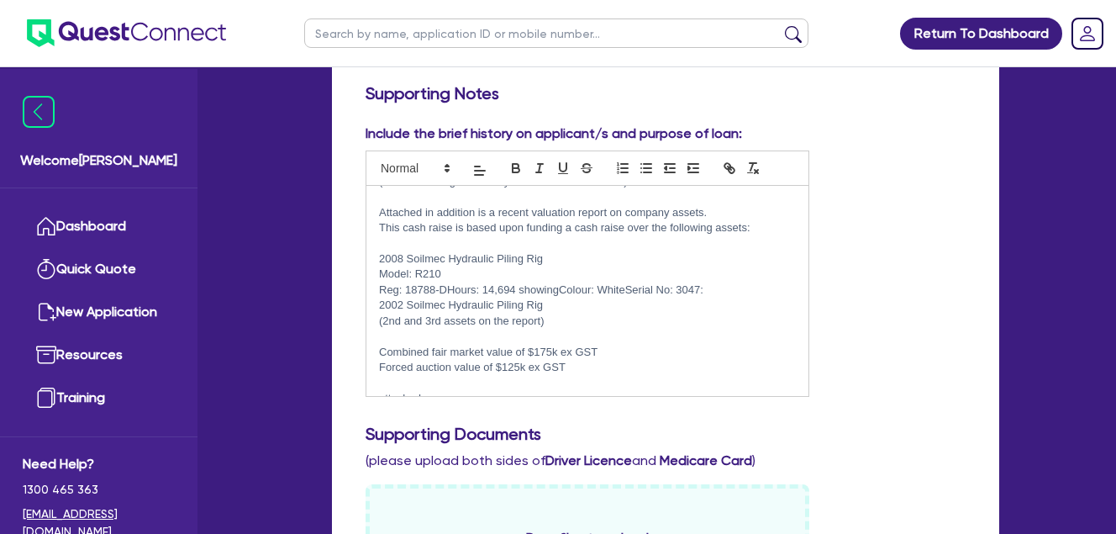
click at [446, 288] on p "Reg: 18788-DHours: 14,694 showingColour: WhiteSerial No: 3047:" at bounding box center [587, 289] width 417 height 15
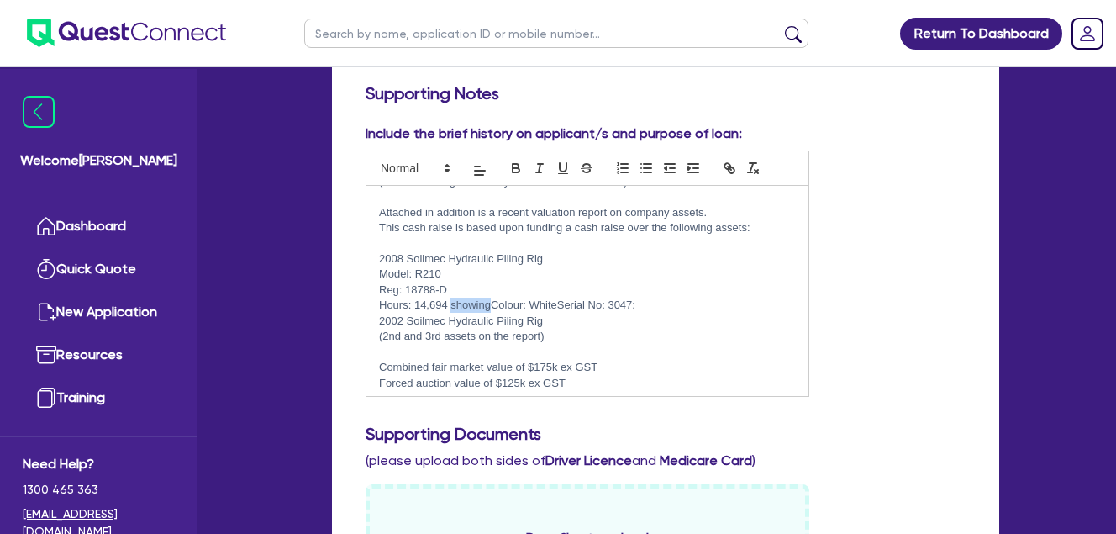
drag, startPoint x: 490, startPoint y: 303, endPoint x: 450, endPoint y: 303, distance: 40.3
click at [450, 303] on p "Hours: 14,694 showingColour: WhiteSerial No: 3047:" at bounding box center [587, 305] width 417 height 15
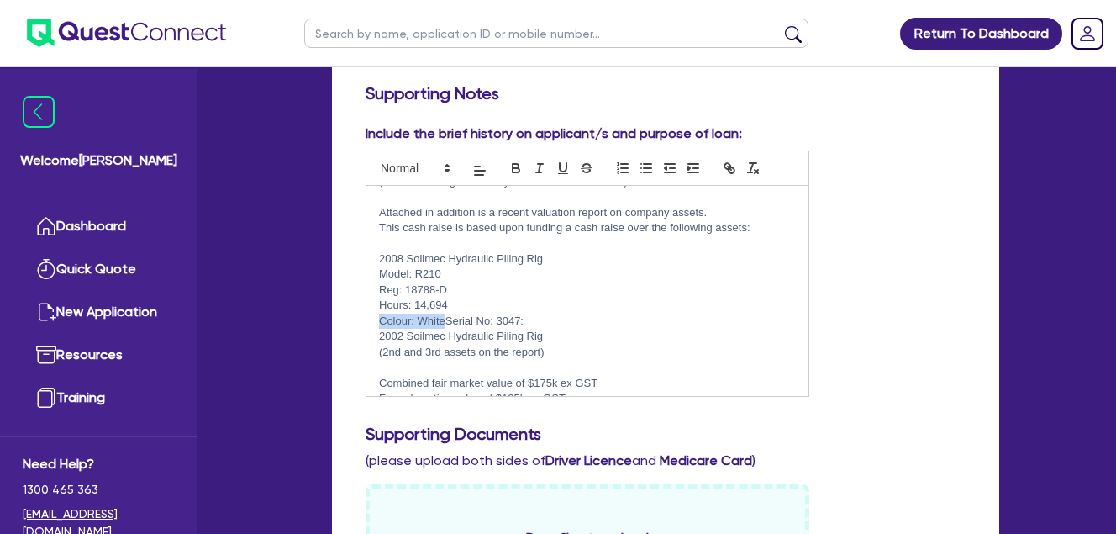
drag, startPoint x: 408, startPoint y: 327, endPoint x: 363, endPoint y: 326, distance: 44.6
click at [365, 326] on div "Include the brief history on applicant/s and purpose of loan: SGD Civil are a N…" at bounding box center [587, 261] width 469 height 274
click at [566, 253] on p "2008 Soilmec Hydraulic Piling Rig" at bounding box center [587, 258] width 417 height 15
click at [495, 317] on p "Serial No: 3047:" at bounding box center [587, 321] width 417 height 15
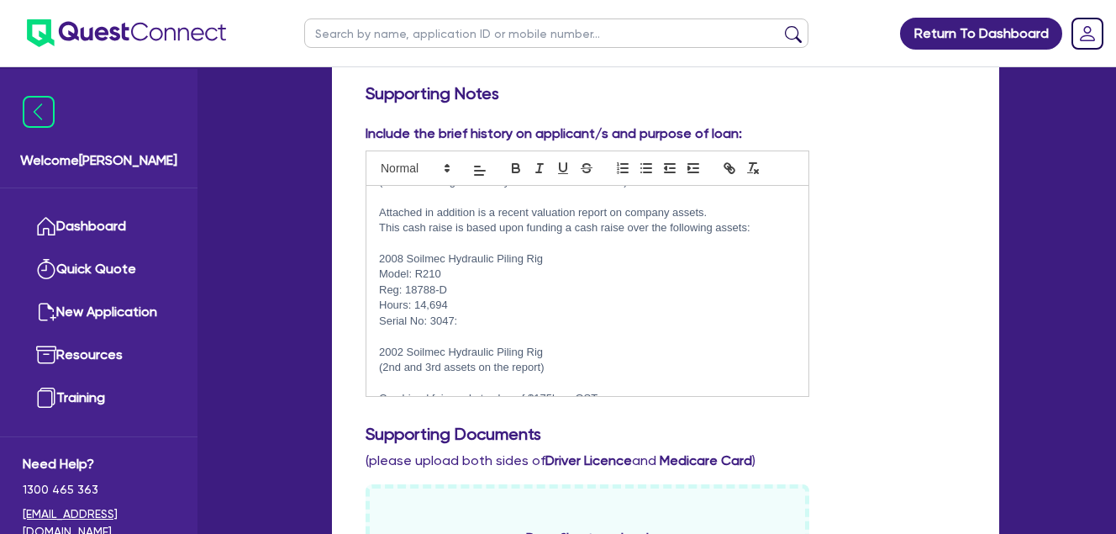
click at [426, 380] on p at bounding box center [587, 383] width 417 height 15
click at [556, 349] on p "2002 Soilmec Hydraulic Piling Rig" at bounding box center [587, 352] width 417 height 15
click at [466, 364] on p "Model: R208HD Hours: 99.0 showing Colour: White Serial No: 1919 With CFA Kit" at bounding box center [587, 367] width 417 height 15
click at [461, 365] on p "Model: R208HD Hours: 99.0 showing Colour: White Serial No: 1919 With CFA Kit" at bounding box center [587, 367] width 417 height 15
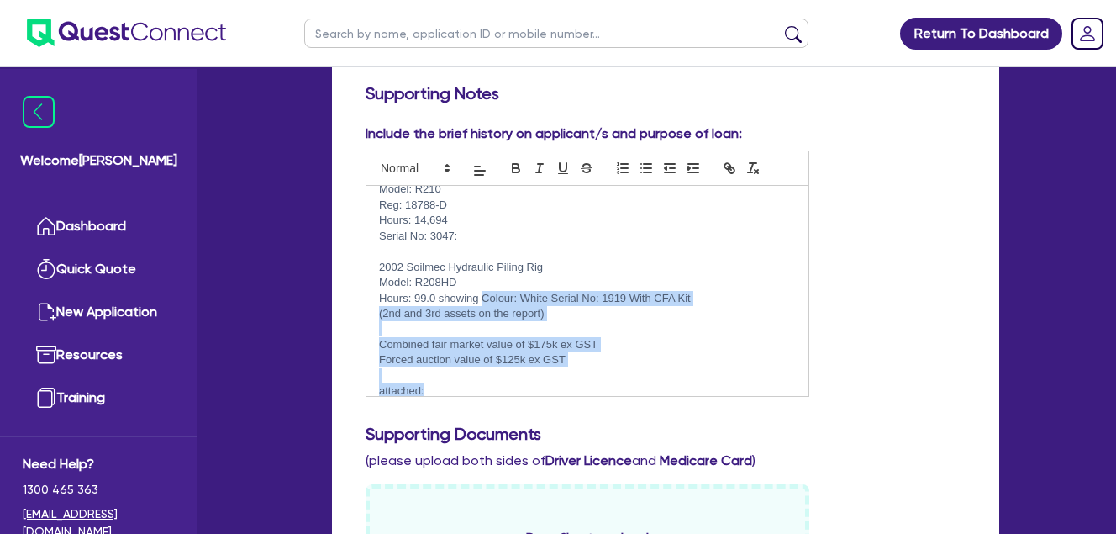
scroll to position [202, 0]
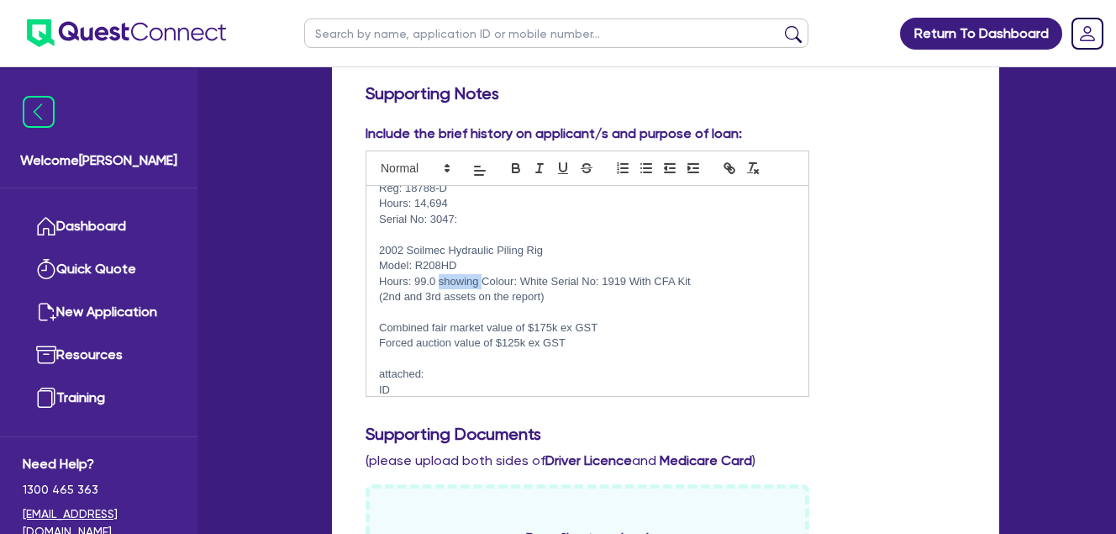
drag, startPoint x: 482, startPoint y: 383, endPoint x: 441, endPoint y: 277, distance: 113.3
click at [441, 277] on p "Hours: 99.0 showing Colour: White Serial No: 1919 With CFA Kit" at bounding box center [587, 281] width 417 height 15
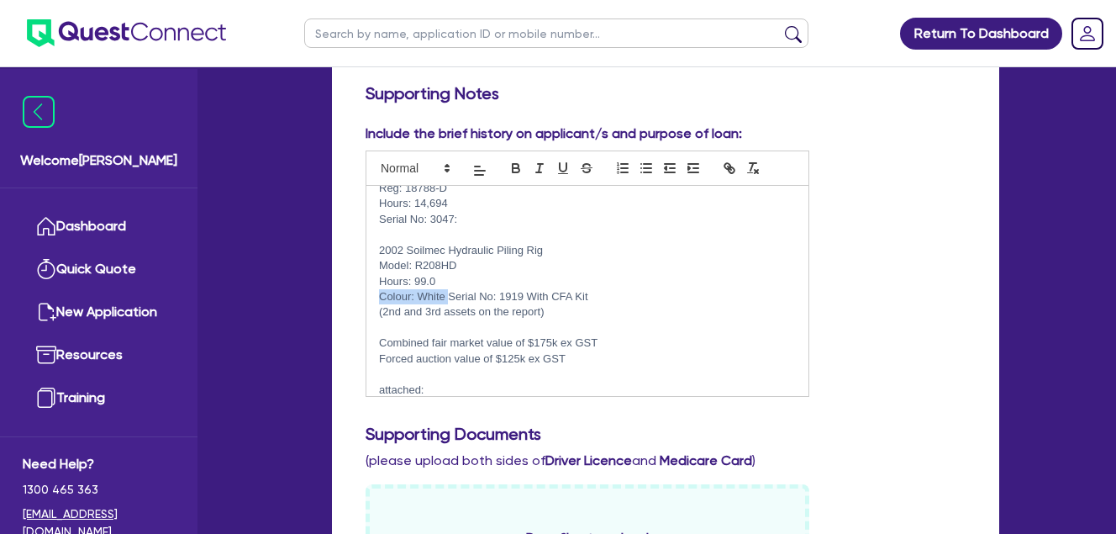
drag, startPoint x: 448, startPoint y: 293, endPoint x: 367, endPoint y: 292, distance: 80.7
click at [367, 292] on div "SGD Civil are a NSW civil engineering business headed up by [PERSON_NAME]. The …" at bounding box center [587, 291] width 442 height 210
click at [458, 291] on p "Serial No: 1919 With CFA Kit" at bounding box center [587, 296] width 417 height 15
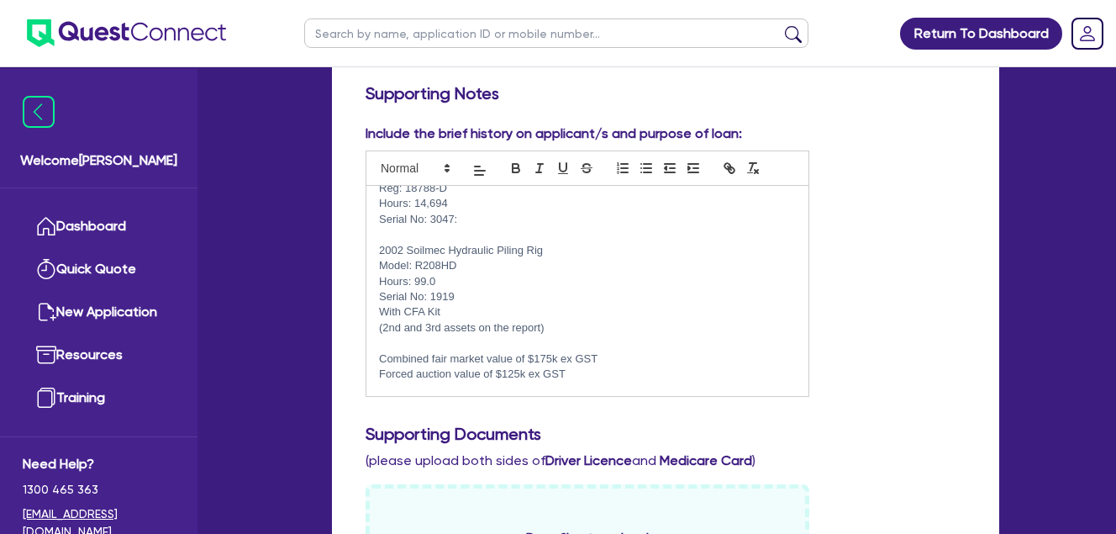
click at [465, 310] on p "With CFA Kit" at bounding box center [587, 311] width 417 height 15
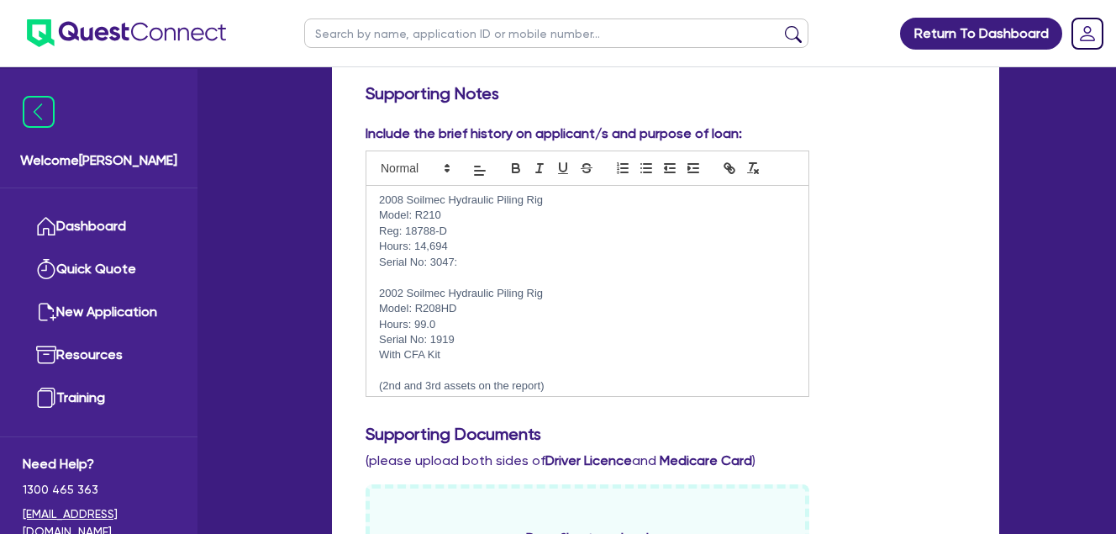
scroll to position [178, 0]
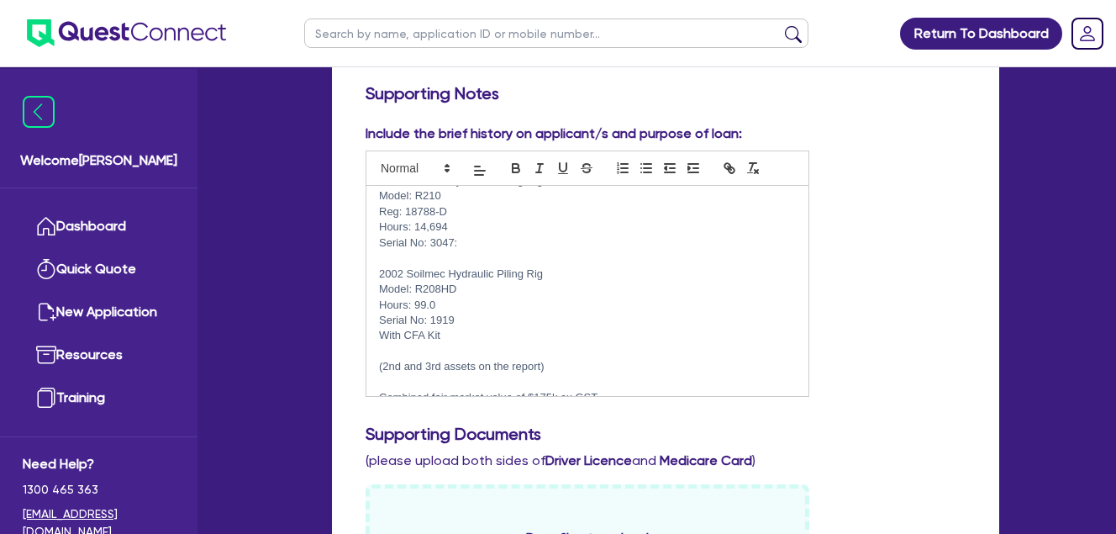
click at [474, 236] on p "Serial No: 3047:" at bounding box center [587, 242] width 417 height 15
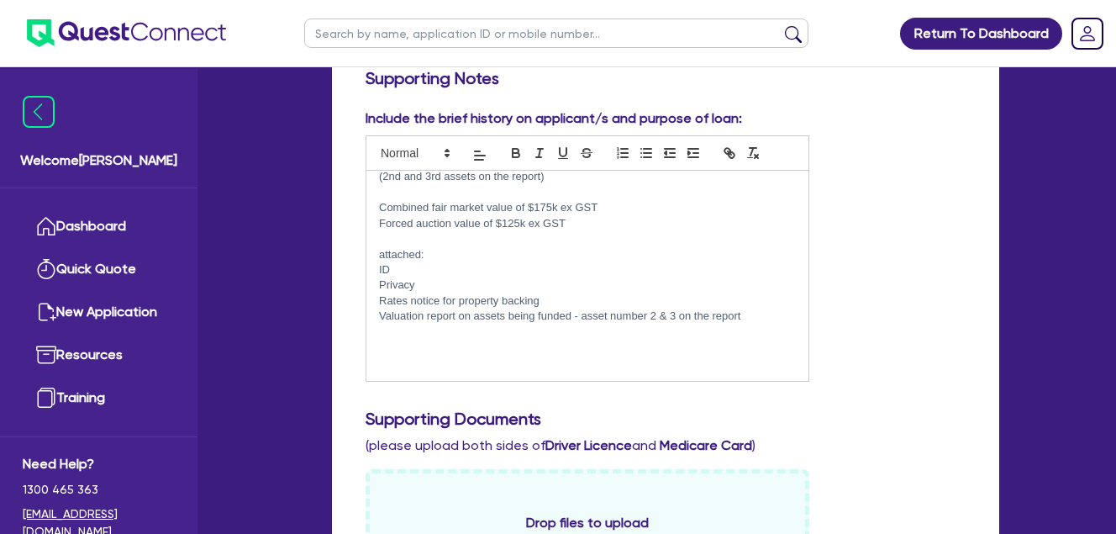
scroll to position [281, 0]
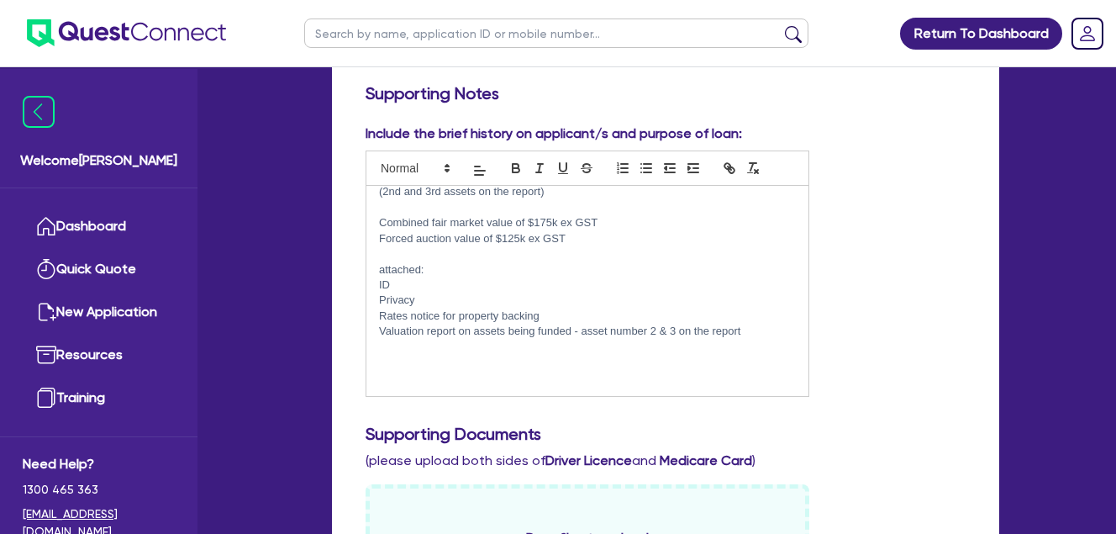
click at [637, 293] on p "Privacy" at bounding box center [587, 300] width 417 height 15
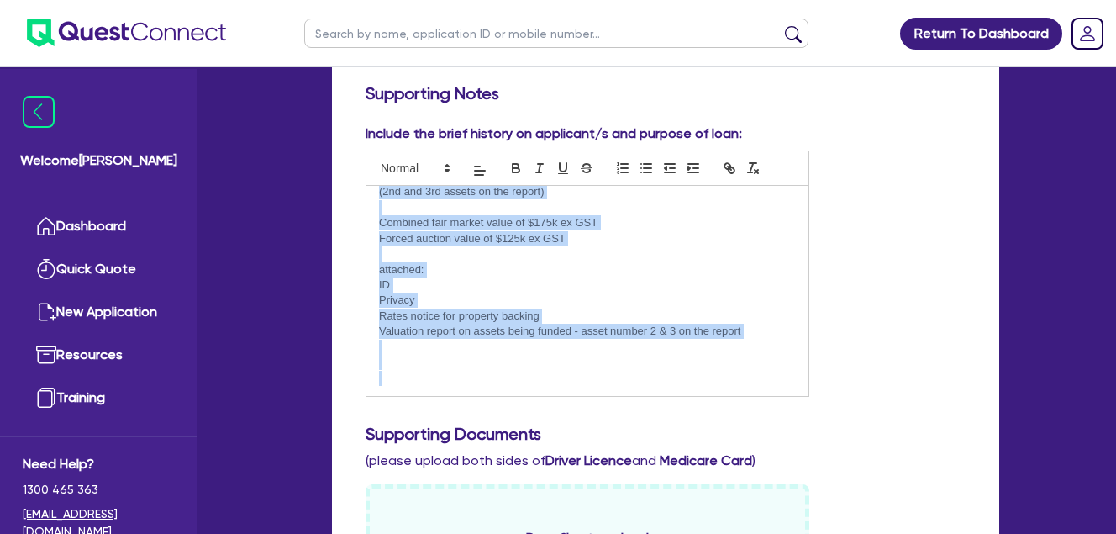
copy div "SGD Civil are a NSW civil engineering business headed up by [PERSON_NAME]. The …"
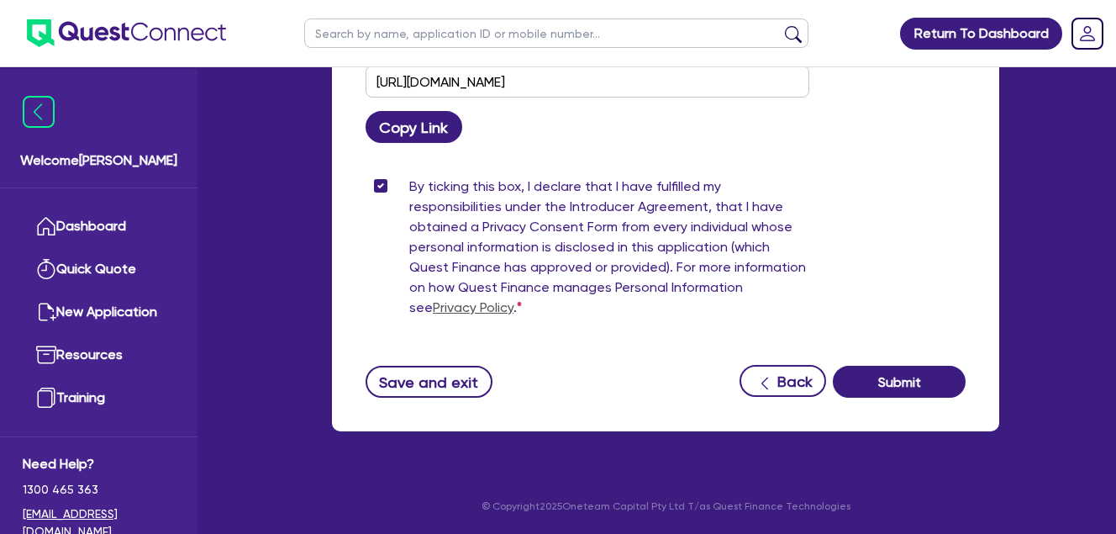
scroll to position [1301, 0]
click at [444, 372] on button "Save and exit" at bounding box center [429, 382] width 127 height 32
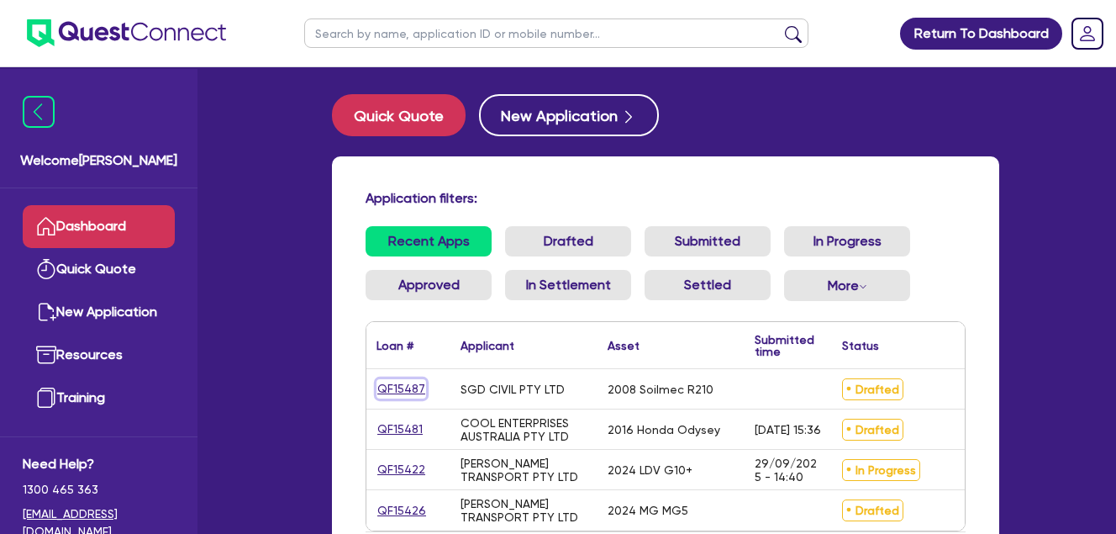
click at [407, 384] on link "QF15487" at bounding box center [402, 388] width 50 height 19
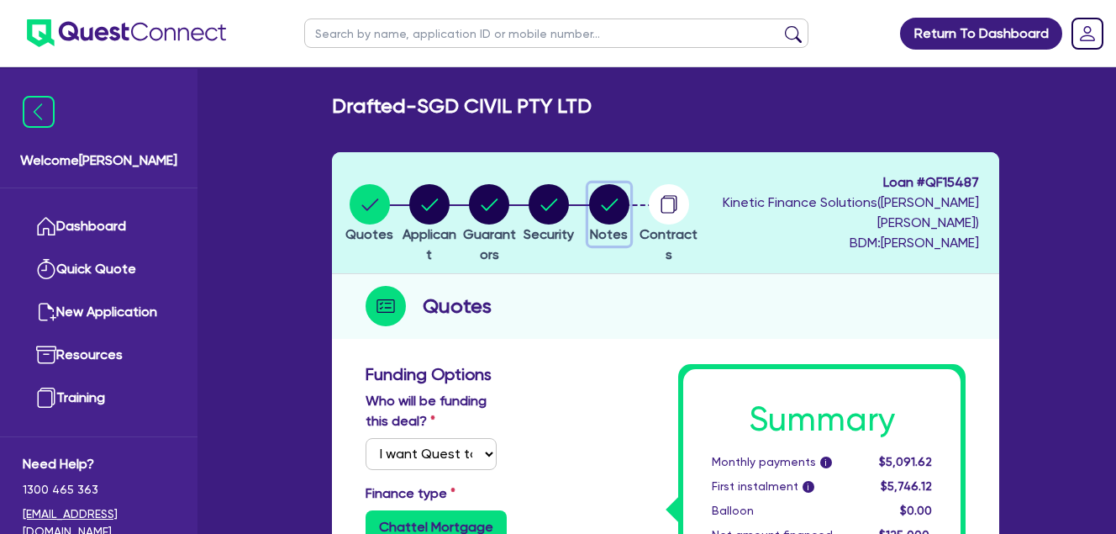
click at [630, 206] on circle "button" at bounding box center [609, 204] width 40 height 40
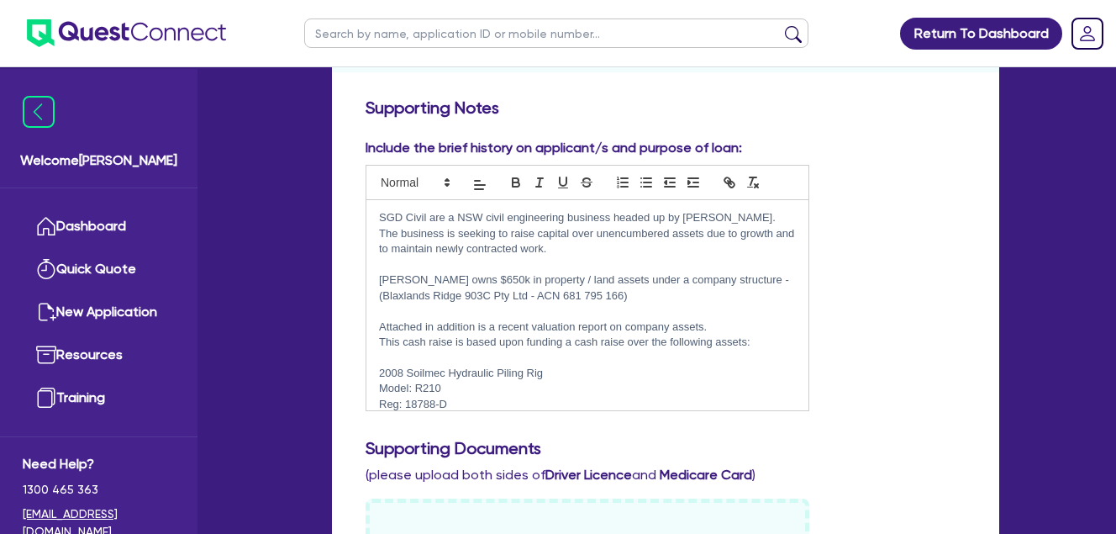
scroll to position [280, 0]
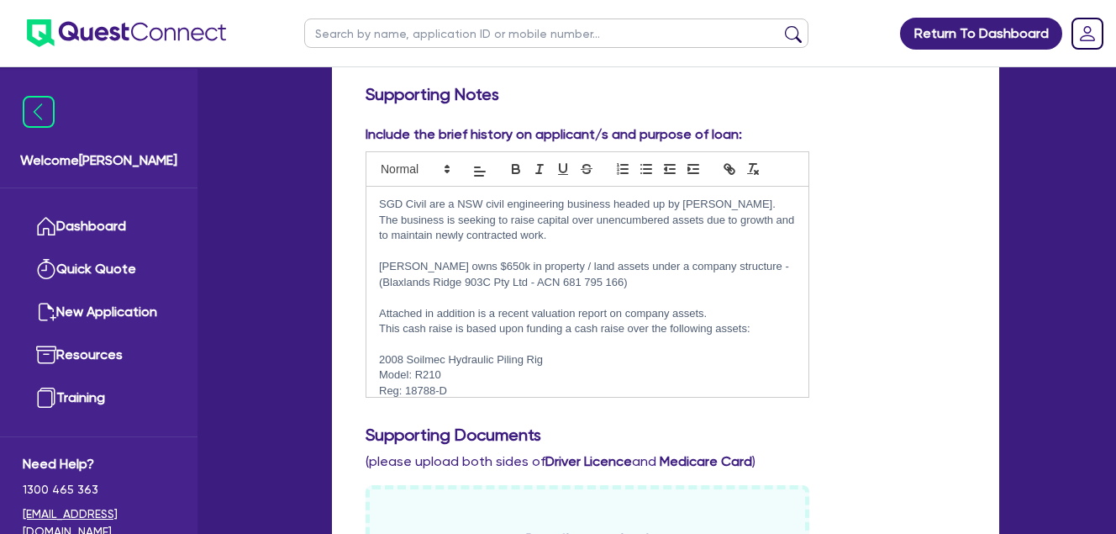
click at [598, 233] on p "The business is seeking to raise capital over unencumbered assets due to growth…" at bounding box center [587, 228] width 417 height 31
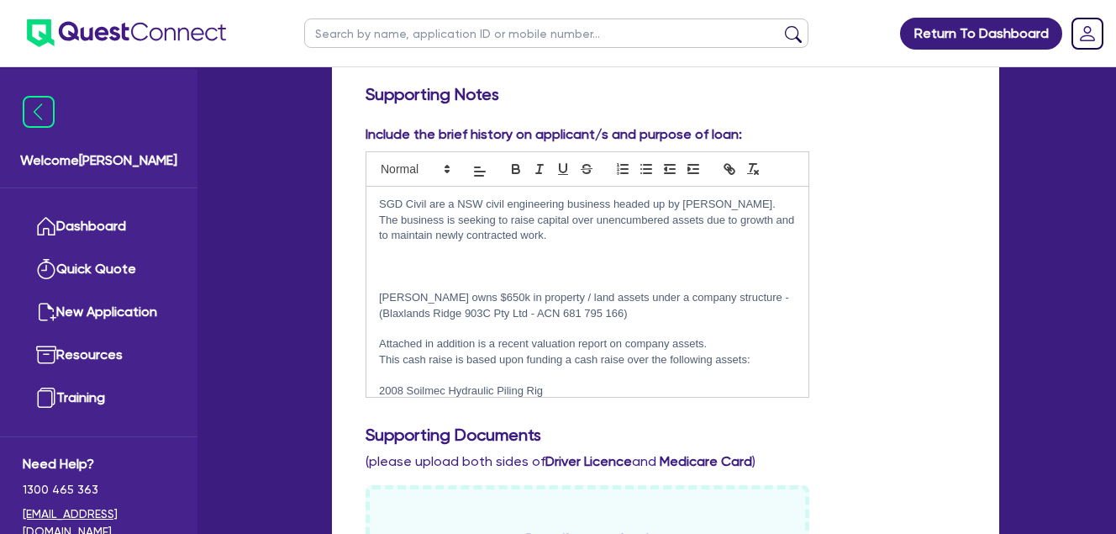
paste div
click at [616, 317] on p "[PERSON_NAME] owns $650k in property / land assets under a company structure - …" at bounding box center [587, 305] width 417 height 31
click at [407, 301] on p "[PERSON_NAME] owns $650k in property / land assets under a company structure - …" at bounding box center [587, 305] width 417 height 31
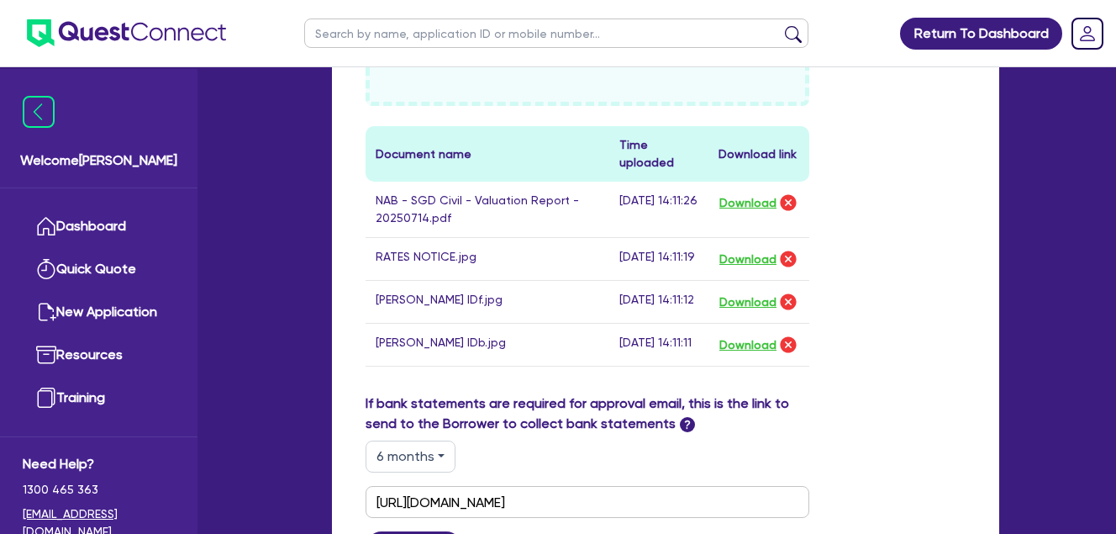
scroll to position [280, 0]
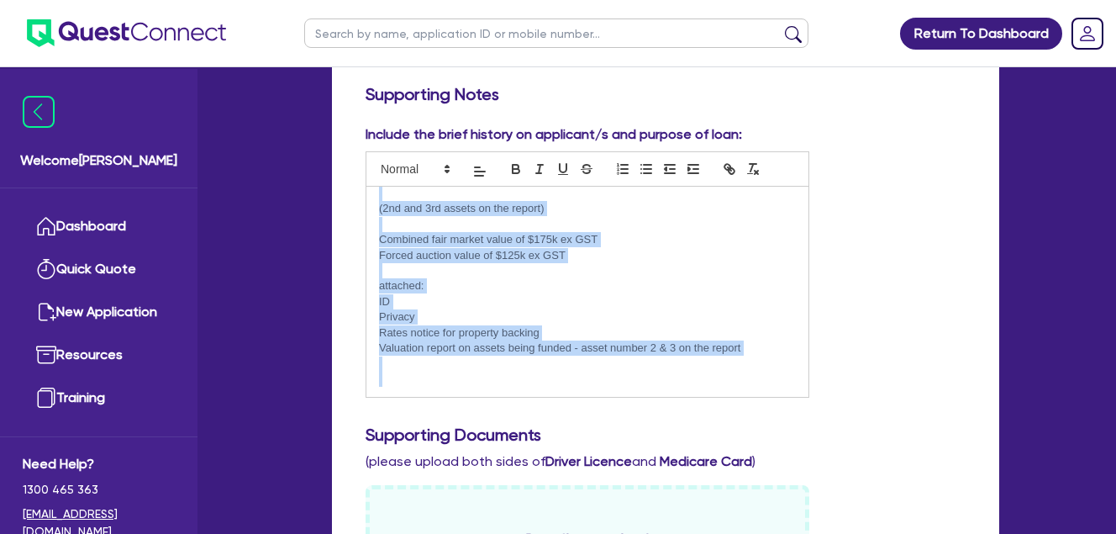
copy div "SGD Civil are a NSW civil engineering business headed up by [PERSON_NAME]. The …"
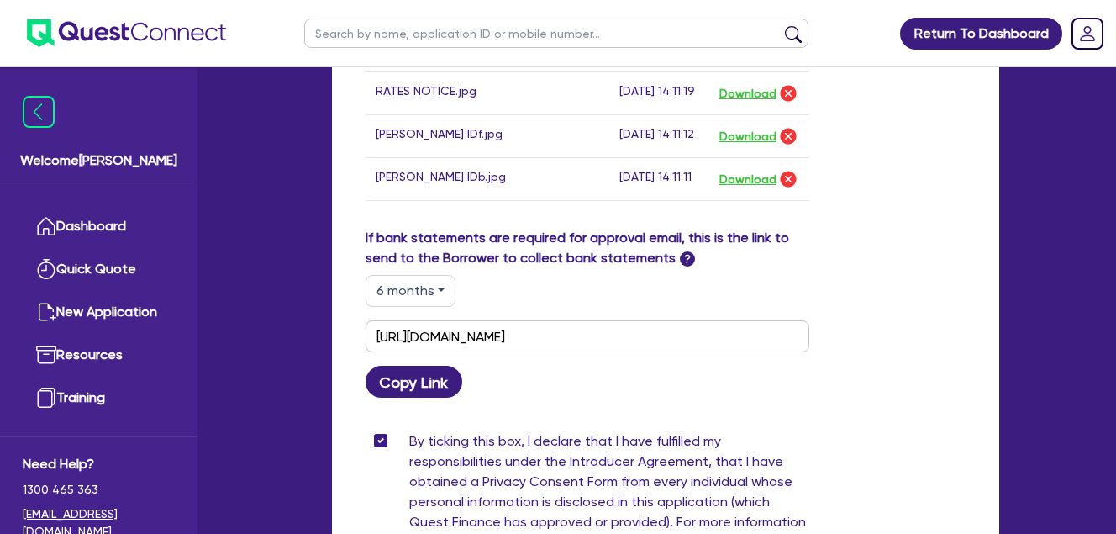
scroll to position [1301, 0]
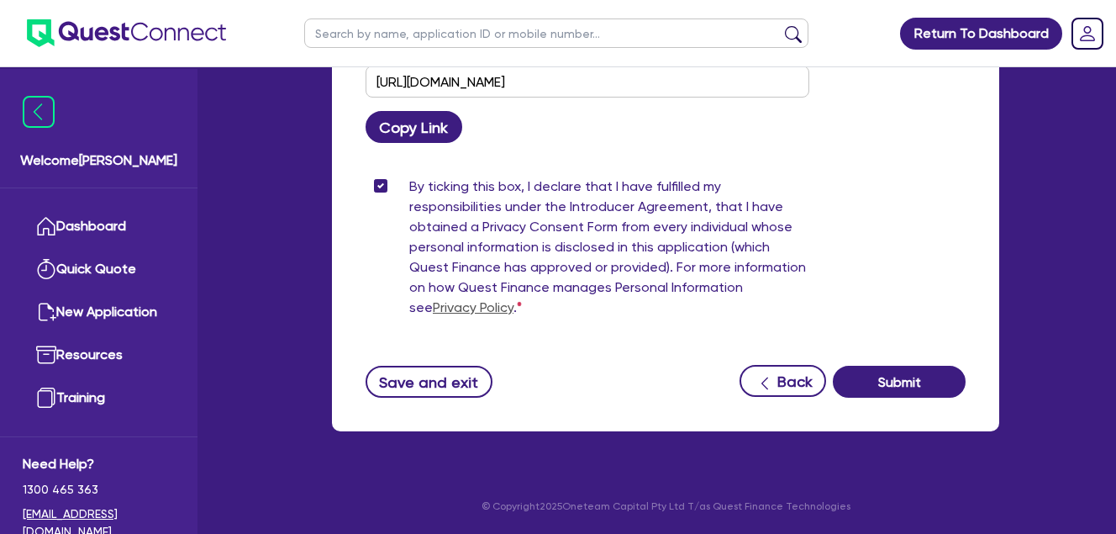
click at [428, 379] on button "Save and exit" at bounding box center [429, 382] width 127 height 32
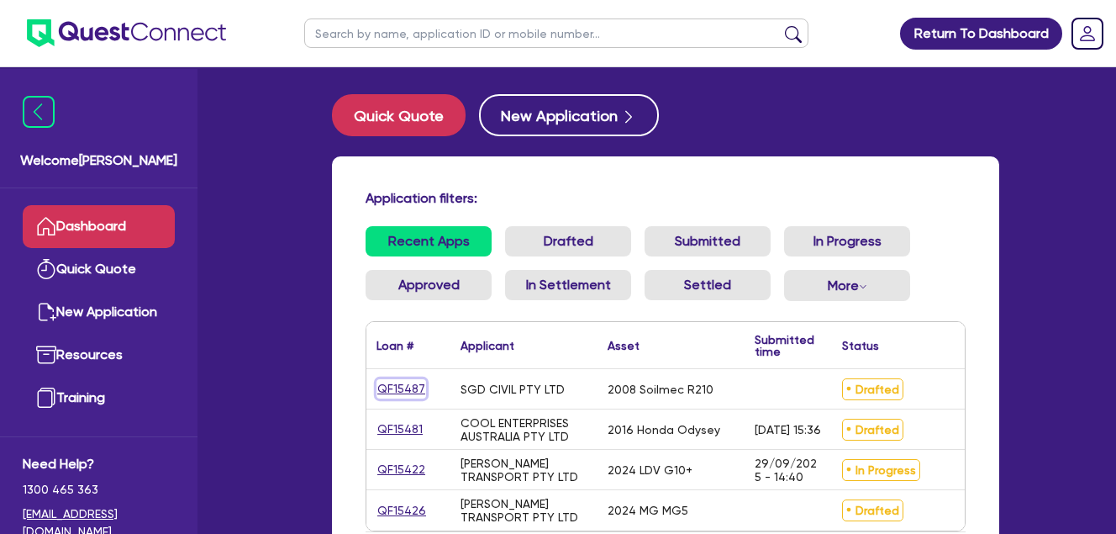
click at [403, 385] on link "QF15487" at bounding box center [402, 388] width 50 height 19
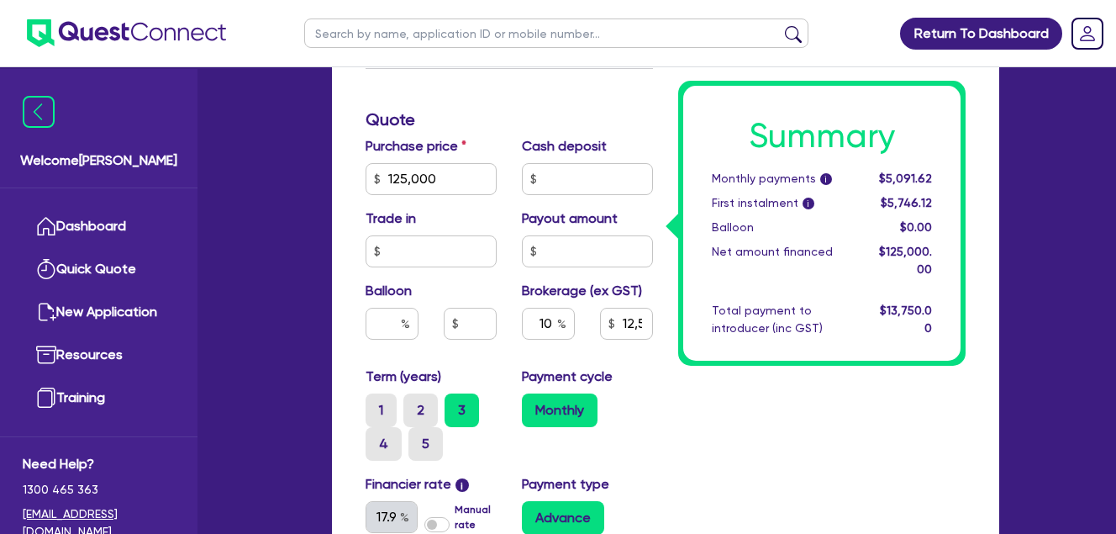
scroll to position [841, 0]
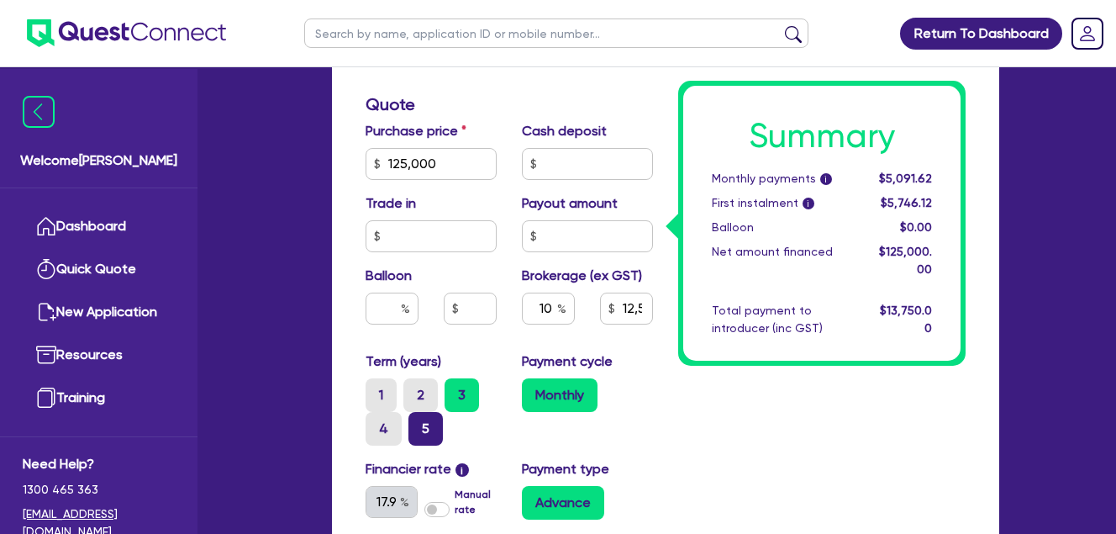
click at [421, 430] on label "5" at bounding box center [426, 429] width 34 height 34
click at [419, 423] on input "5" at bounding box center [414, 417] width 11 height 11
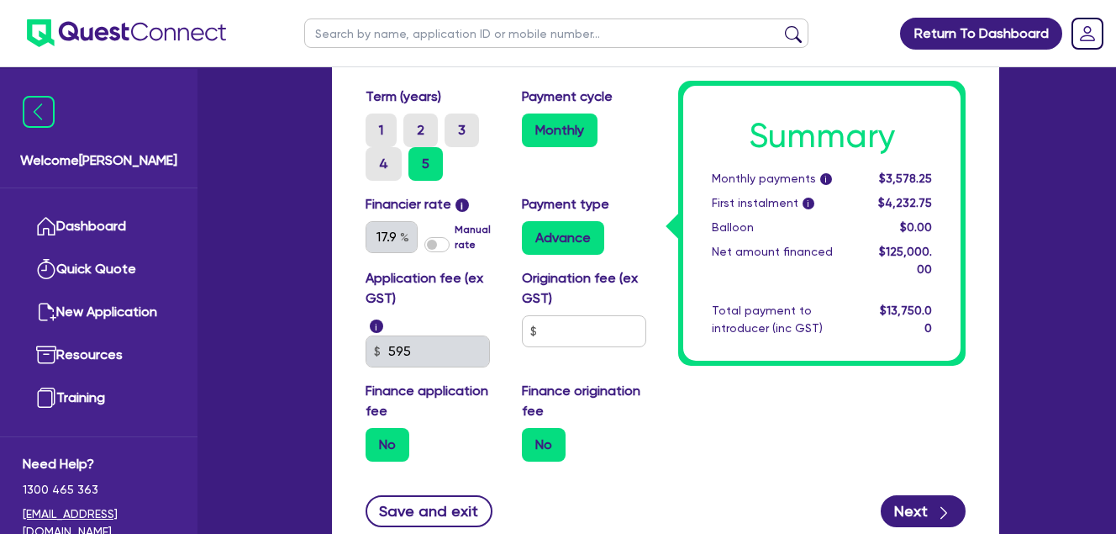
scroll to position [1120, 0]
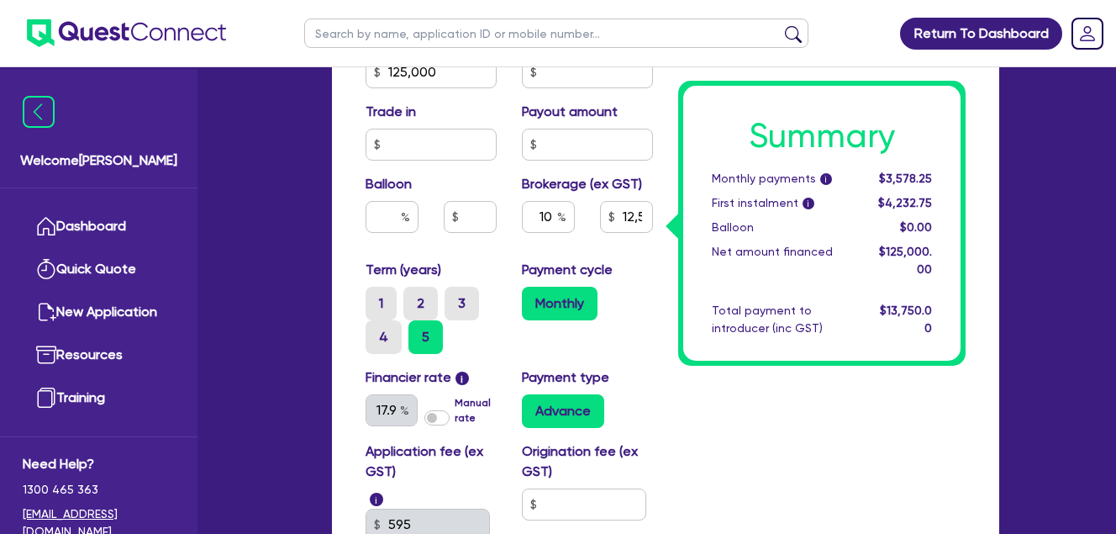
scroll to position [1235, 0]
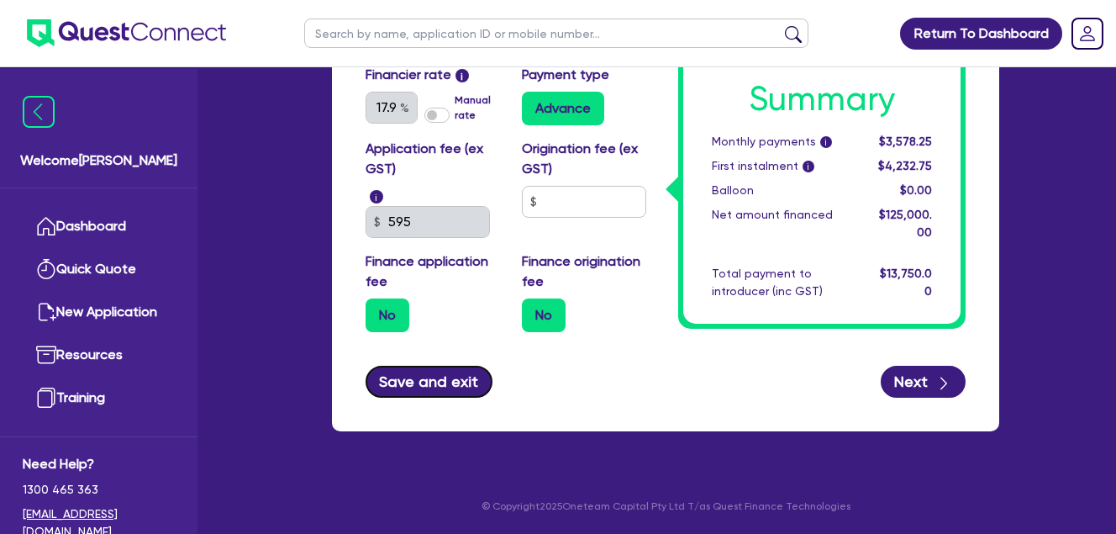
click at [469, 380] on button "Save and exit" at bounding box center [429, 382] width 127 height 32
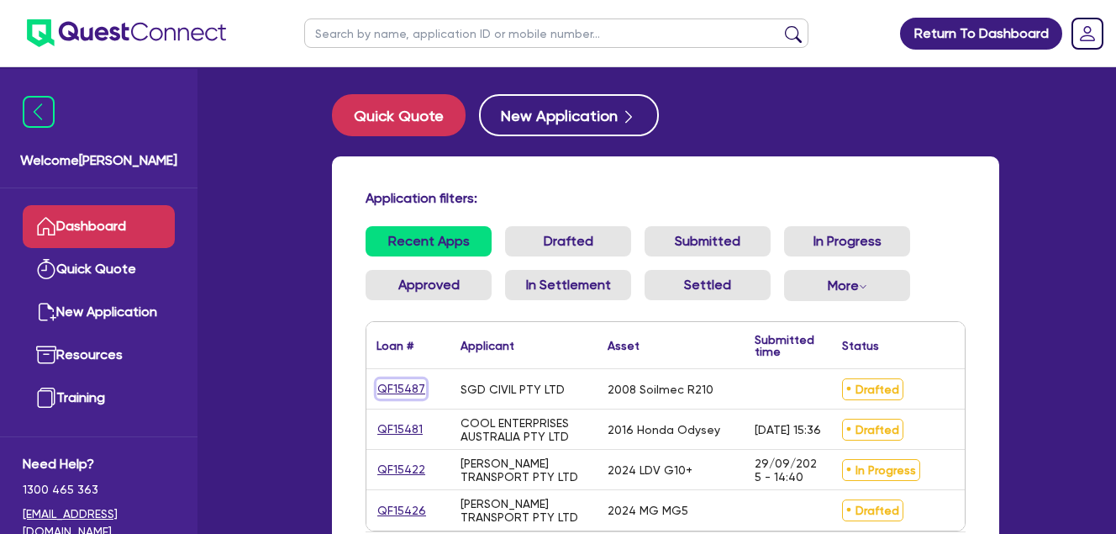
click at [391, 390] on link "QF15487" at bounding box center [402, 388] width 50 height 19
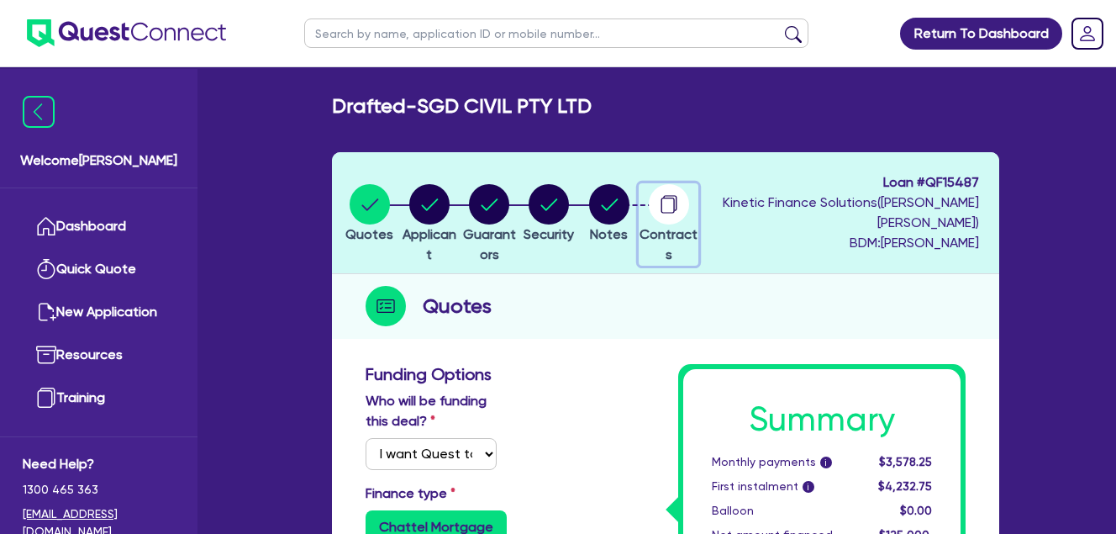
click at [689, 207] on circle "button" at bounding box center [669, 204] width 40 height 40
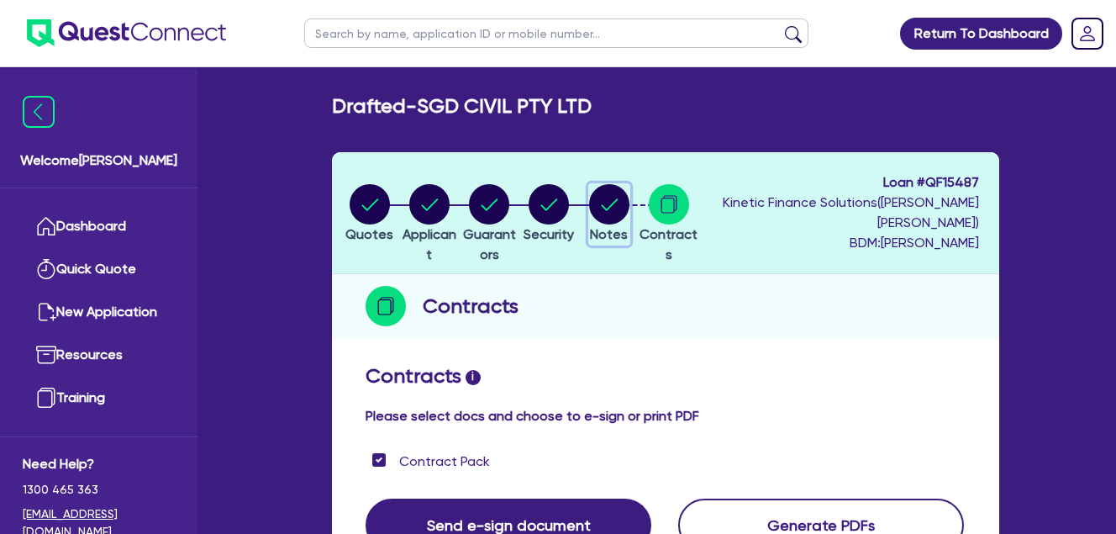
click at [630, 193] on circle "button" at bounding box center [609, 204] width 40 height 40
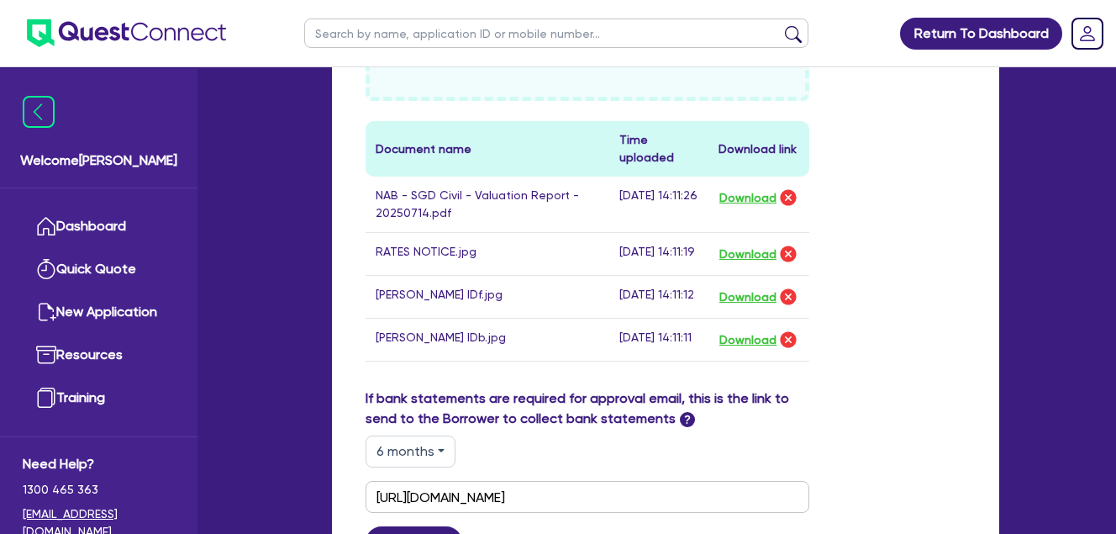
scroll to position [841, 0]
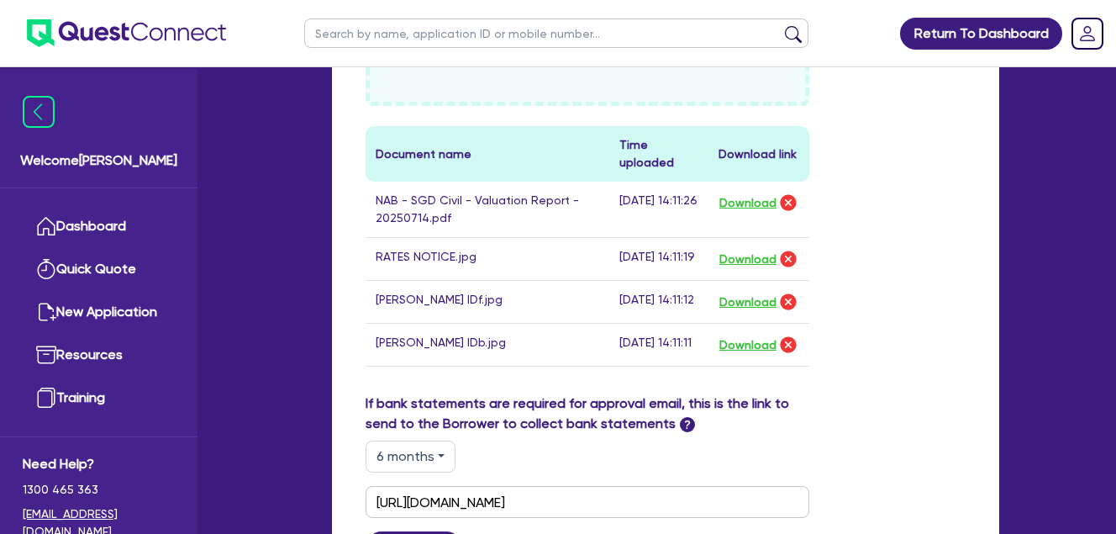
click at [892, 263] on div "Drop files to upload or Select files Document name Time uploaded Download link …" at bounding box center [665, 158] width 625 height 469
click at [904, 242] on div "Drop files to upload or Select files Document name Time uploaded Download link …" at bounding box center [665, 158] width 625 height 469
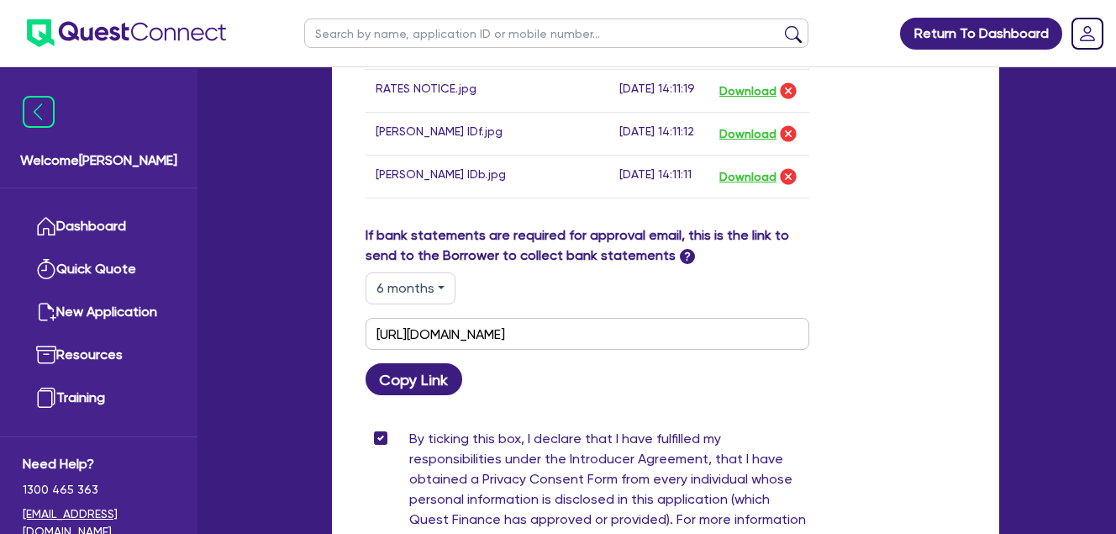
scroll to position [1012, 0]
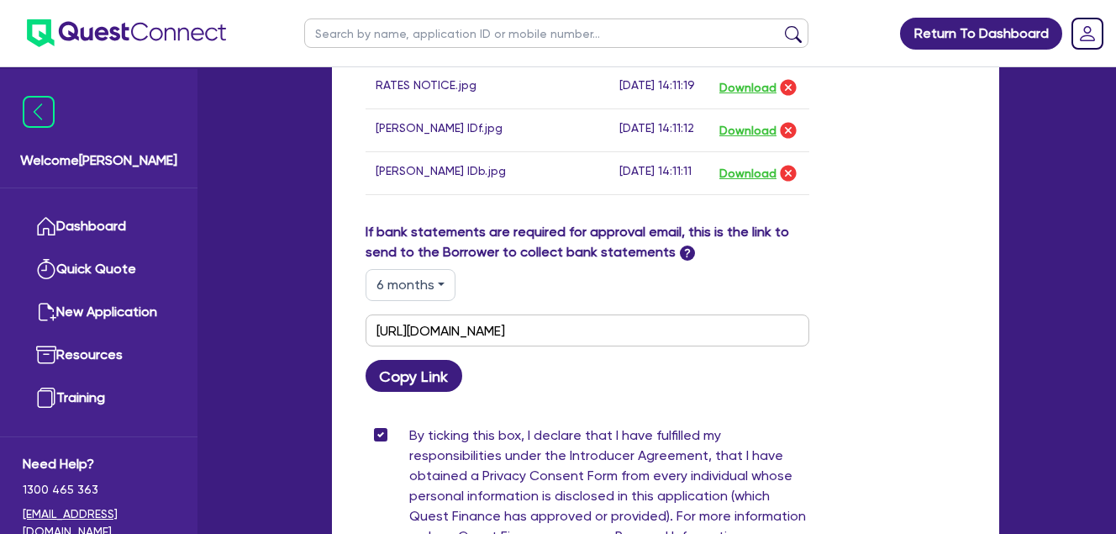
click at [936, 293] on div "If bank statements are required for approval email, this is the link to send to…" at bounding box center [665, 307] width 625 height 170
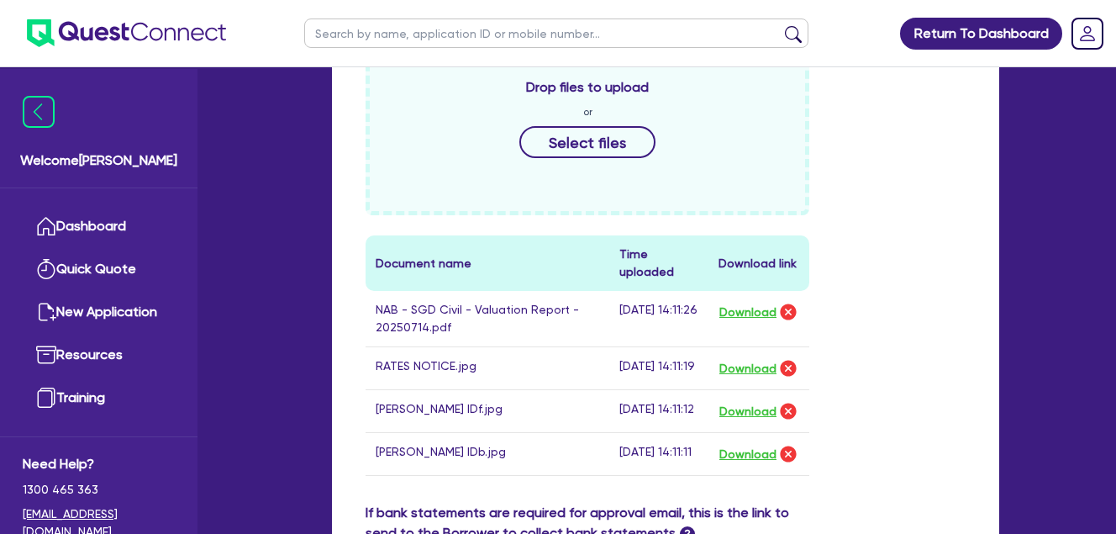
click at [927, 301] on div "Drop files to upload or Select files Document name Time uploaded Download link …" at bounding box center [665, 268] width 625 height 469
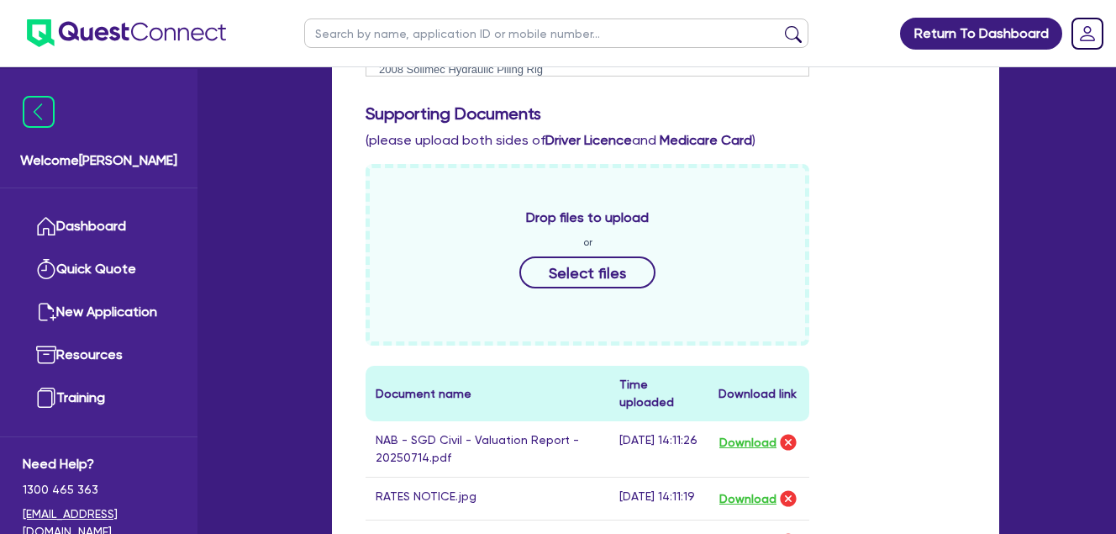
scroll to position [386, 0]
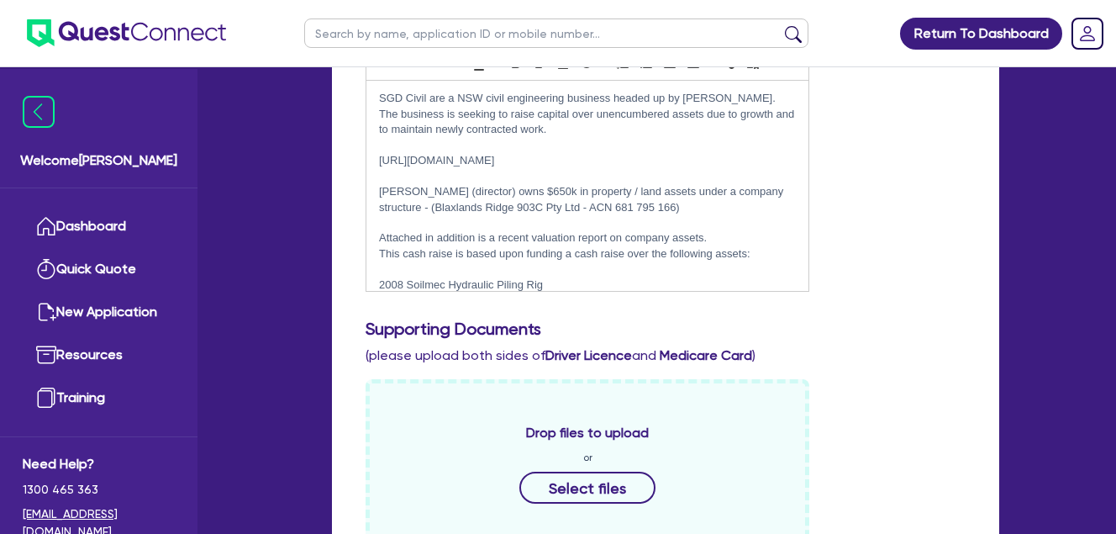
click at [971, 229] on div "Include the brief history on applicant/s and purpose of loan: SGD Civil are a N…" at bounding box center [665, 161] width 625 height 287
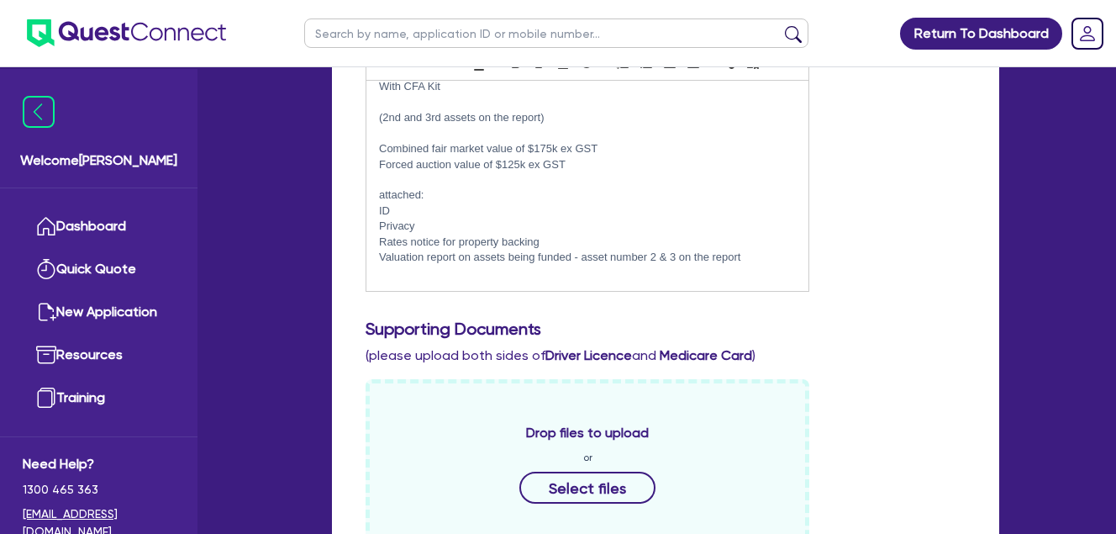
scroll to position [0, 0]
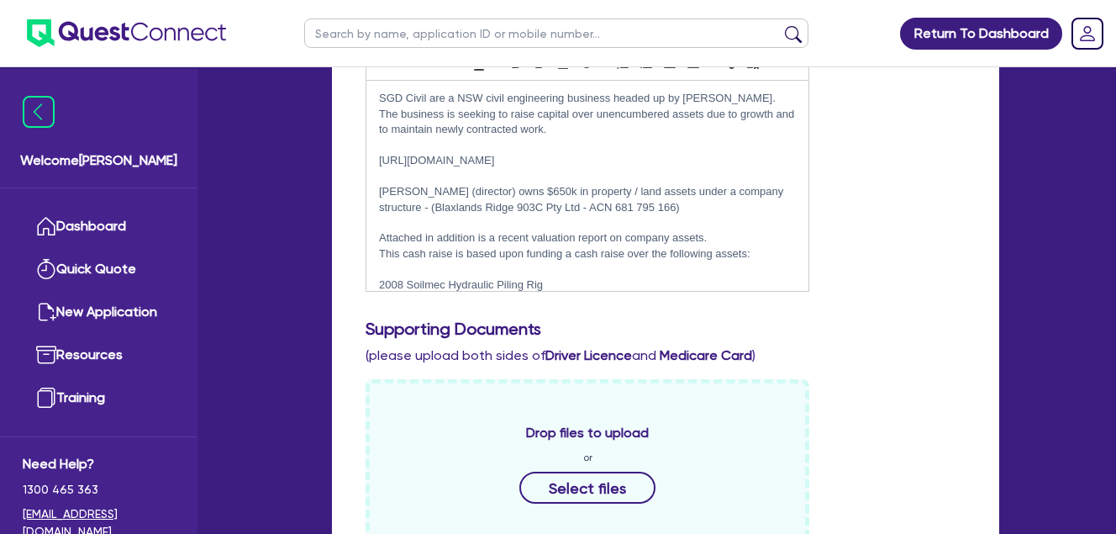
click at [893, 189] on div "Include the brief history on applicant/s and purpose of loan: SGD Civil are a N…" at bounding box center [665, 161] width 625 height 287
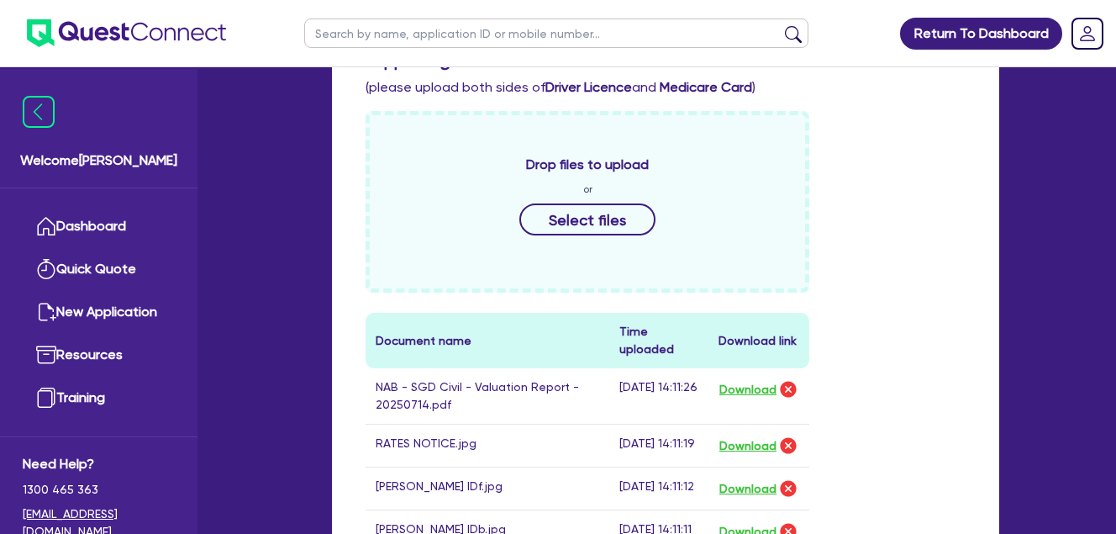
scroll to position [461, 0]
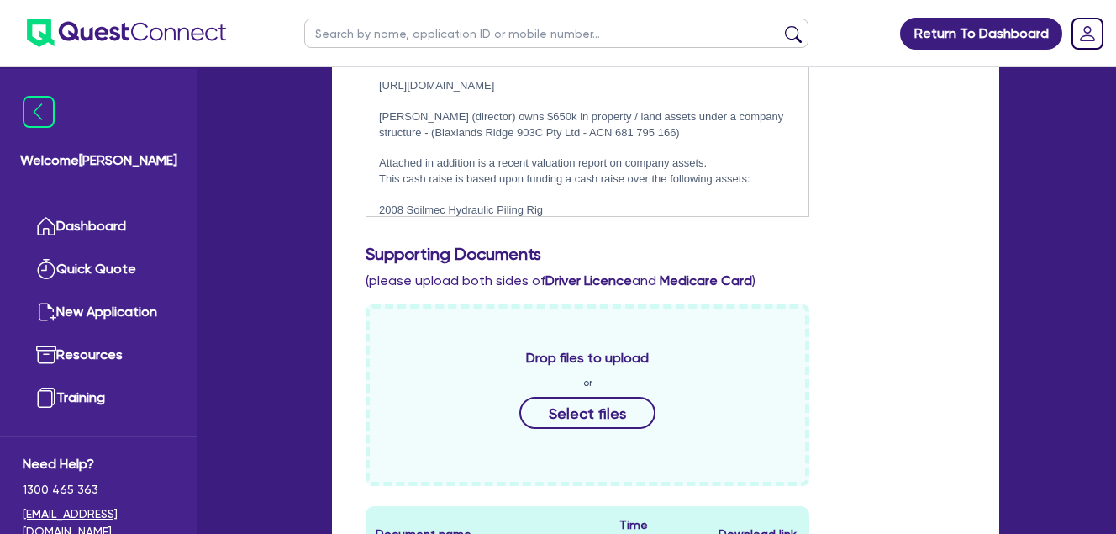
click at [861, 264] on h3 "Supporting Documents" at bounding box center [666, 254] width 600 height 20
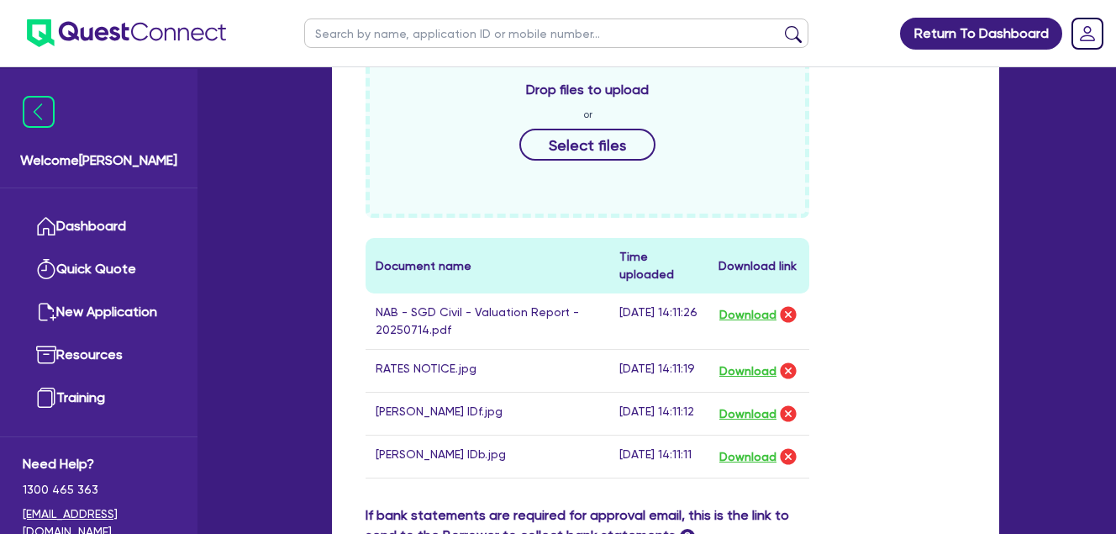
scroll to position [741, 0]
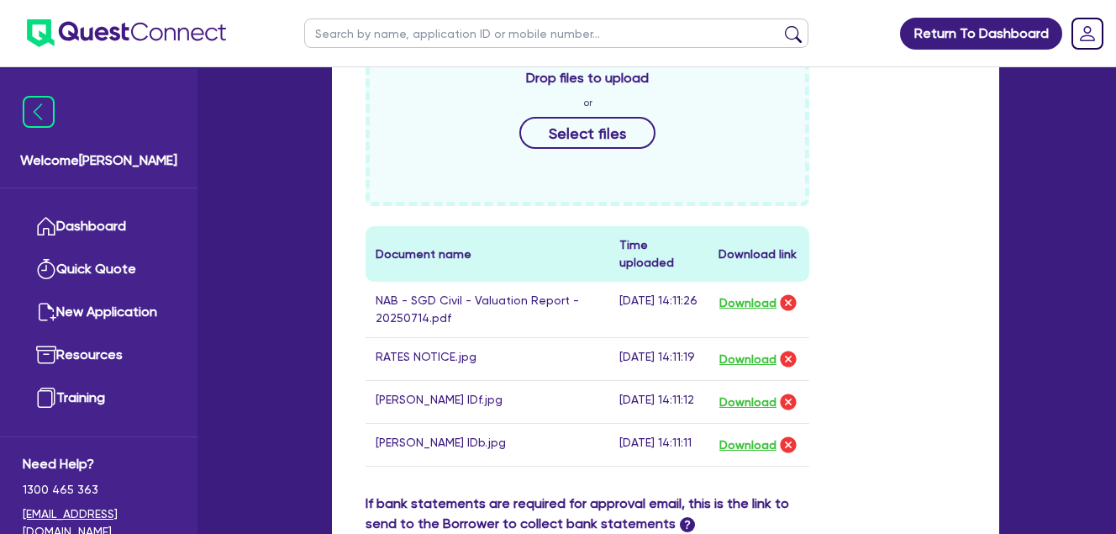
click at [895, 191] on div "Drop files to upload or Select files Document name Time uploaded Download link …" at bounding box center [665, 258] width 625 height 469
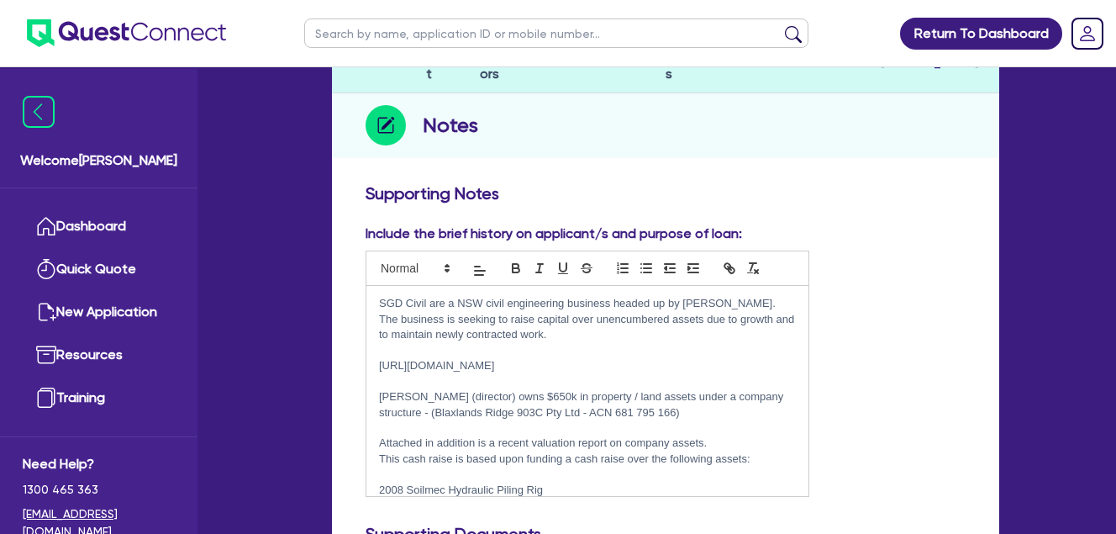
scroll to position [0, 0]
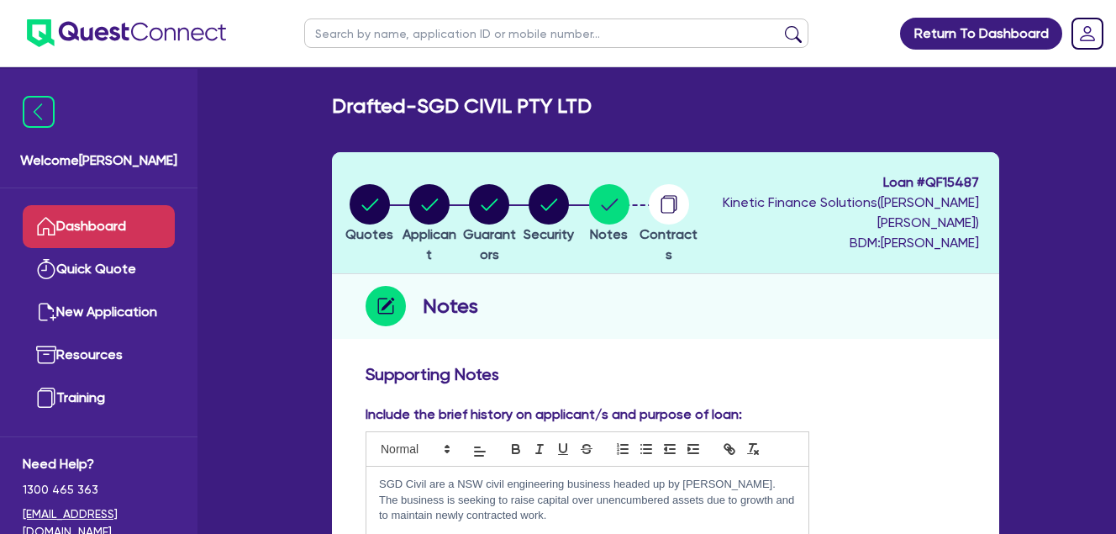
click at [87, 222] on link "Dashboard" at bounding box center [99, 226] width 152 height 43
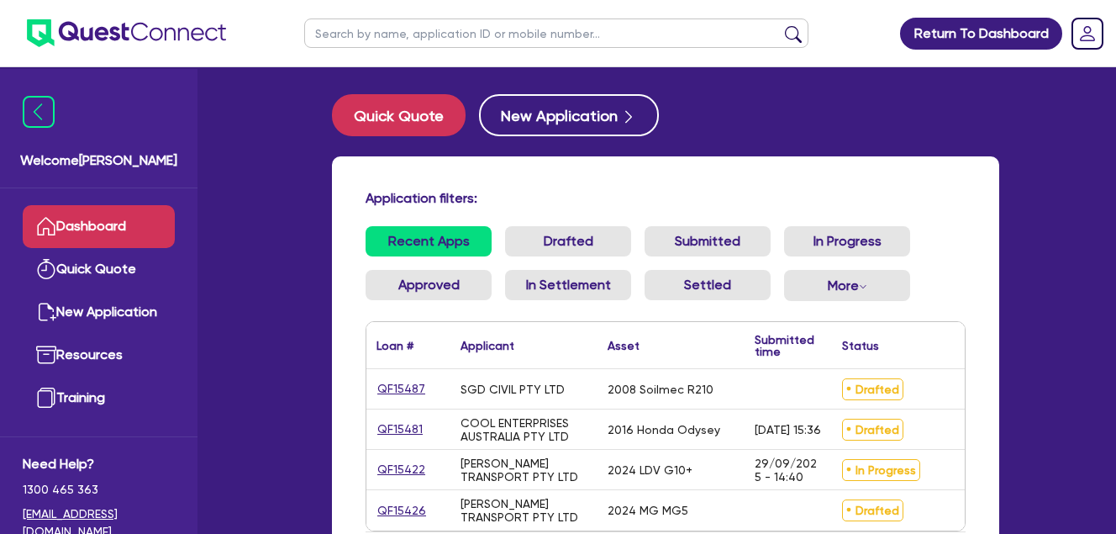
click at [985, 227] on div "Application filters: Recent Apps Drafted Submitted In Progress Approved In Sett…" at bounding box center [665, 384] width 667 height 456
click at [413, 382] on link "QF15487" at bounding box center [402, 388] width 50 height 19
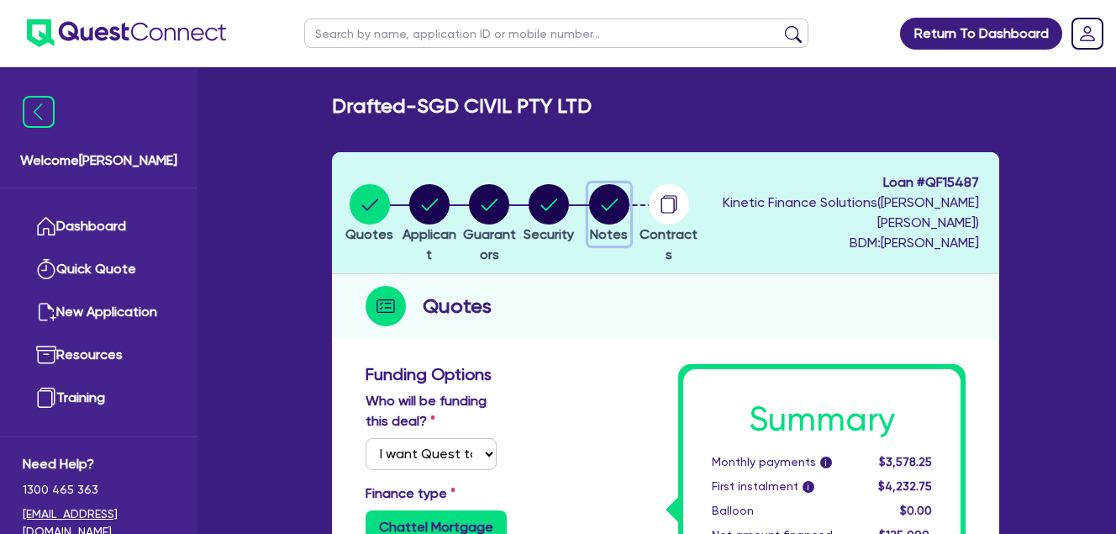
click at [630, 199] on circle "button" at bounding box center [609, 204] width 40 height 40
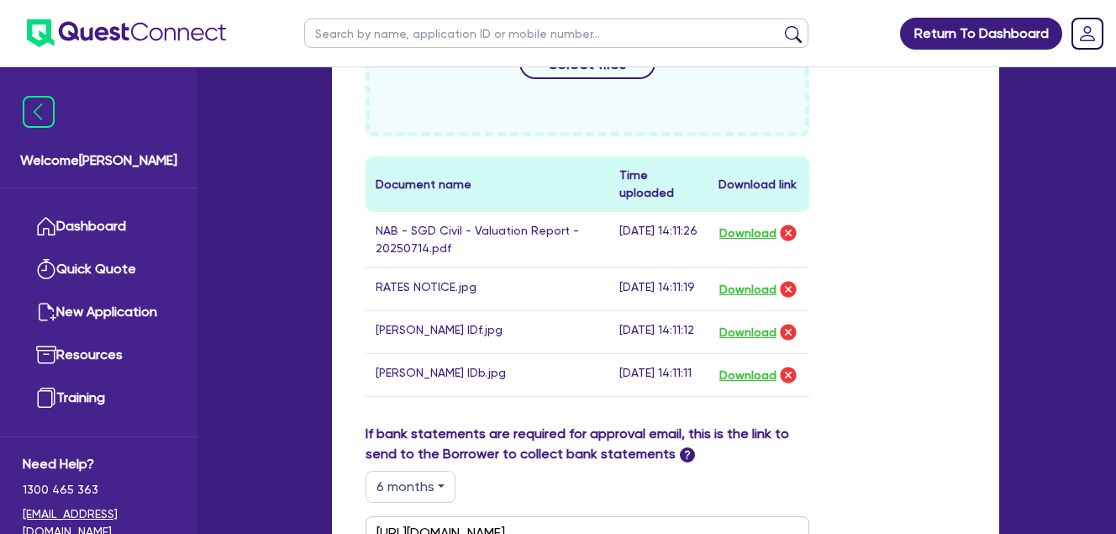
scroll to position [841, 0]
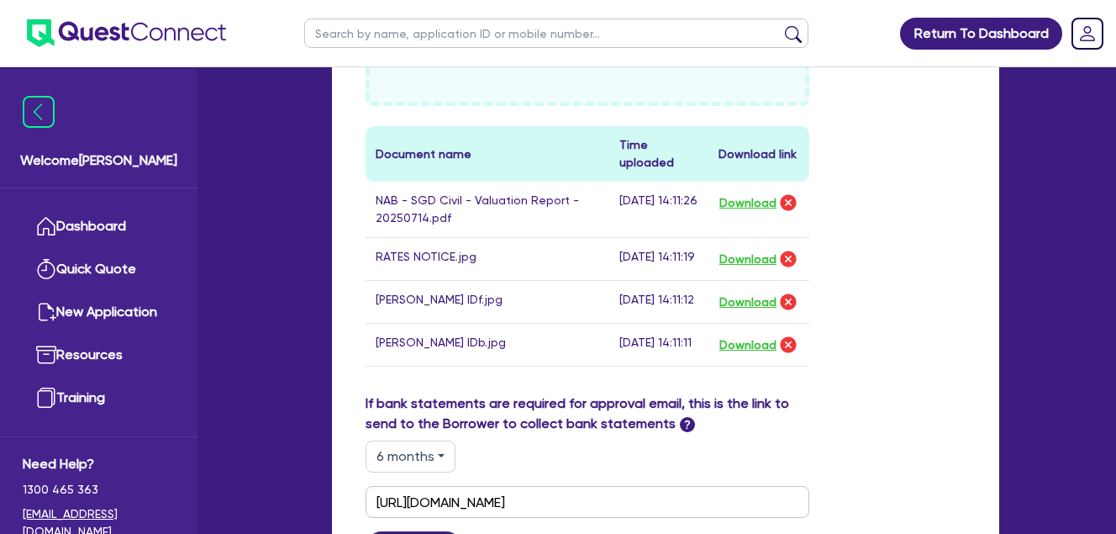
click at [901, 324] on div "Drop files to upload or Select files Document name Time uploaded Download link …" at bounding box center [665, 158] width 625 height 469
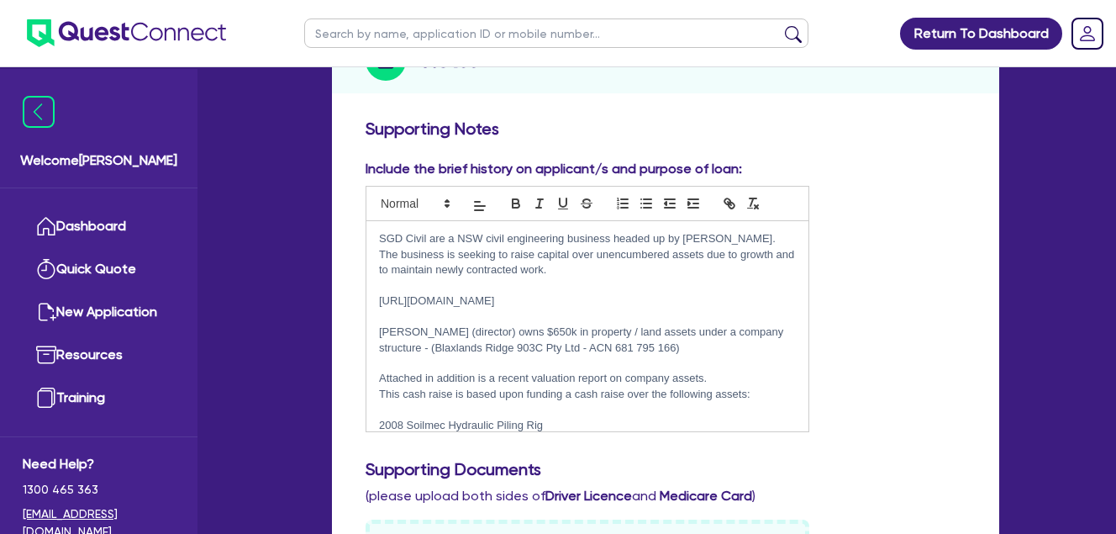
scroll to position [181, 0]
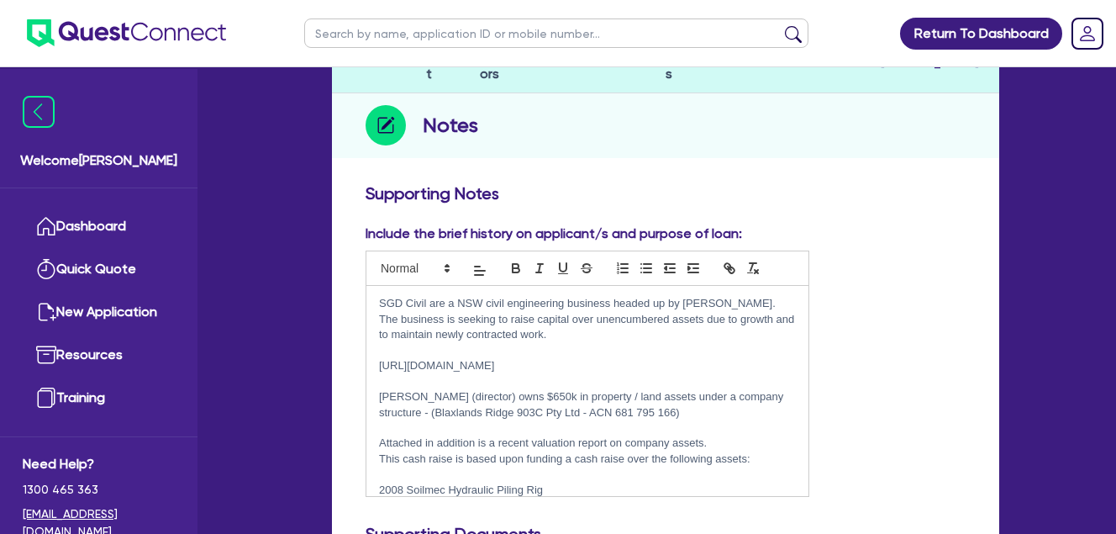
click at [915, 286] on div "Include the brief history on applicant/s and purpose of loan: SGD Civil are a N…" at bounding box center [665, 367] width 625 height 287
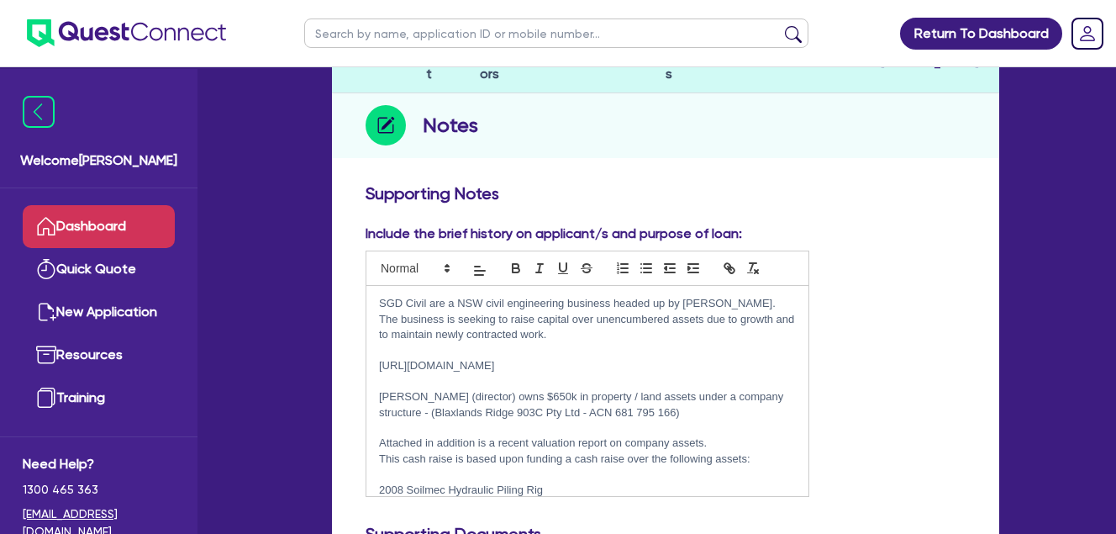
click at [93, 236] on link "Dashboard" at bounding box center [99, 226] width 152 height 43
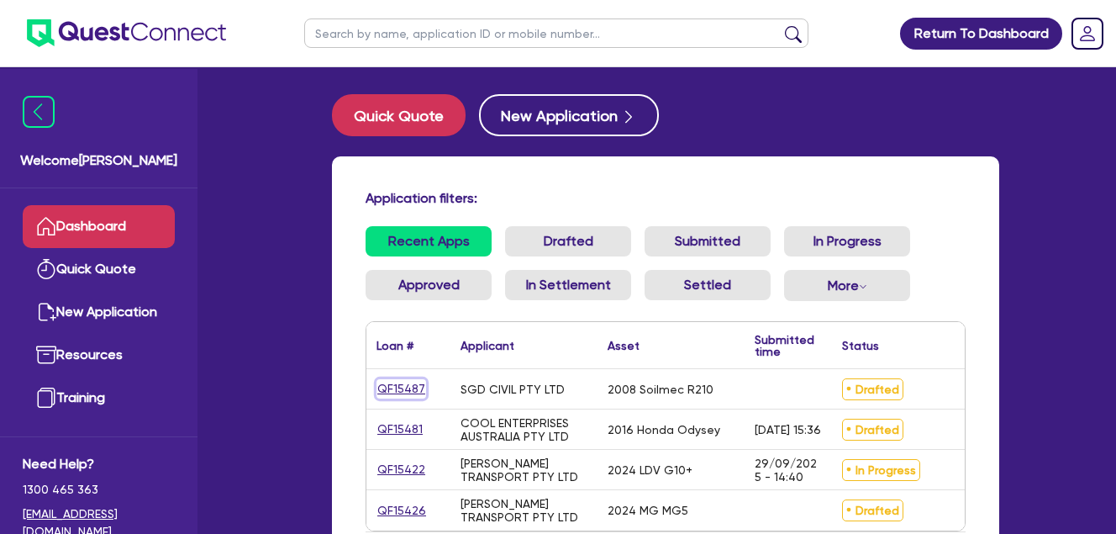
click at [411, 387] on link "QF15487" at bounding box center [402, 388] width 50 height 19
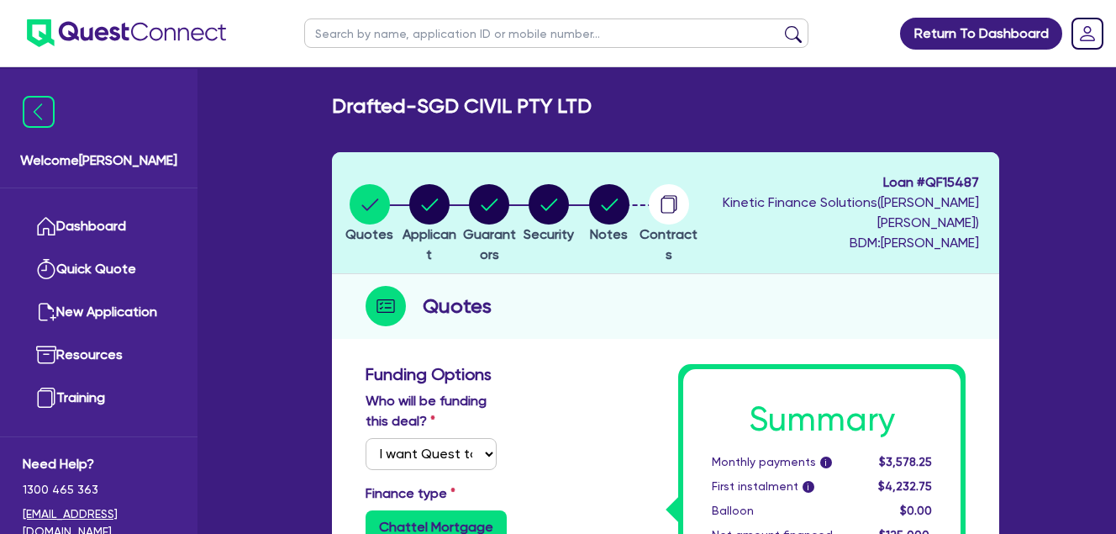
click at [579, 205] on li "Security" at bounding box center [549, 212] width 60 height 59
click at [630, 212] on circle "button" at bounding box center [609, 204] width 40 height 40
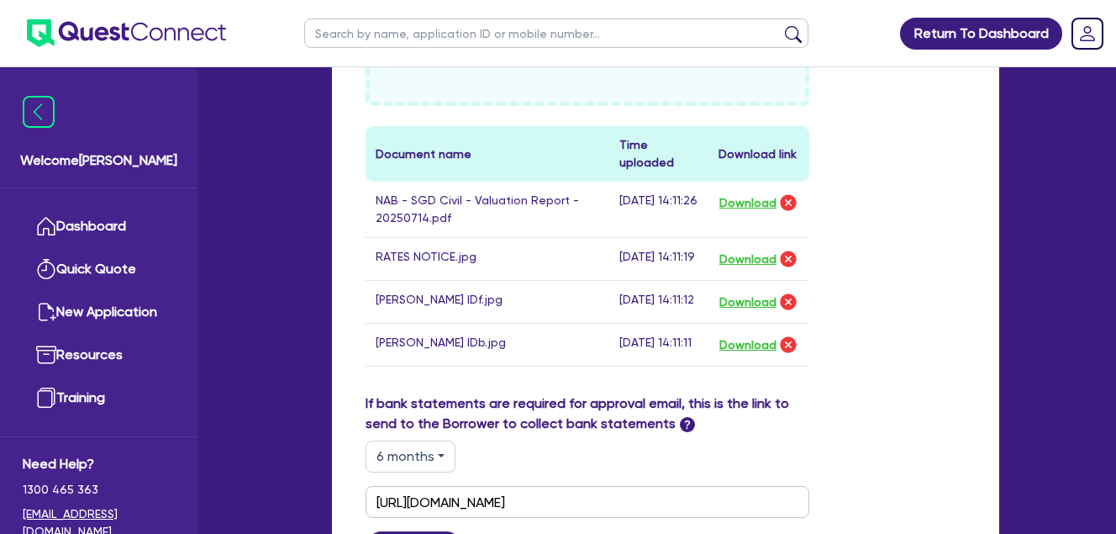
scroll to position [1120, 0]
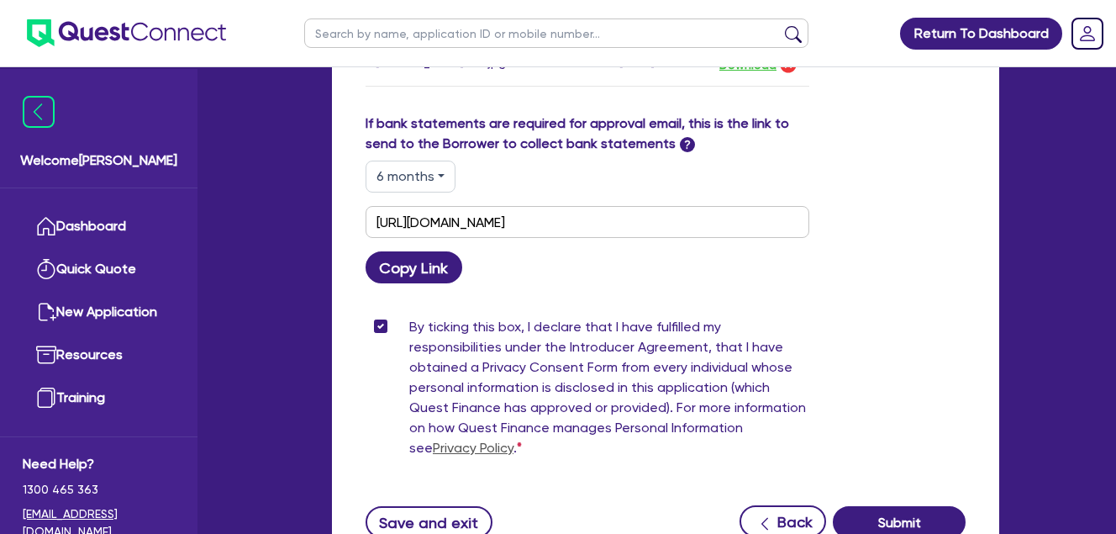
click at [862, 266] on div "If bank statements are required for approval email, this is the link to send to…" at bounding box center [665, 198] width 625 height 170
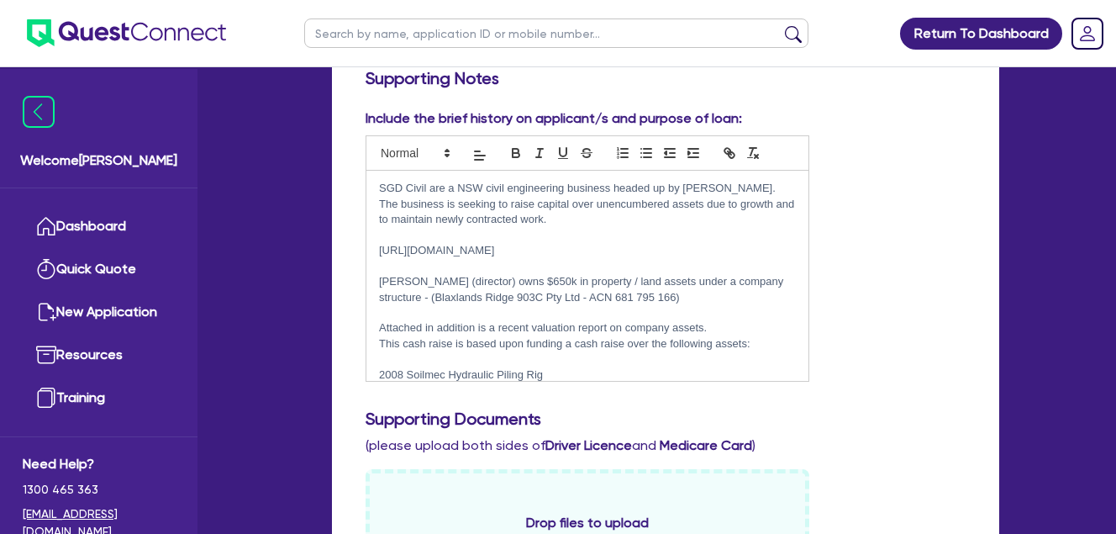
scroll to position [280, 0]
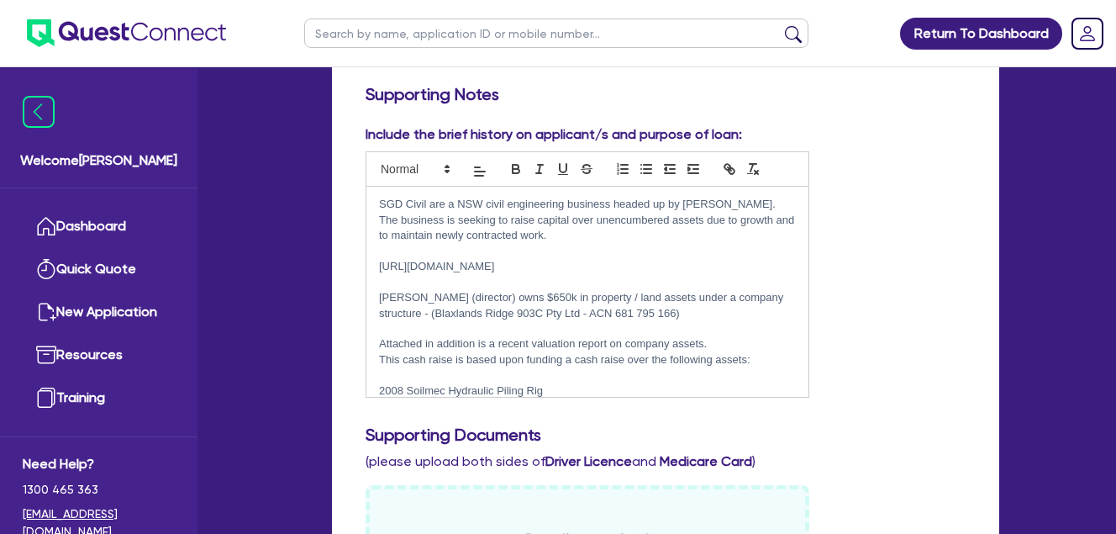
click at [381, 197] on p "SGD Civil are a NSW civil engineering business headed up by [PERSON_NAME]." at bounding box center [587, 204] width 417 height 15
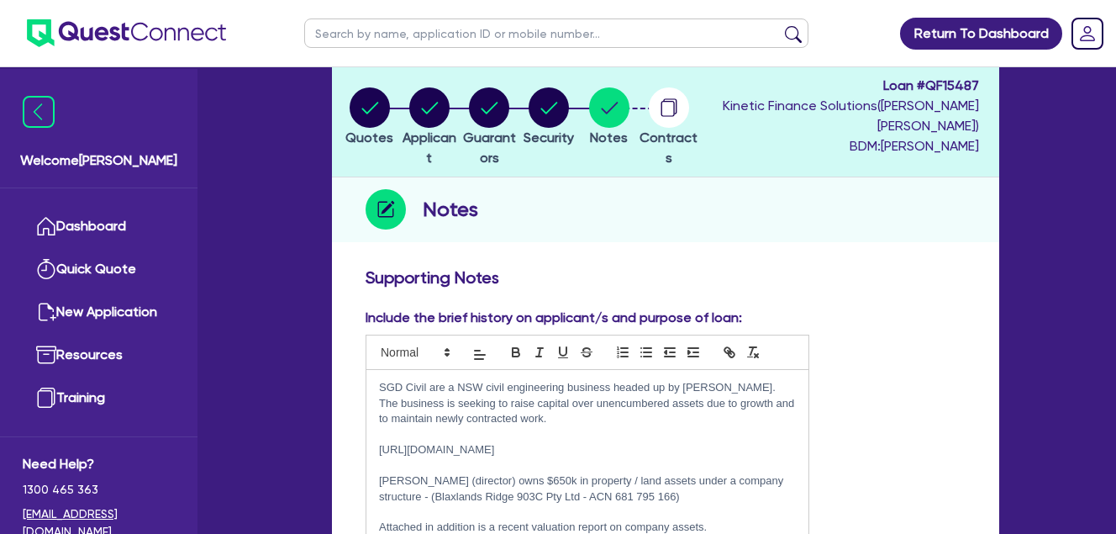
scroll to position [78, 0]
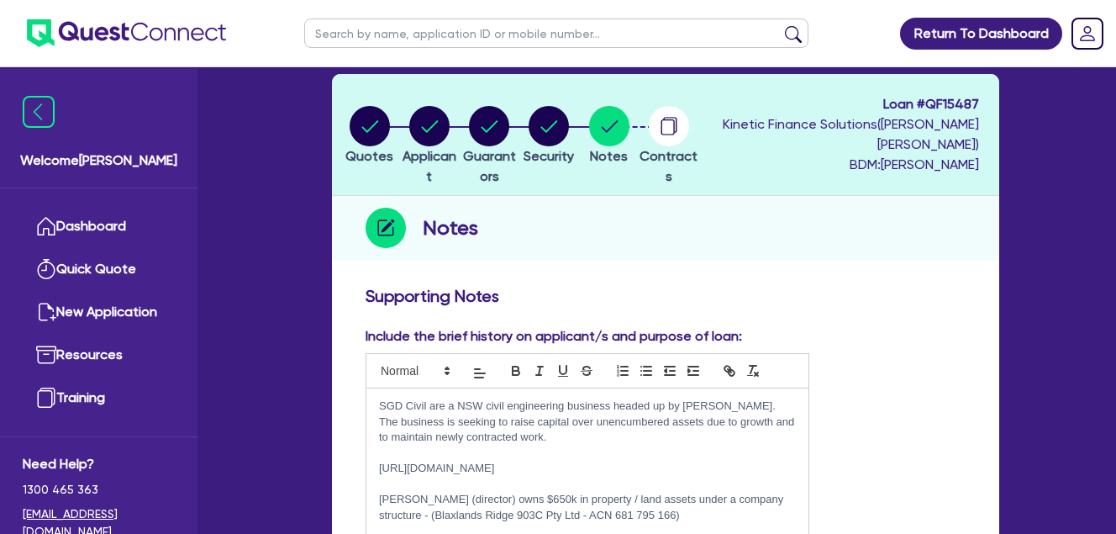
click at [940, 440] on div "Include the brief history on applicant/s and purpose of loan: SGD Civil are a N…" at bounding box center [665, 469] width 625 height 287
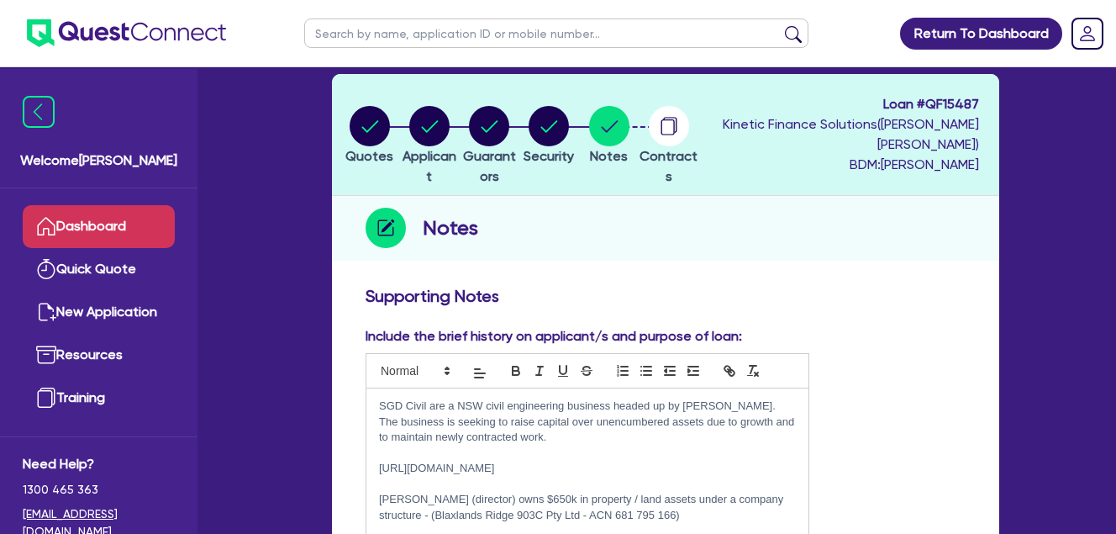
click at [82, 225] on link "Dashboard" at bounding box center [99, 226] width 152 height 43
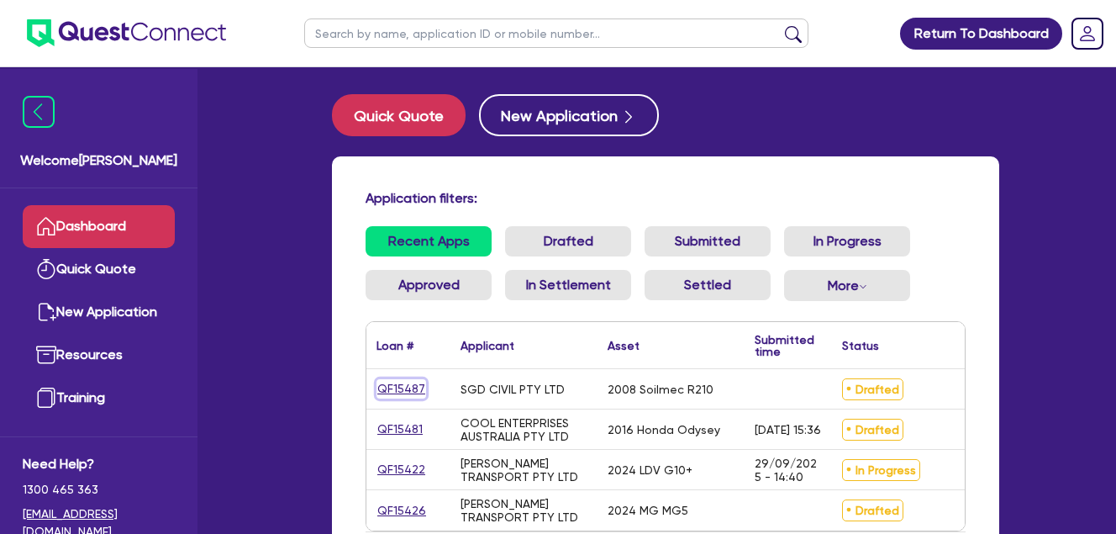
click at [401, 388] on link "QF15487" at bounding box center [402, 388] width 50 height 19
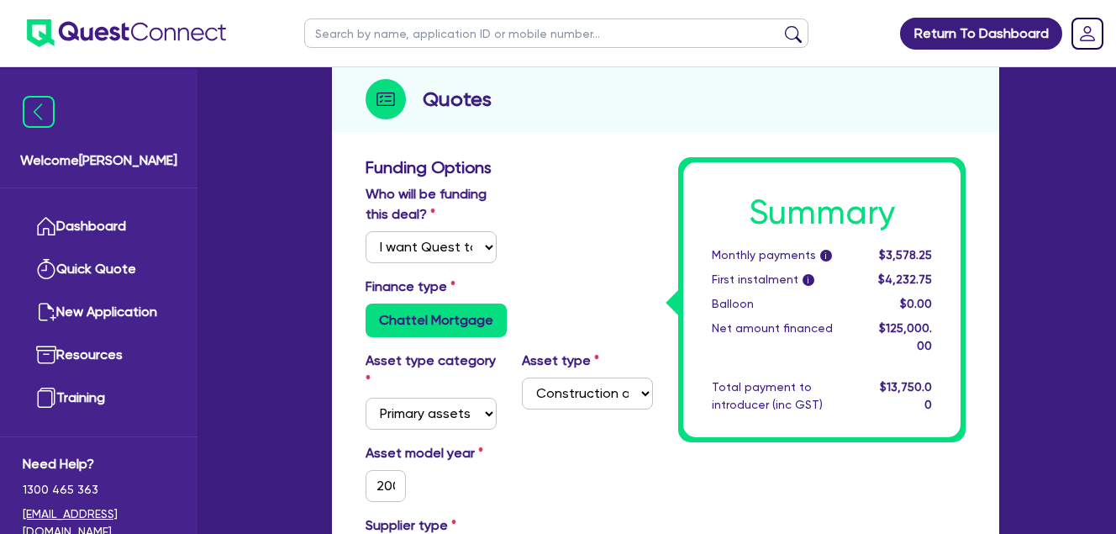
scroll to position [174, 0]
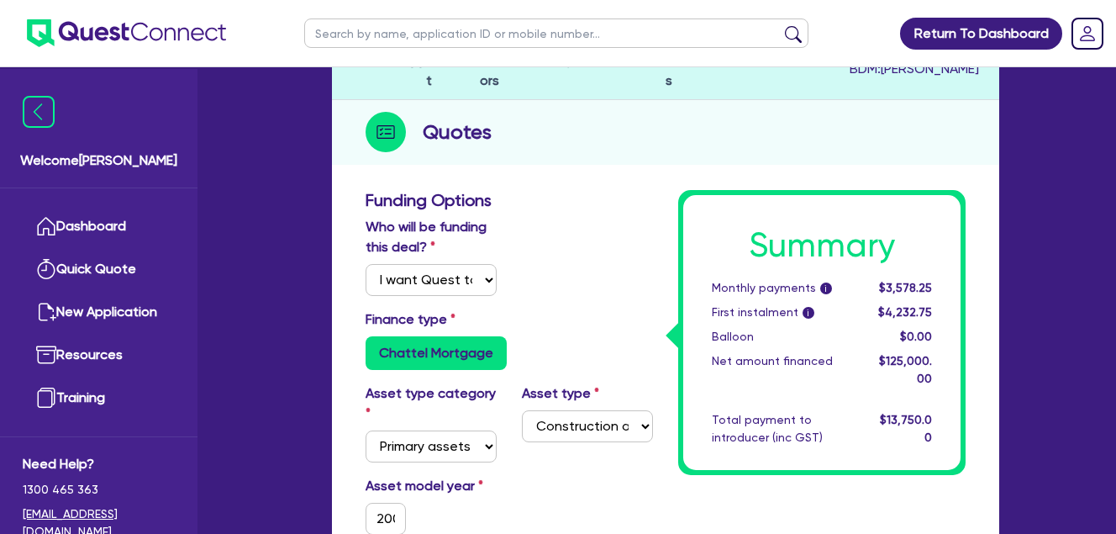
click at [552, 250] on div "Who will be funding this deal? Select I will fund 100% I will co-fund with Ques…" at bounding box center [509, 263] width 313 height 92
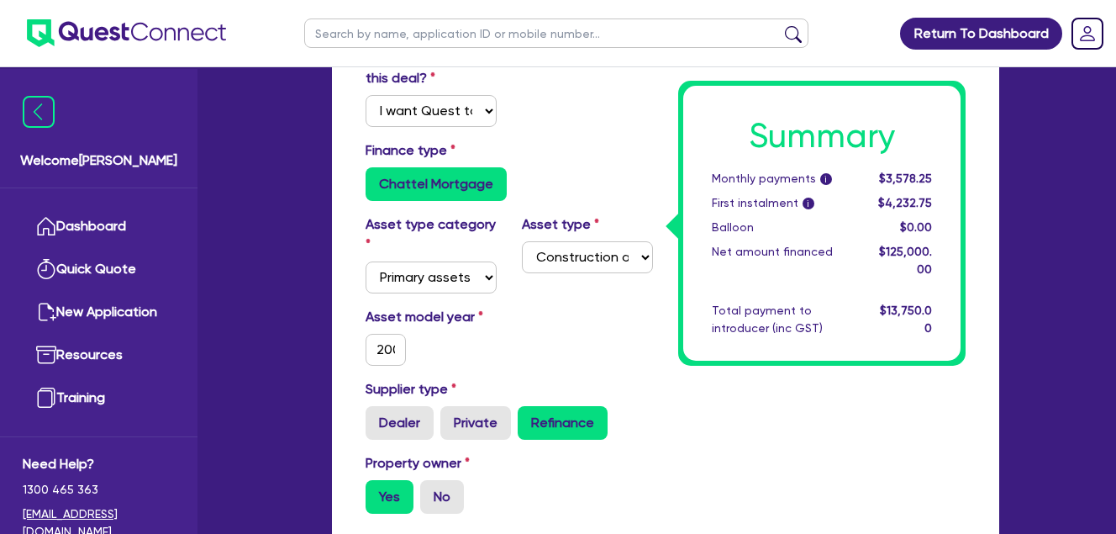
scroll to position [114, 0]
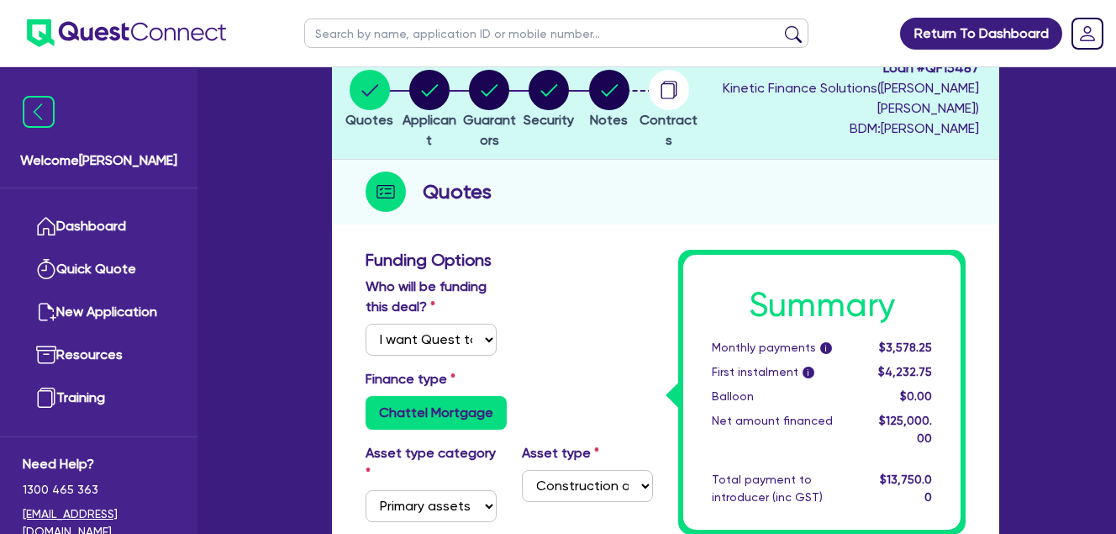
click at [594, 297] on div "Who will be funding this deal? Select I will fund 100% I will co-fund with Ques…" at bounding box center [509, 323] width 313 height 92
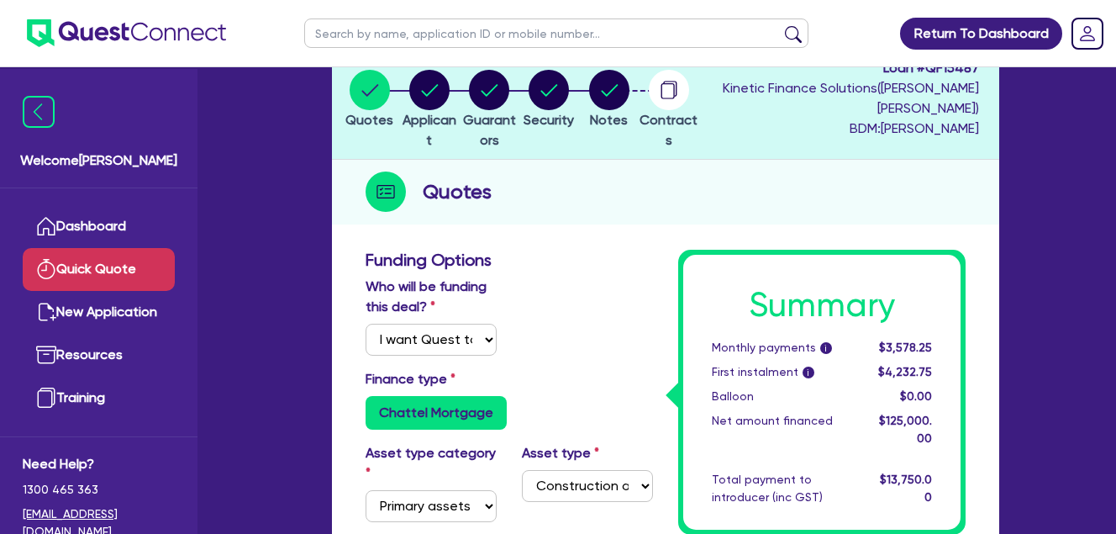
click at [109, 248] on link "Quick Quote" at bounding box center [99, 269] width 152 height 43
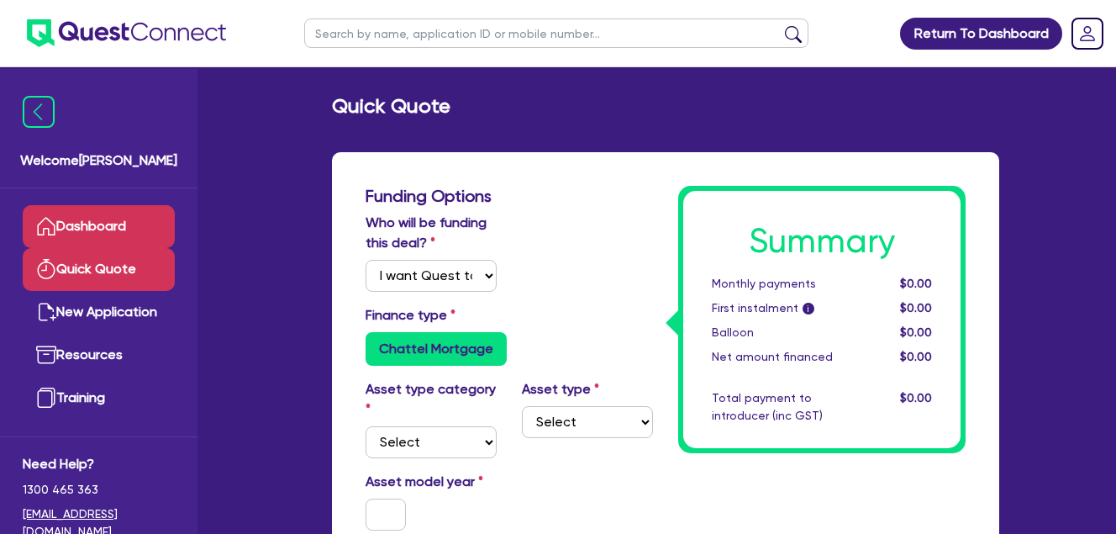
click at [92, 222] on link "Dashboard" at bounding box center [99, 226] width 152 height 43
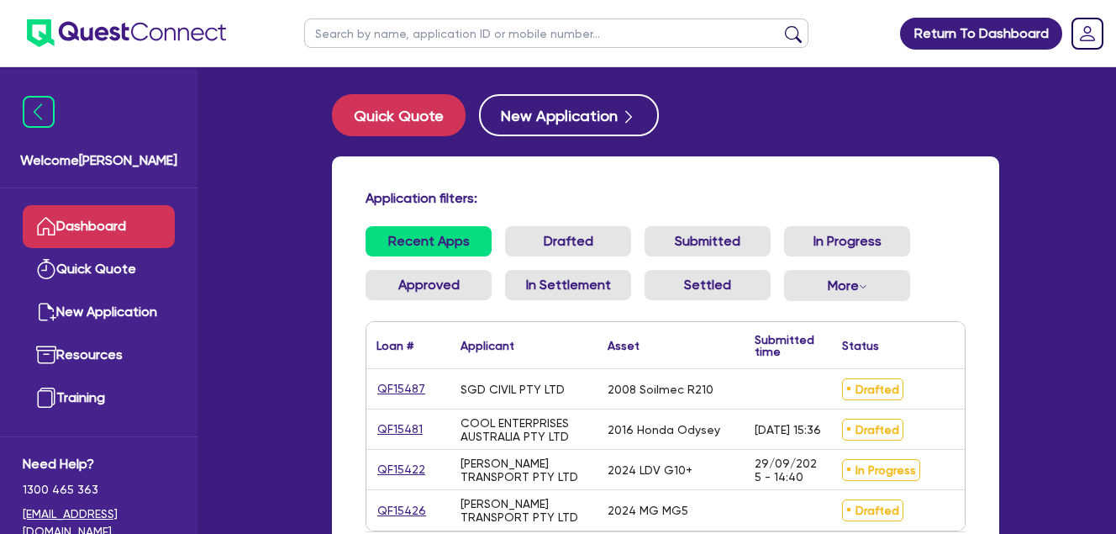
click at [495, 181] on div "Application filters: Recent Apps Drafted Submitted In Progress Approved In Sett…" at bounding box center [665, 384] width 667 height 456
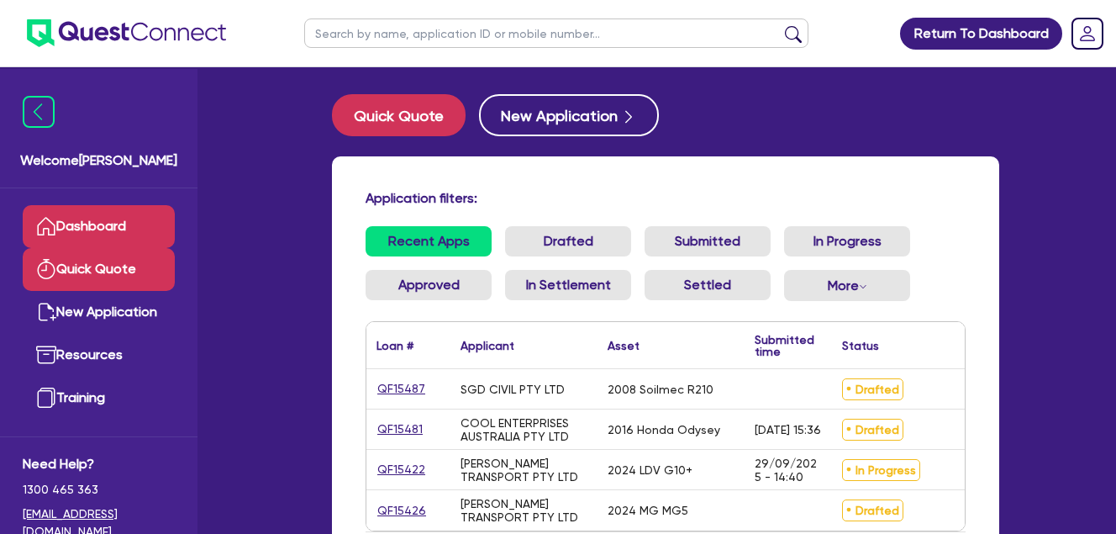
click at [68, 269] on link "Quick Quote" at bounding box center [99, 269] width 152 height 43
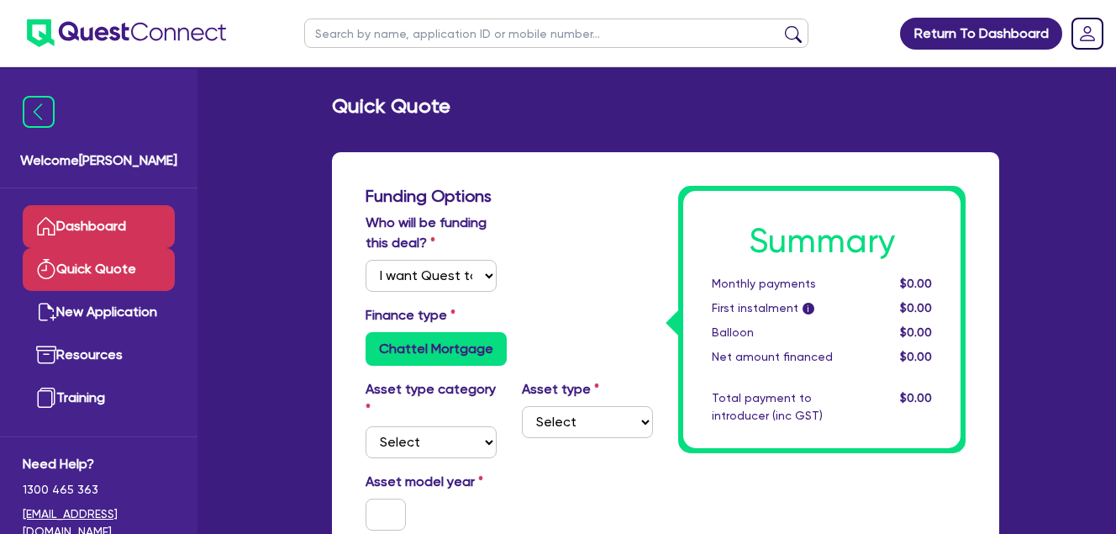
click at [109, 222] on link "Dashboard" at bounding box center [99, 226] width 152 height 43
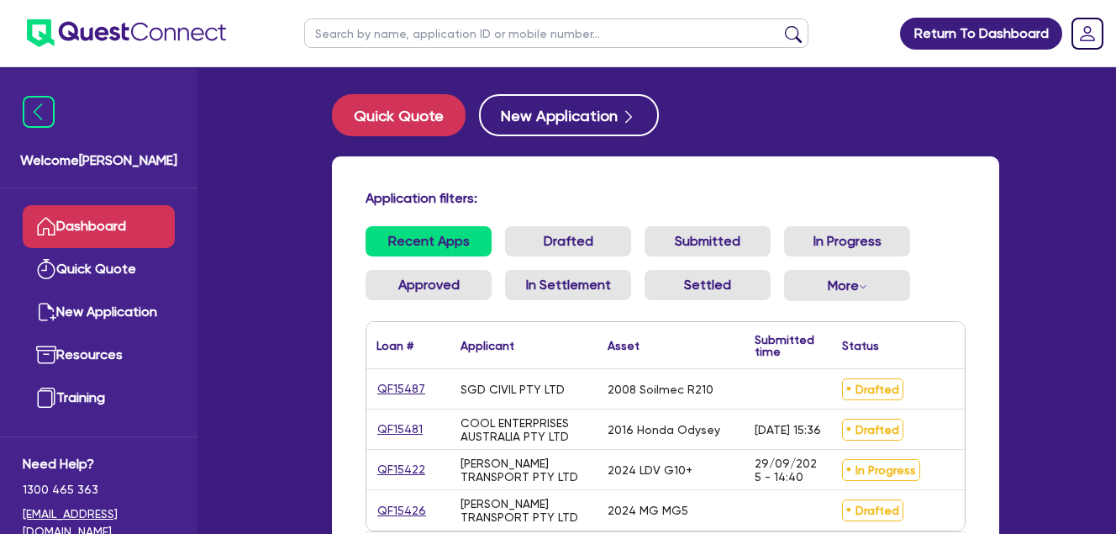
click at [395, 188] on div "Application filters: Recent Apps Drafted Submitted In Progress Approved In Sett…" at bounding box center [665, 384] width 667 height 456
click at [396, 383] on link "QF15487" at bounding box center [402, 388] width 50 height 19
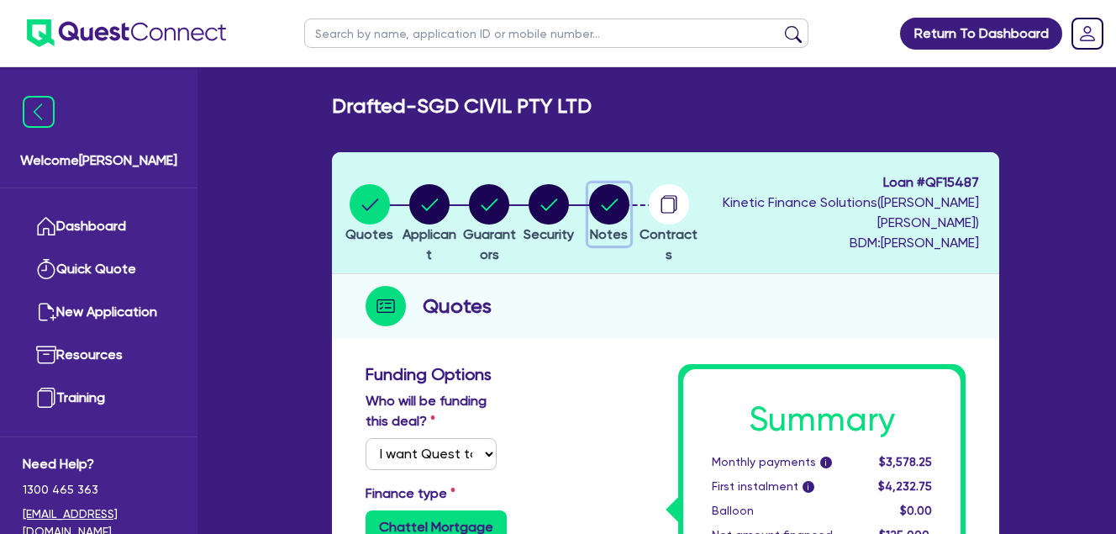
click at [630, 206] on circle "button" at bounding box center [609, 204] width 40 height 40
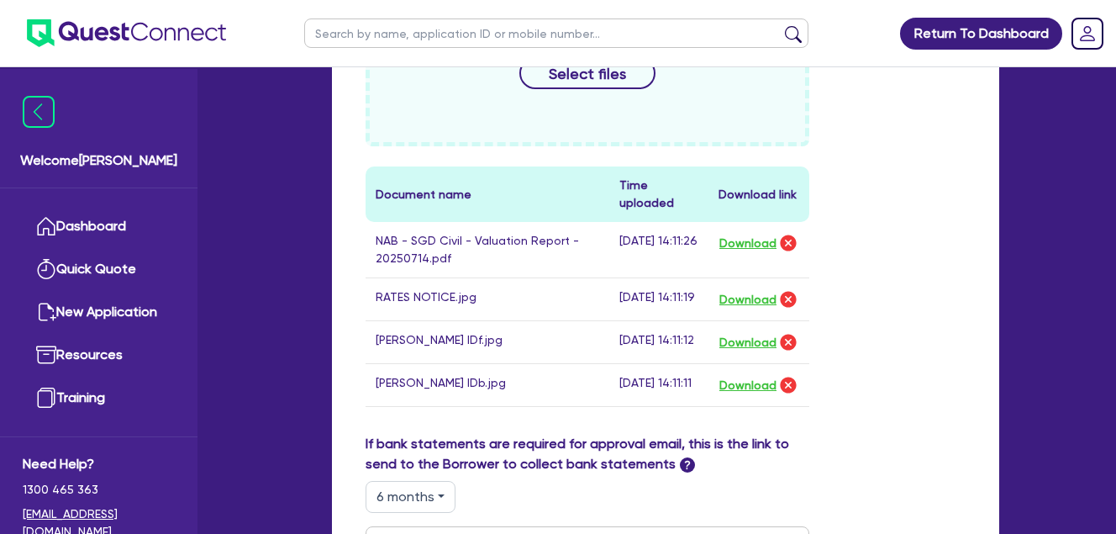
scroll to position [841, 0]
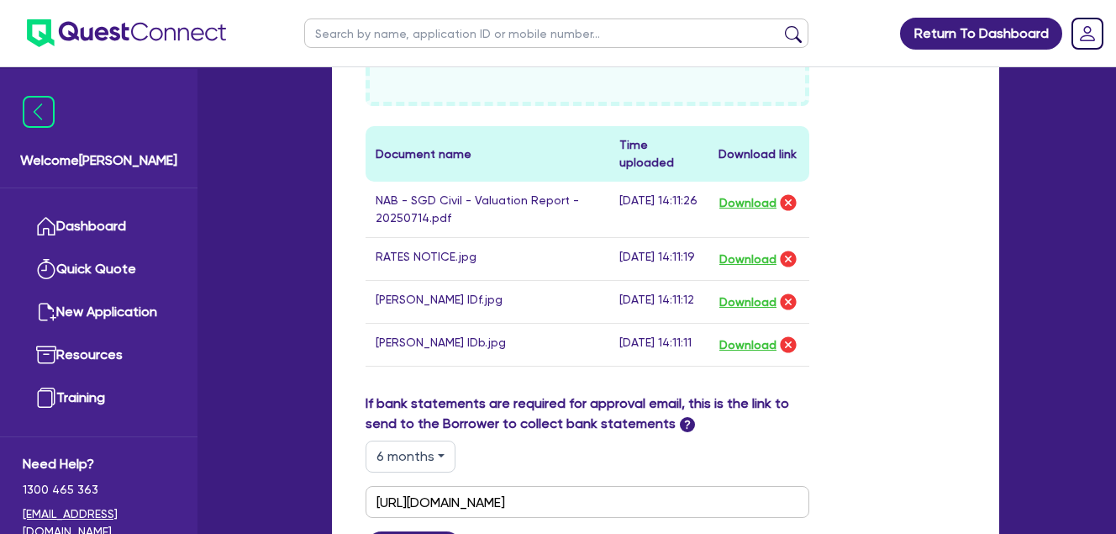
click at [939, 257] on div "Drop files to upload or Select files Document name Time uploaded Download link …" at bounding box center [665, 158] width 625 height 469
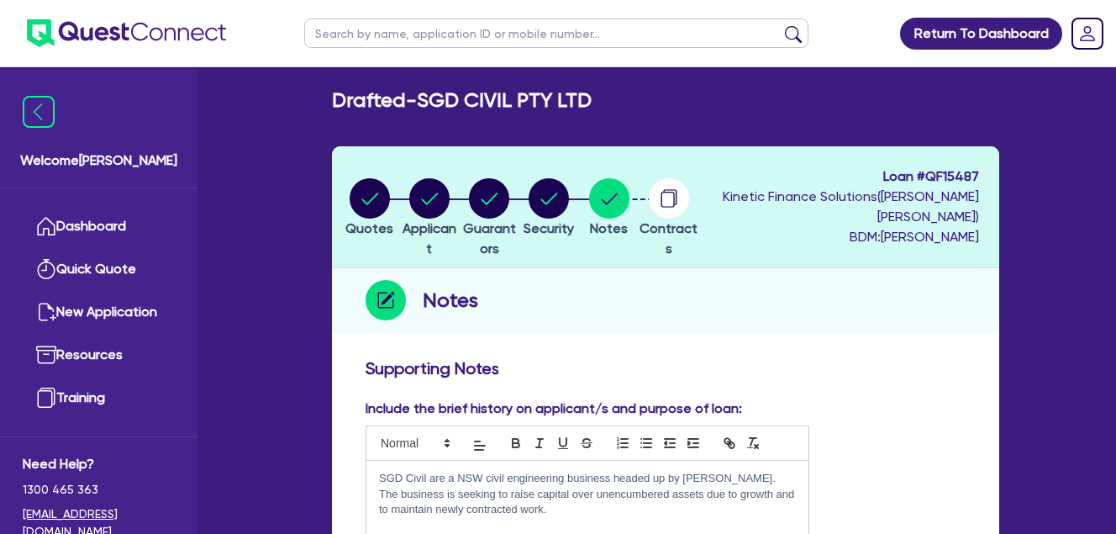
scroll to position [0, 0]
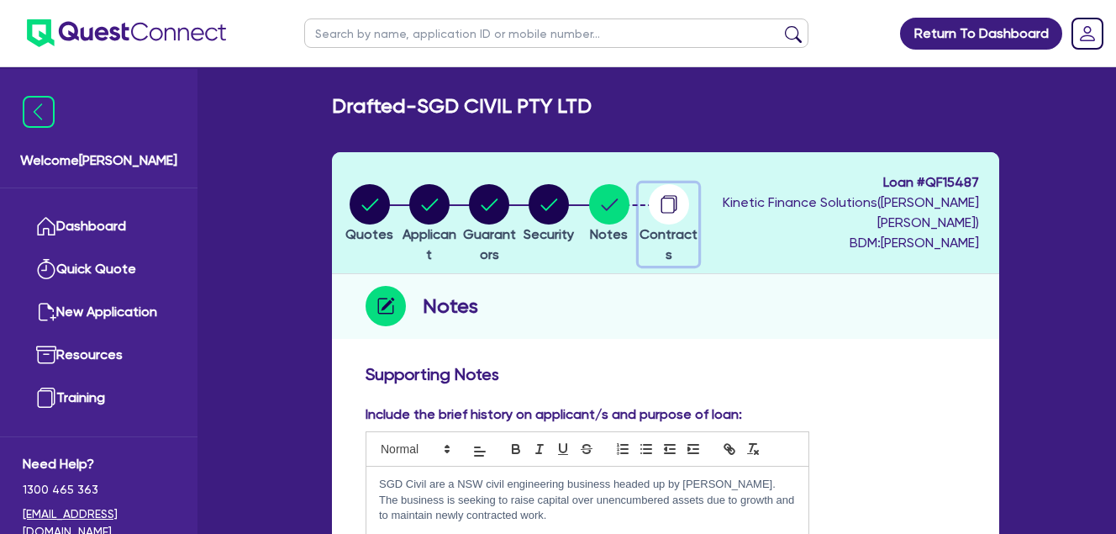
click at [689, 209] on circle "button" at bounding box center [669, 204] width 40 height 40
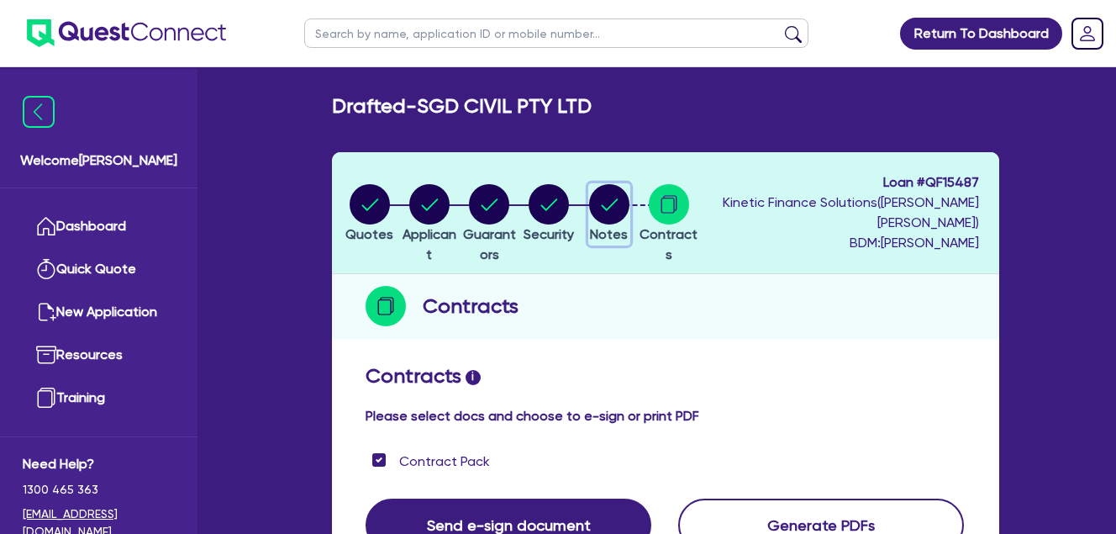
click at [630, 207] on circle "button" at bounding box center [609, 204] width 40 height 40
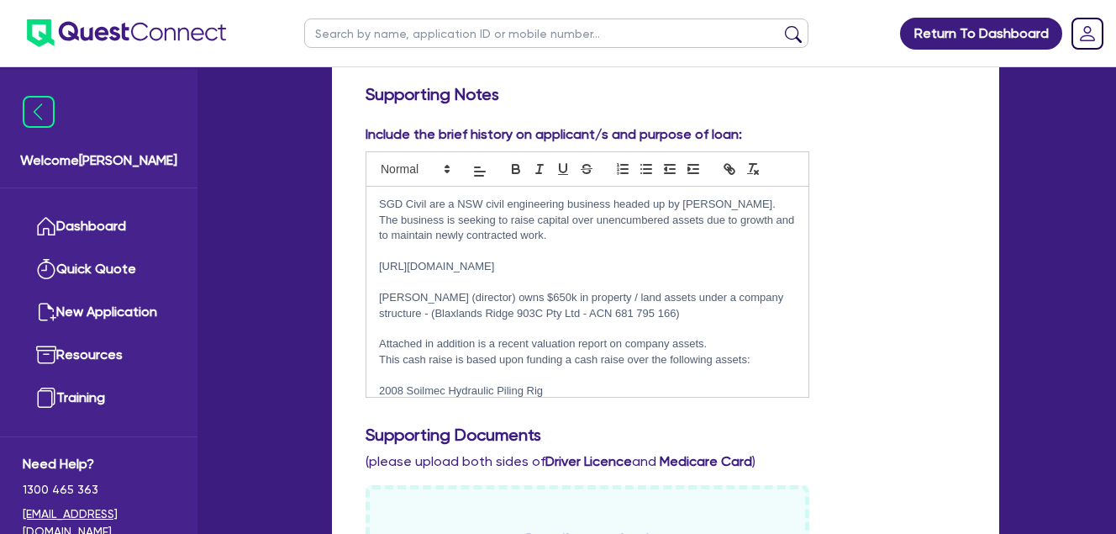
click at [893, 290] on div "Include the brief history on applicant/s and purpose of loan: SGD Civil are a N…" at bounding box center [665, 267] width 625 height 287
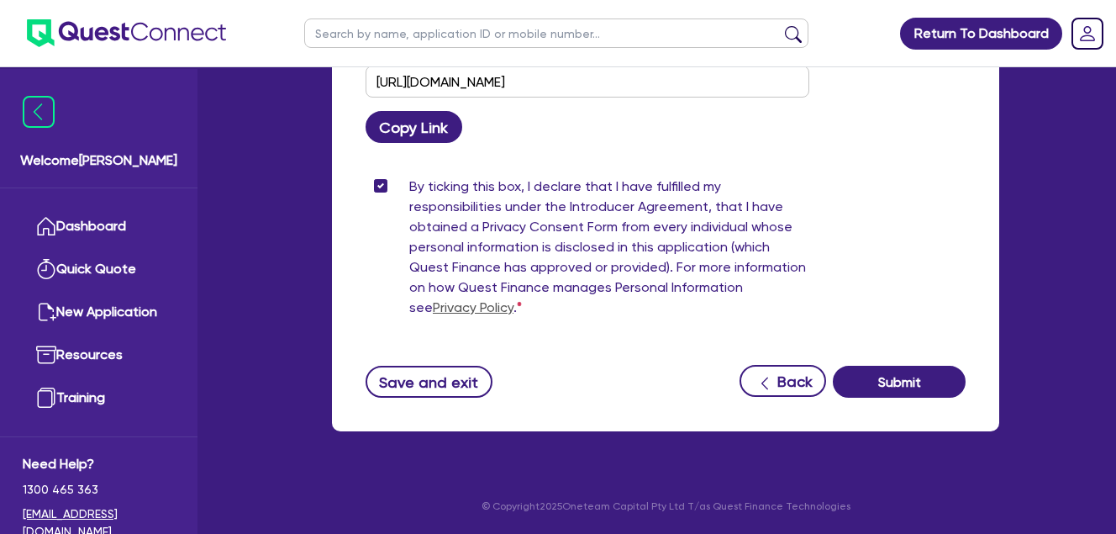
scroll to position [1301, 0]
click at [863, 194] on div "By ticking this box, I declare that I have fulfilled my responsibilities under …" at bounding box center [665, 251] width 625 height 148
click at [960, 182] on div "By ticking this box, I declare that I have fulfilled my responsibilities under …" at bounding box center [665, 251] width 625 height 148
click at [458, 378] on button "Save and exit" at bounding box center [429, 382] width 127 height 32
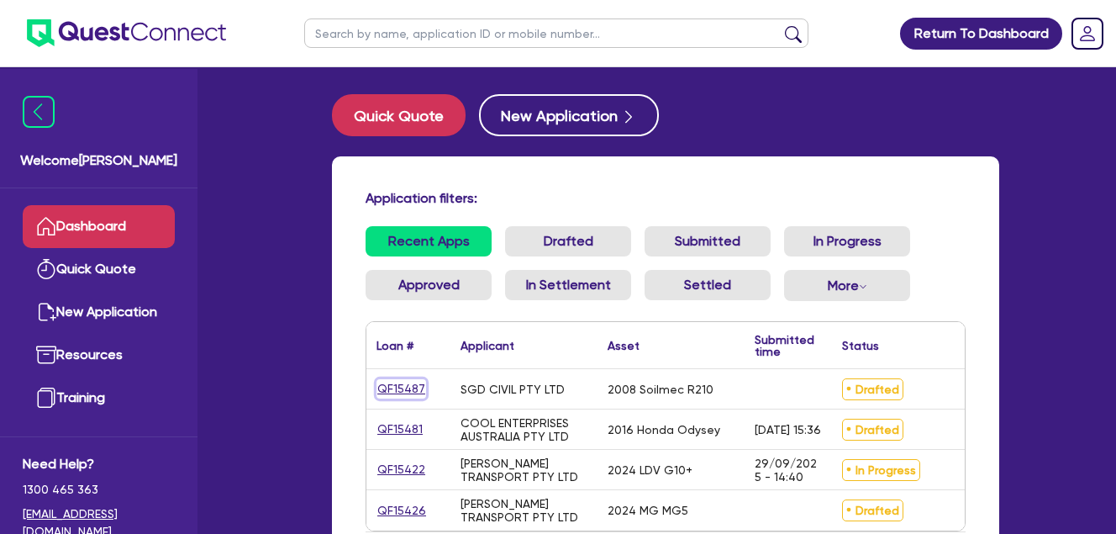
click at [396, 388] on link "QF15487" at bounding box center [402, 388] width 50 height 19
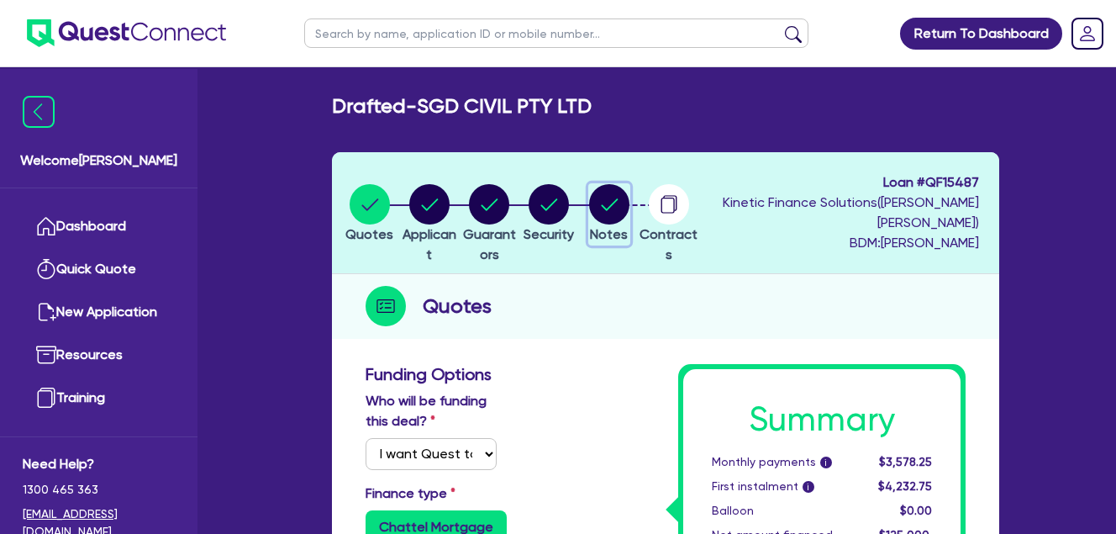
click at [630, 212] on circle "button" at bounding box center [609, 204] width 40 height 40
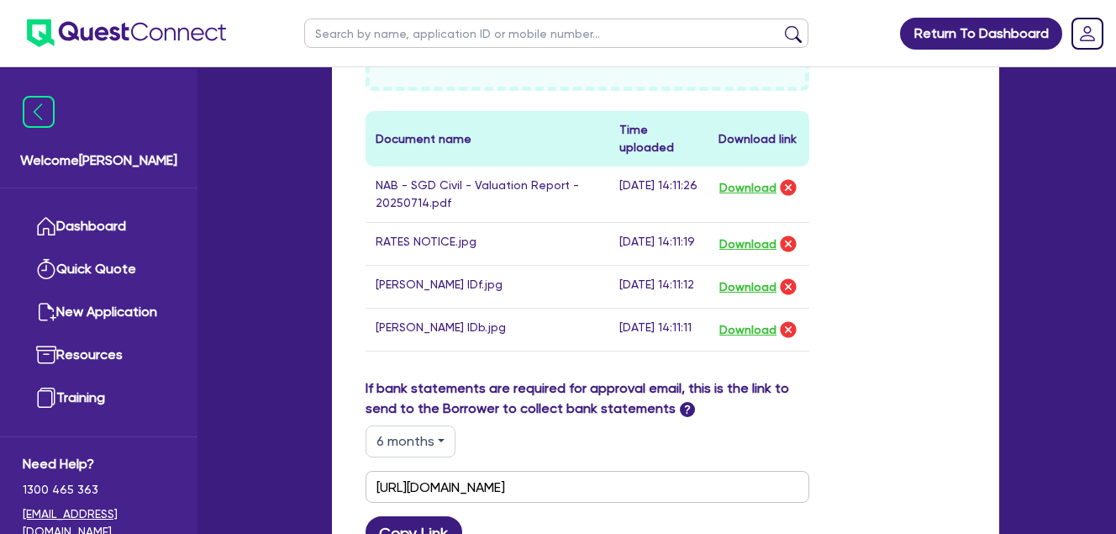
scroll to position [841, 0]
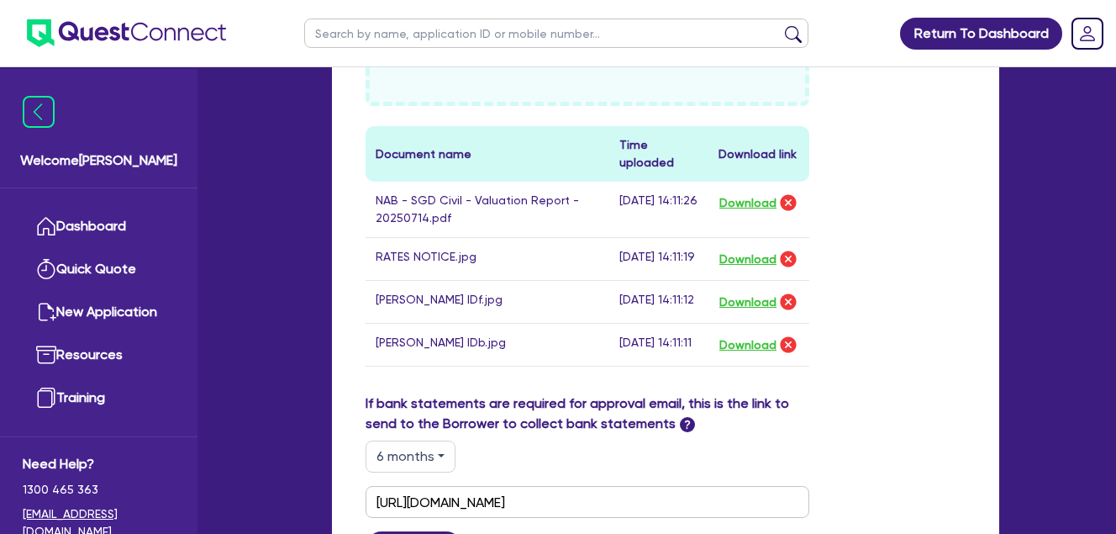
click at [901, 293] on div "Drop files to upload or Select files Document name Time uploaded Download link …" at bounding box center [665, 158] width 625 height 469
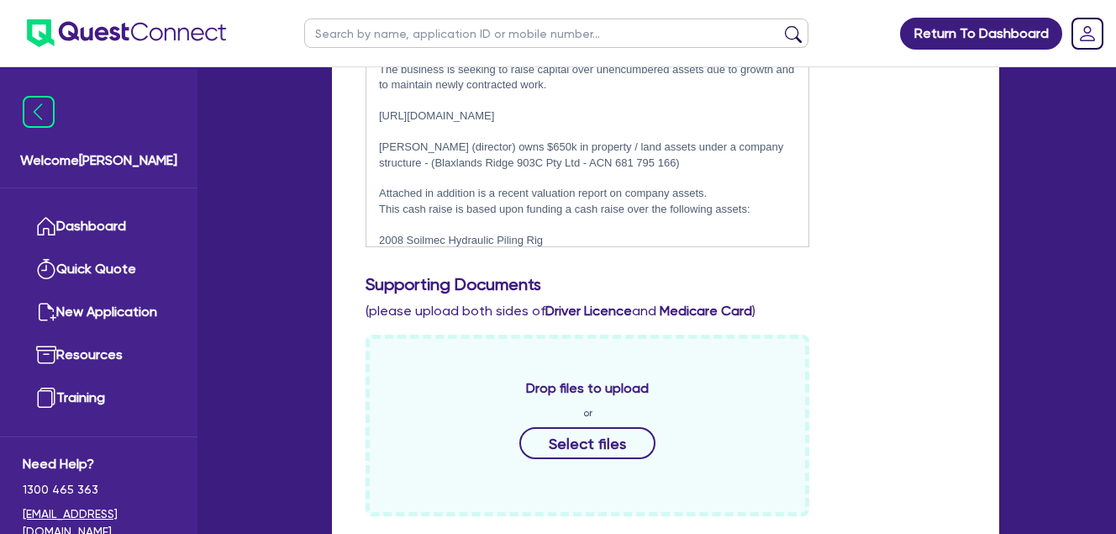
scroll to position [280, 0]
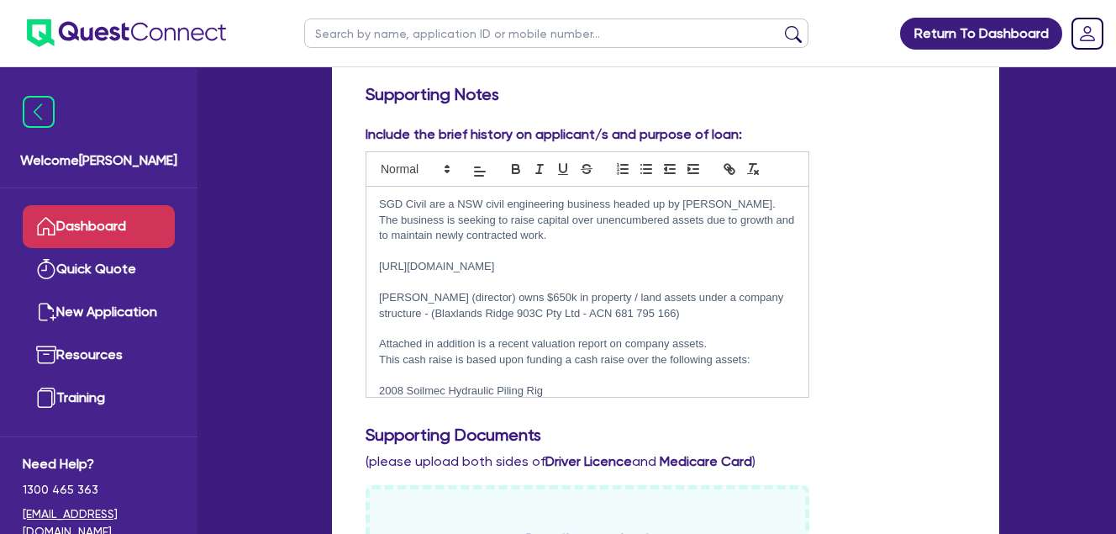
click at [87, 223] on link "Dashboard" at bounding box center [99, 226] width 152 height 43
